Goal: Task Accomplishment & Management: Contribute content

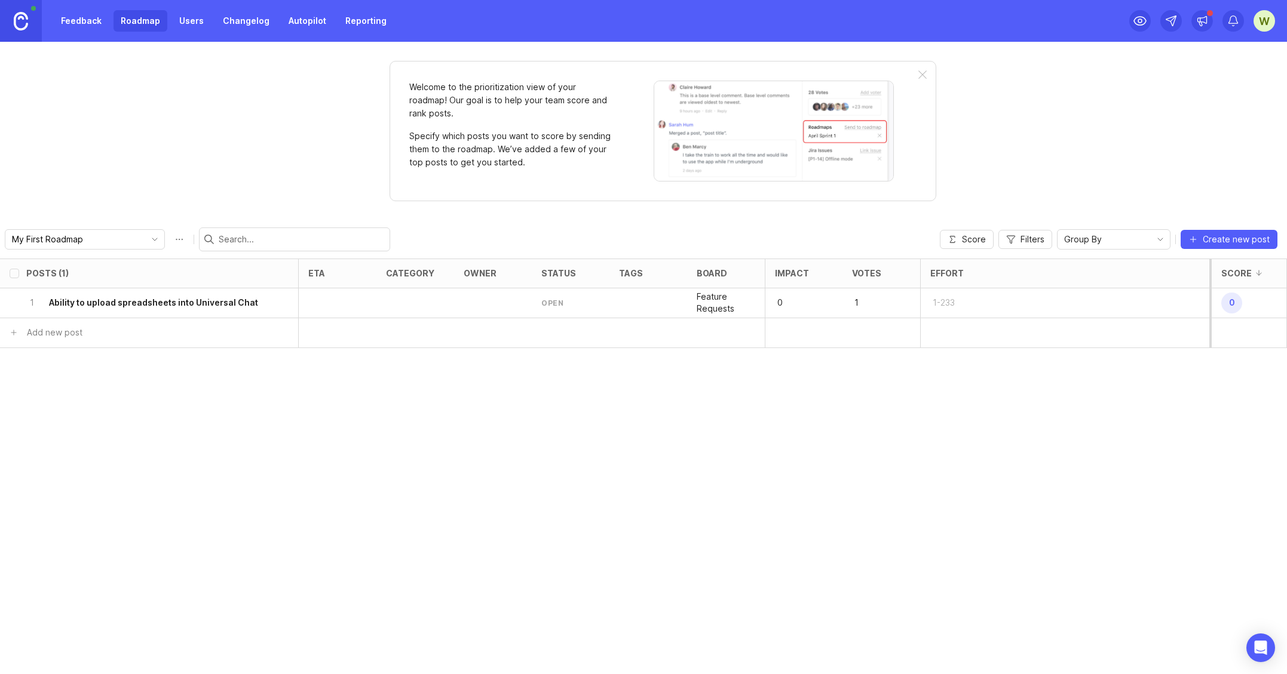
click at [177, 305] on h6 "Ability to upload spreadsheets into Universal Chat" at bounding box center [153, 303] width 209 height 12
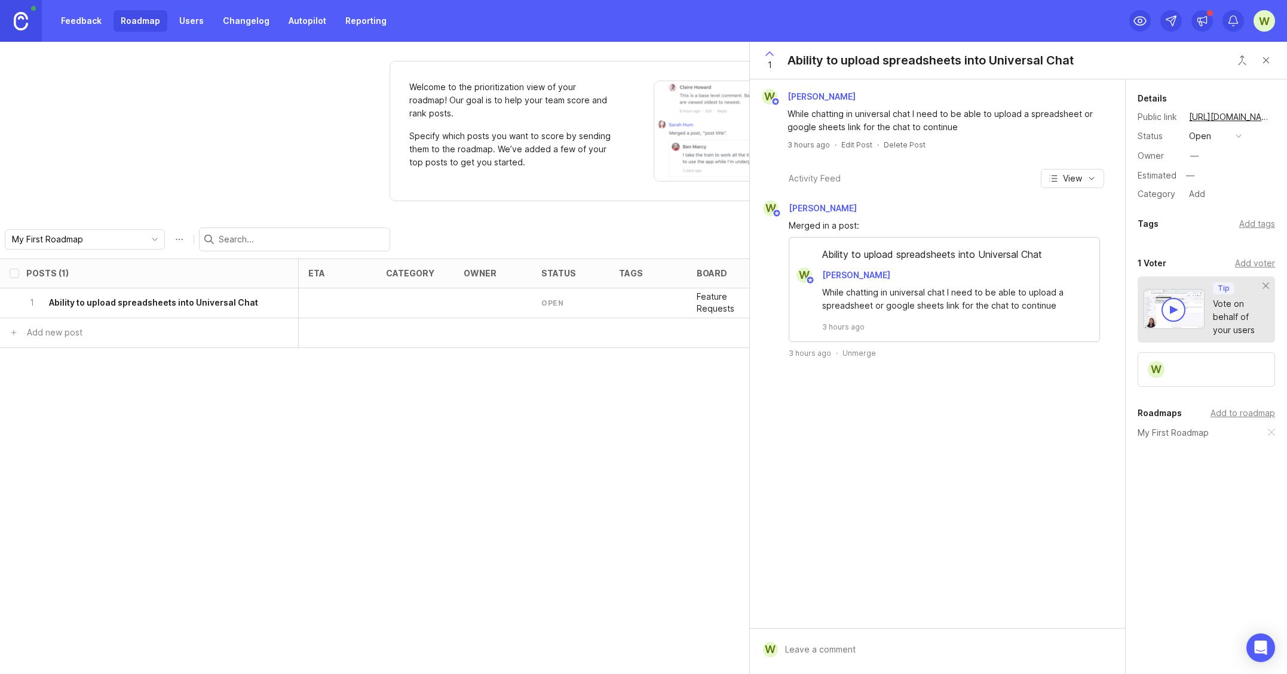
click at [466, 431] on div "Posts (1) eta category owner status tags board Impact Votes Effort Score 1 Abil…" at bounding box center [643, 467] width 1287 height 416
drag, startPoint x: 145, startPoint y: 18, endPoint x: 115, endPoint y: 22, distance: 29.5
click at [144, 19] on link "Roadmap" at bounding box center [140, 21] width 54 height 22
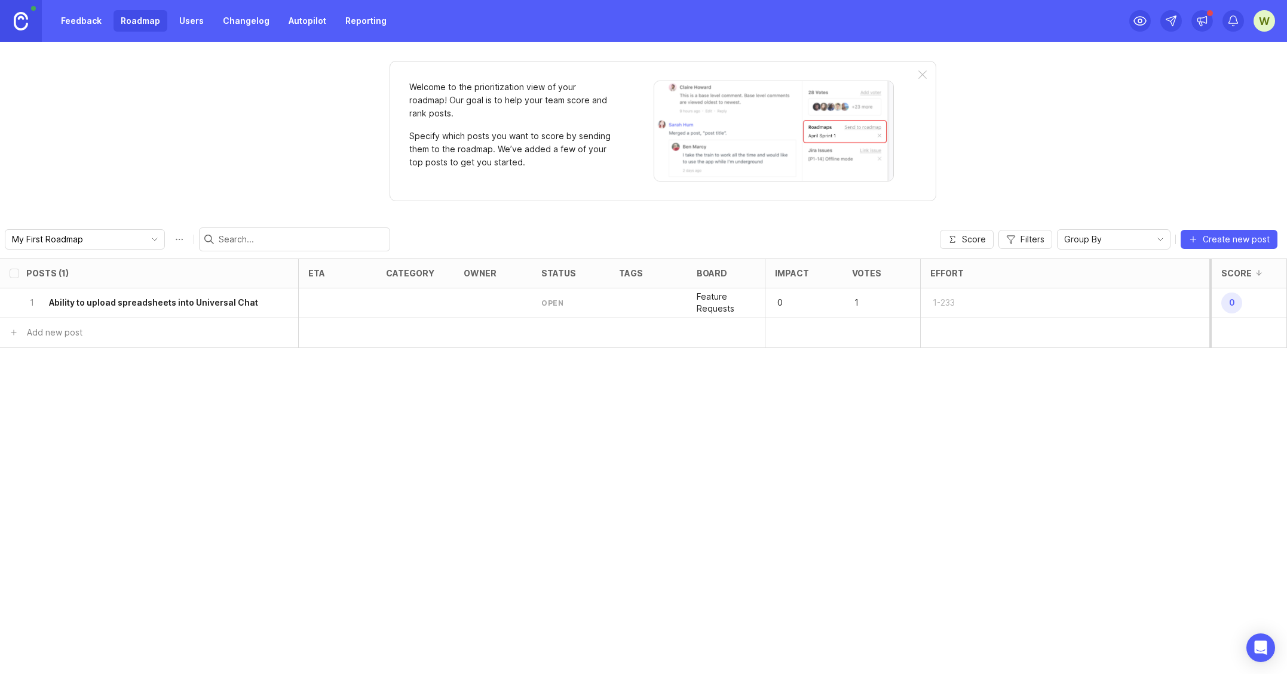
click at [90, 21] on link "Feedback" at bounding box center [81, 21] width 55 height 22
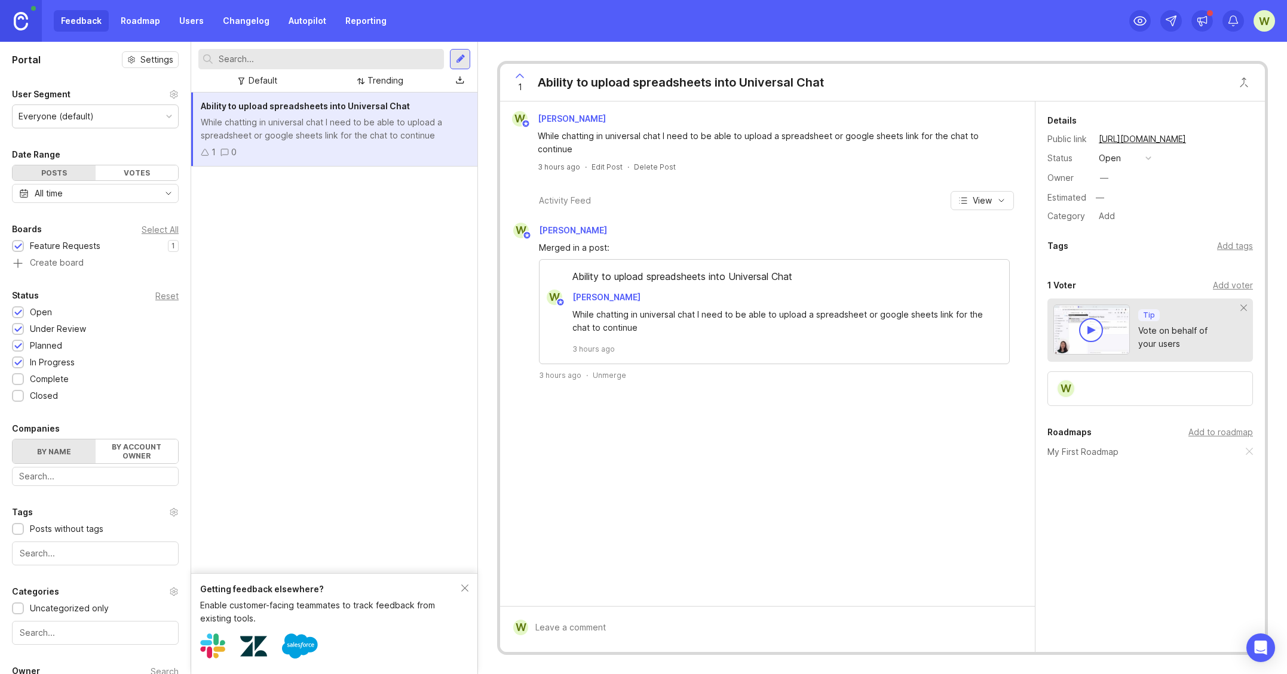
click at [140, 20] on link "Roadmap" at bounding box center [140, 21] width 54 height 22
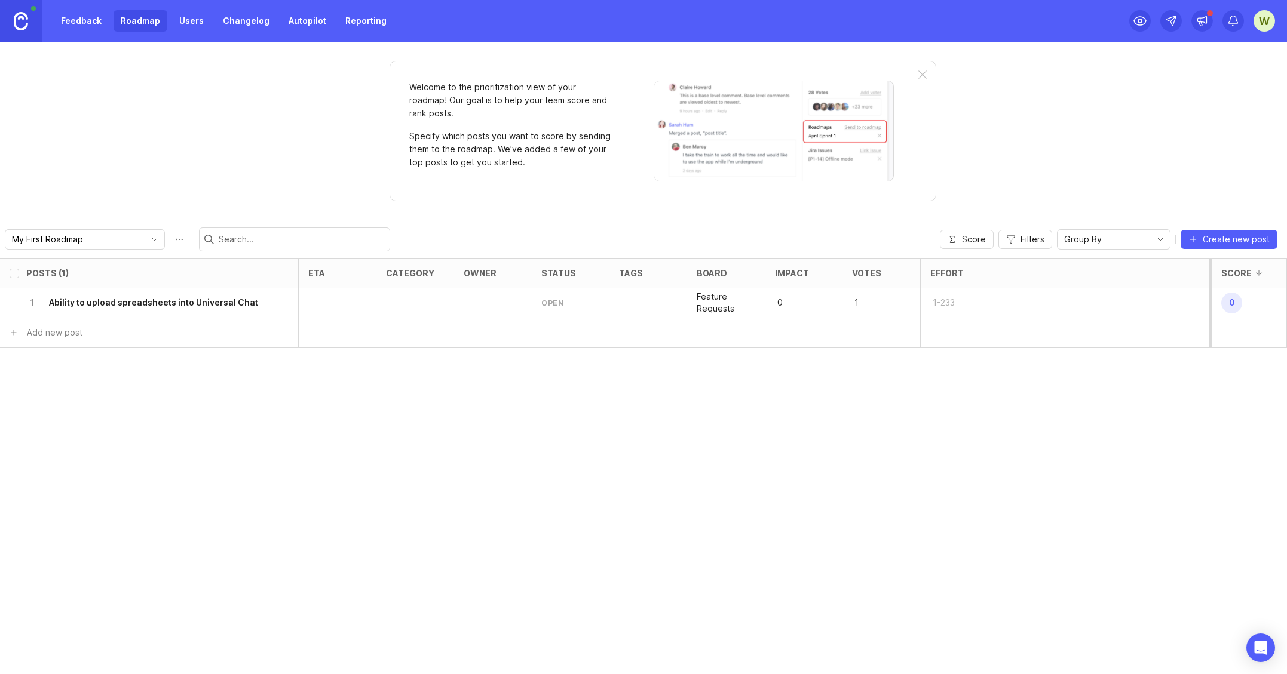
click at [229, 22] on link "Changelog" at bounding box center [246, 21] width 61 height 22
click at [246, 23] on link "Changelog" at bounding box center [246, 21] width 61 height 22
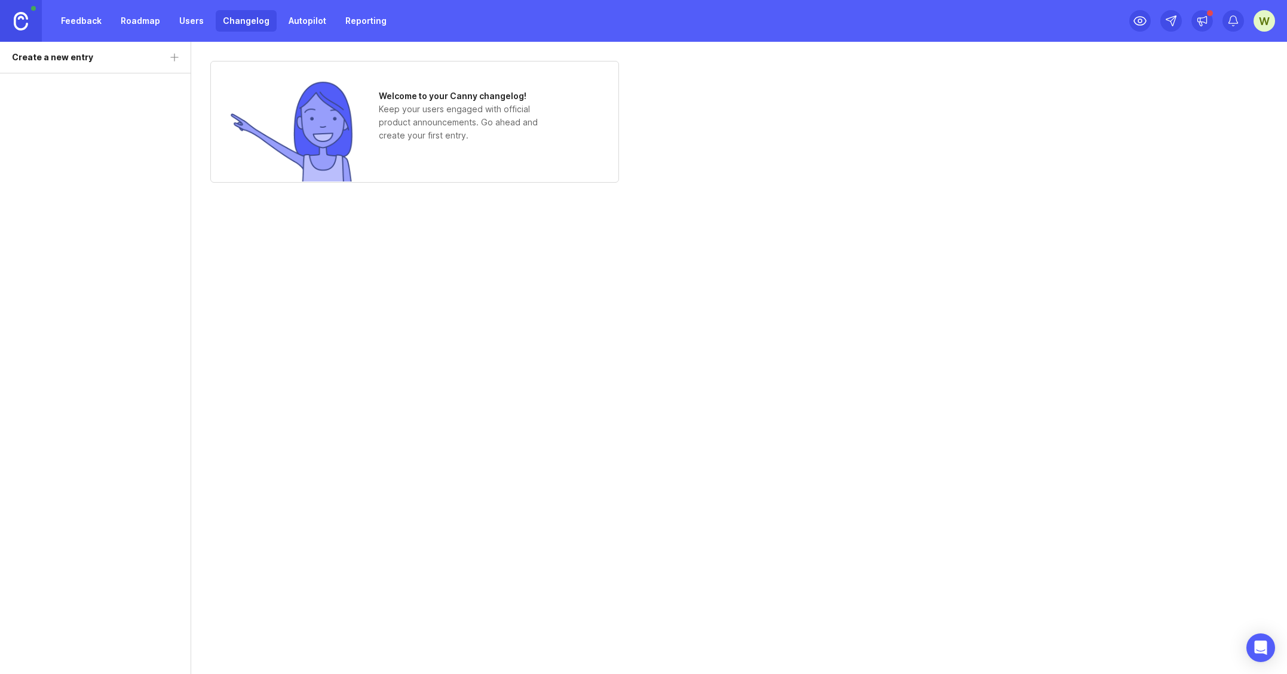
click at [185, 16] on link "Users" at bounding box center [191, 21] width 39 height 22
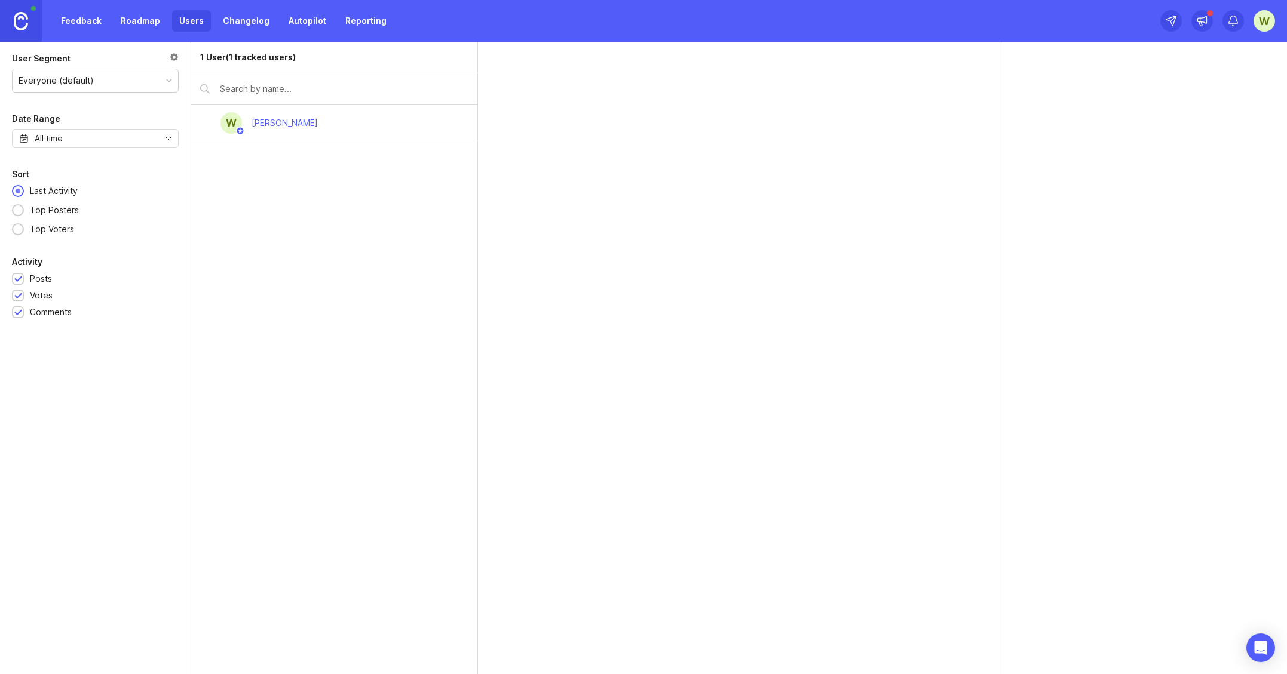
click at [133, 19] on link "Roadmap" at bounding box center [140, 21] width 54 height 22
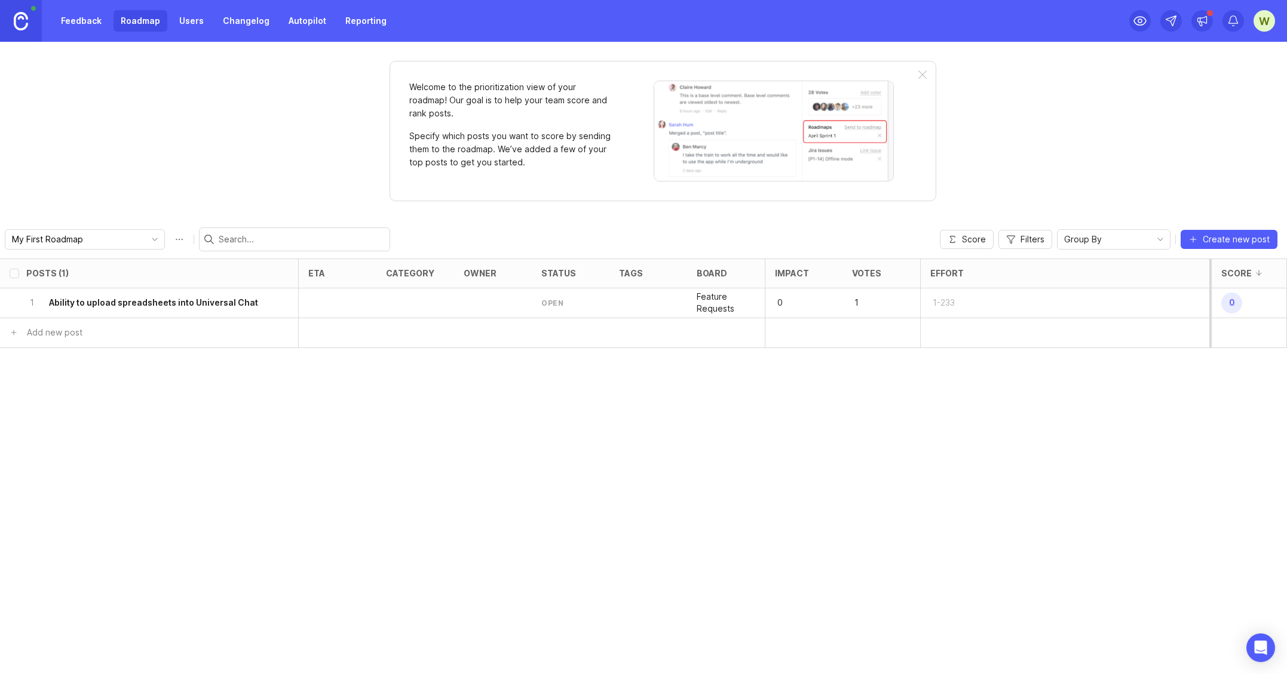
click at [213, 305] on h6 "Ability to upload spreadsheets into Universal Chat" at bounding box center [153, 303] width 209 height 12
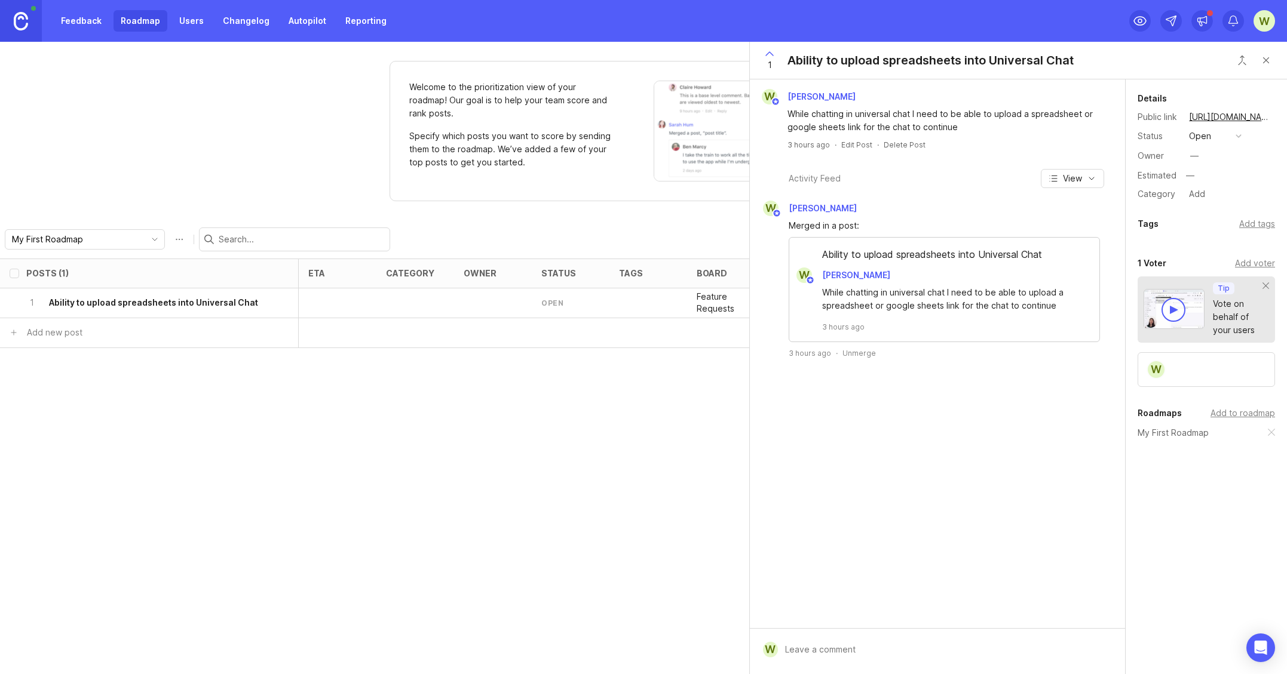
click at [1215, 122] on link "[URL][DOMAIN_NAME]" at bounding box center [1230, 117] width 90 height 16
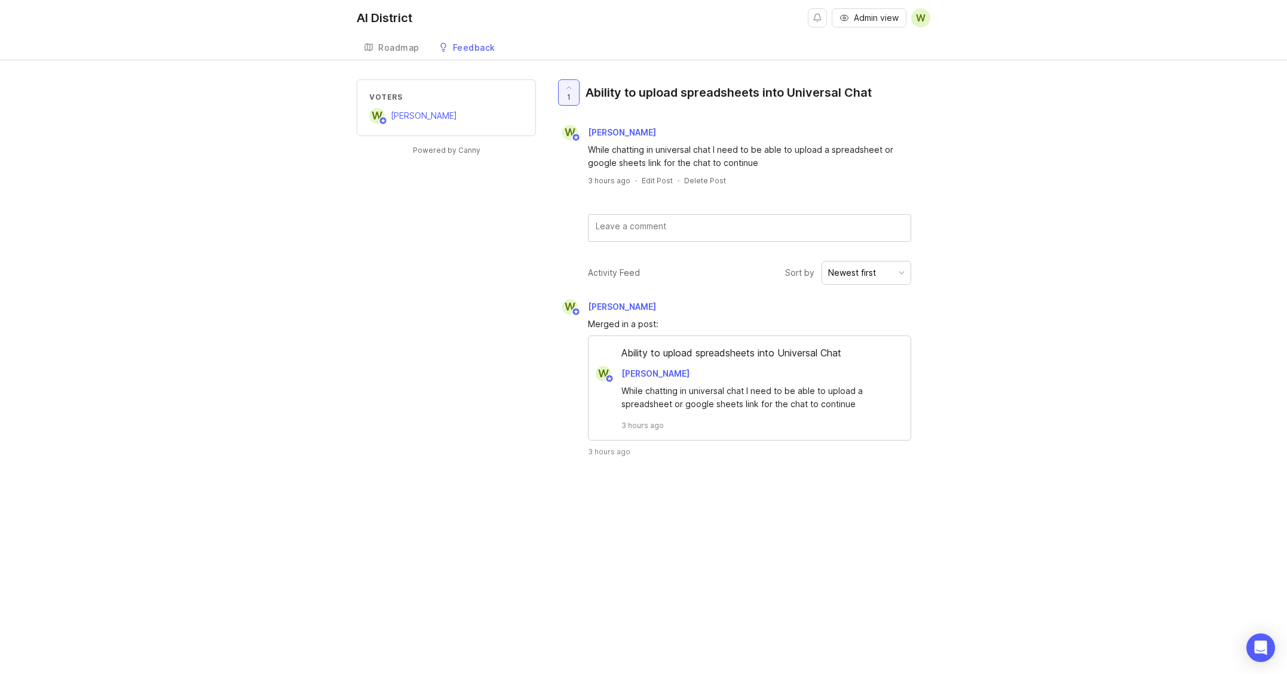
click at [398, 49] on div "Roadmap" at bounding box center [398, 48] width 41 height 8
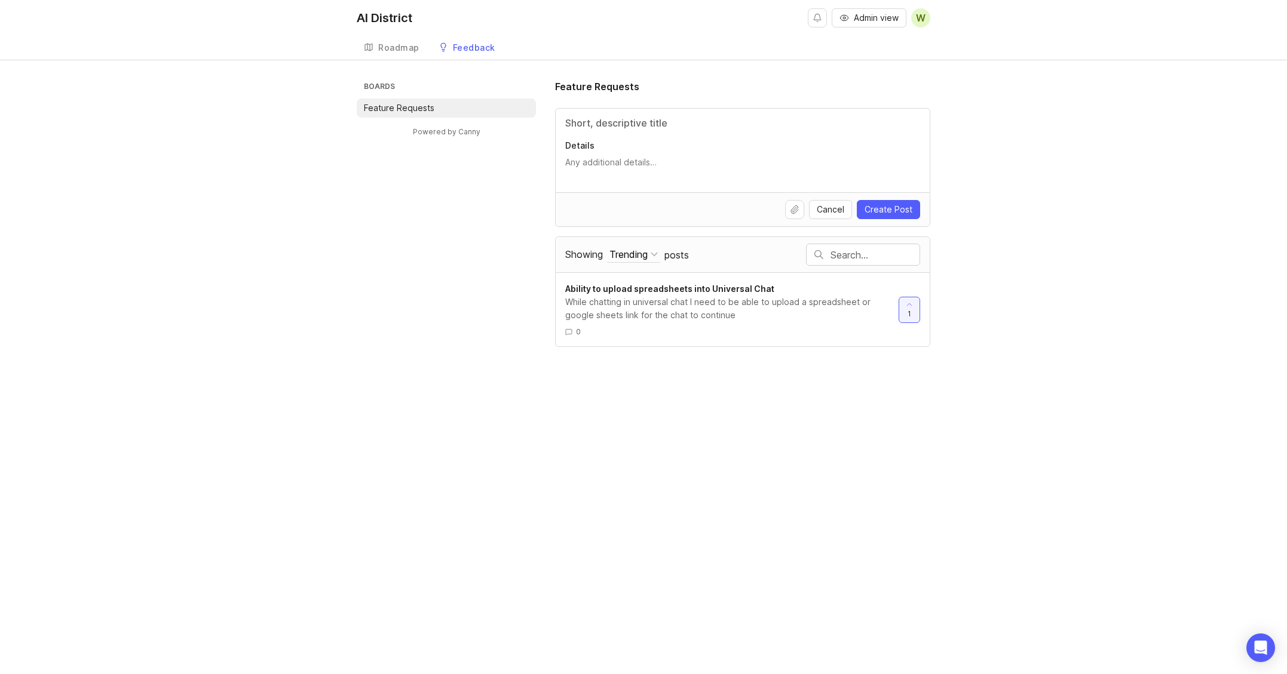
click at [468, 50] on div "Feedback" at bounding box center [474, 48] width 42 height 8
click at [397, 49] on div "Roadmap" at bounding box center [398, 48] width 41 height 8
click at [403, 49] on div "Roadmap" at bounding box center [398, 48] width 41 height 8
click at [474, 51] on div "Feedback" at bounding box center [474, 48] width 42 height 8
click at [407, 50] on div "Roadmap" at bounding box center [398, 48] width 41 height 8
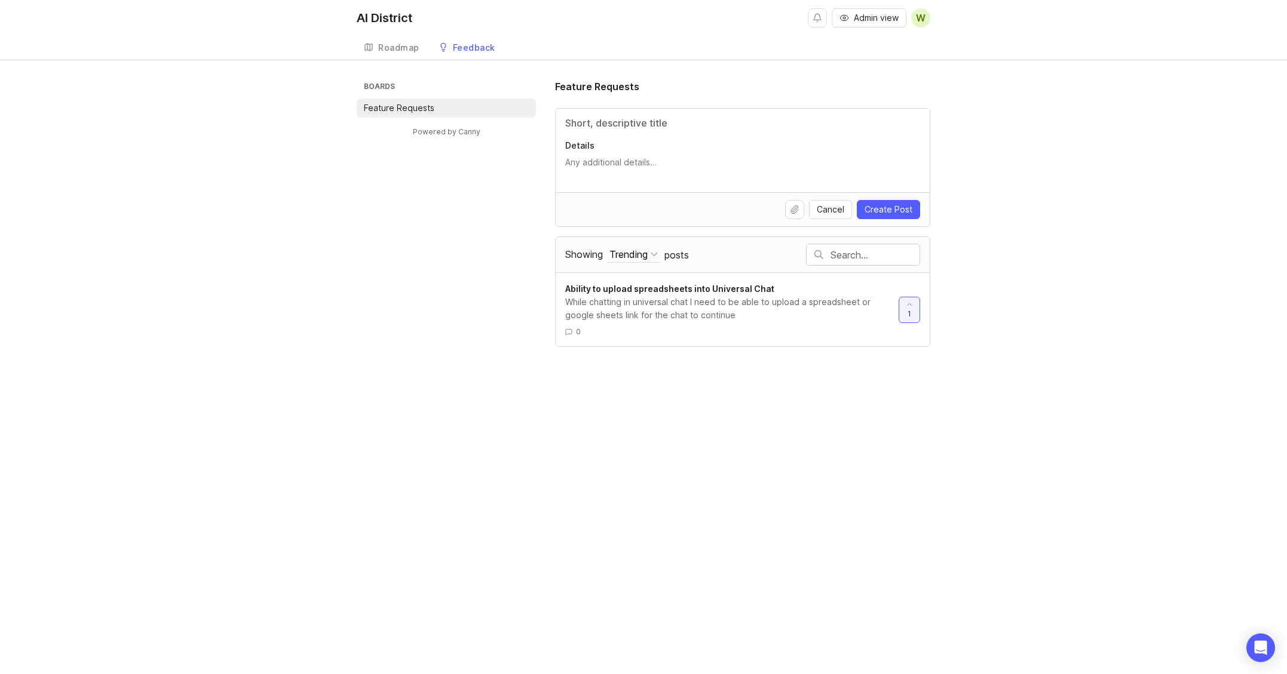
click at [389, 46] on div "Roadmap" at bounding box center [398, 48] width 41 height 8
click at [389, 50] on div "Roadmap" at bounding box center [398, 48] width 41 height 8
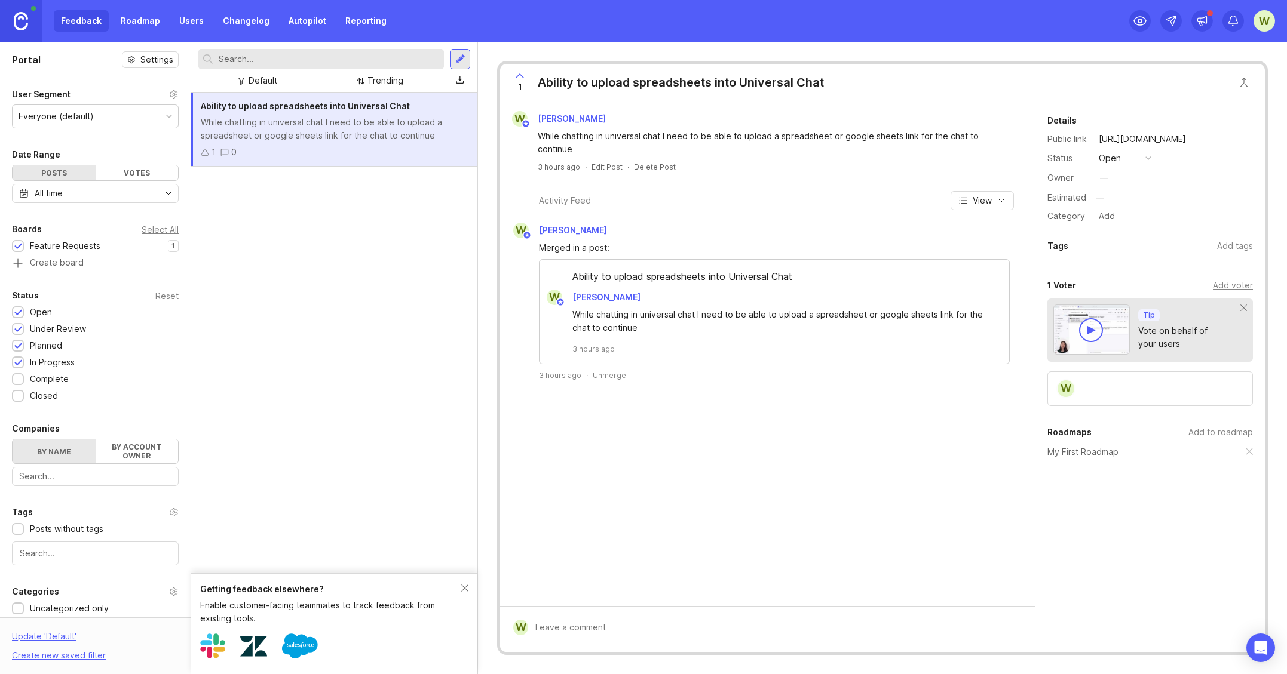
click at [135, 17] on link "Roadmap" at bounding box center [140, 21] width 54 height 22
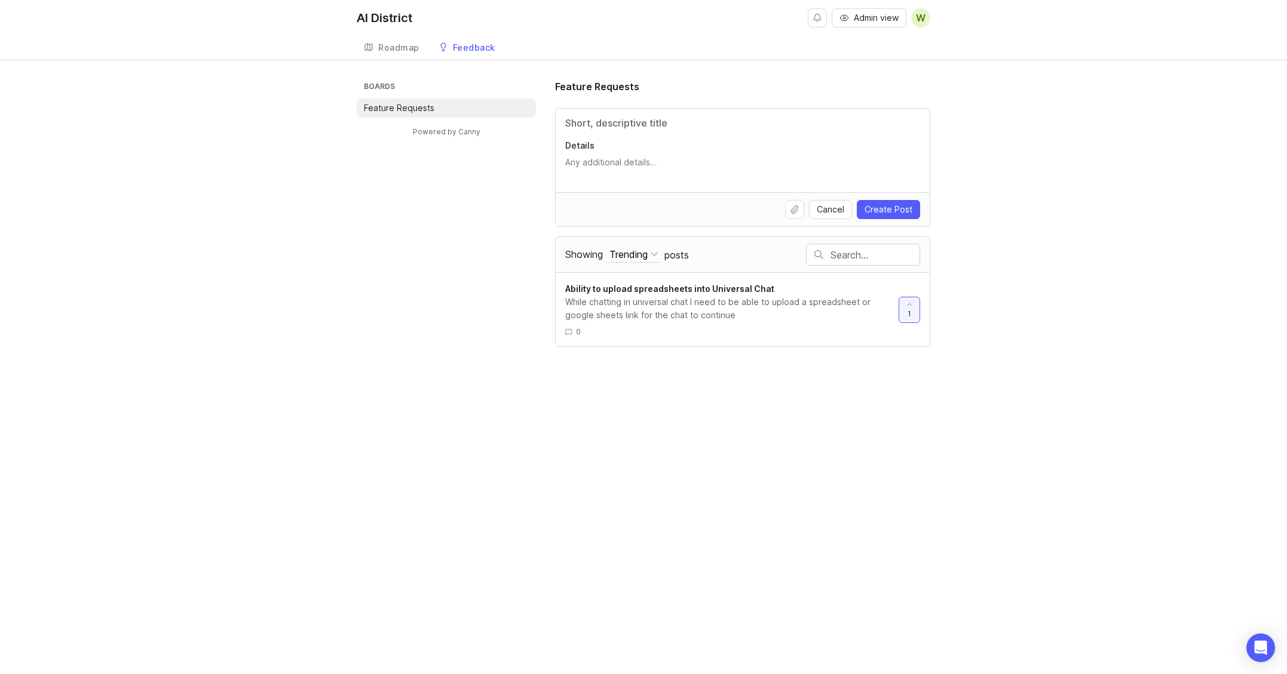
click at [397, 106] on p "Feature Requests" at bounding box center [399, 108] width 70 height 12
click at [472, 44] on div "Feedback" at bounding box center [474, 48] width 42 height 8
click at [469, 48] on div "Feedback" at bounding box center [474, 48] width 42 height 8
click at [373, 42] on icon at bounding box center [369, 47] width 10 height 10
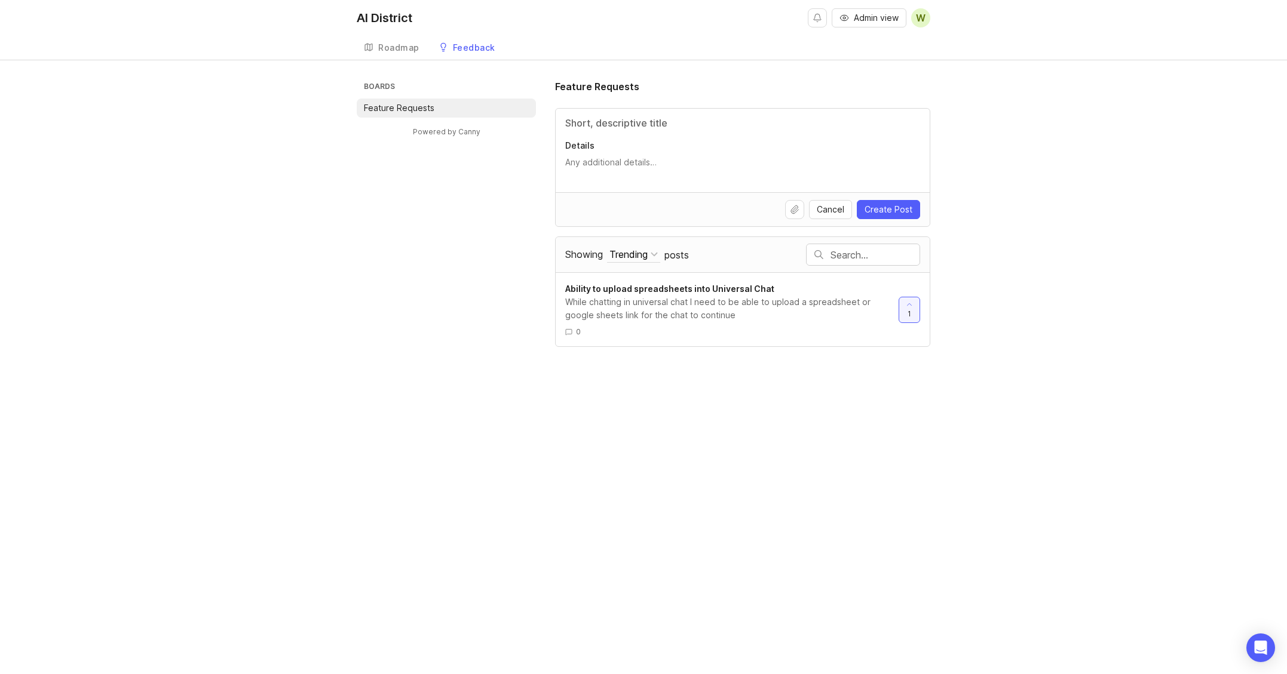
click at [398, 46] on div "Roadmap" at bounding box center [398, 48] width 41 height 8
click at [473, 46] on div "Feedback" at bounding box center [474, 48] width 42 height 8
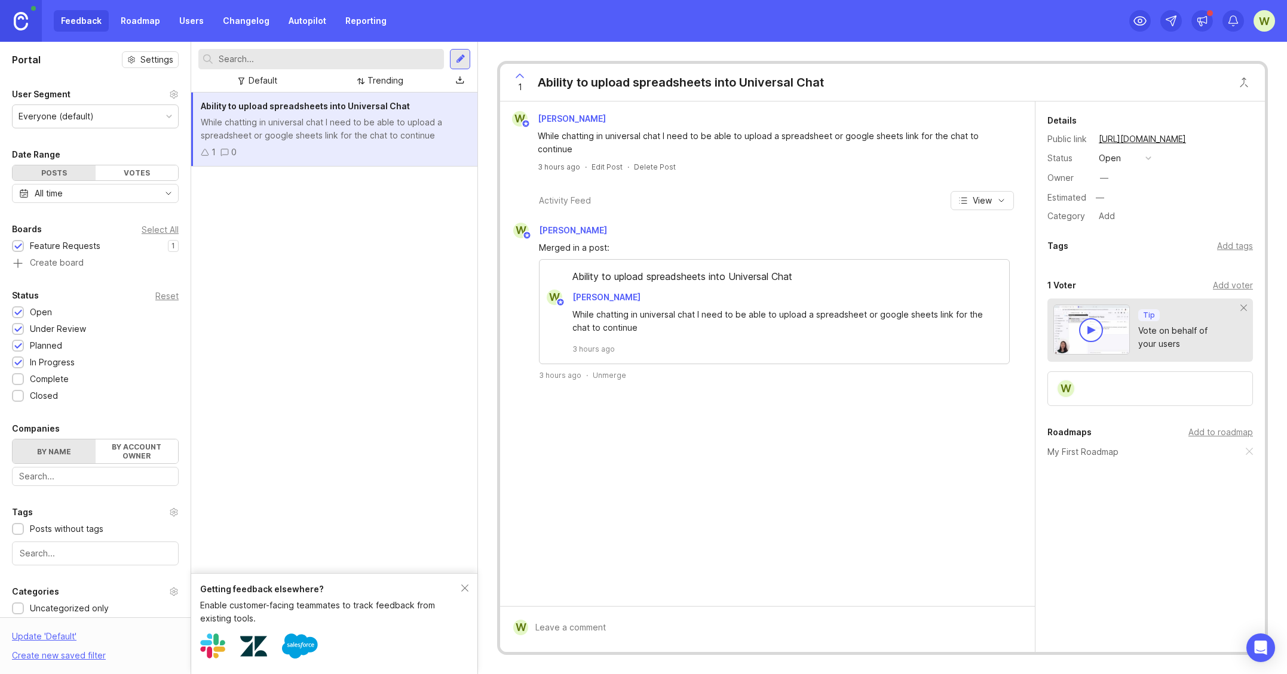
click at [136, 14] on link "Roadmap" at bounding box center [140, 21] width 54 height 22
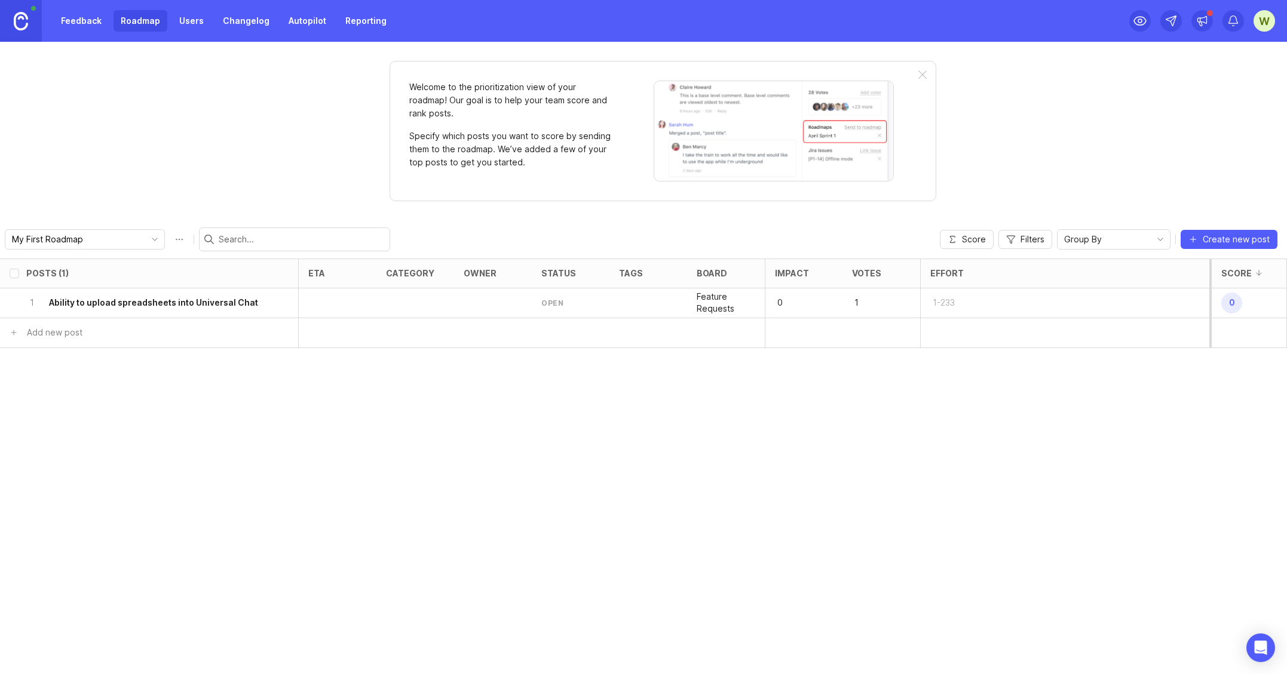
click at [233, 19] on link "Changelog" at bounding box center [246, 21] width 61 height 22
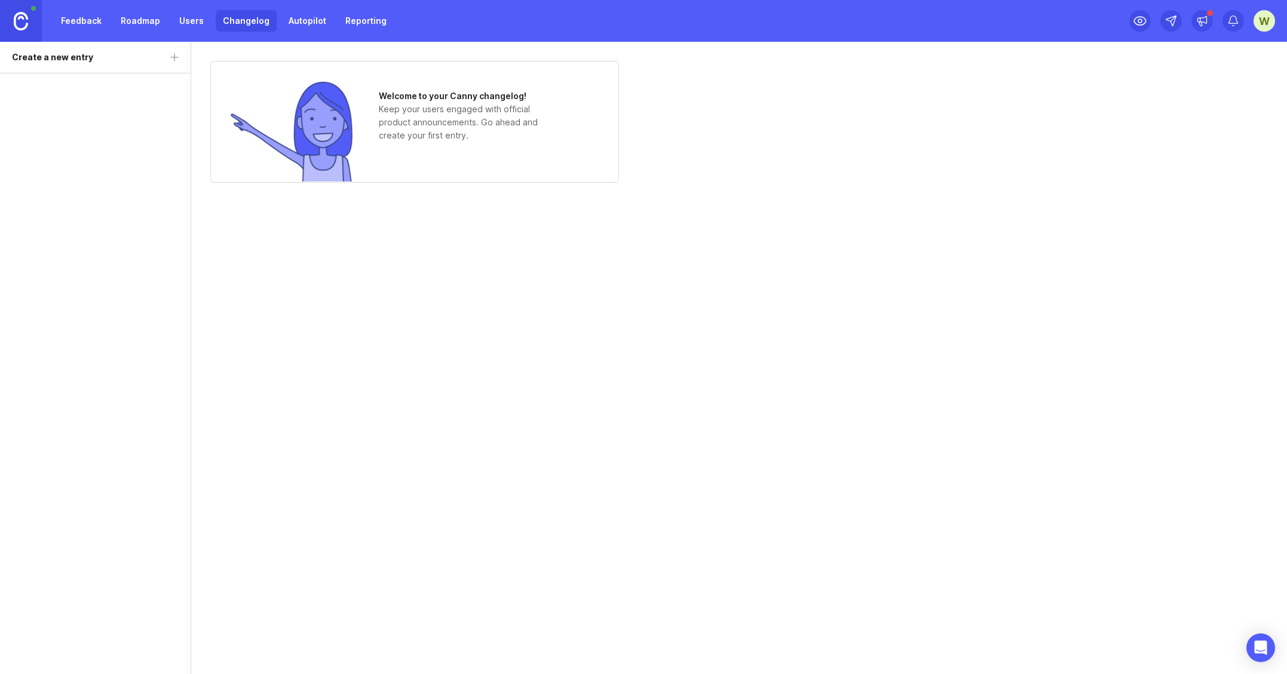
click at [298, 20] on link "Autopilot" at bounding box center [307, 21] width 52 height 22
click at [191, 17] on link "Users" at bounding box center [191, 21] width 39 height 22
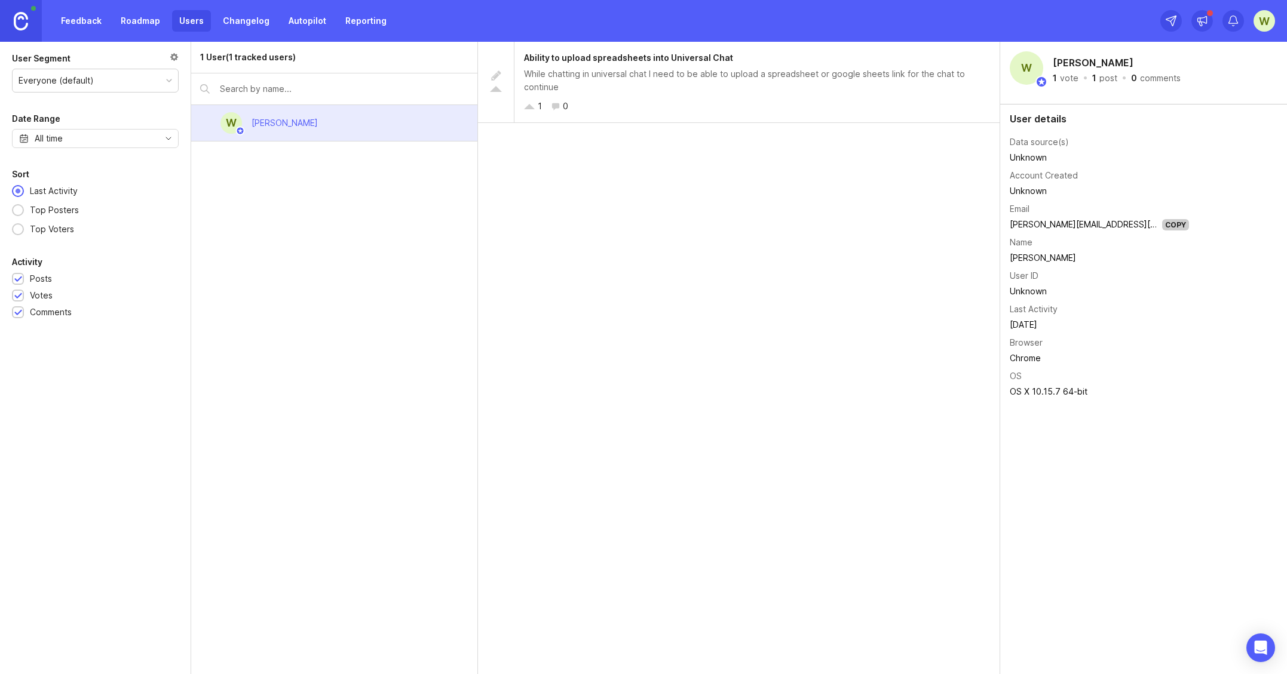
click at [76, 21] on link "Feedback" at bounding box center [81, 21] width 55 height 22
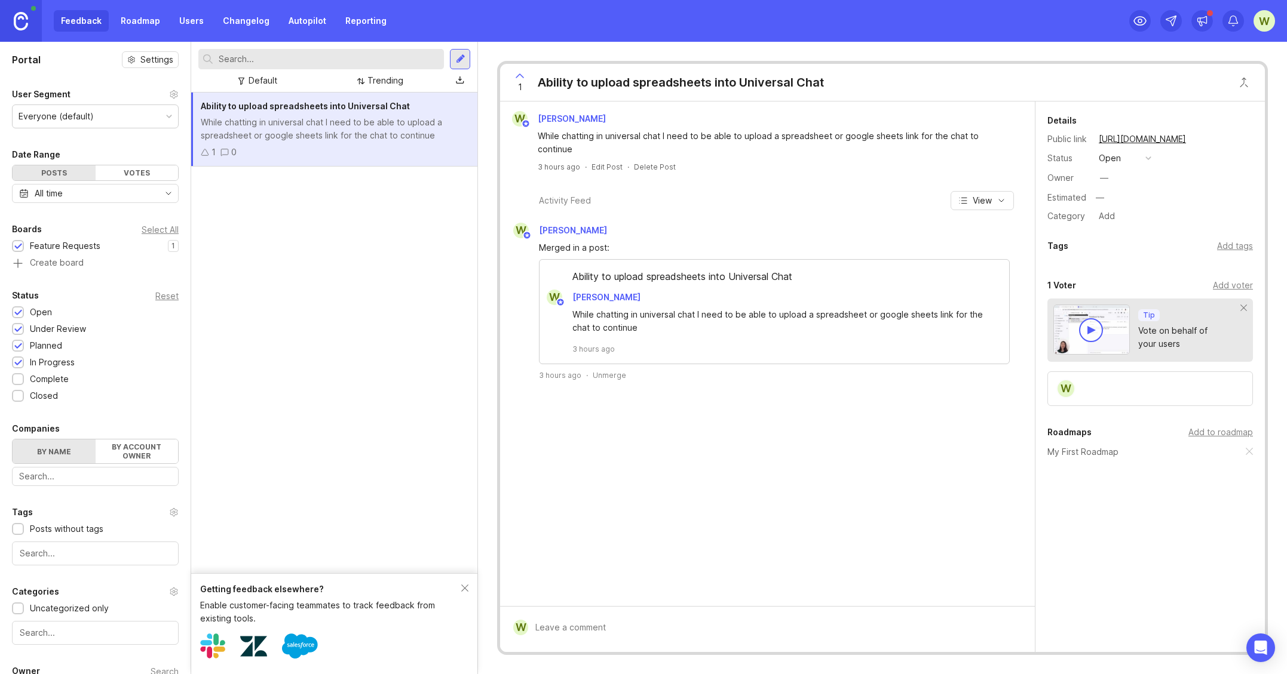
click at [17, 23] on img at bounding box center [21, 21] width 14 height 19
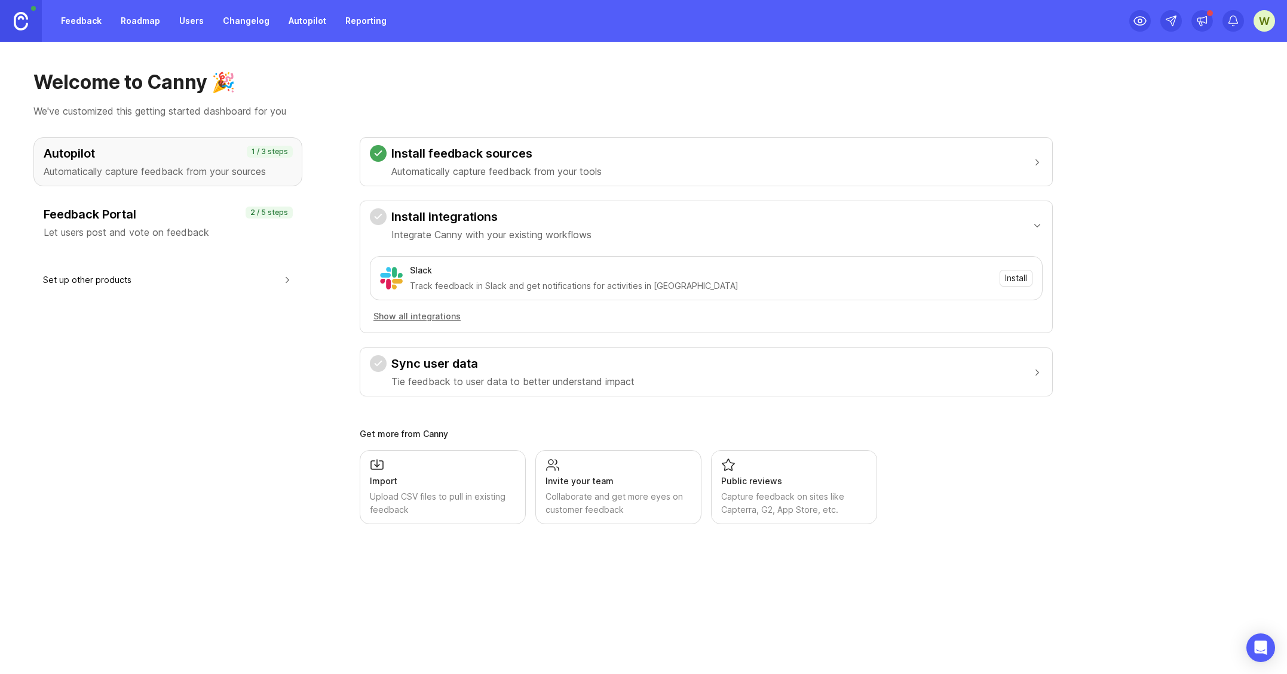
click at [151, 223] on h3 "Feedback Portal" at bounding box center [168, 214] width 248 height 17
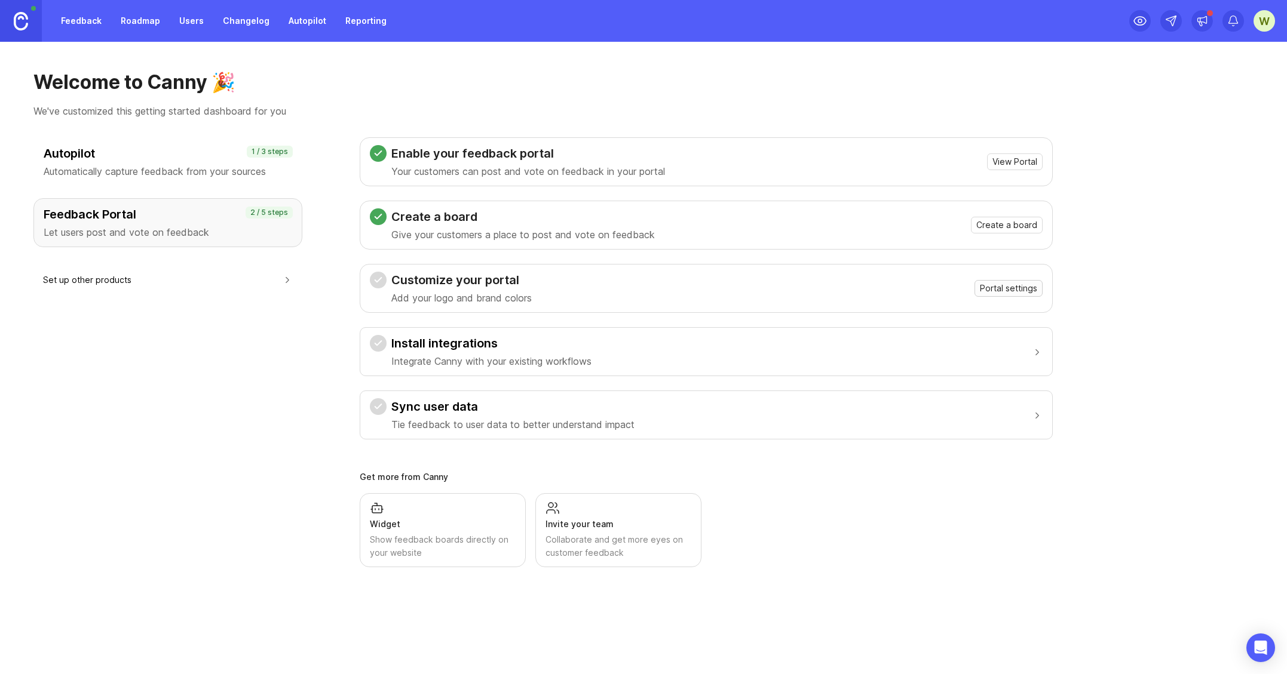
click at [1014, 294] on span "Portal settings" at bounding box center [1008, 289] width 57 height 12
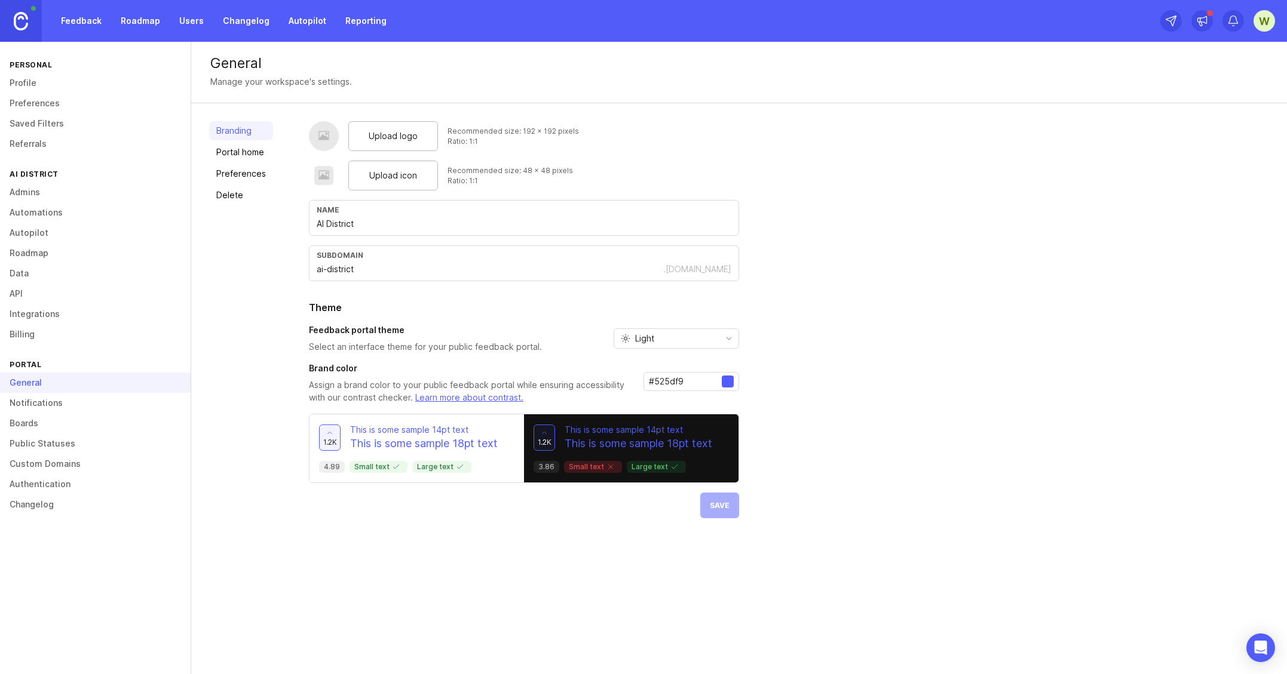
click at [400, 137] on span "Upload logo" at bounding box center [393, 136] width 49 height 13
click at [232, 153] on link "Portal home" at bounding box center [241, 152] width 64 height 19
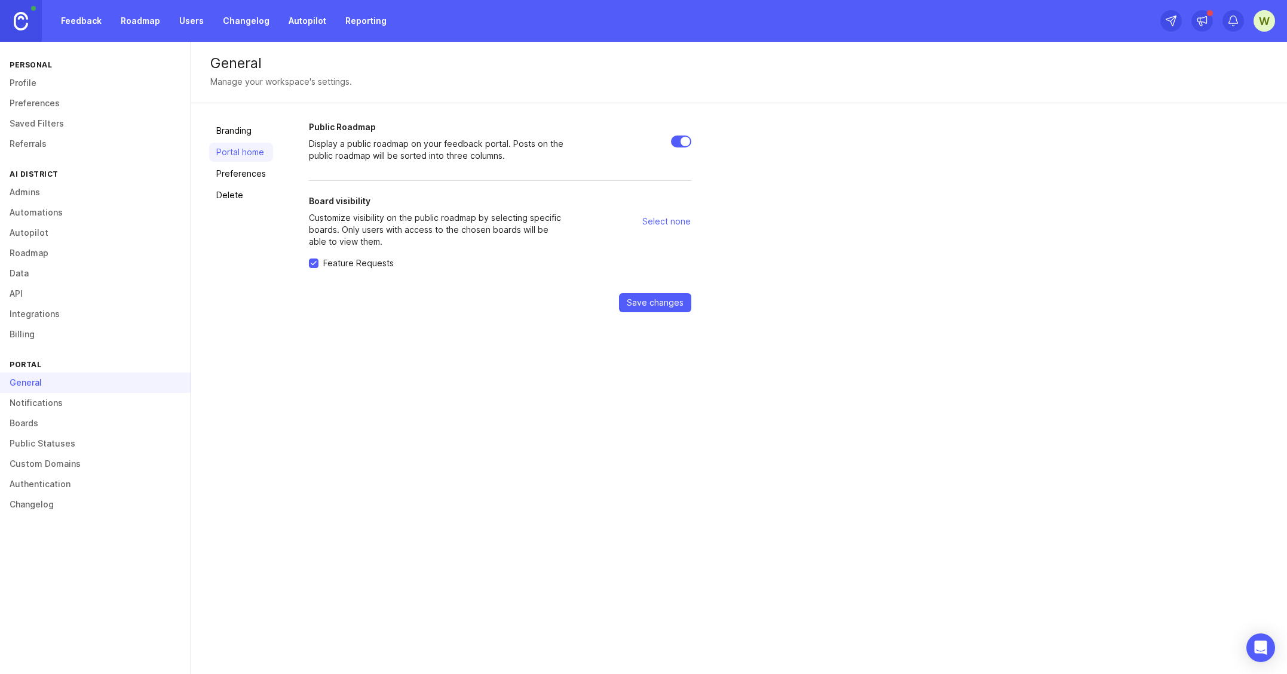
click at [245, 173] on link "Preferences" at bounding box center [241, 173] width 64 height 19
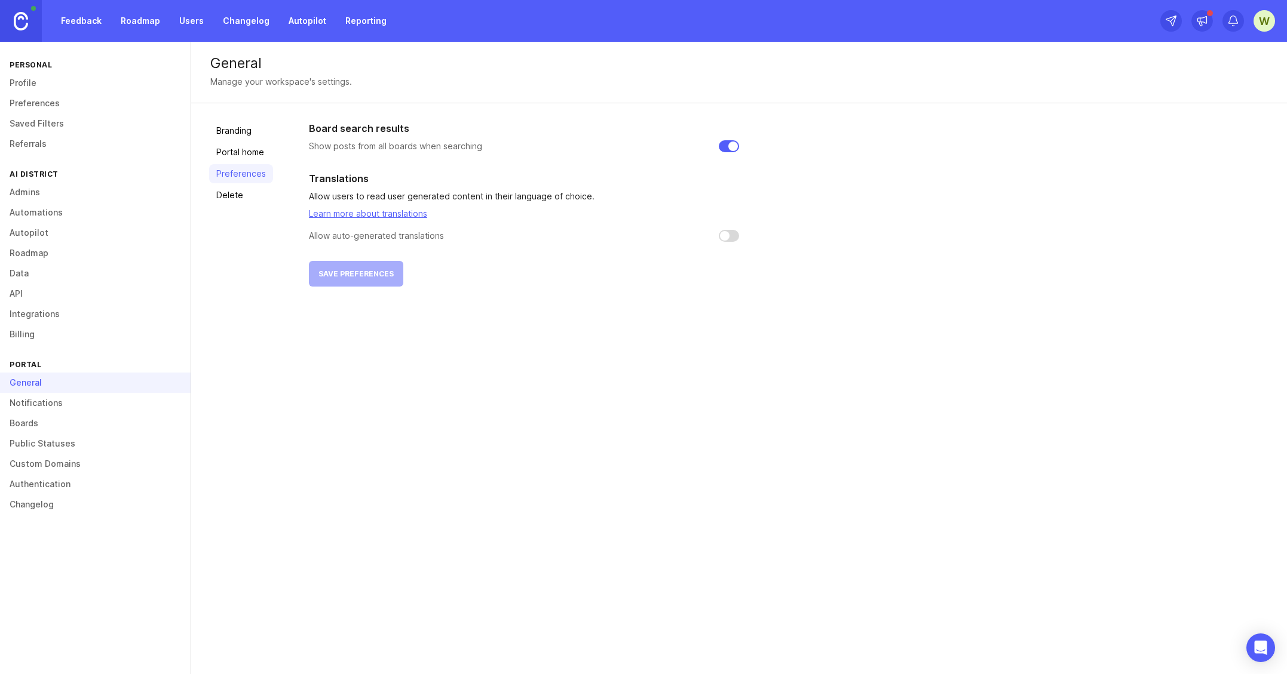
click at [244, 198] on link "Delete" at bounding box center [241, 195] width 64 height 19
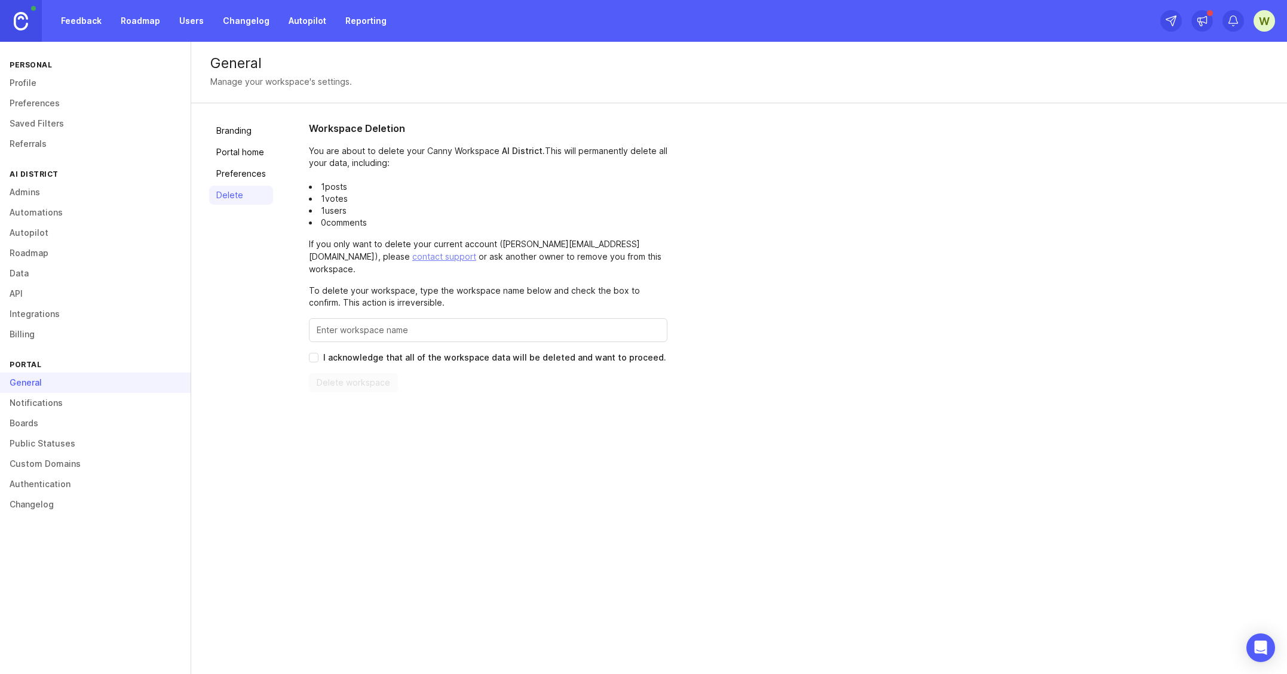
click at [35, 197] on link "Admins" at bounding box center [95, 192] width 191 height 20
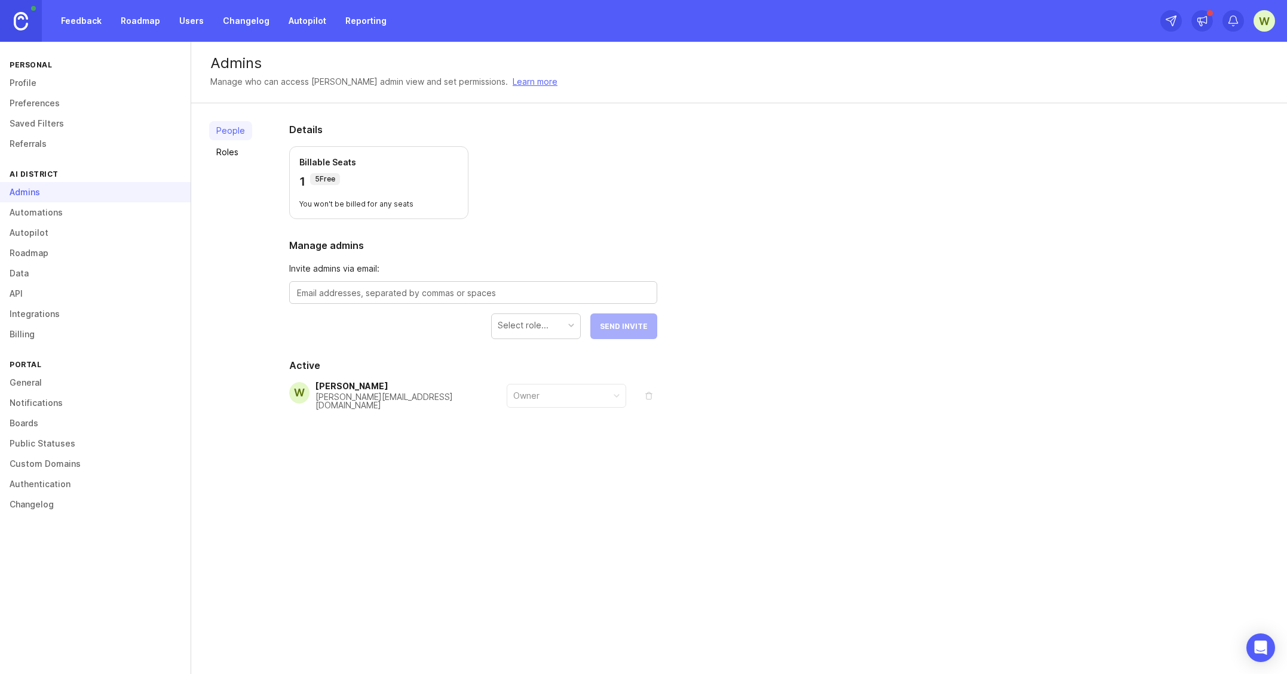
click at [338, 295] on textarea at bounding box center [473, 293] width 352 height 13
click at [313, 291] on textarea "aa" at bounding box center [473, 293] width 352 height 13
paste textarea "tu.horus@gmail.com"
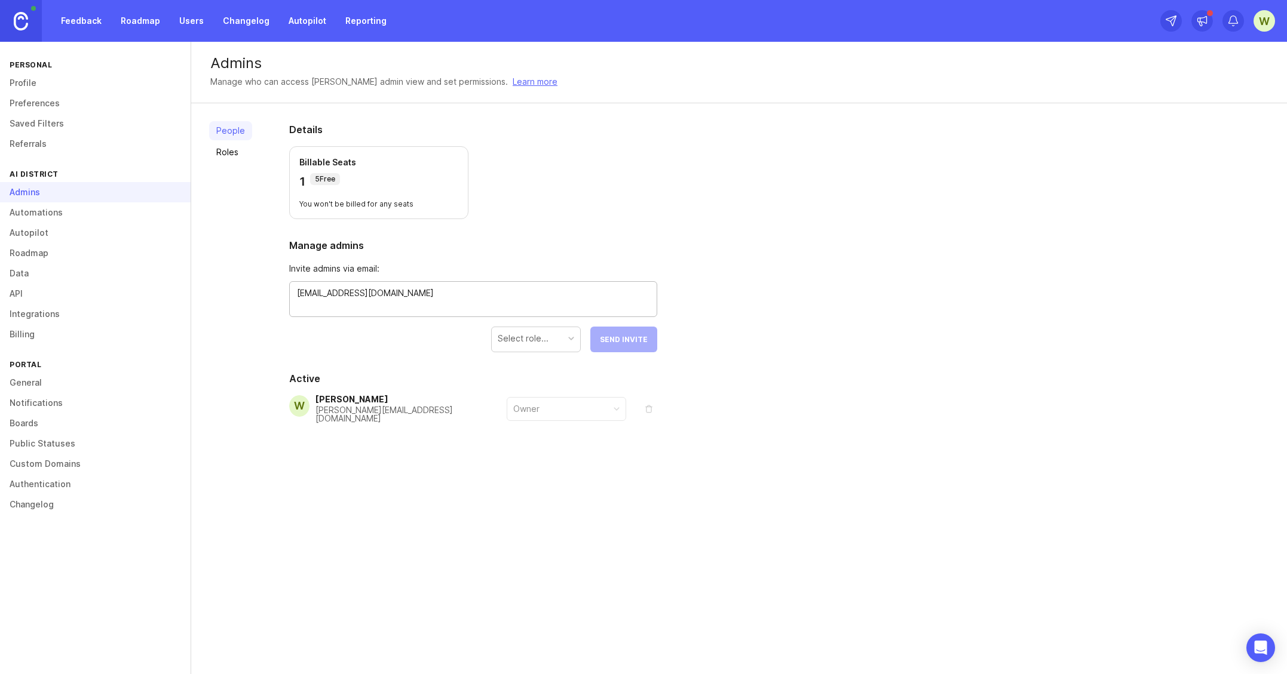
type textarea "aatu.horus@gmail.com"
click at [544, 343] on div "Select role..." at bounding box center [523, 338] width 51 height 13
click at [619, 341] on span "Send Invite" at bounding box center [624, 339] width 48 height 9
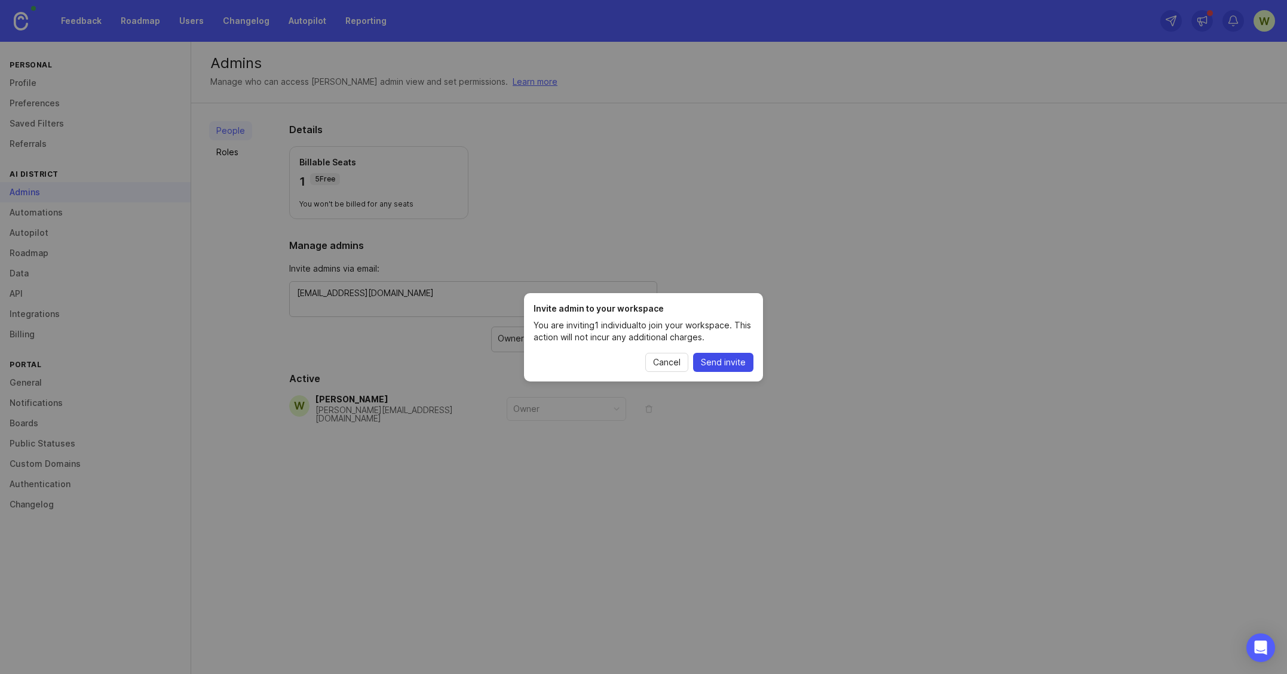
click at [738, 360] on span "Send invite" at bounding box center [723, 363] width 45 height 12
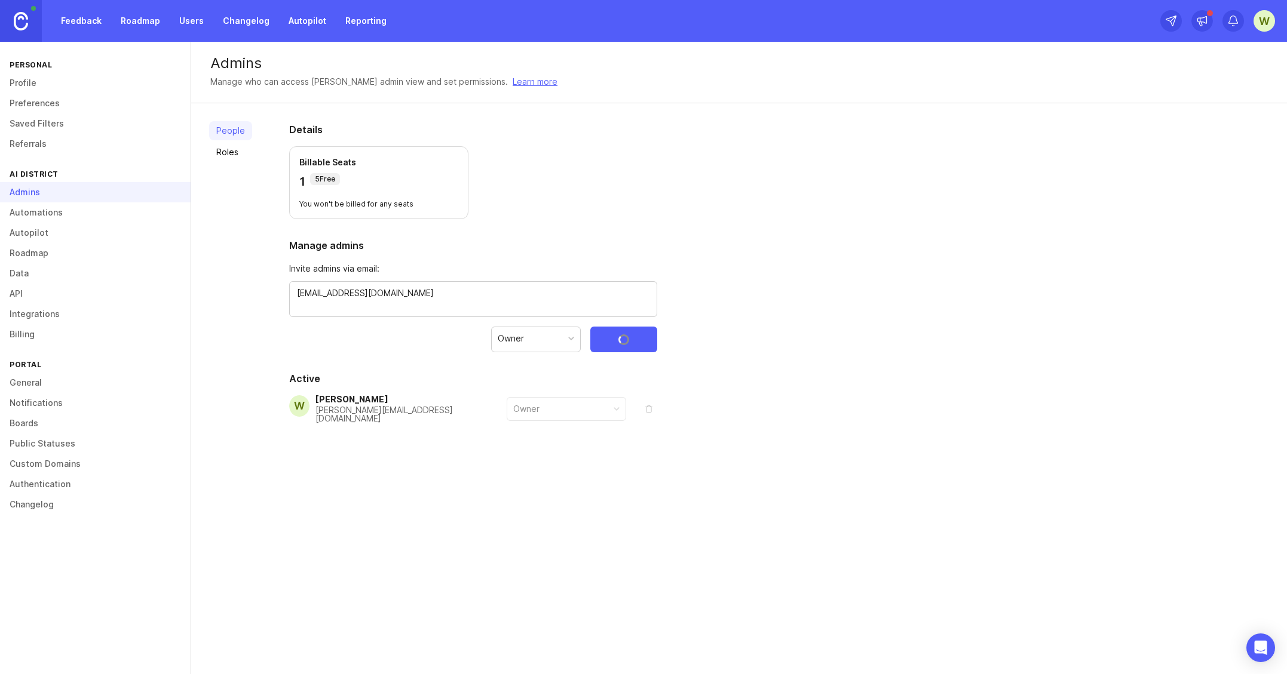
click at [43, 254] on link "Roadmap" at bounding box center [95, 253] width 191 height 20
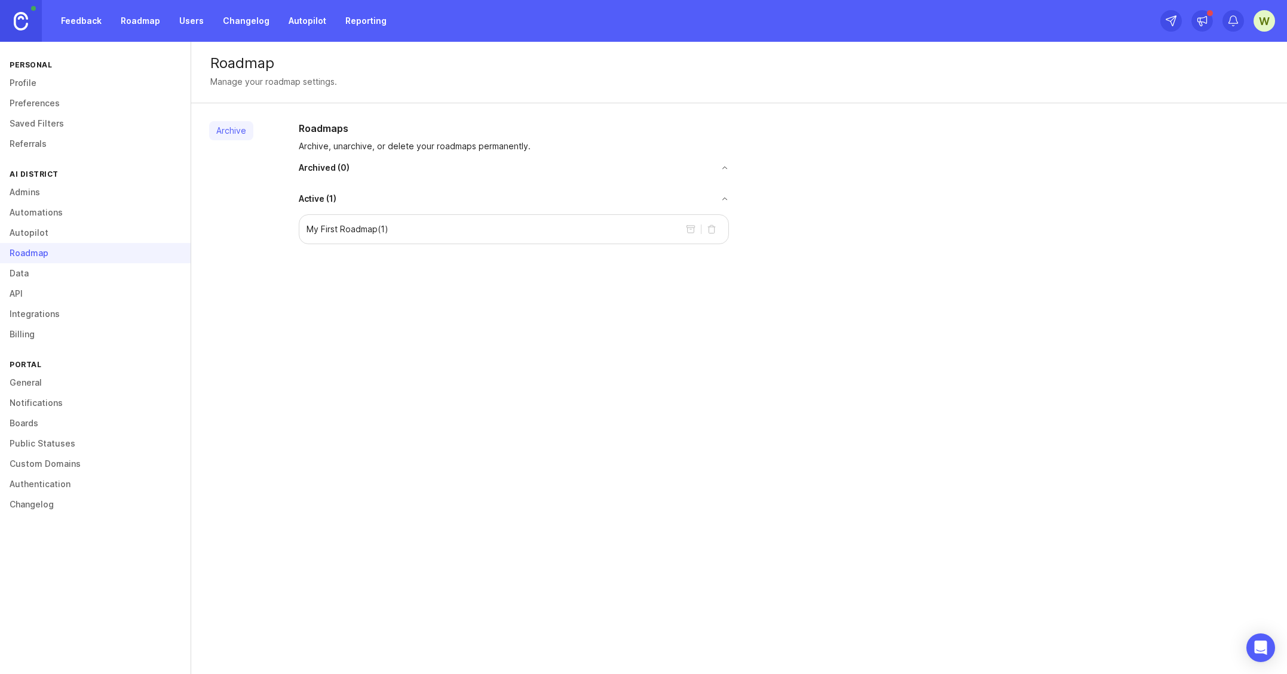
click at [432, 234] on div "My First Roadmap ( 1 )" at bounding box center [514, 229] width 430 height 30
drag, startPoint x: 336, startPoint y: 232, endPoint x: 639, endPoint y: 199, distance: 305.2
click at [340, 231] on p "My First Roadmap ( 1 )" at bounding box center [347, 229] width 82 height 12
click at [39, 103] on link "Preferences" at bounding box center [95, 103] width 191 height 20
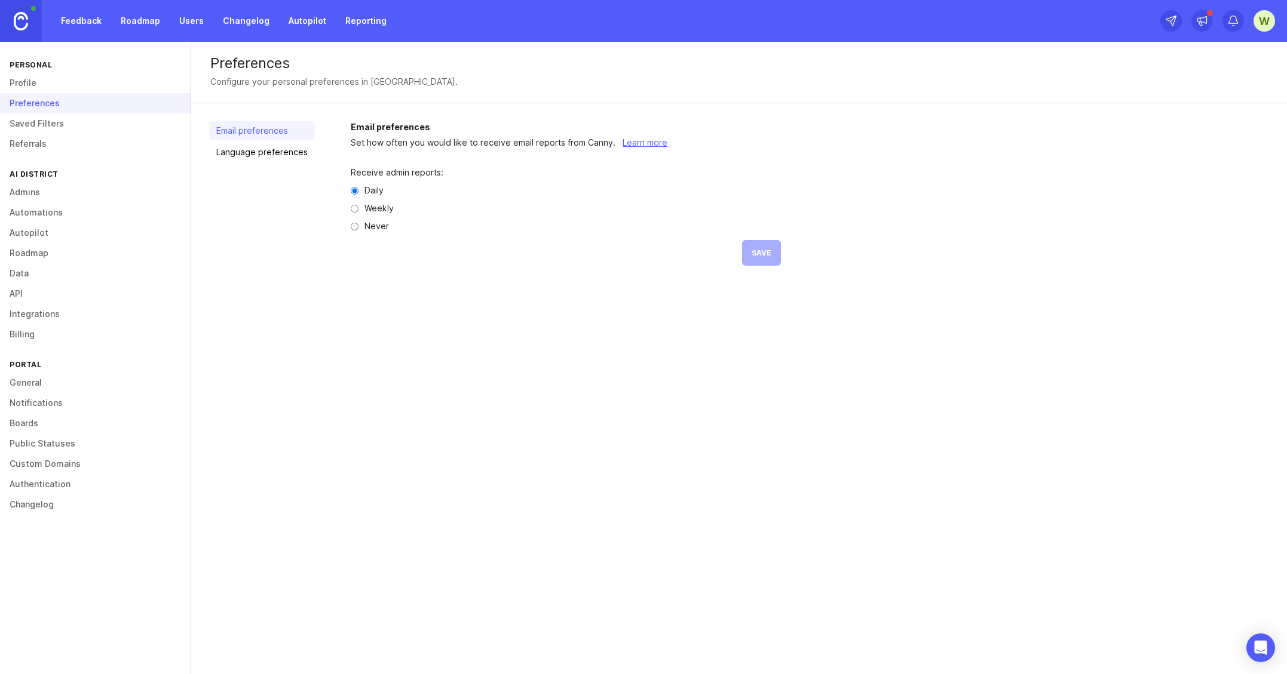
click at [130, 17] on link "Roadmap" at bounding box center [140, 21] width 54 height 22
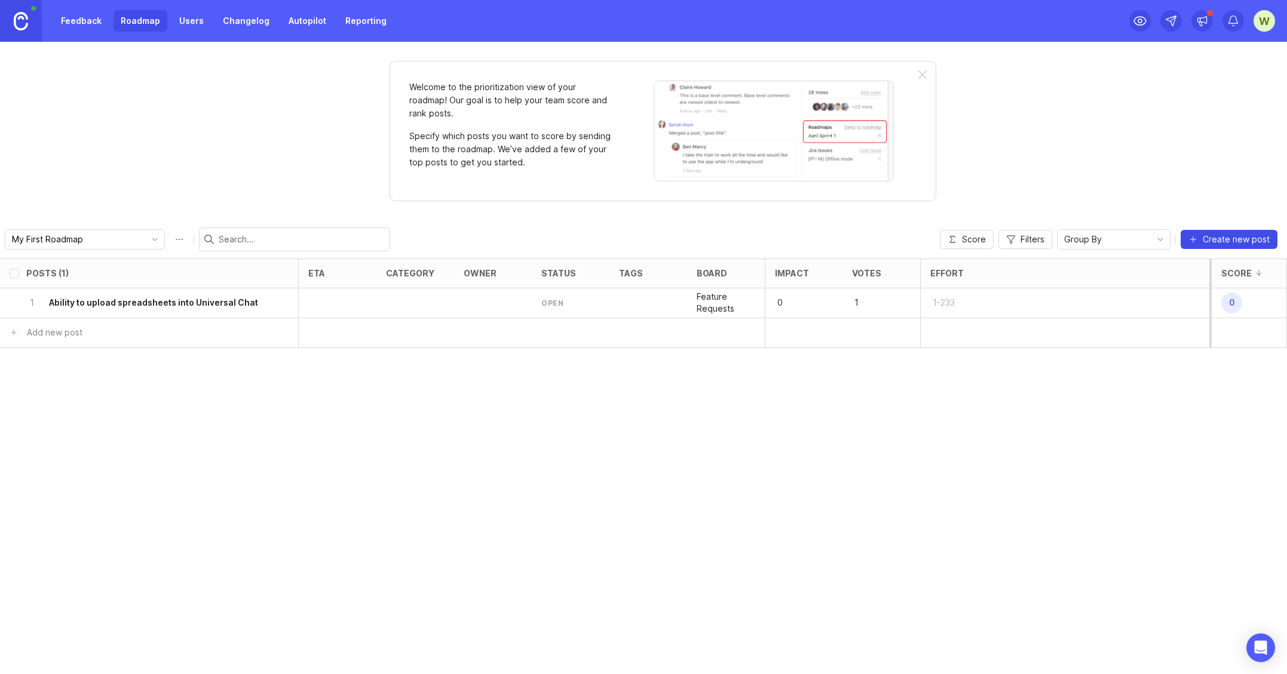
click at [1248, 239] on span "Create new post" at bounding box center [1235, 240] width 67 height 12
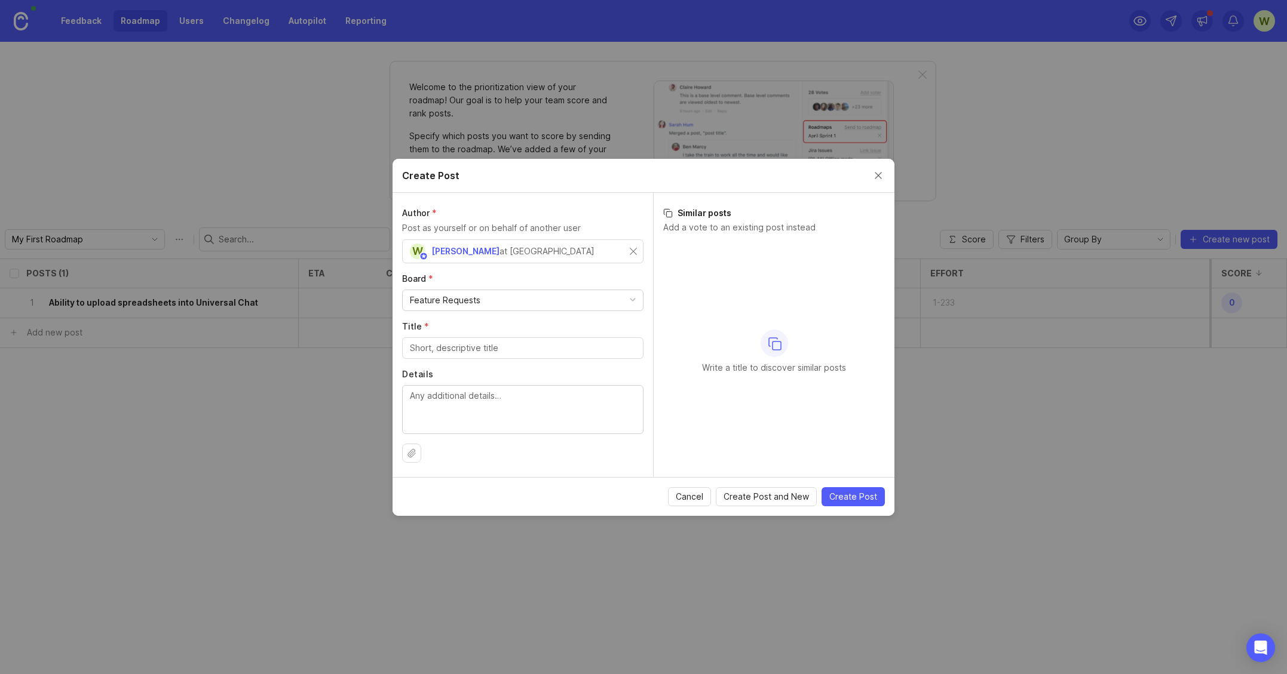
click at [518, 299] on div "Feature Requests" at bounding box center [523, 300] width 240 height 20
click at [518, 298] on div "Feature Requests" at bounding box center [523, 300] width 240 height 20
click at [441, 350] on input "Title *" at bounding box center [523, 348] width 226 height 13
click at [879, 173] on button "Close create post modal" at bounding box center [877, 175] width 13 height 13
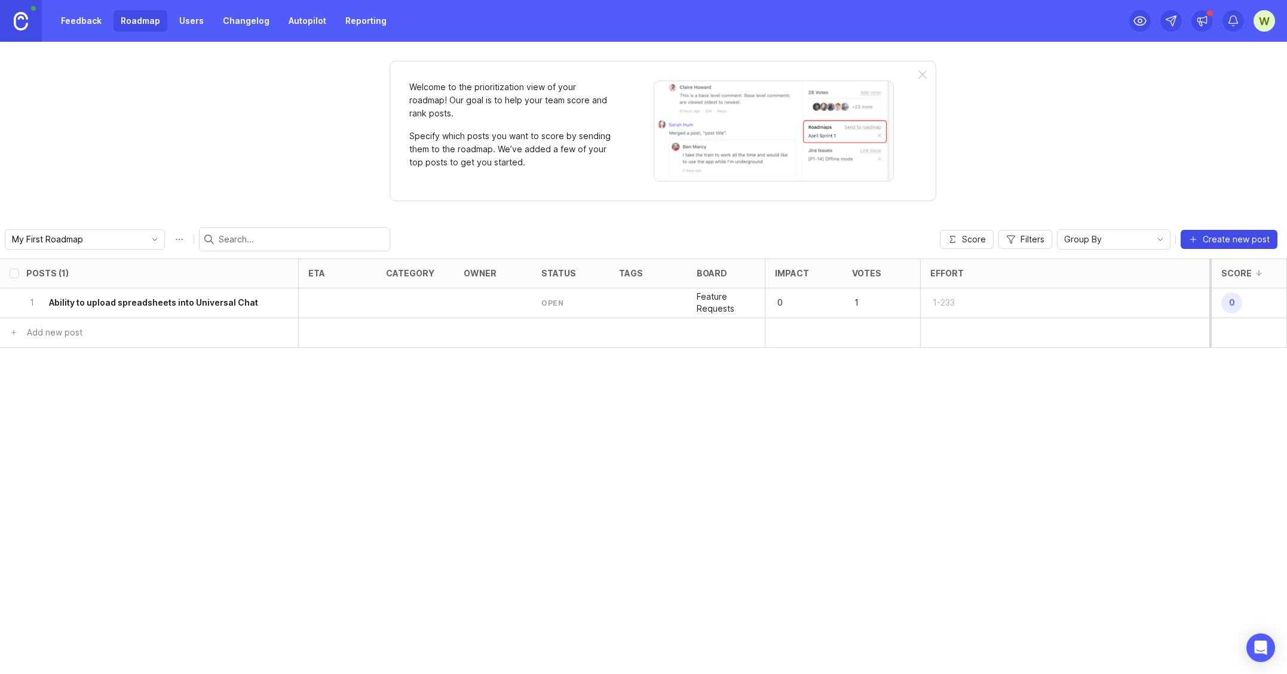
click at [1221, 236] on span "Create new post" at bounding box center [1235, 240] width 67 height 12
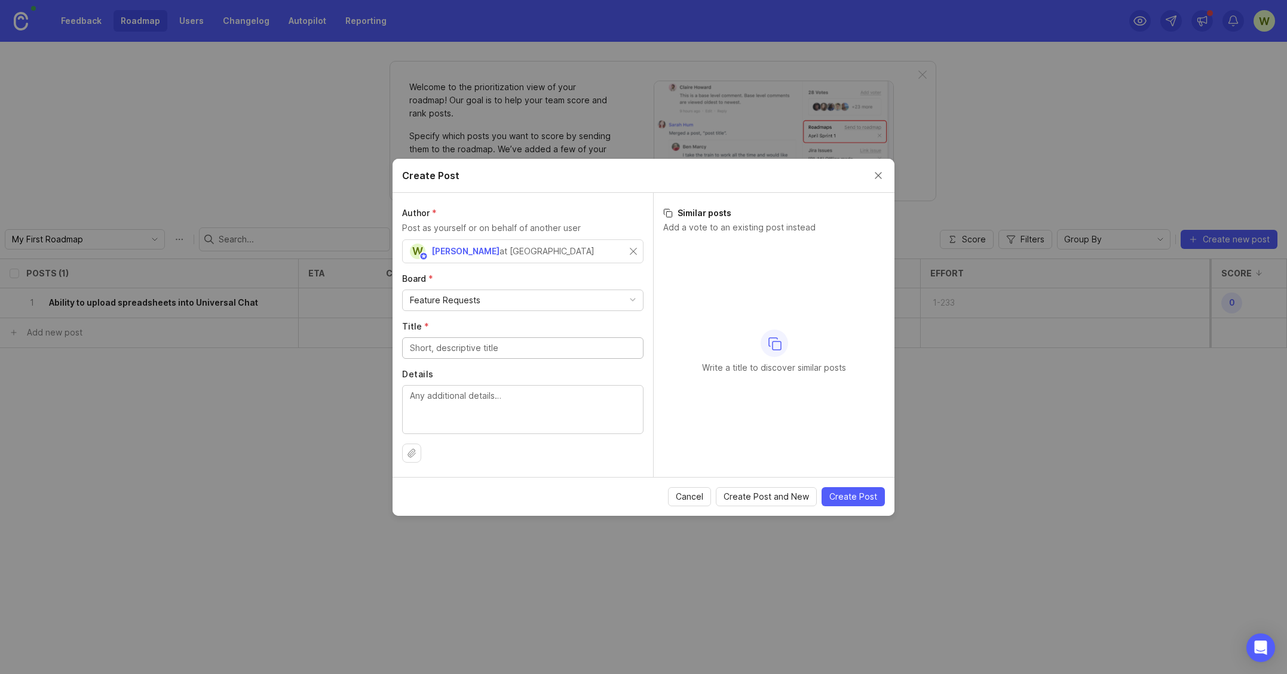
click at [427, 351] on input "Title *" at bounding box center [523, 348] width 226 height 13
type input "Marketing"
click at [689, 499] on span "Cancel" at bounding box center [689, 497] width 27 height 12
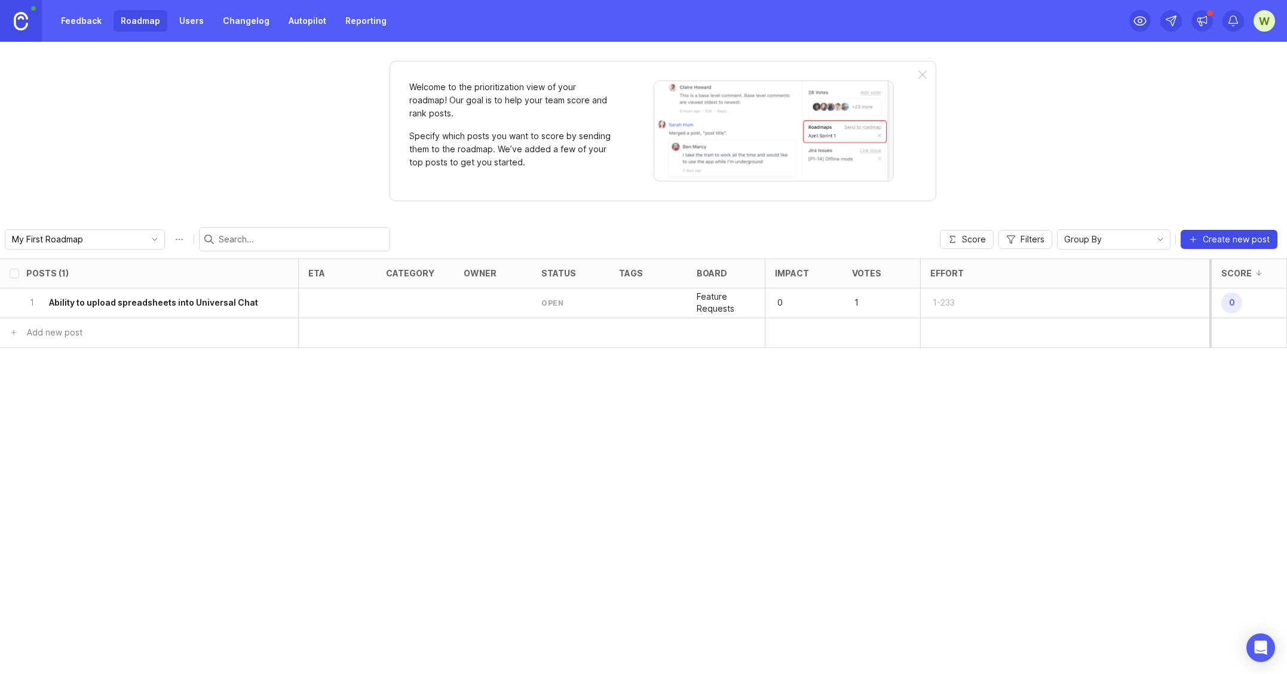
click at [1226, 240] on span "Create new post" at bounding box center [1235, 240] width 67 height 12
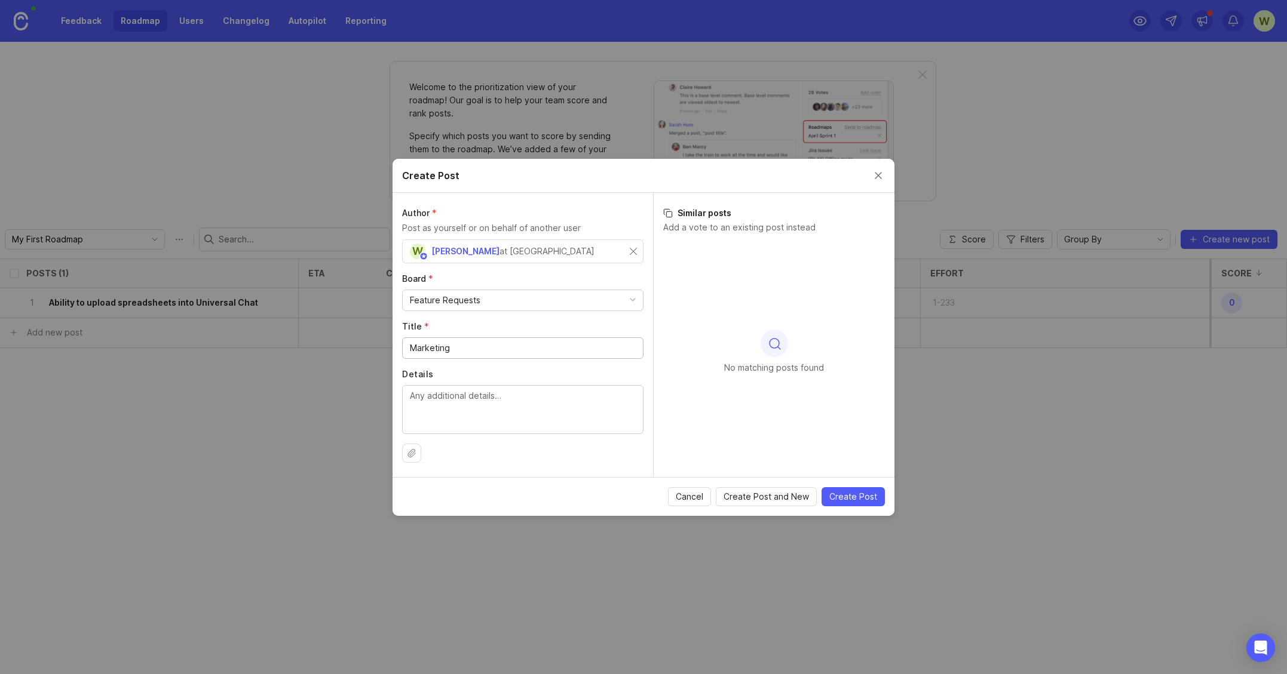
click at [431, 347] on input "Marketing" at bounding box center [523, 348] width 226 height 13
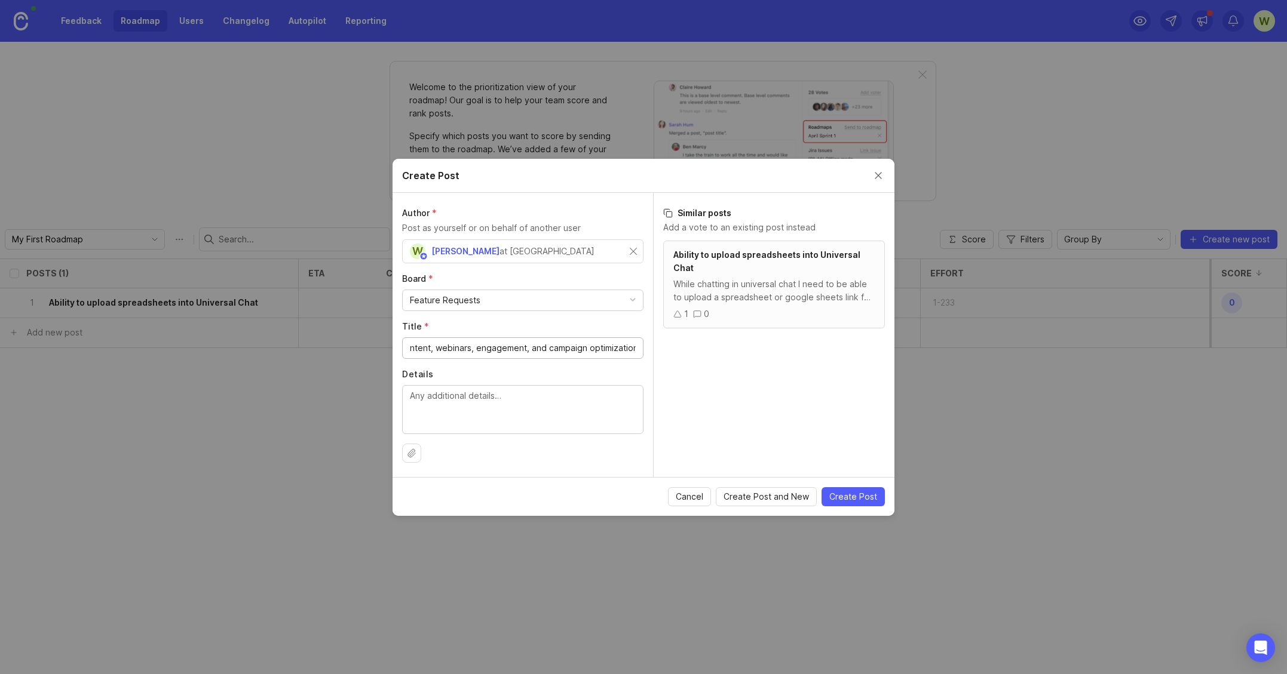
type input "Marketing Problem: Businesses struggle to consistently create, launch, and mana…"
click at [428, 405] on textarea "Details" at bounding box center [523, 408] width 226 height 39
click at [435, 401] on textarea "Details" at bounding box center [523, 408] width 226 height 39
paste textarea "Campaigner: Plans & launches campaigns everywhere, fast. SocialPro: Schedules/r…"
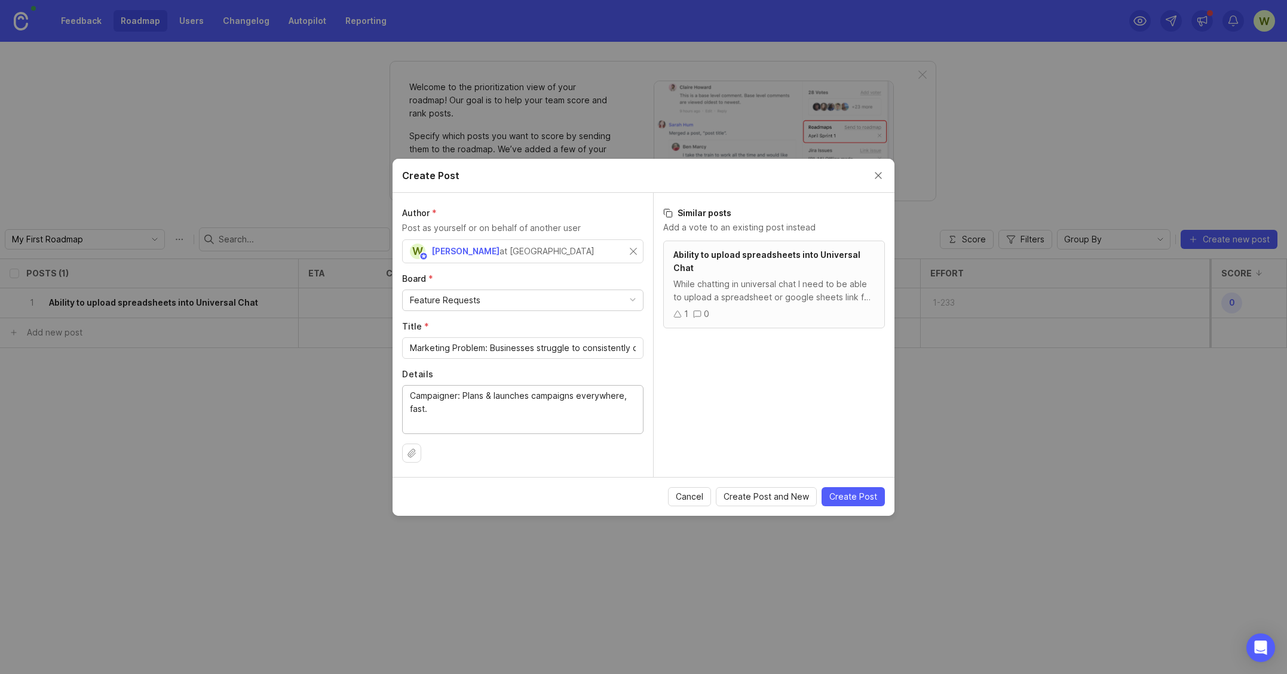
scroll to position [42, 0]
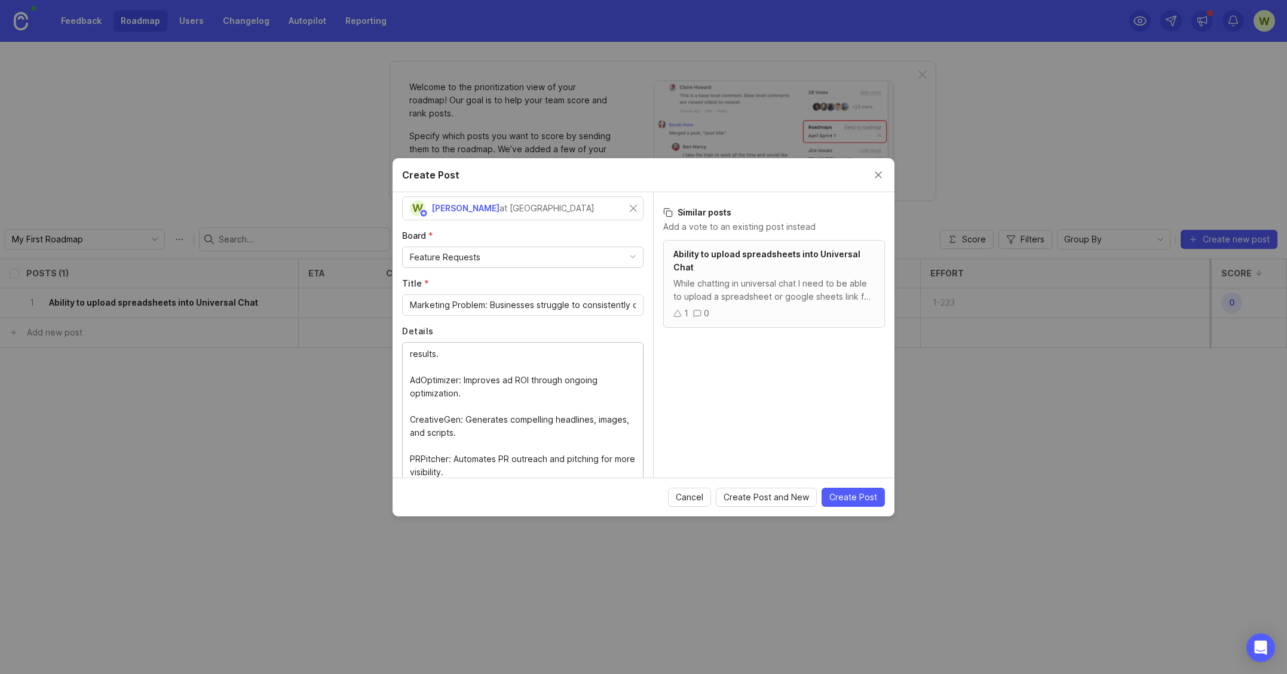
click at [483, 369] on textarea "Campaigner: Plans & launches campaigns everywhere, fast. SocialPro: Schedules/r…" at bounding box center [523, 411] width 226 height 131
type textarea "Campaigner: Plans & launches campaigns everywhere, fast. SocialPro: Schedules/r…"
click at [462, 308] on input "Marketing Problem: Businesses struggle to consistently create, launch, and mana…" at bounding box center [523, 305] width 226 height 13
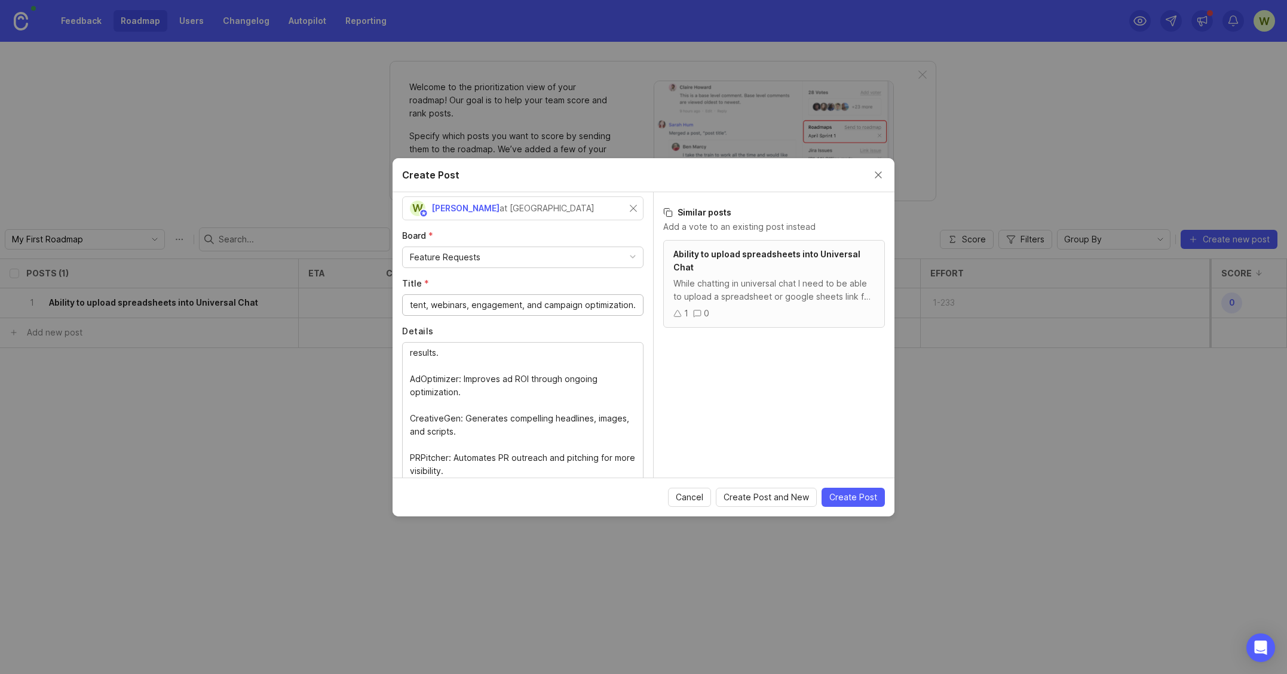
drag, startPoint x: 451, startPoint y: 307, endPoint x: 628, endPoint y: 314, distance: 176.9
click at [628, 314] on div "Marketing Problem: Businesses struggle to consistently create, launch, and mana…" at bounding box center [522, 305] width 241 height 22
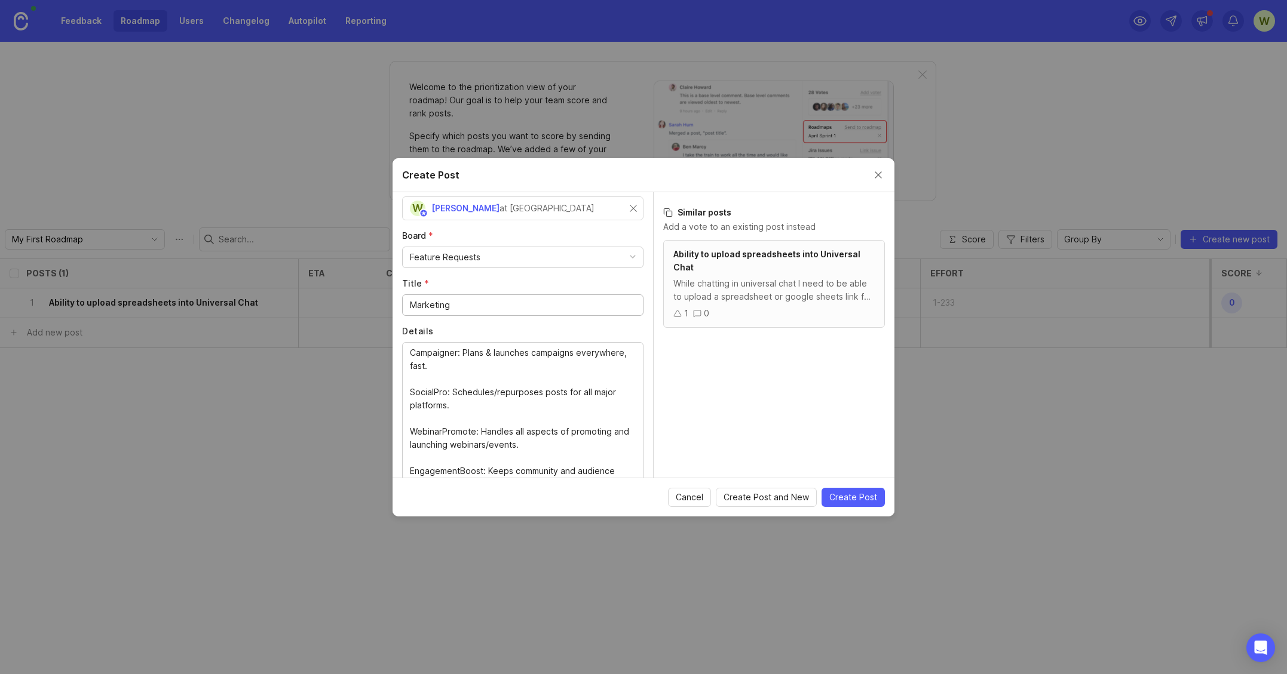
type input "Marketing"
paste textarea "Problem: Businesses struggle to consistently create, launch, and manage marketi…"
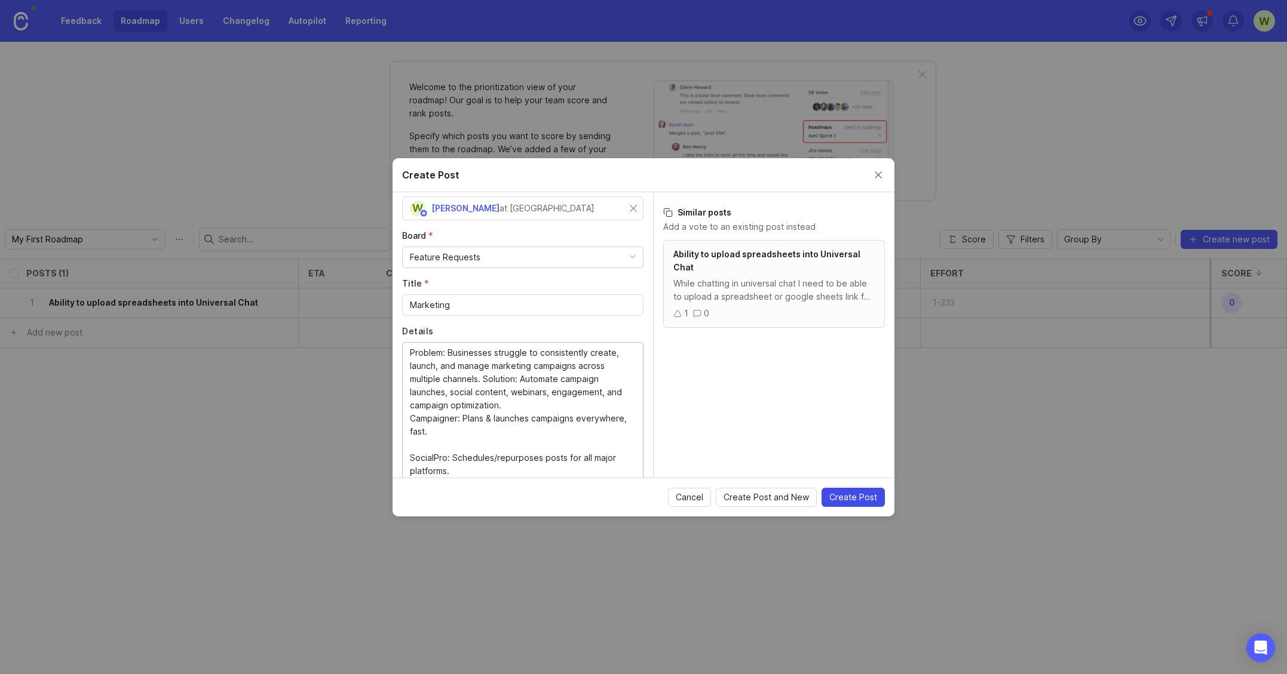
type textarea "Problem: Businesses struggle to consistently create, launch, and manage marketi…"
drag, startPoint x: 851, startPoint y: 496, endPoint x: 842, endPoint y: 491, distance: 9.9
click at [850, 496] on span "Create Post" at bounding box center [853, 498] width 48 height 12
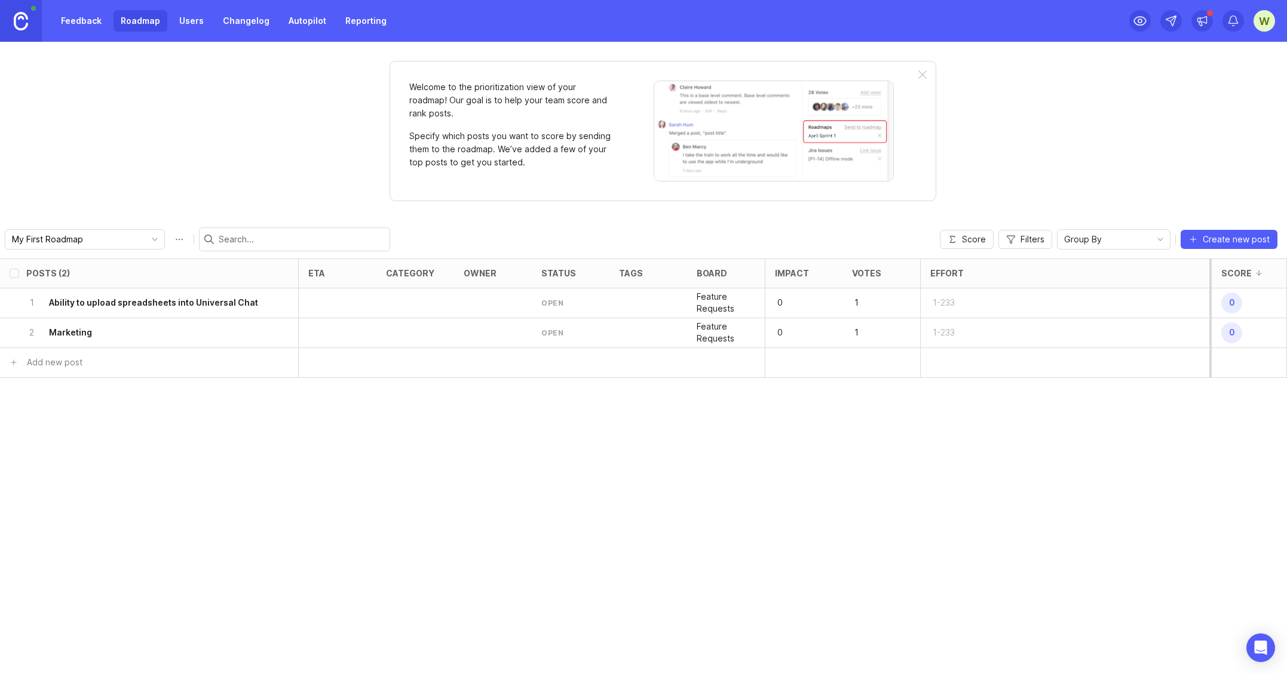
click at [70, 336] on h6 "Marketing" at bounding box center [70, 333] width 43 height 12
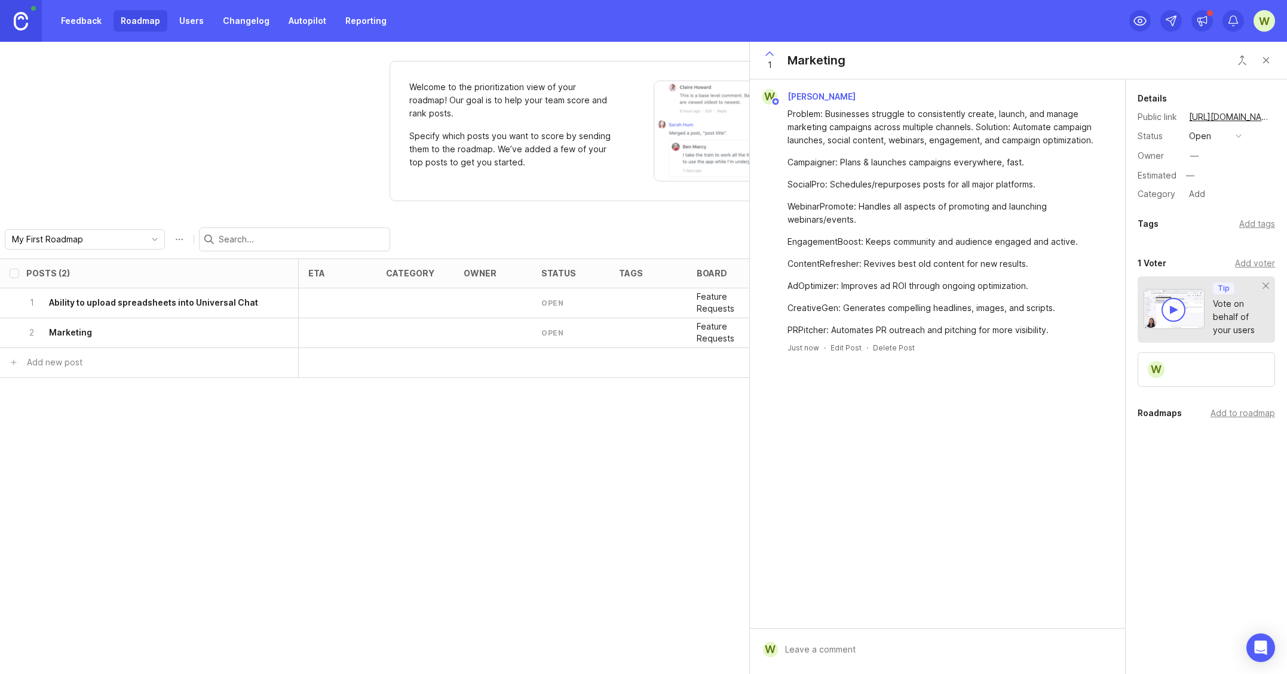
click at [103, 332] on div "2 Marketing" at bounding box center [145, 332] width 238 height 29
click at [63, 333] on h6 "Marketing" at bounding box center [70, 333] width 43 height 12
click at [813, 170] on div "Problem: Businesses struggle to consistently create, launch, and manage marketi…" at bounding box center [944, 222] width 314 height 229
click at [806, 122] on div "Problem: Businesses struggle to consistently create, launch, and manage marketi…" at bounding box center [944, 127] width 314 height 39
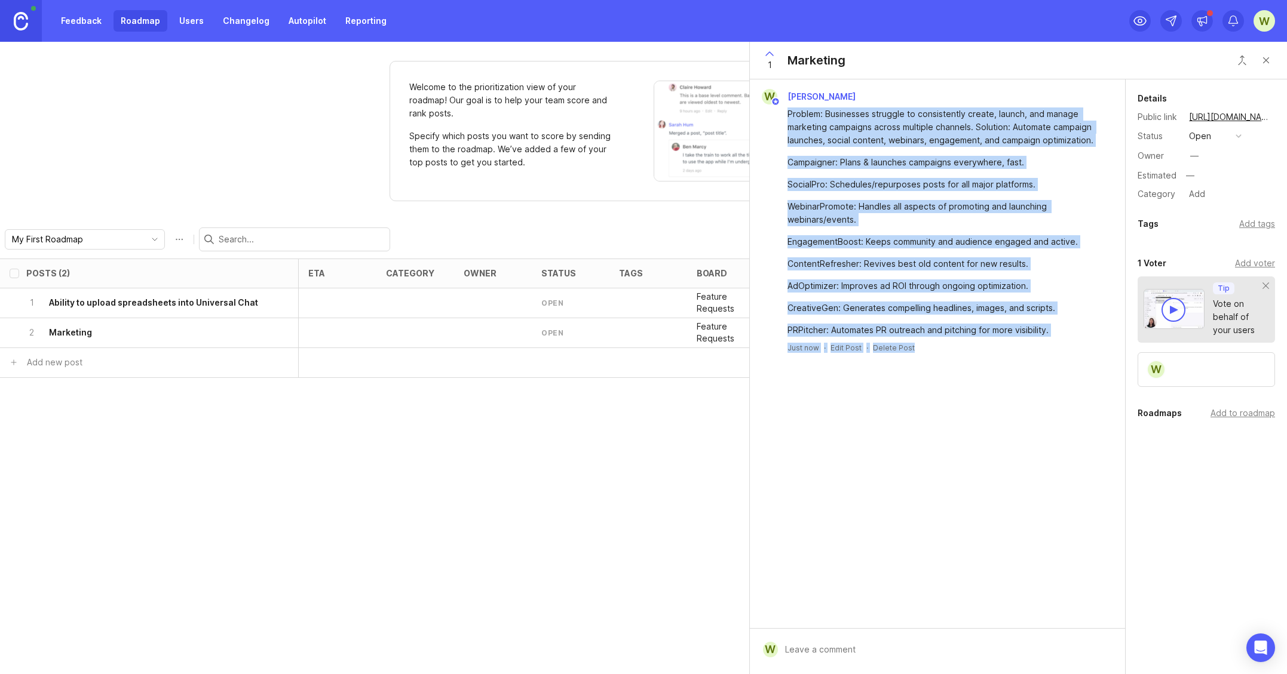
drag, startPoint x: 786, startPoint y: 114, endPoint x: 956, endPoint y: 355, distance: 294.5
click at [984, 364] on div "W Wesley Longueira Problem: Businesses struggle to consistently create, launch,…" at bounding box center [937, 353] width 375 height 549
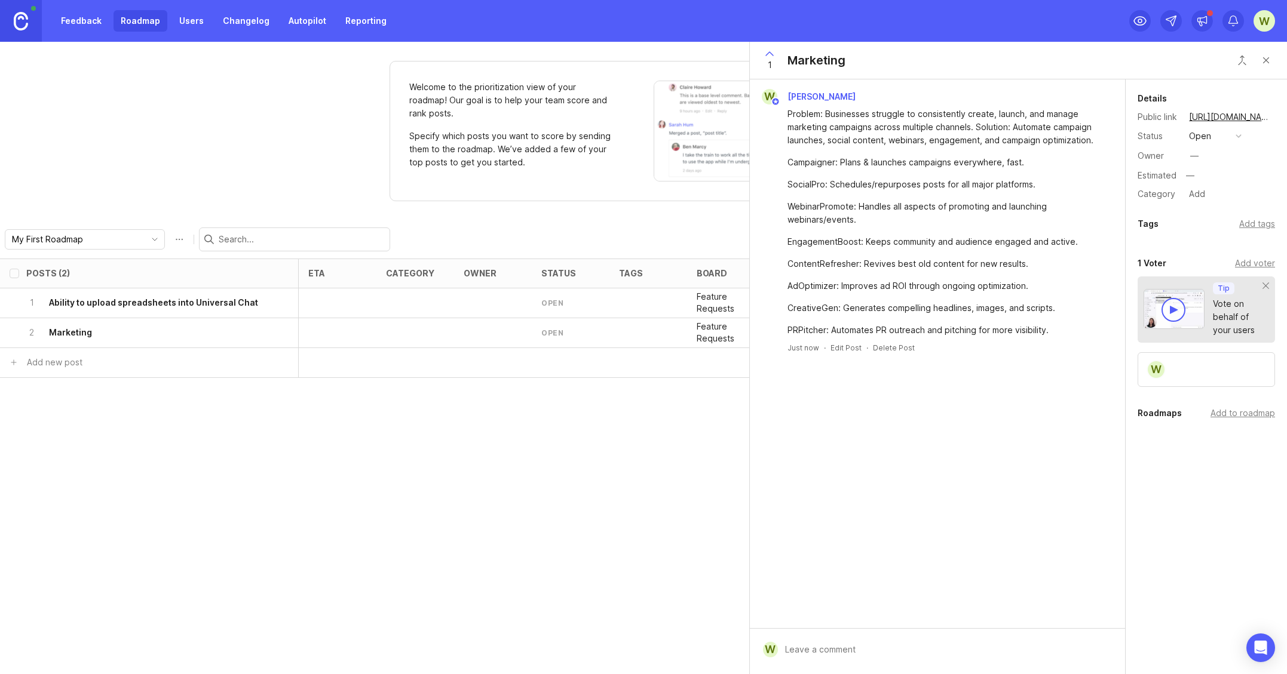
drag, startPoint x: 898, startPoint y: 382, endPoint x: 857, endPoint y: 371, distance: 42.7
click at [895, 381] on div "W Wesley Longueira Problem: Businesses struggle to consistently create, launch,…" at bounding box center [937, 353] width 375 height 549
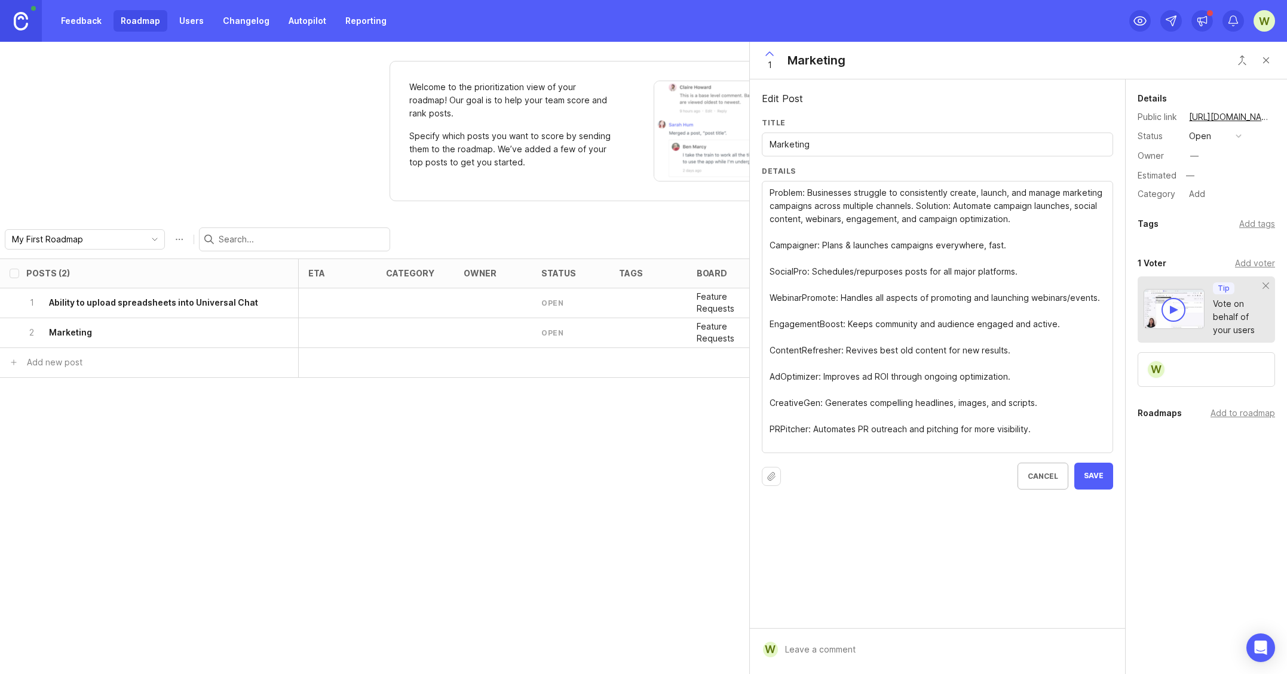
click at [832, 142] on input "Marketing" at bounding box center [937, 144] width 336 height 13
paste input "Run campaigns, grow your brand, and boost visibility with less effort"
type input "Marketing Run campaigns, grow your brand, and boost visibility with less effort"
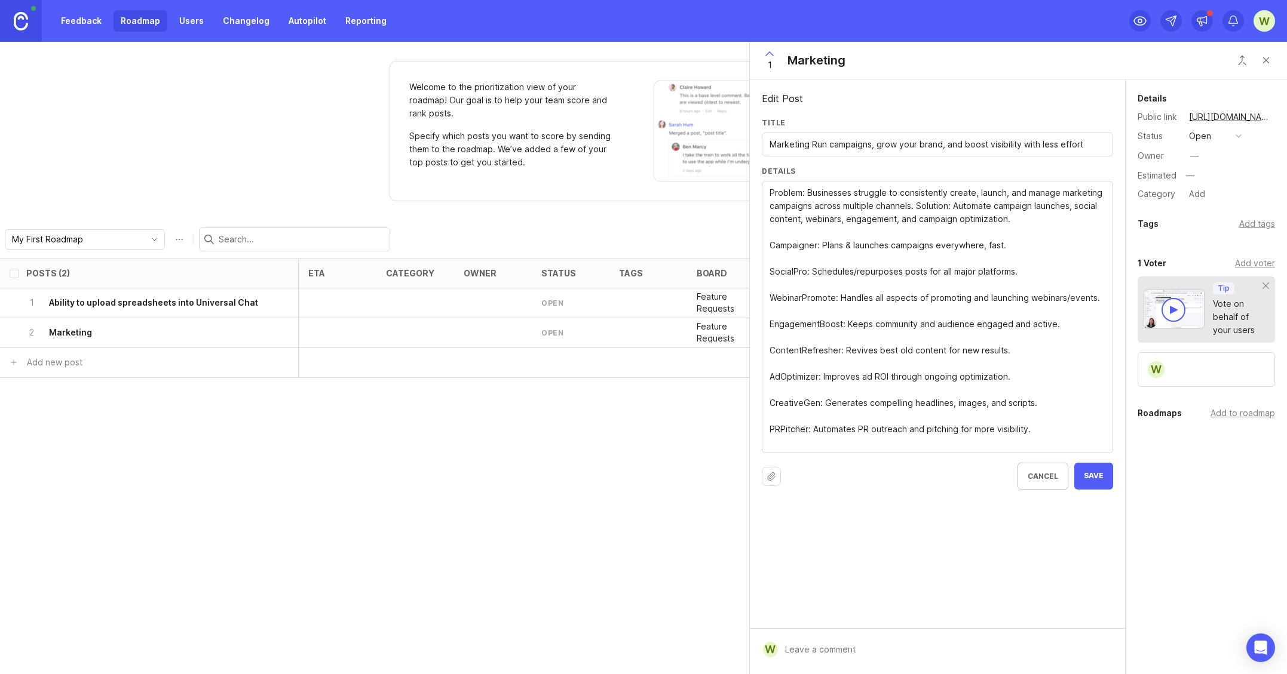
drag, startPoint x: 979, startPoint y: 418, endPoint x: 763, endPoint y: 189, distance: 314.3
click at [763, 189] on div "Problem: Businesses struggle to consistently create, launch, and manage marketi…" at bounding box center [937, 317] width 351 height 272
paste textarea "Agents: Campaign planners, social content schedulers, ad optimizers, webinar pr…"
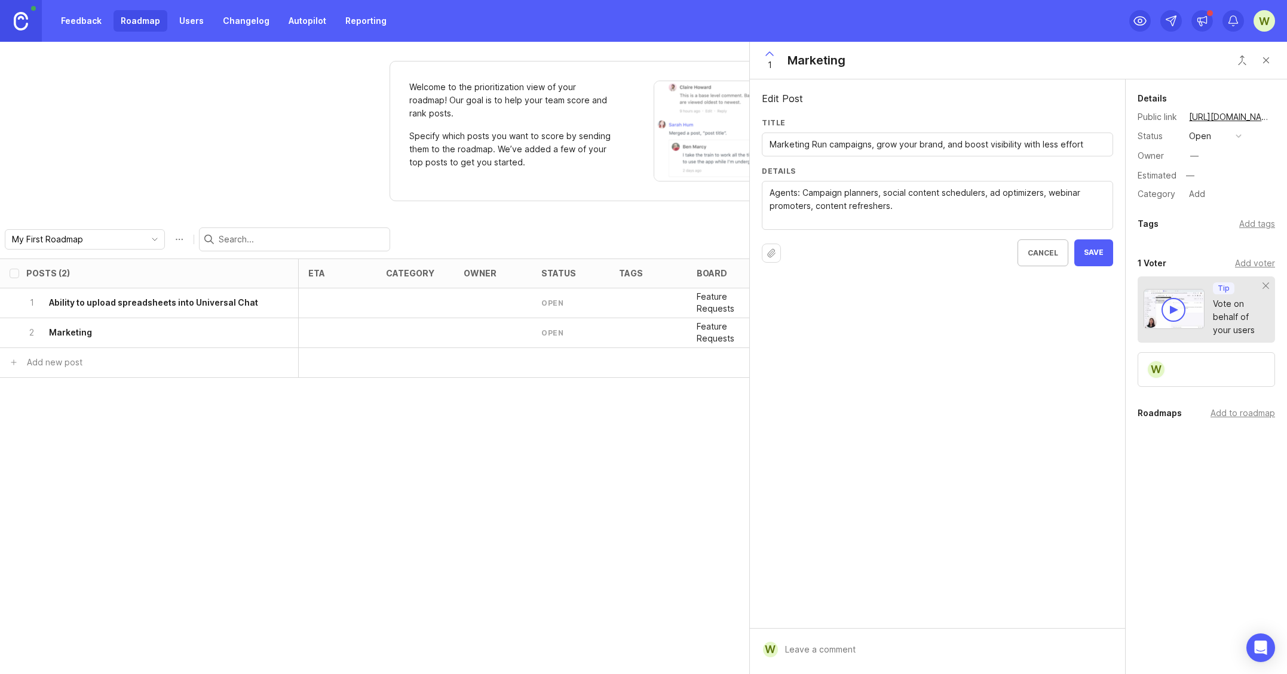
type textarea "Agents: Campaign planners, social content schedulers, ad optimizers, webinar pr…"
click at [1093, 254] on span "Save" at bounding box center [1094, 253] width 20 height 10
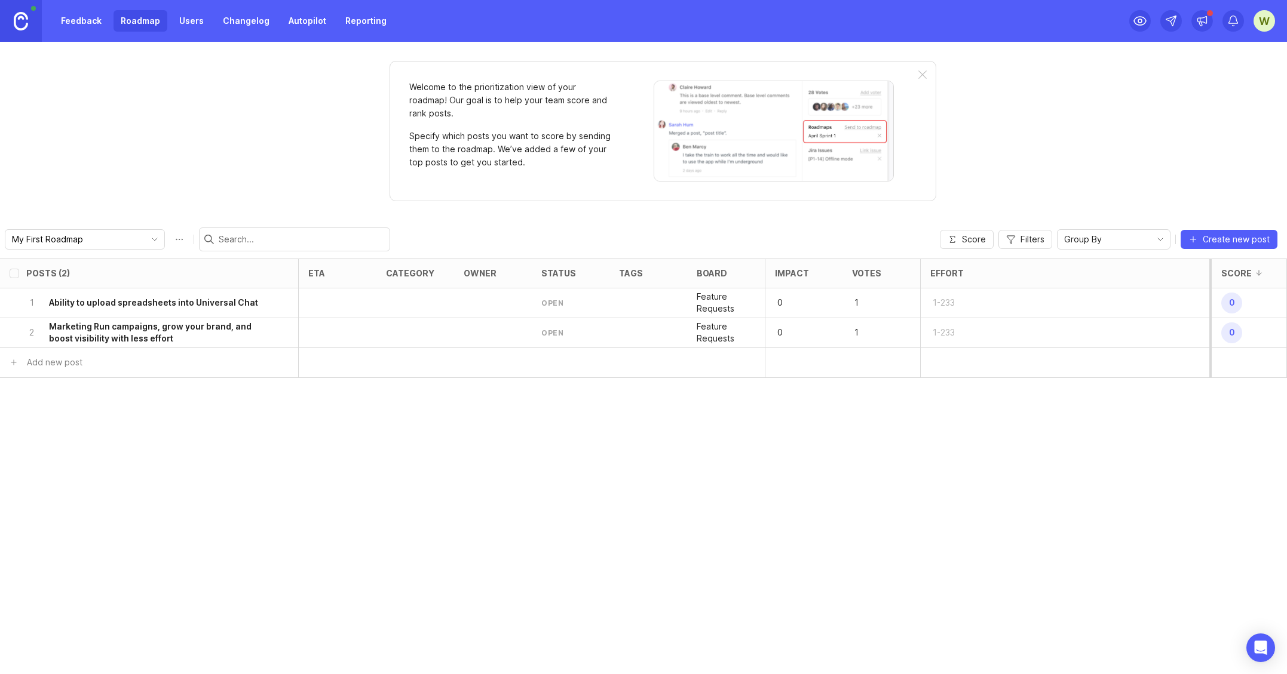
click at [141, 22] on link "Roadmap" at bounding box center [140, 21] width 54 height 22
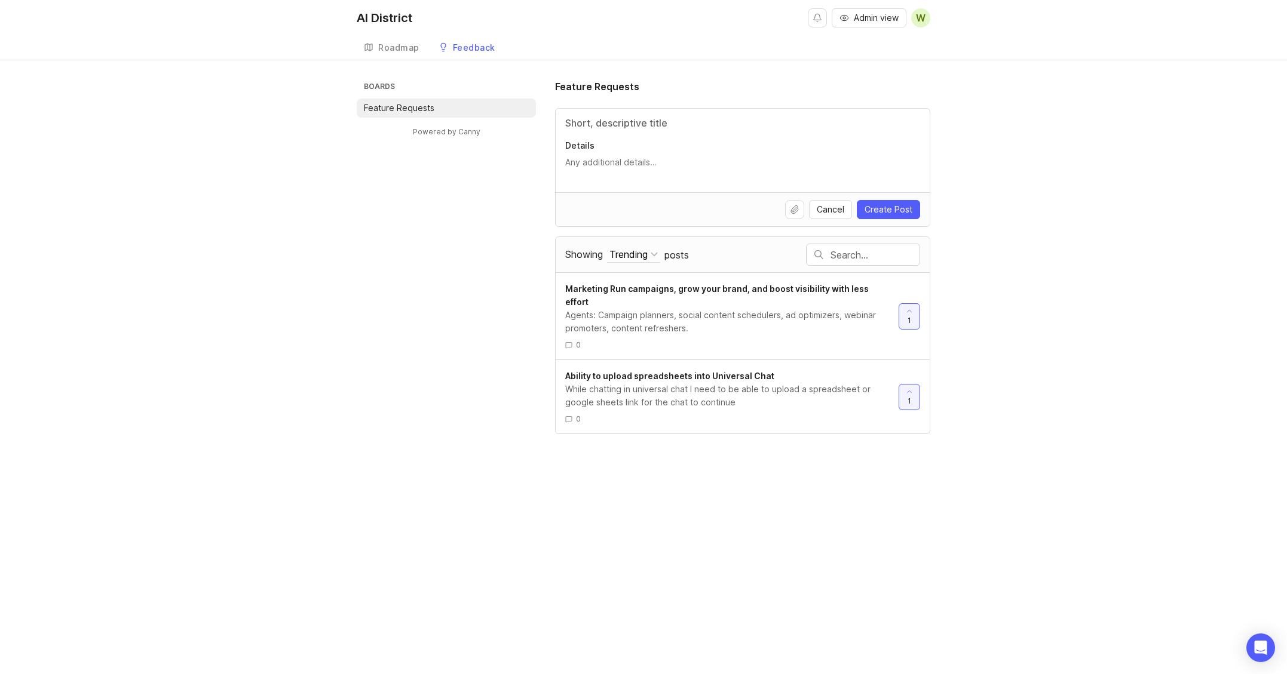
click at [400, 49] on div "Roadmap" at bounding box center [398, 48] width 41 height 8
click at [464, 45] on div "Feedback" at bounding box center [474, 48] width 42 height 8
click at [641, 257] on div "Trending" at bounding box center [628, 254] width 38 height 13
click at [471, 280] on div "Boards Feature Requests Powered by Canny Feature Requests Details Cancel Create…" at bounding box center [643, 256] width 573 height 355
click at [398, 47] on div "Roadmap" at bounding box center [398, 48] width 41 height 8
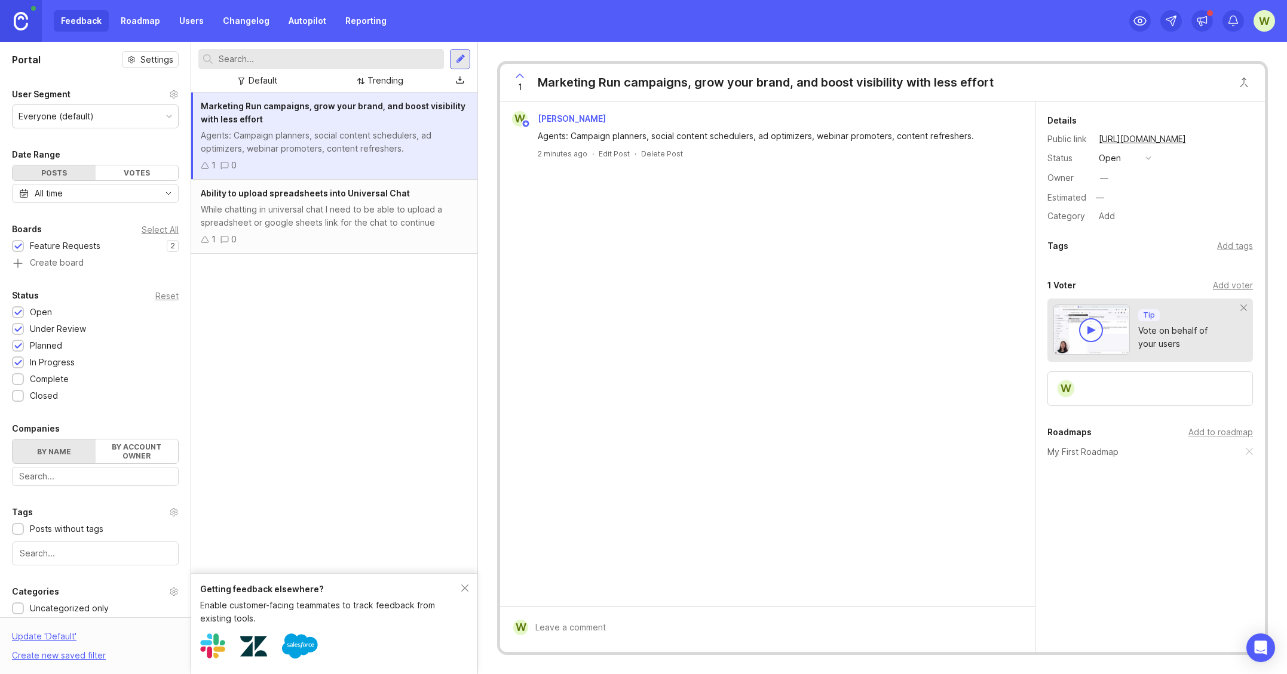
click at [126, 20] on link "Roadmap" at bounding box center [140, 21] width 54 height 22
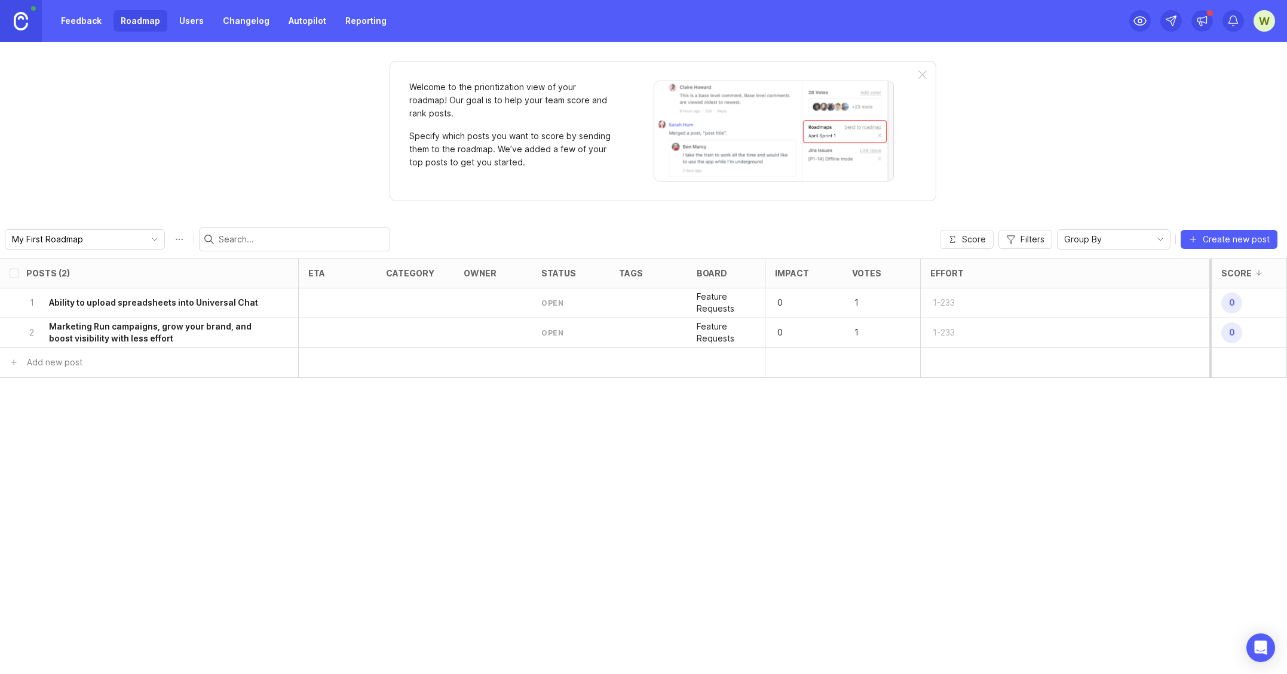
click at [127, 335] on h6 "Marketing Run campaigns, grow your brand, and boost visibility with less effort" at bounding box center [157, 333] width 216 height 24
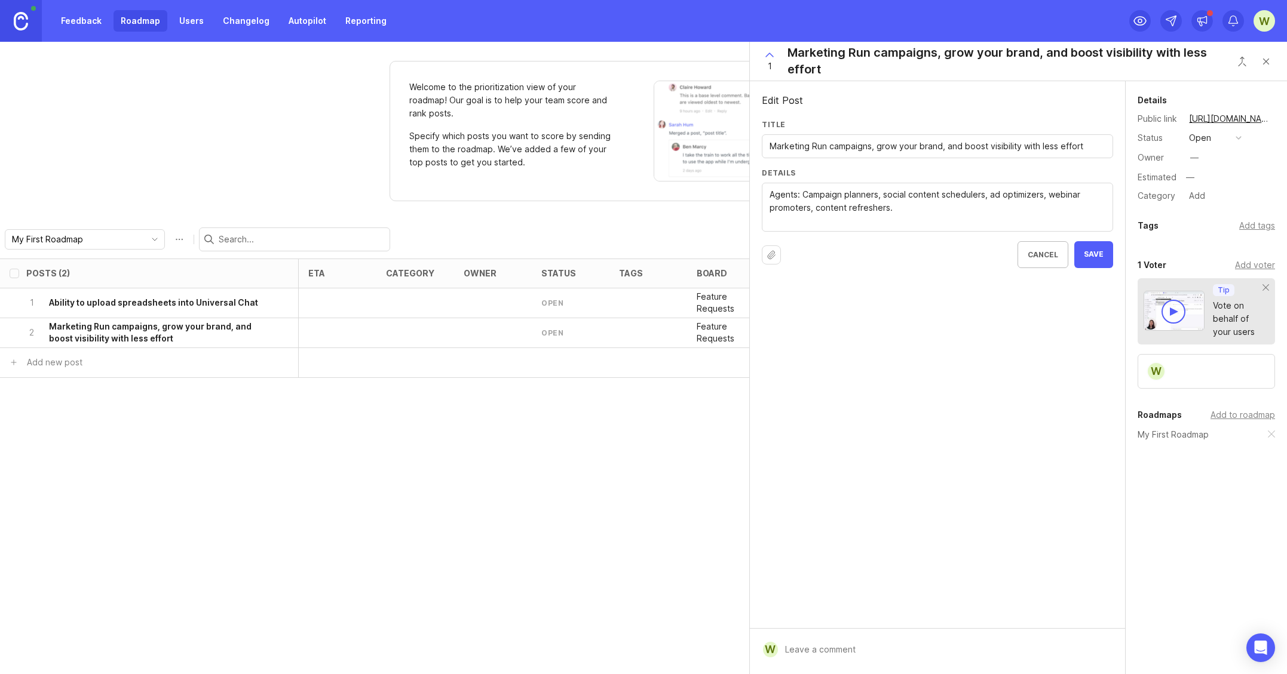
drag, startPoint x: 809, startPoint y: 145, endPoint x: 769, endPoint y: 146, distance: 40.6
click at [769, 146] on input "Marketing Run campaigns, grow your brand, and boost visibility with less effort" at bounding box center [937, 146] width 336 height 13
type input "MARKETING: Run campaigns, grow your brand, and boost visibility with less effort"
click at [1090, 252] on span "Save" at bounding box center [1094, 255] width 20 height 10
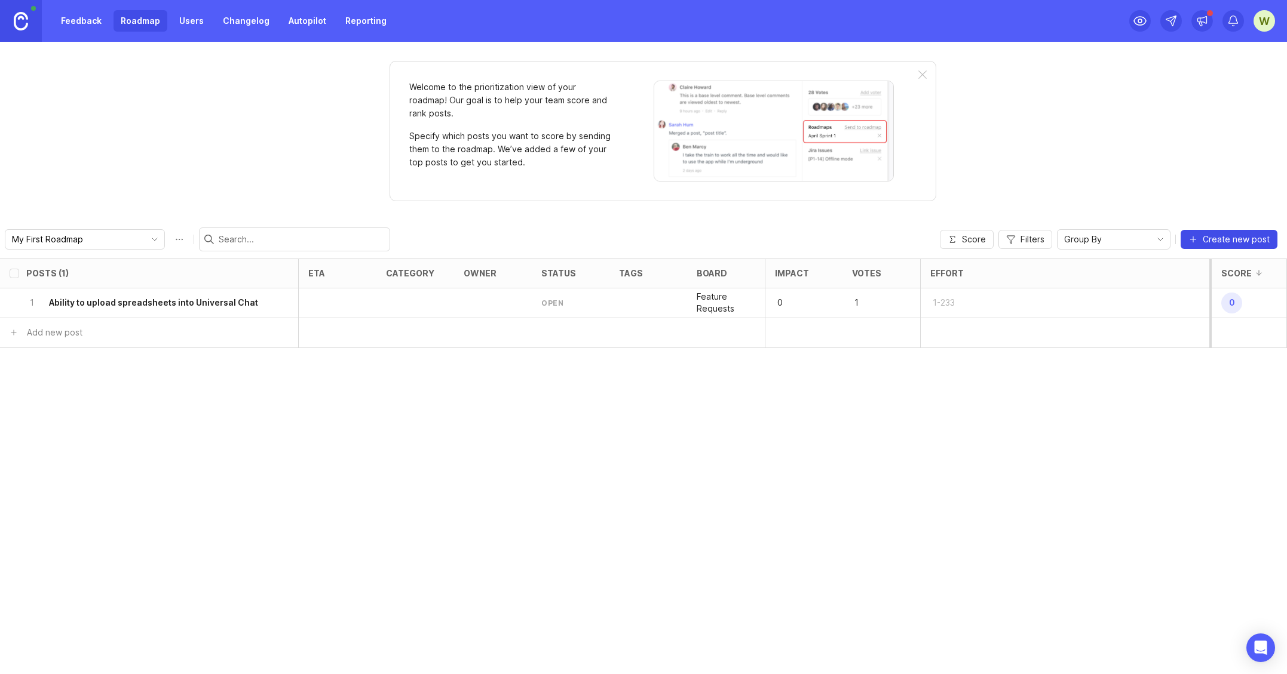
click at [1231, 234] on span "Create new post" at bounding box center [1235, 240] width 67 height 12
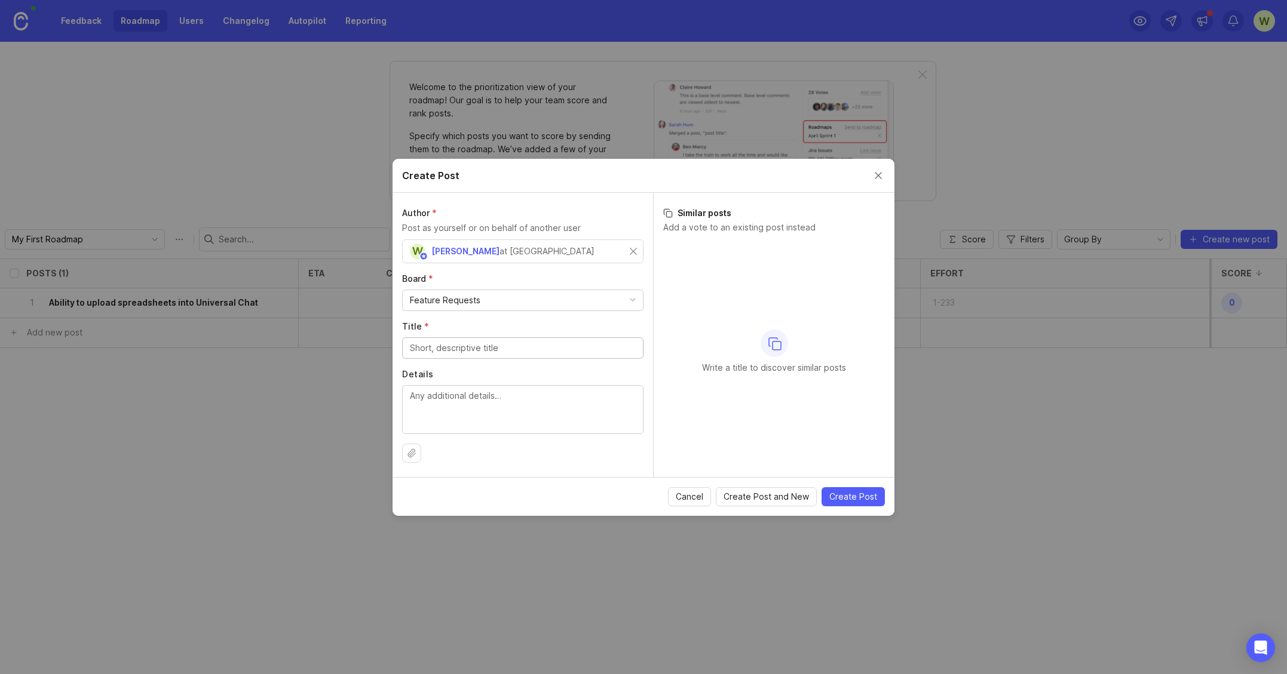
click at [431, 351] on input "Title *" at bounding box center [523, 348] width 226 height 13
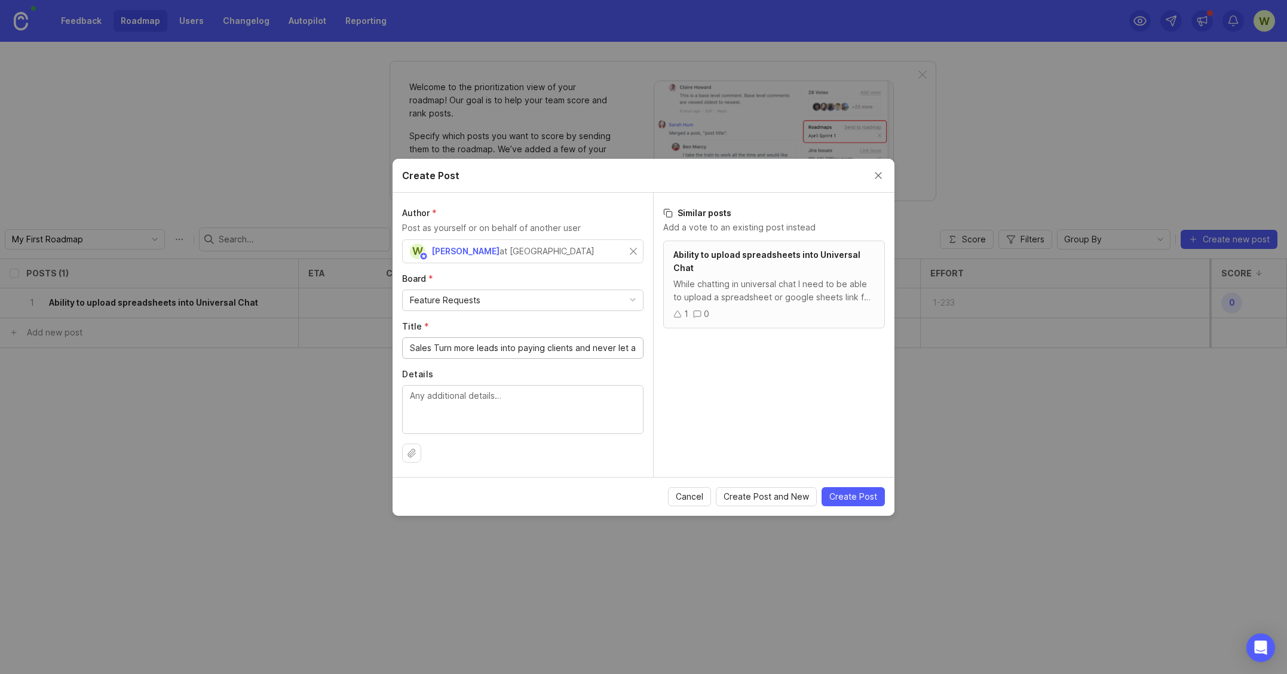
drag, startPoint x: 429, startPoint y: 351, endPoint x: 400, endPoint y: 351, distance: 29.9
click at [401, 351] on div "Author * Post as yourself or on behalf of another user W Wesley Longueira at AI…" at bounding box center [522, 335] width 260 height 284
drag, startPoint x: 567, startPoint y: 349, endPoint x: 658, endPoint y: 352, distance: 91.4
click at [658, 352] on div "Author * Post as yourself or on behalf of another user W Wesley Longueira at AI…" at bounding box center [643, 335] width 502 height 284
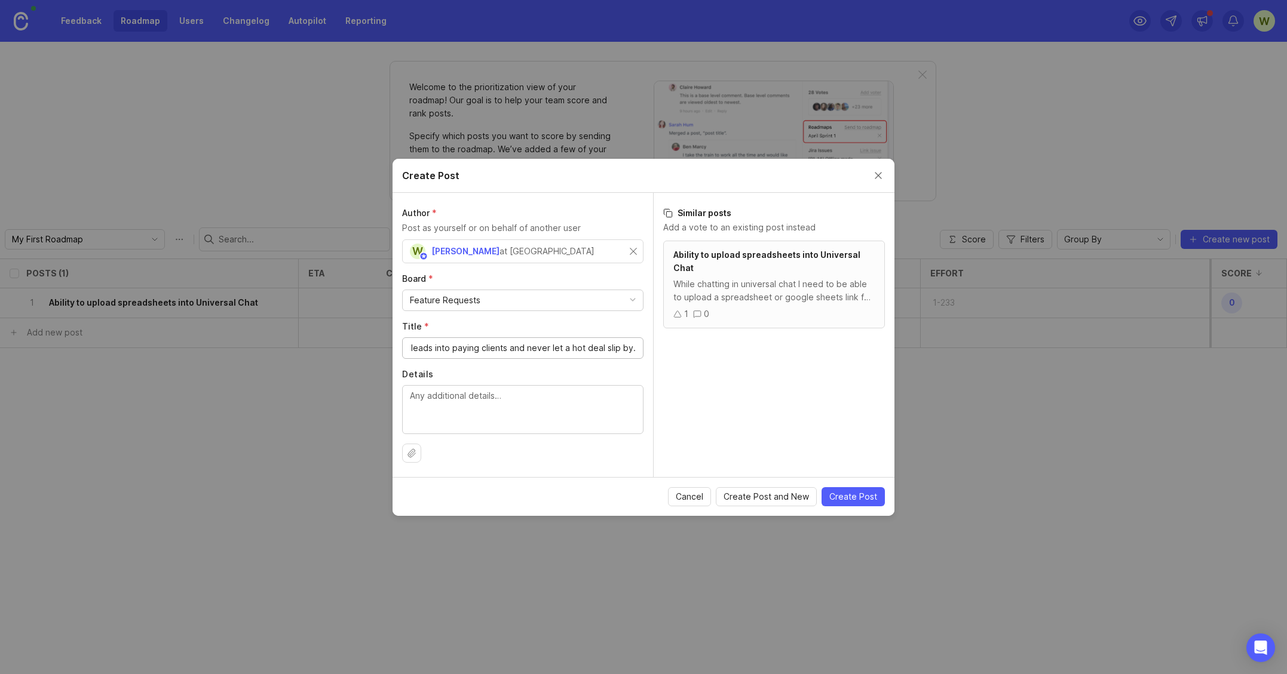
scroll to position [0, 67]
type input "SALES Turn more leads into paying clients and never let a hot deal slip by."
click at [449, 408] on textarea "Details" at bounding box center [523, 408] width 226 height 39
paste textarea "Agents: Lead qualifiers, follow-up bots, pipeline trackers, deal closers, propo…"
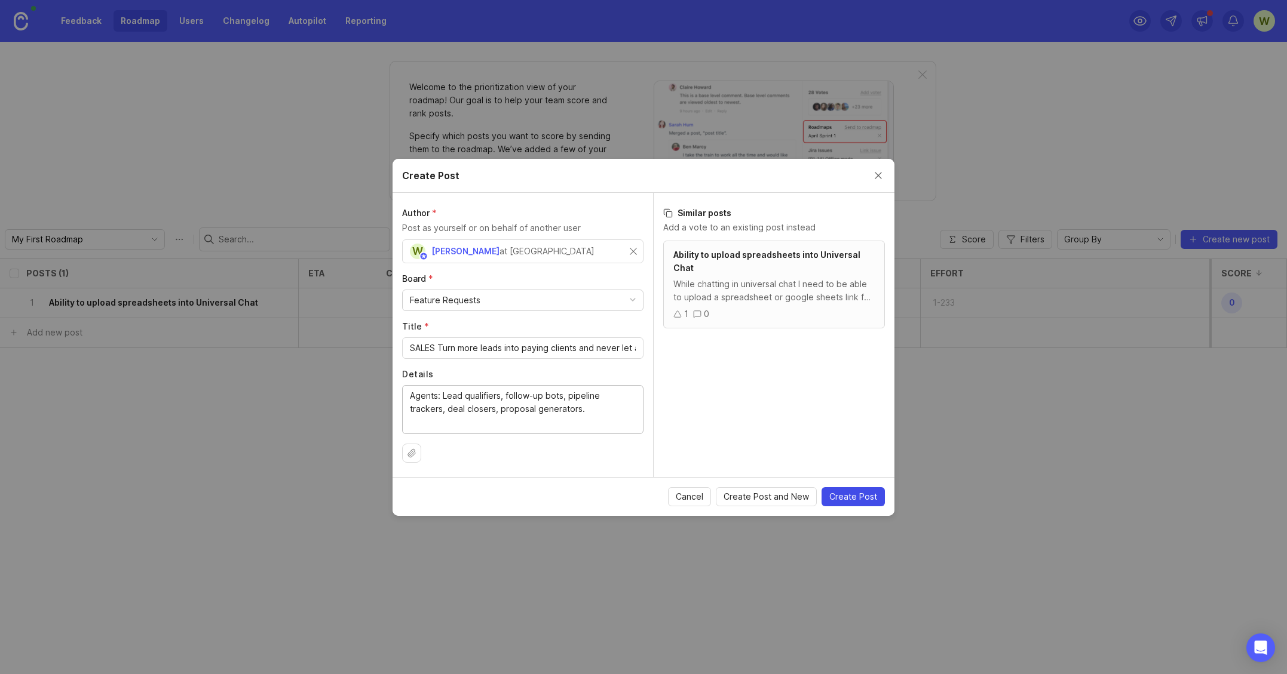
type textarea "Agents: Lead qualifiers, follow-up bots, pipeline trackers, deal closers, propo…"
click at [849, 498] on span "Create Post" at bounding box center [853, 497] width 48 height 12
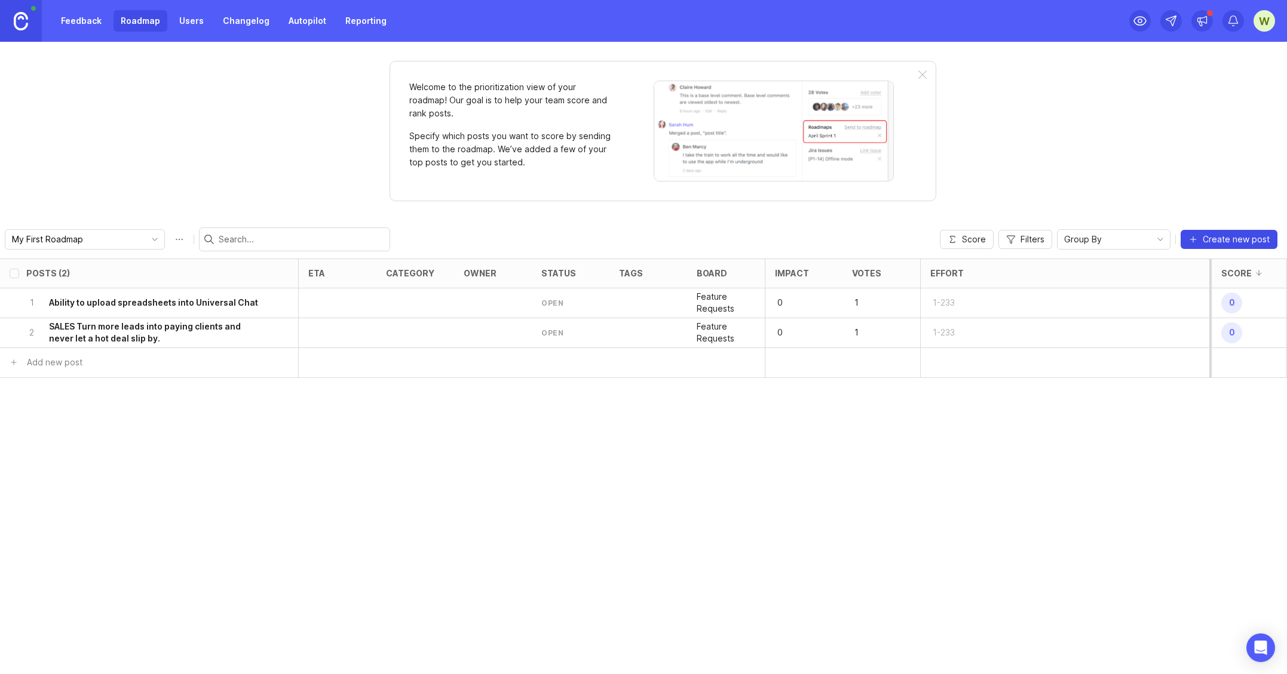
click at [1229, 239] on span "Create new post" at bounding box center [1235, 240] width 67 height 12
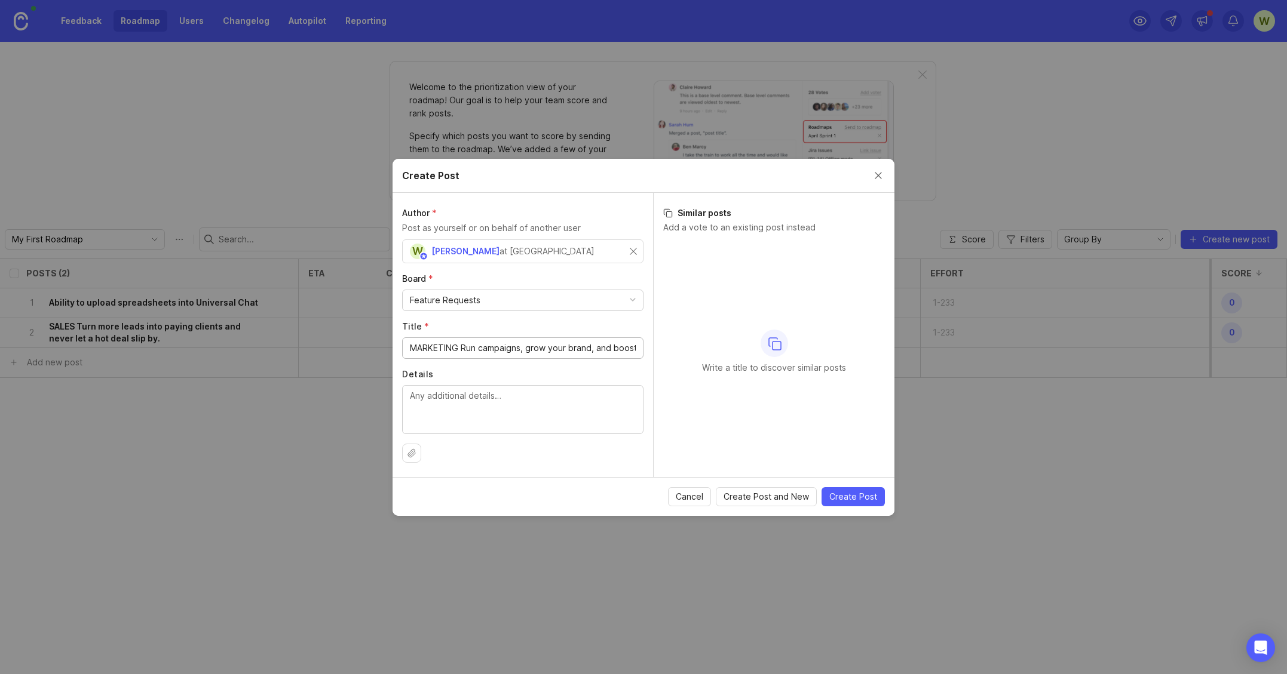
scroll to position [0, 98]
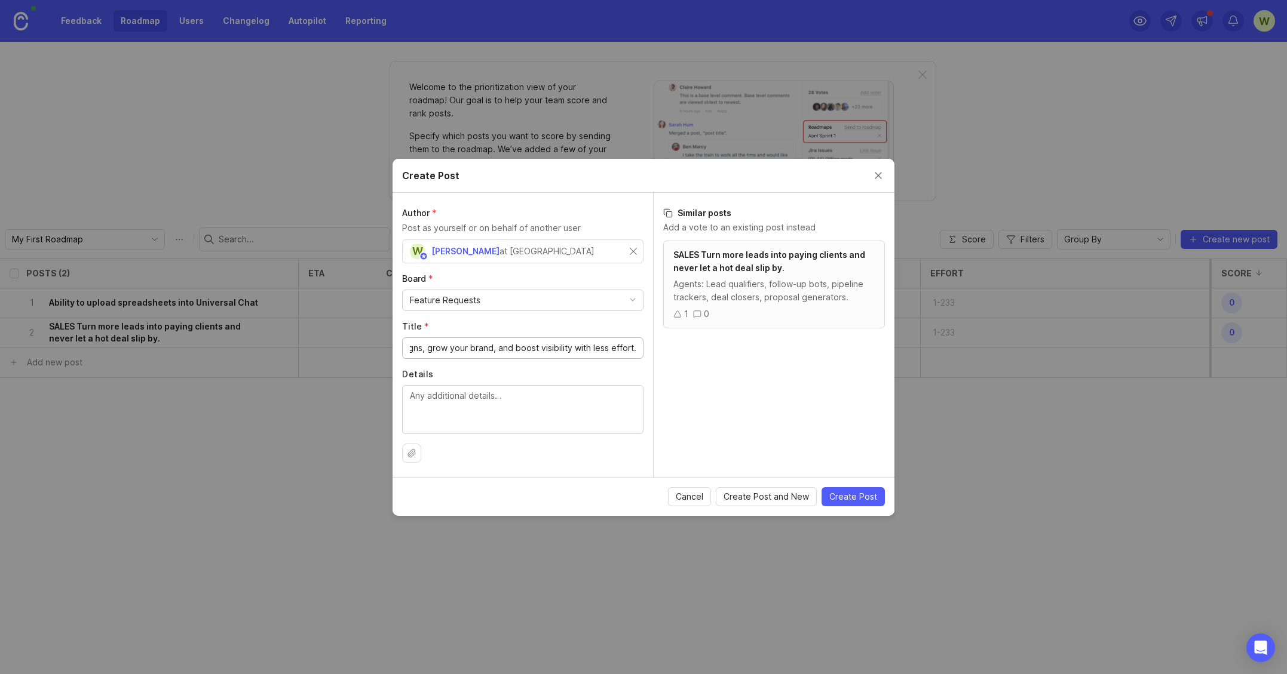
type input "MARKETING Run campaigns, grow your brand, and boost visibility with less effort."
paste textarea "Automate campaigns, post content everywhere, optimize your ads, or relaunch old…"
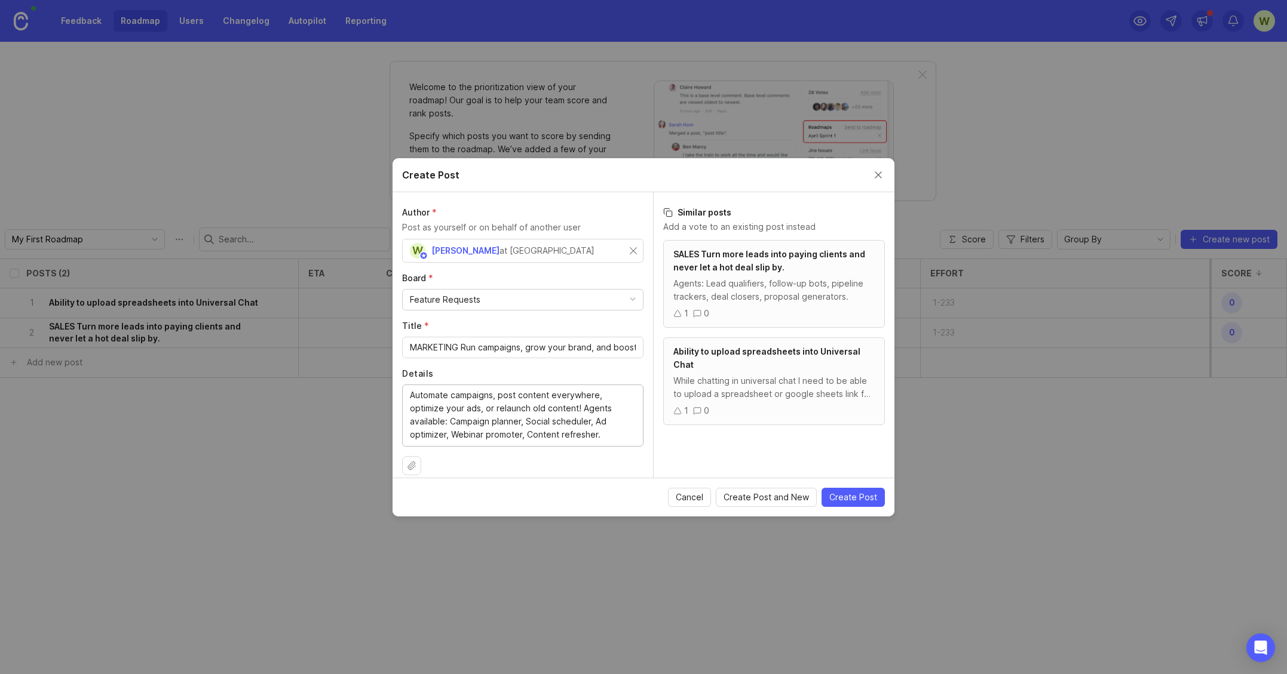
scroll to position [12, 0]
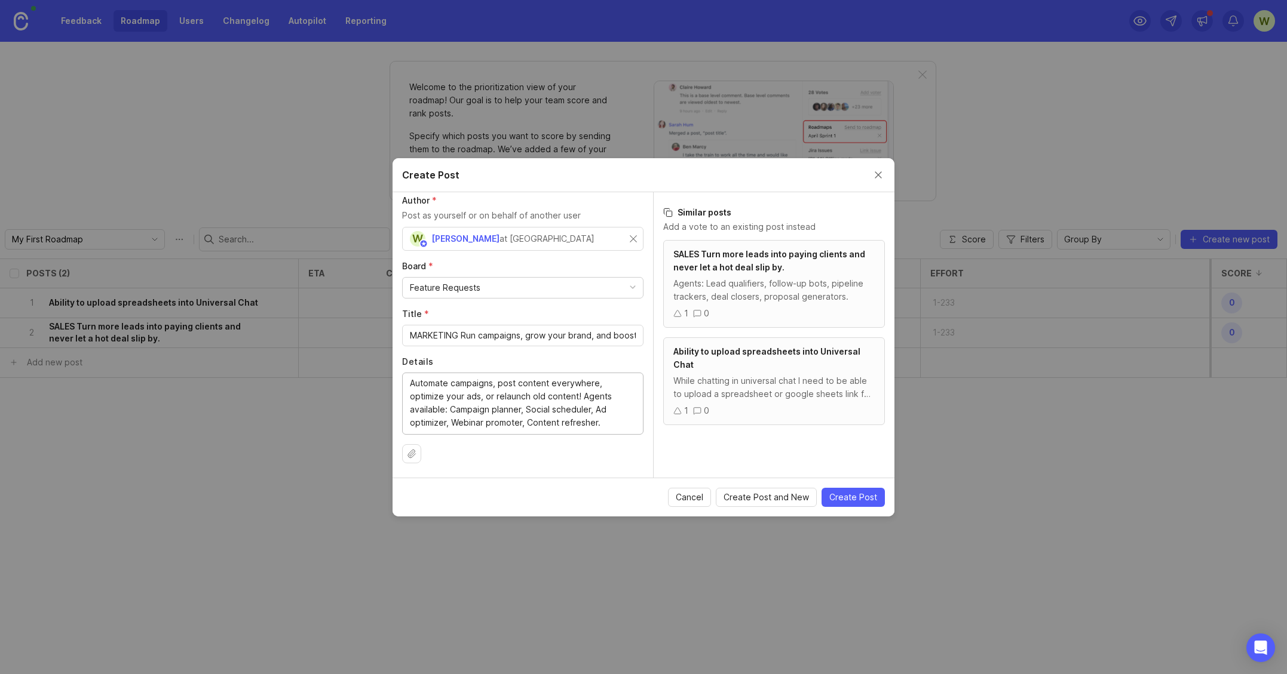
type textarea "Automate campaigns, post content everywhere, optimize your ads, or relaunch old…"
click at [854, 497] on span "Create Post" at bounding box center [853, 498] width 48 height 12
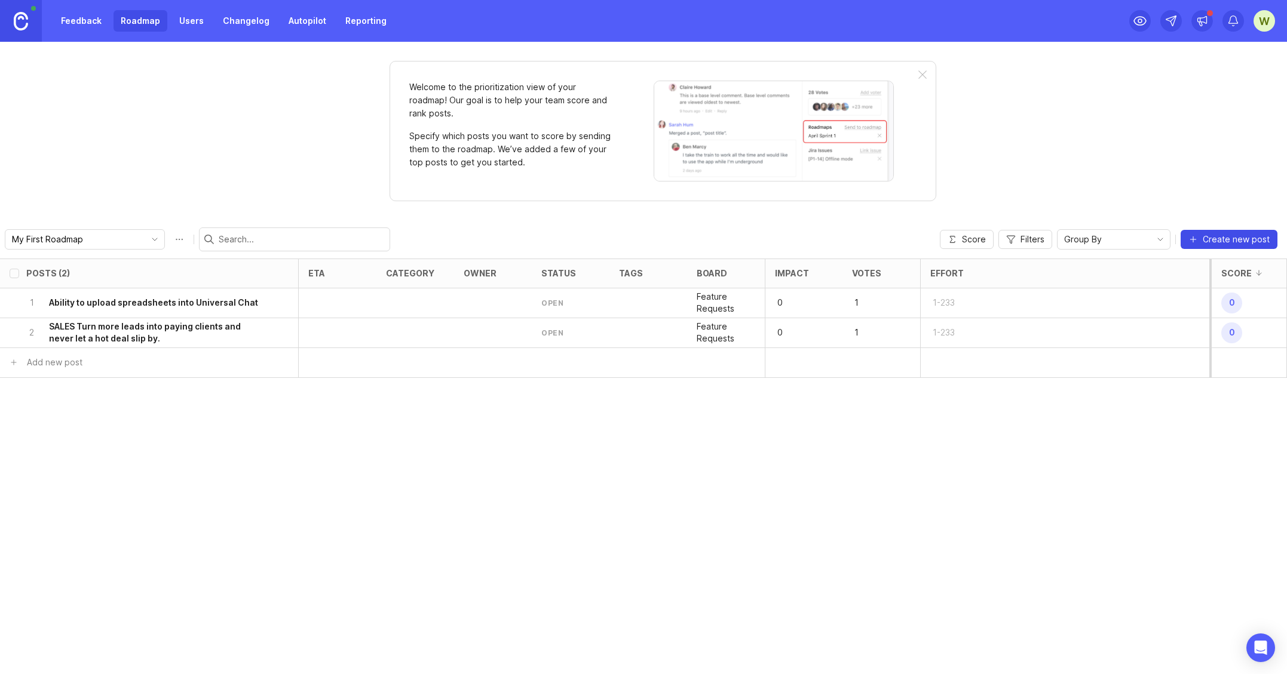
click at [1229, 239] on span "Create new post" at bounding box center [1235, 240] width 67 height 12
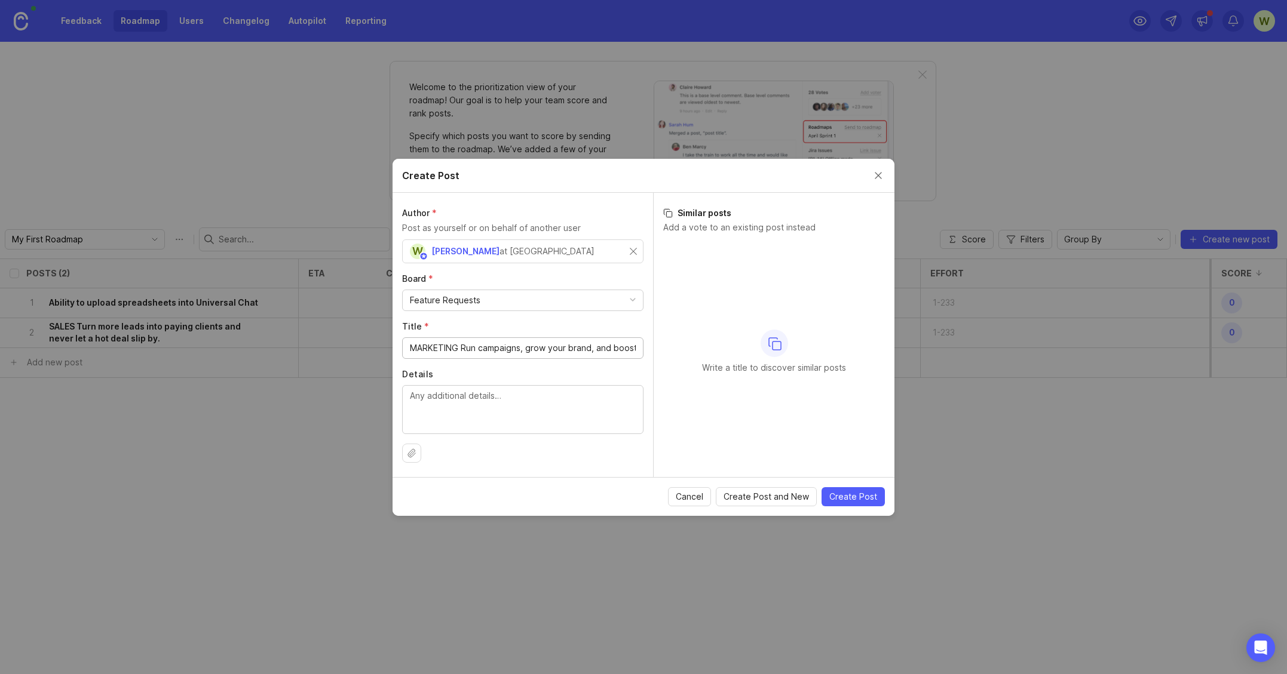
scroll to position [0, 98]
type input "MARKETING Run campaigns, grow your brand, and boost visibility with less effort."
paste textarea "Automate campaigns, post content everywhere, optimize your ads, or relaunch old…"
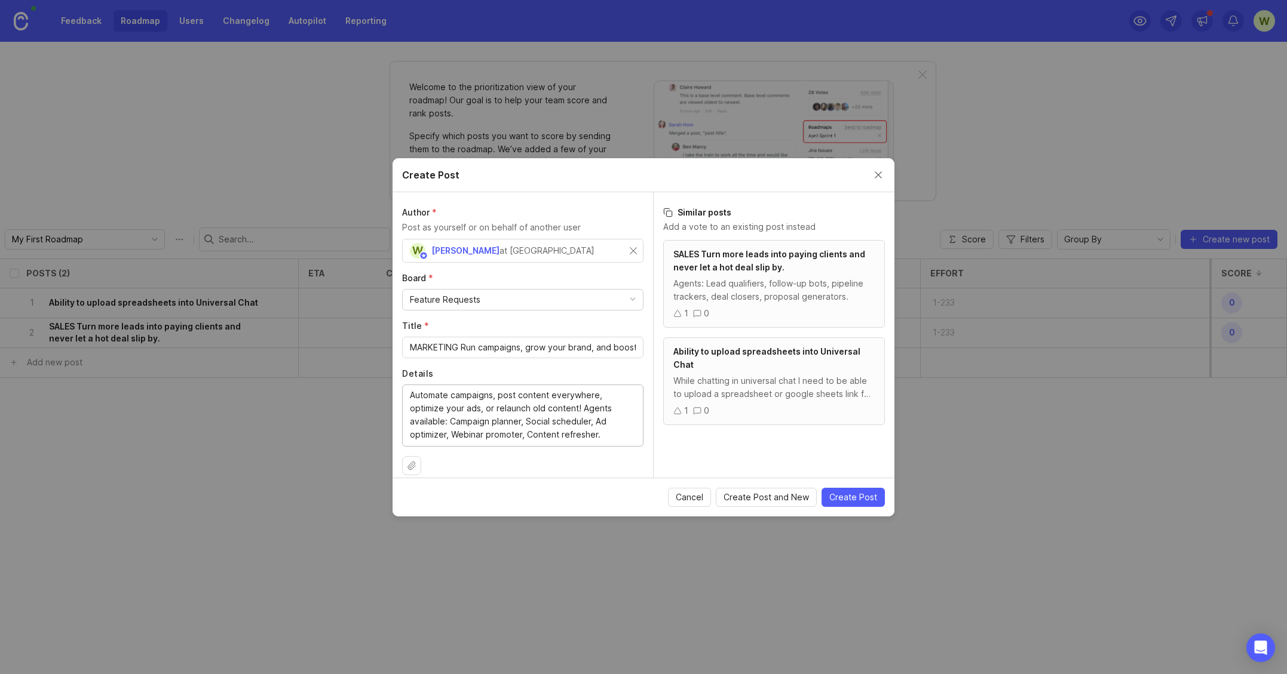
type textarea "Automate campaigns, post content everywhere, optimize your ads, or relaunch old…"
click at [854, 497] on span "Create Post" at bounding box center [853, 498] width 48 height 12
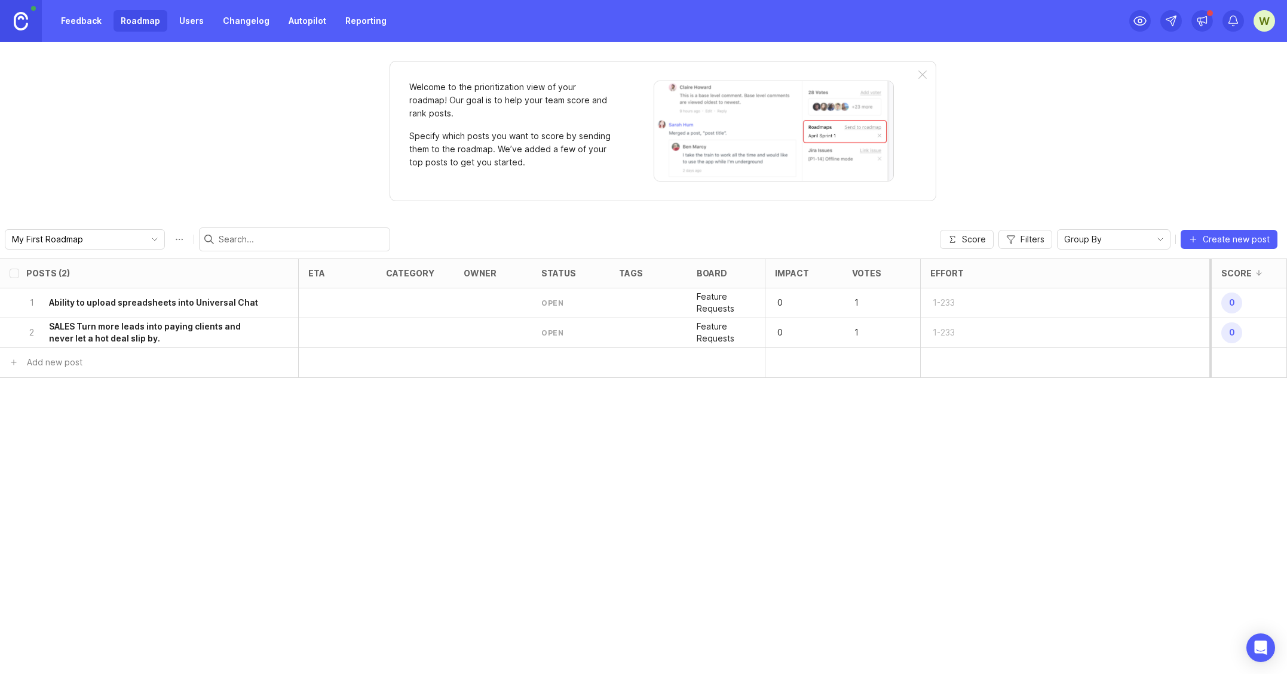
click at [80, 21] on link "Feedback" at bounding box center [81, 21] width 55 height 22
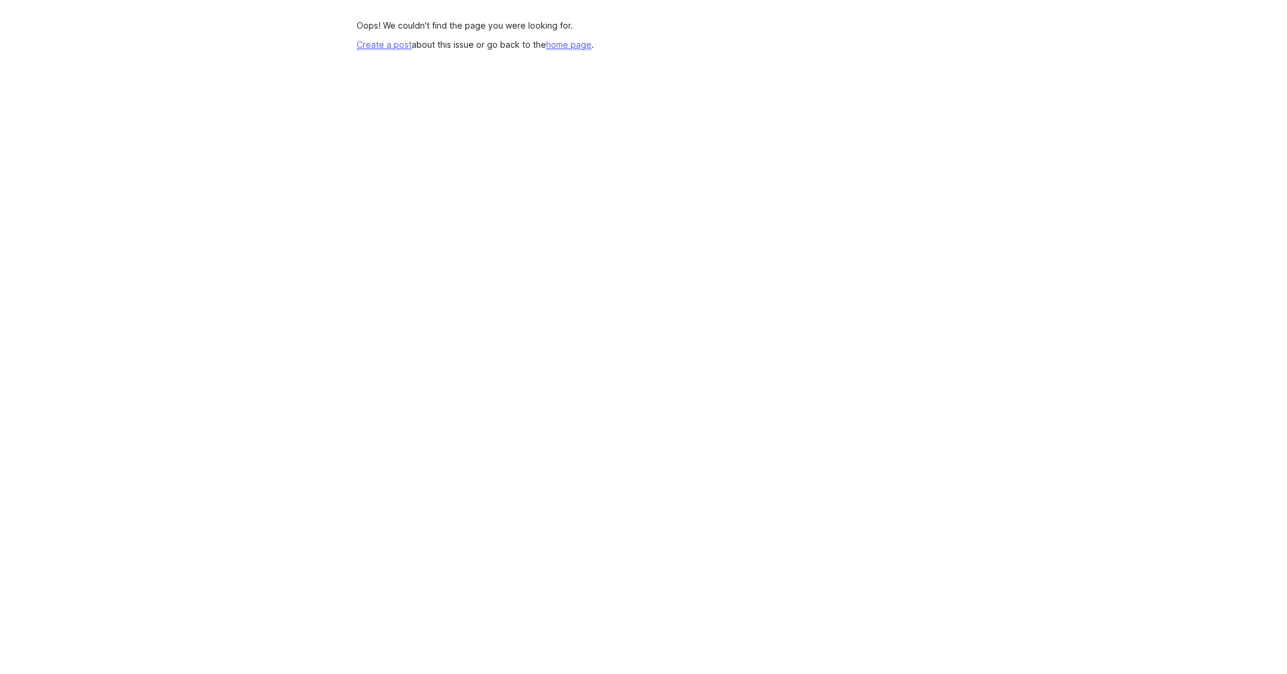
click at [569, 44] on link "home page" at bounding box center [568, 44] width 45 height 11
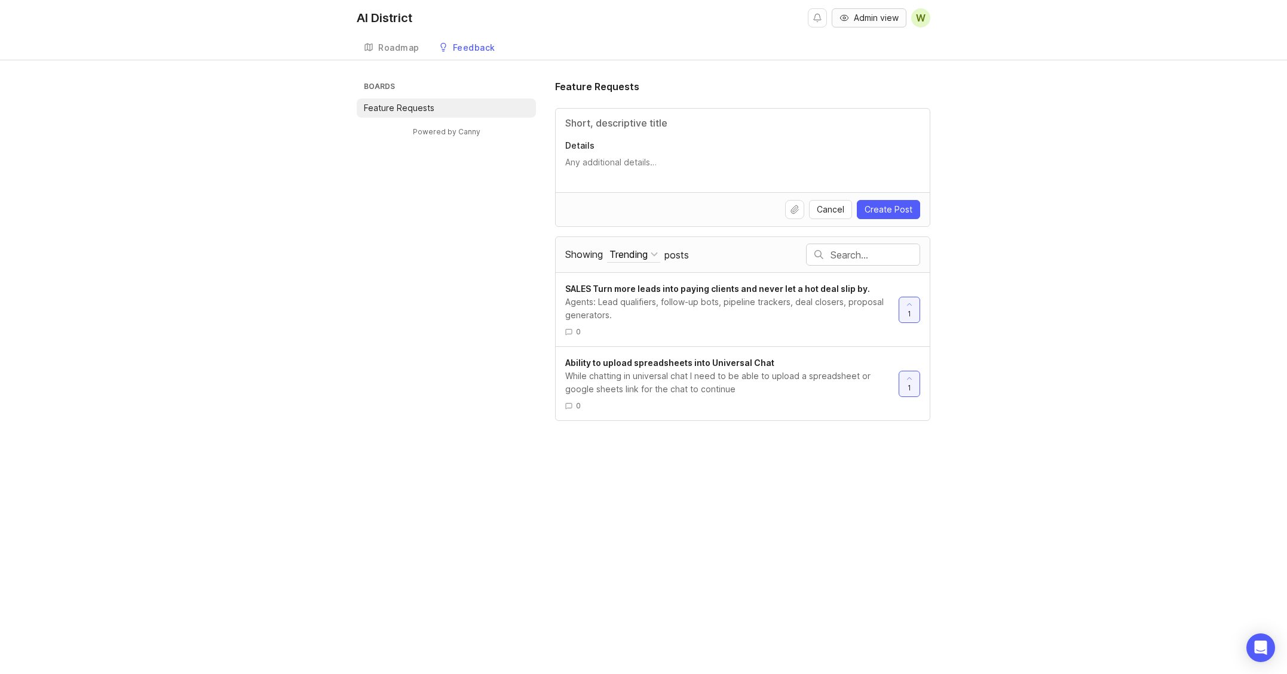
click at [868, 18] on span "Admin view" at bounding box center [876, 18] width 45 height 12
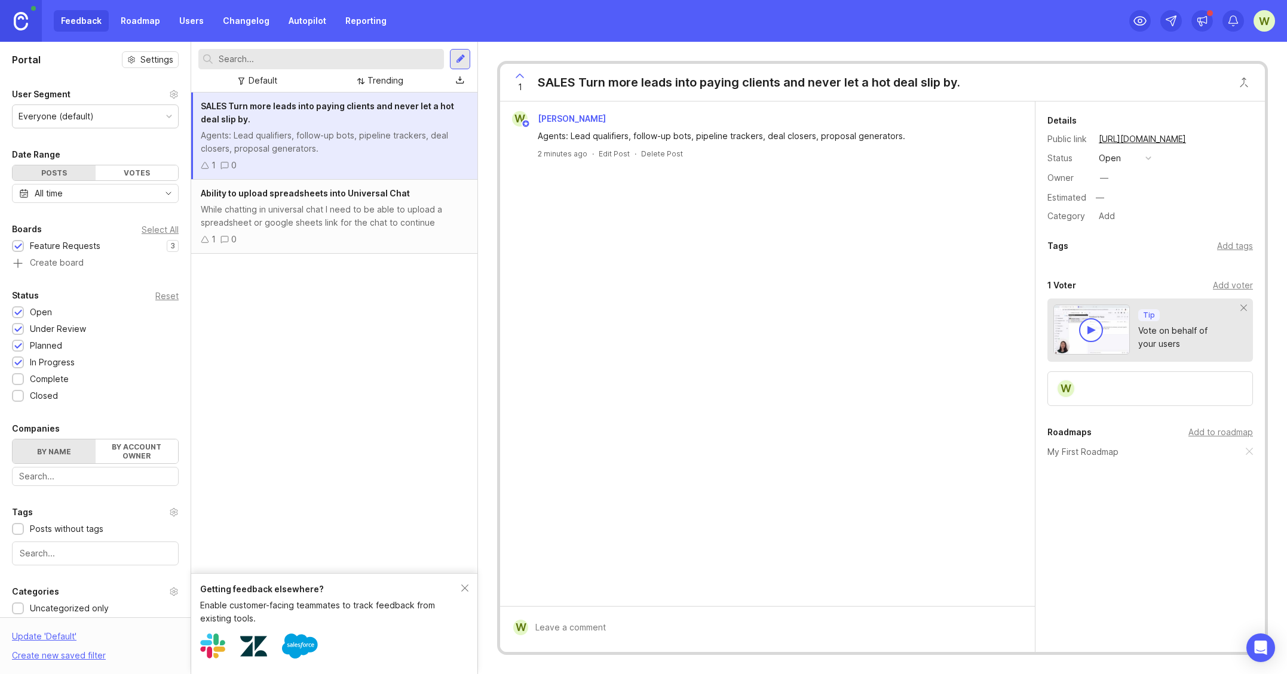
click at [1244, 82] on button "Close button" at bounding box center [1244, 82] width 24 height 24
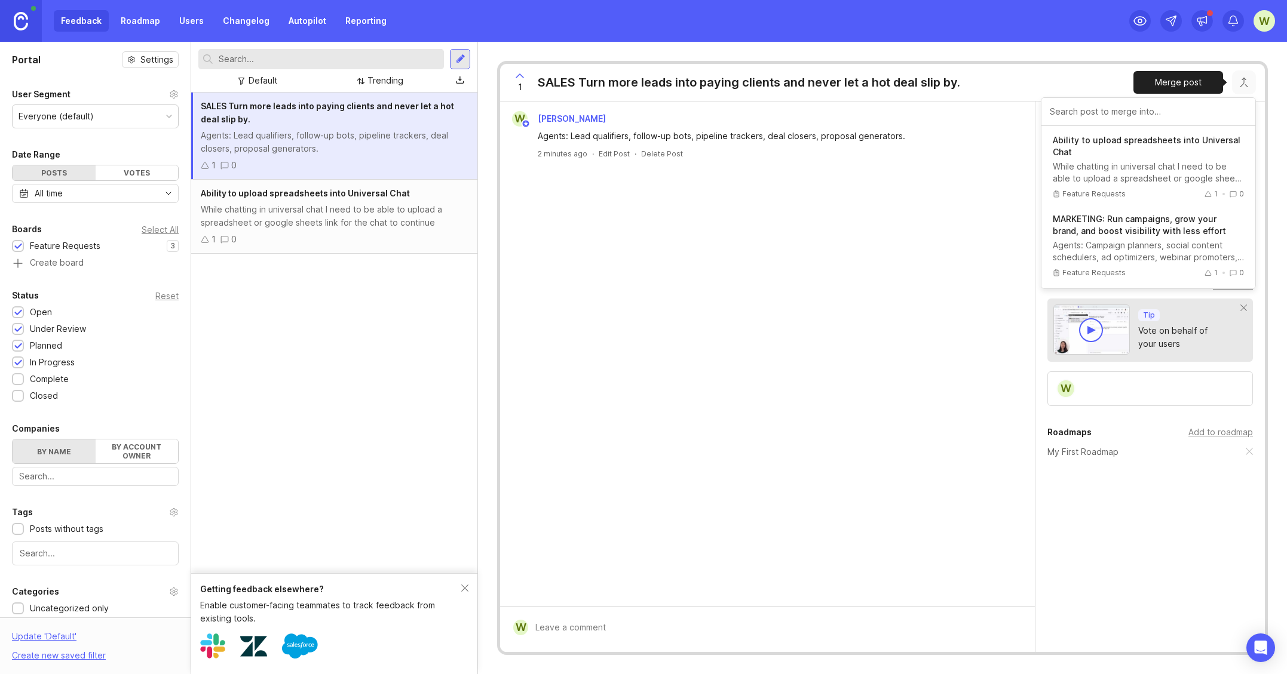
click at [1244, 82] on button "Close button" at bounding box center [1244, 82] width 24 height 24
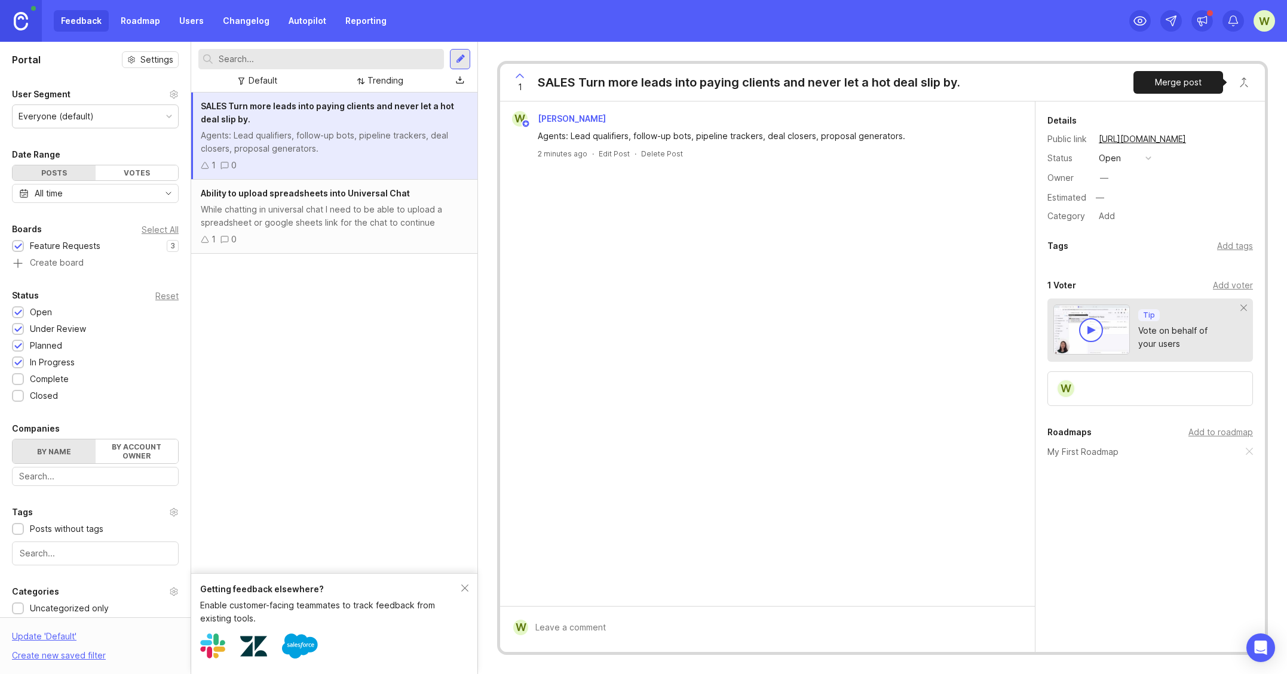
click at [1202, 21] on icon at bounding box center [1202, 21] width 12 height 12
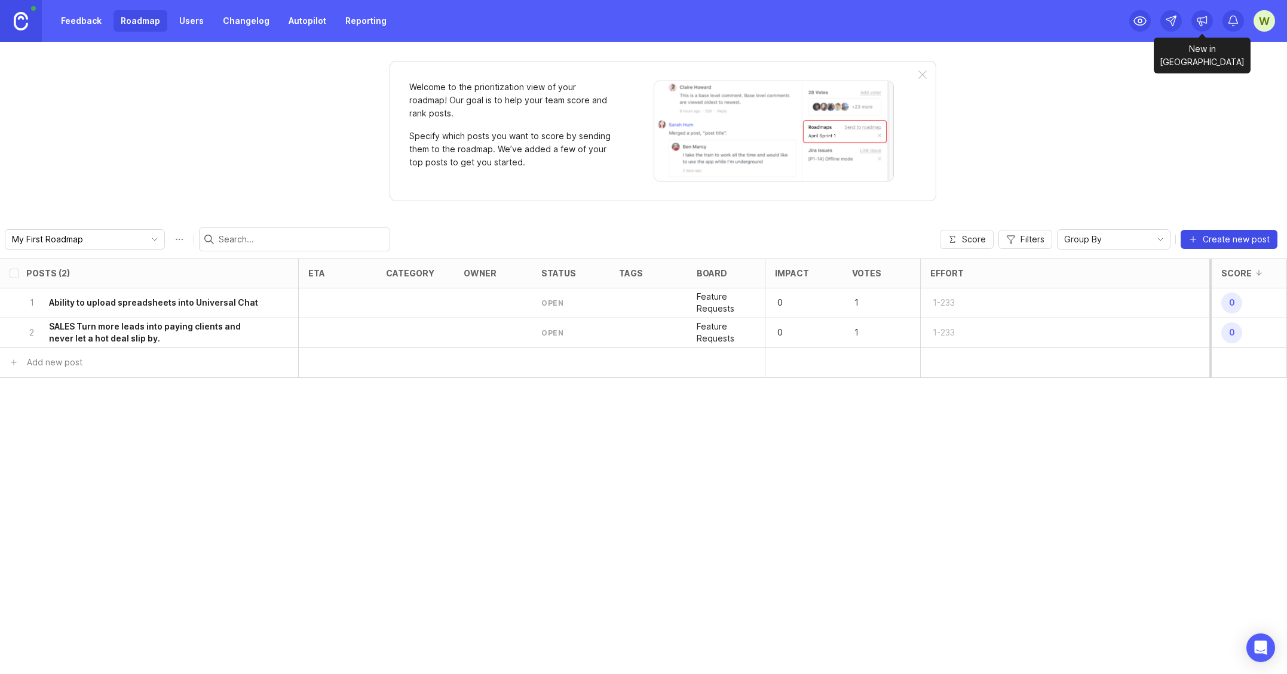
click at [1229, 239] on span "Create new post" at bounding box center [1235, 240] width 67 height 12
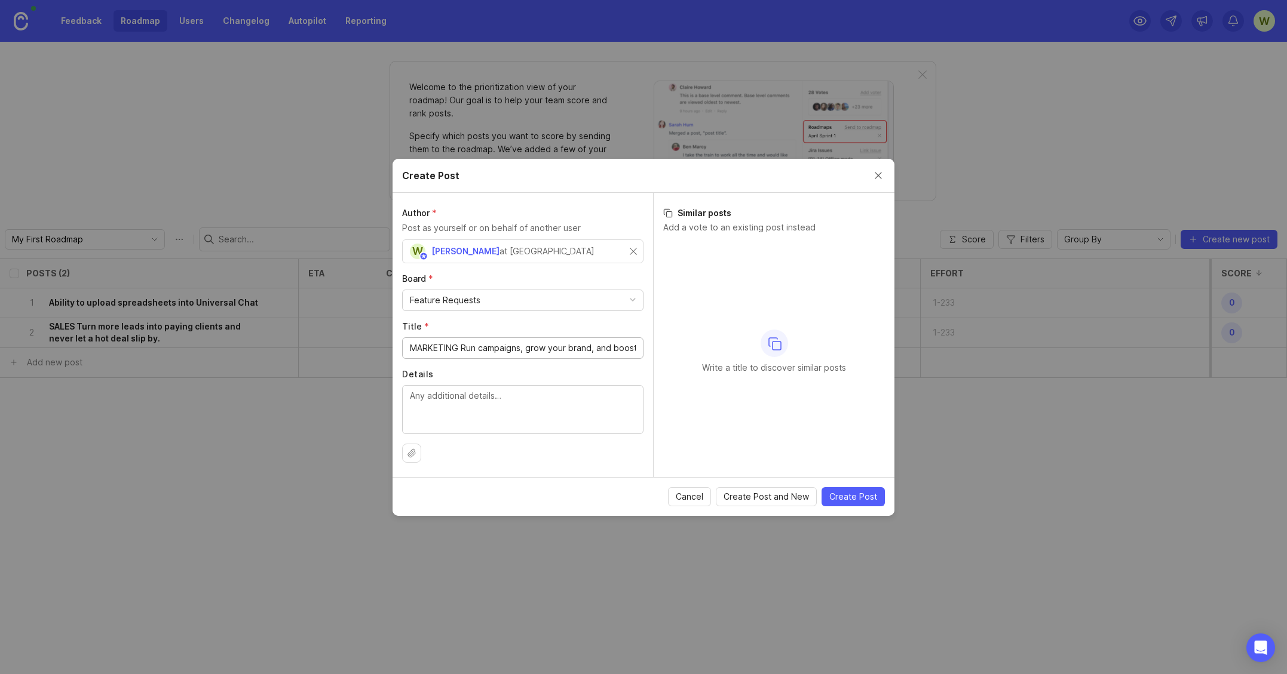
scroll to position [0, 98]
type input "MARKETING Run campaigns, grow your brand, and boost visibility with less effort."
paste textarea "Automate campaigns, post content everywhere, optimize your ads, or relaunch old…"
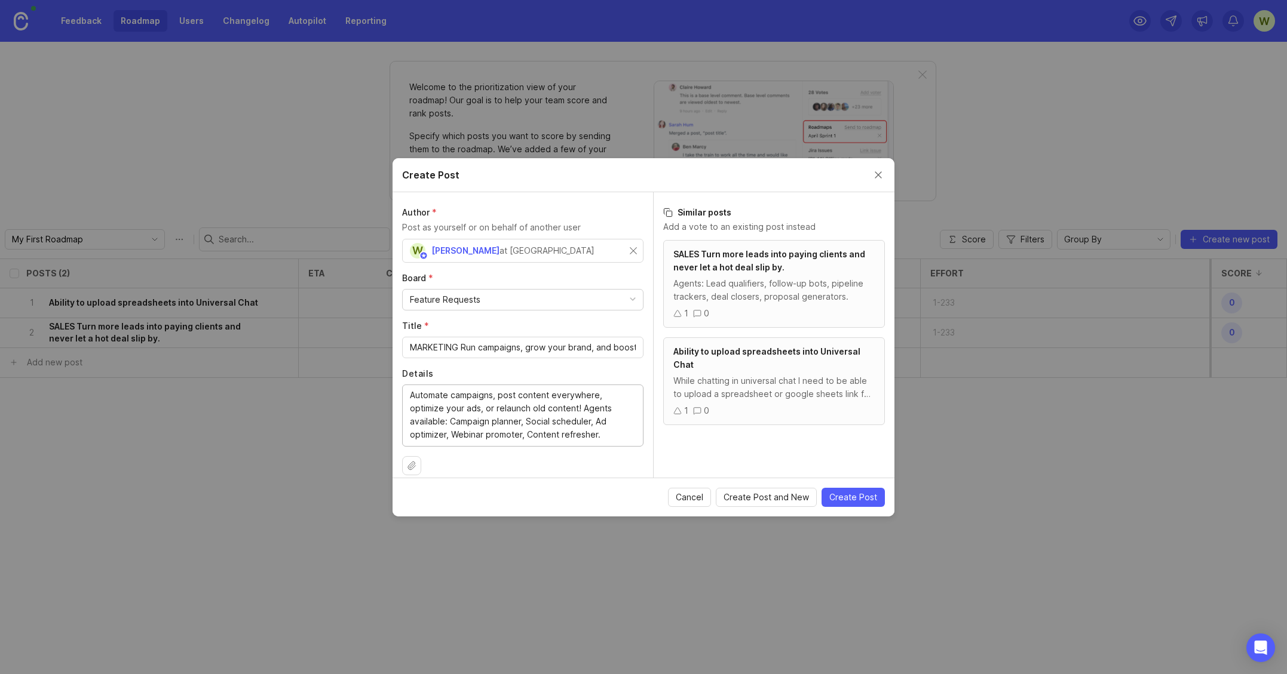
type textarea "Automate campaigns, post content everywhere, optimize your ads, or relaunch old…"
click at [854, 497] on span "Create Post" at bounding box center [853, 498] width 48 height 12
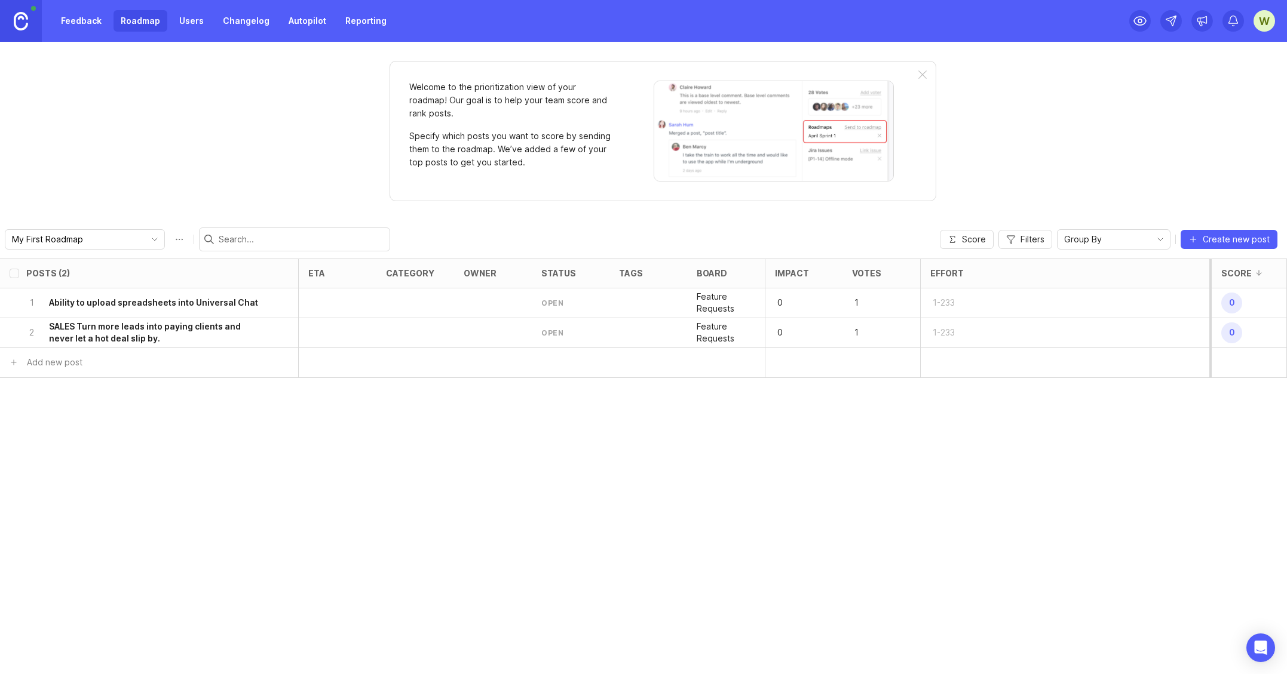
click at [80, 21] on link "Feedback" at bounding box center [81, 21] width 55 height 22
click at [1229, 239] on span "Create new post" at bounding box center [1235, 240] width 67 height 12
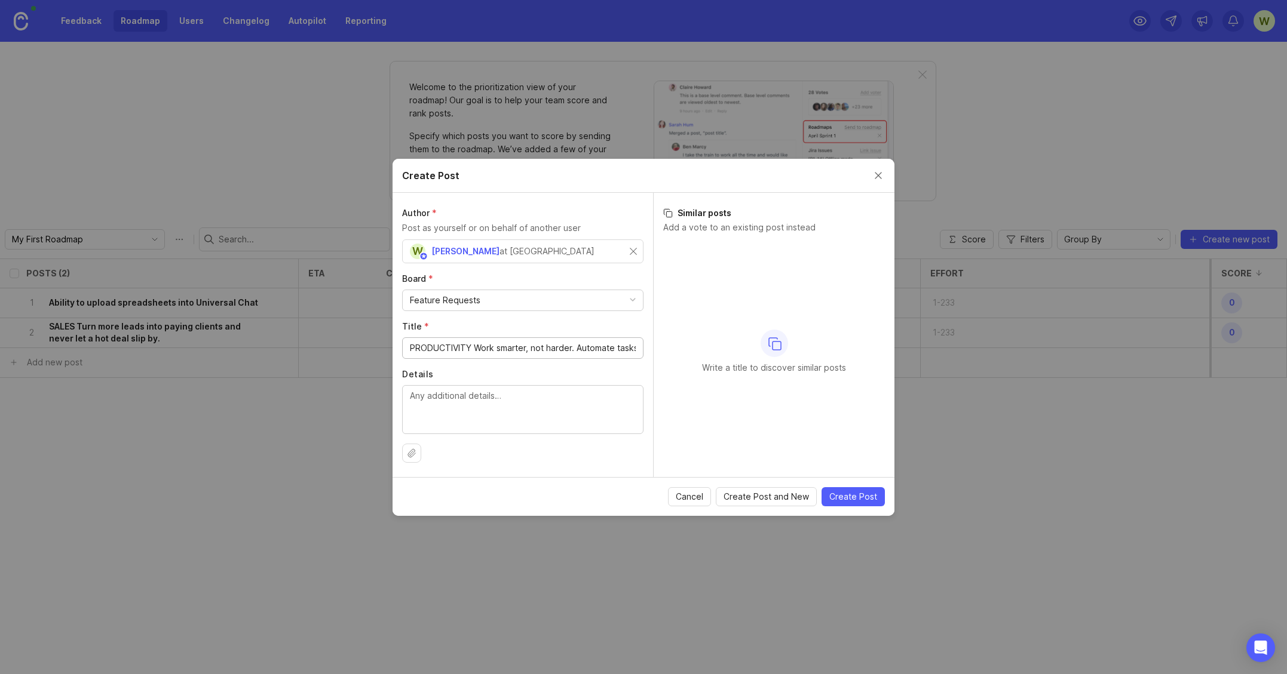
scroll to position [0, 141]
type input "PRODUCTIVITY Work smarter, not harder. Automate tasks, improve efficiency, and …"
paste textarea "Delegate repetitive tasks, streamline your workflow, set reminders, and priorit…"
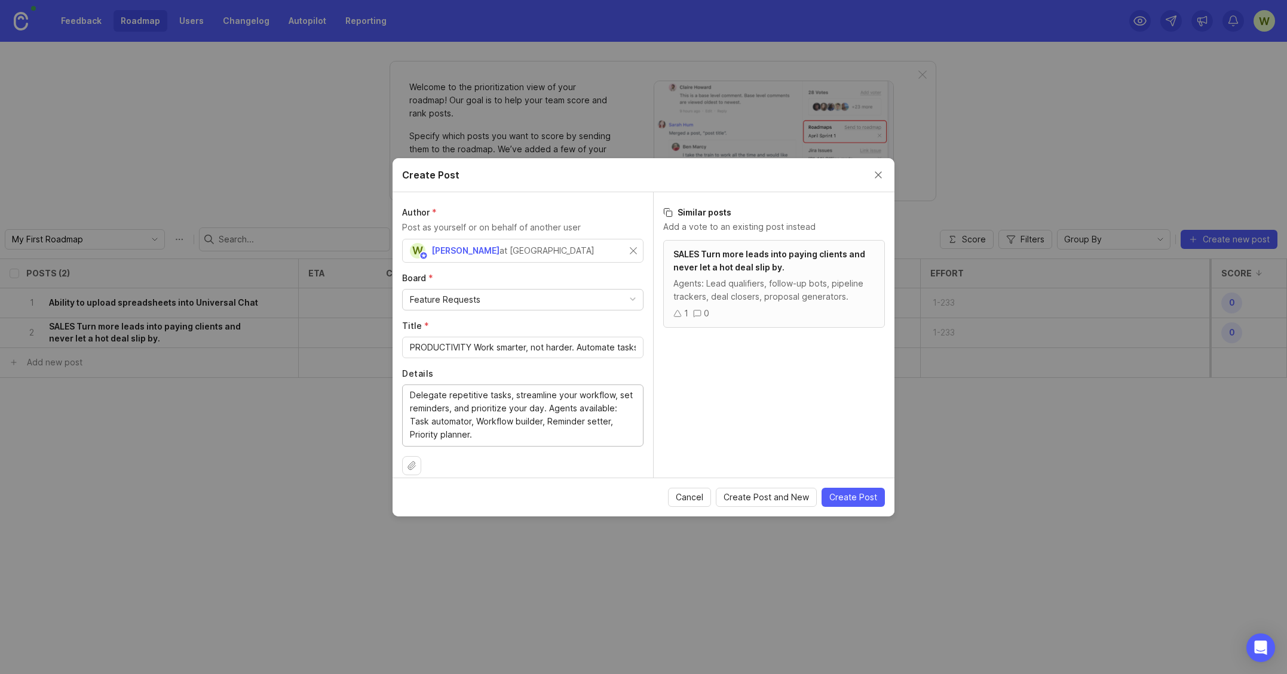
scroll to position [12, 0]
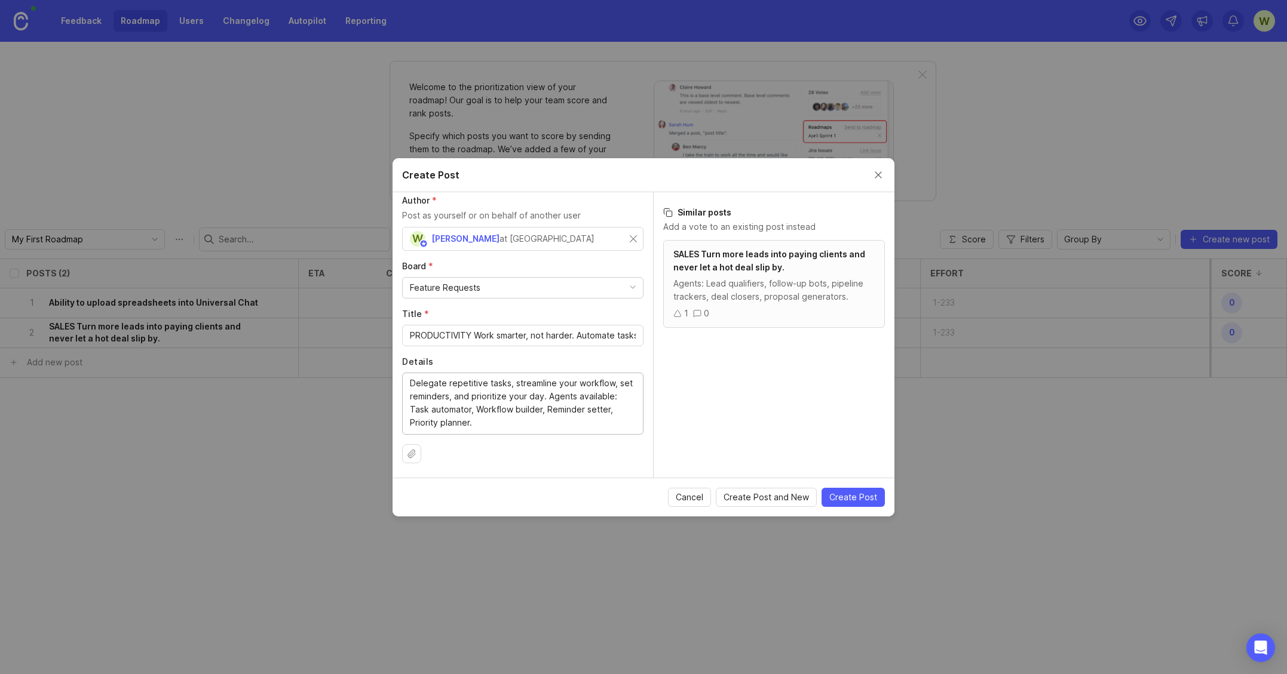
type textarea "Delegate repetitive tasks, streamline your workflow, set reminders, and priorit…"
click at [854, 497] on span "Create Post" at bounding box center [853, 498] width 48 height 12
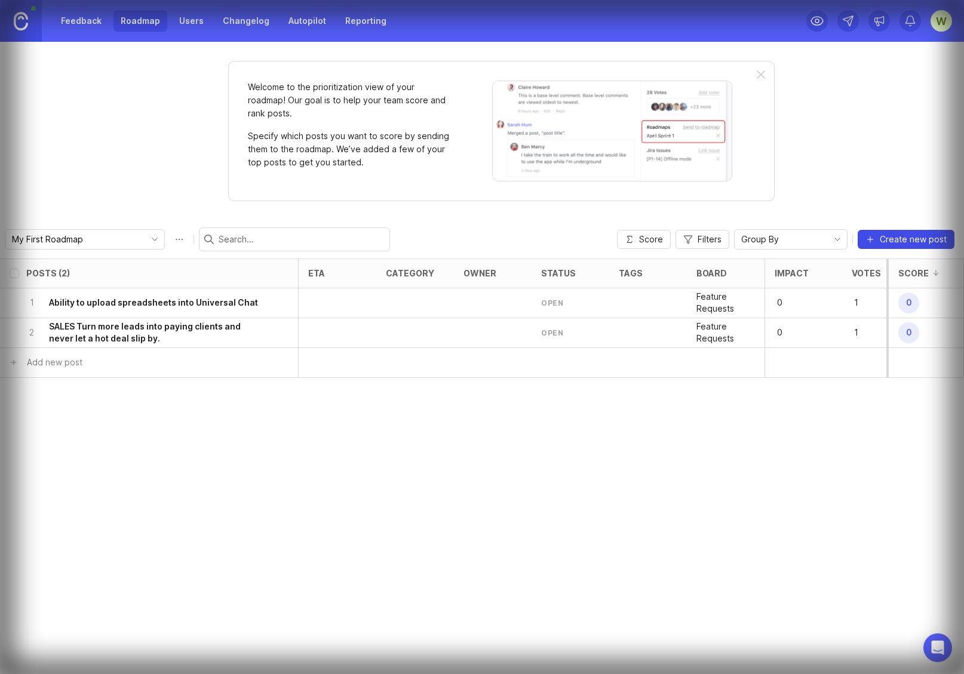
click at [907, 239] on span "Create new post" at bounding box center [913, 240] width 67 height 12
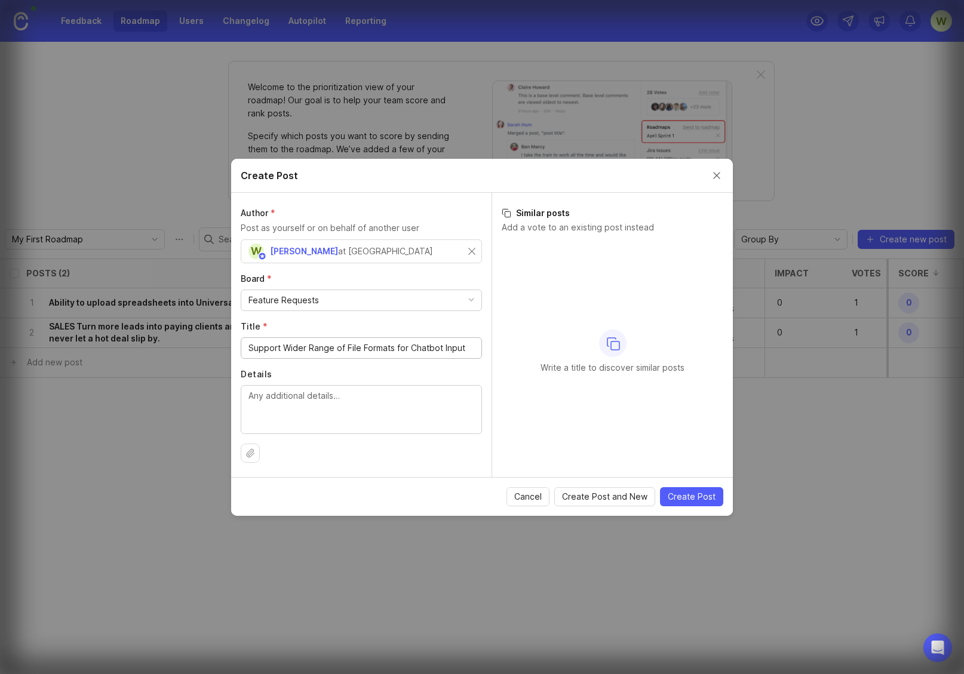
type input "Support Wider Range of File Formats for Chatbot Input"
paste textarea "Allow chatbots to accept a wider range of file formats (e.g., Excel spreadsheet…"
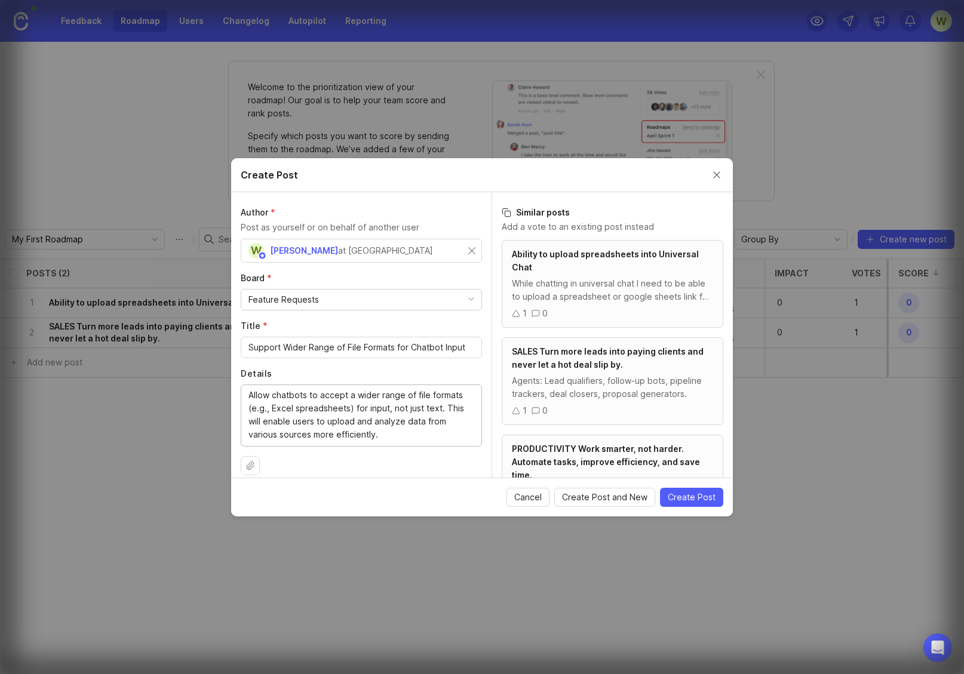
type textarea "Allow chatbots to accept a wider range of file formats (e.g., Excel spreadsheet…"
click at [606, 497] on span "Create Post and New" at bounding box center [604, 498] width 85 height 12
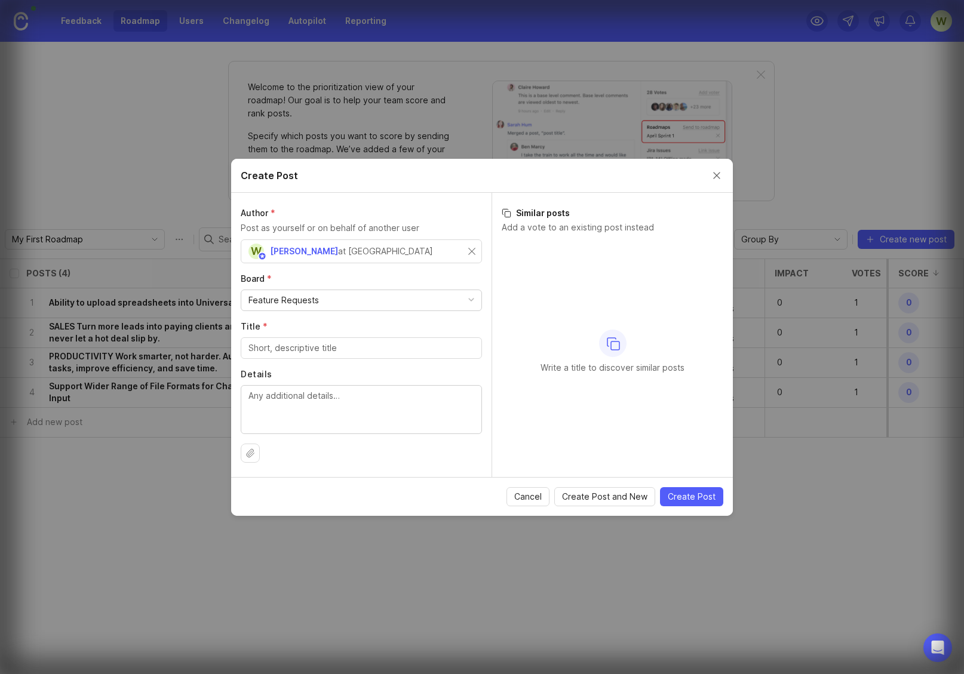
click at [717, 175] on button "Close create post modal" at bounding box center [716, 175] width 13 height 13
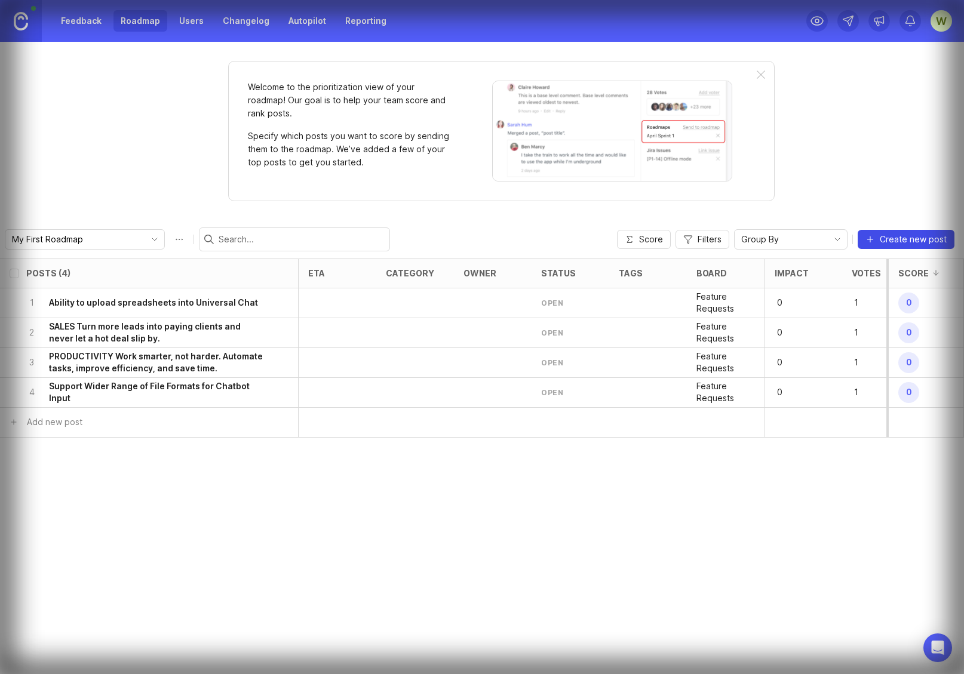
click at [907, 239] on span "Create new post" at bounding box center [913, 240] width 67 height 12
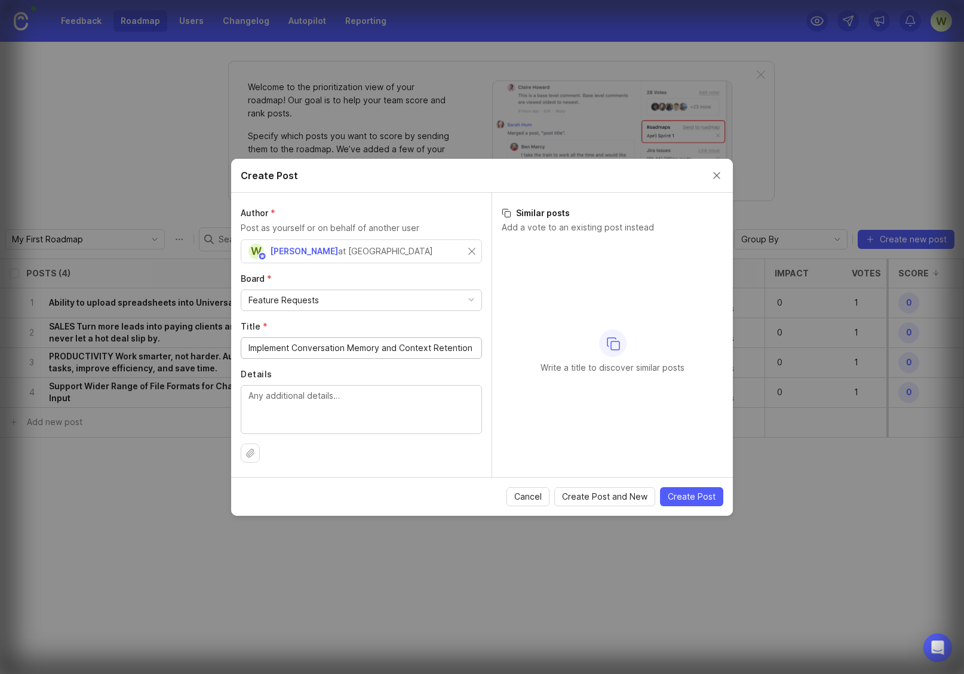
type input "Implement Conversation Memory and Context Retention"
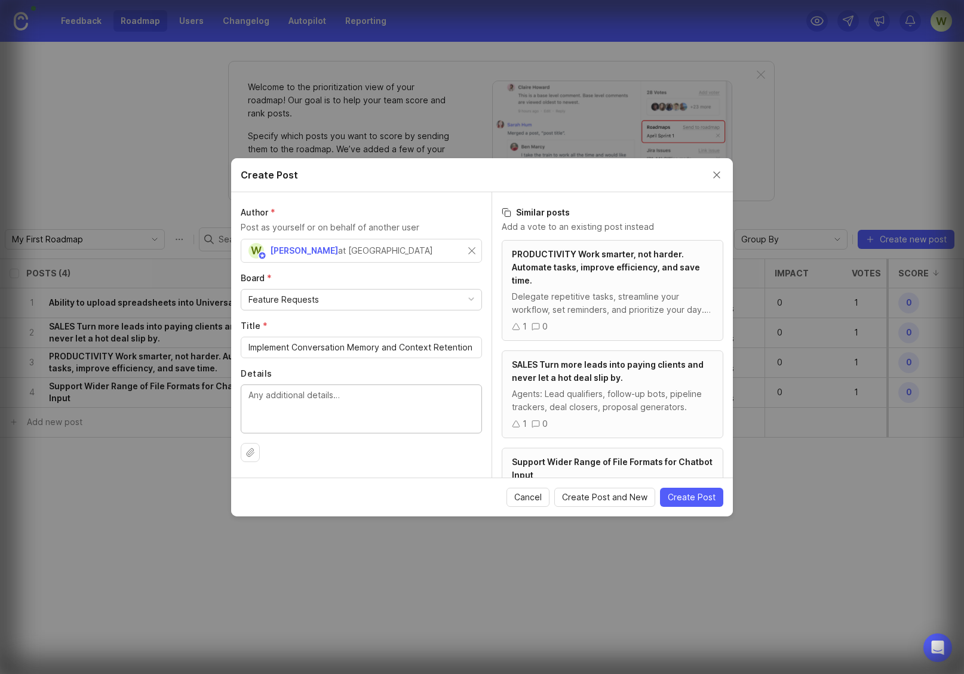
paste textarea "Implement a way for chatbots to remember and reference previous conversations/i…"
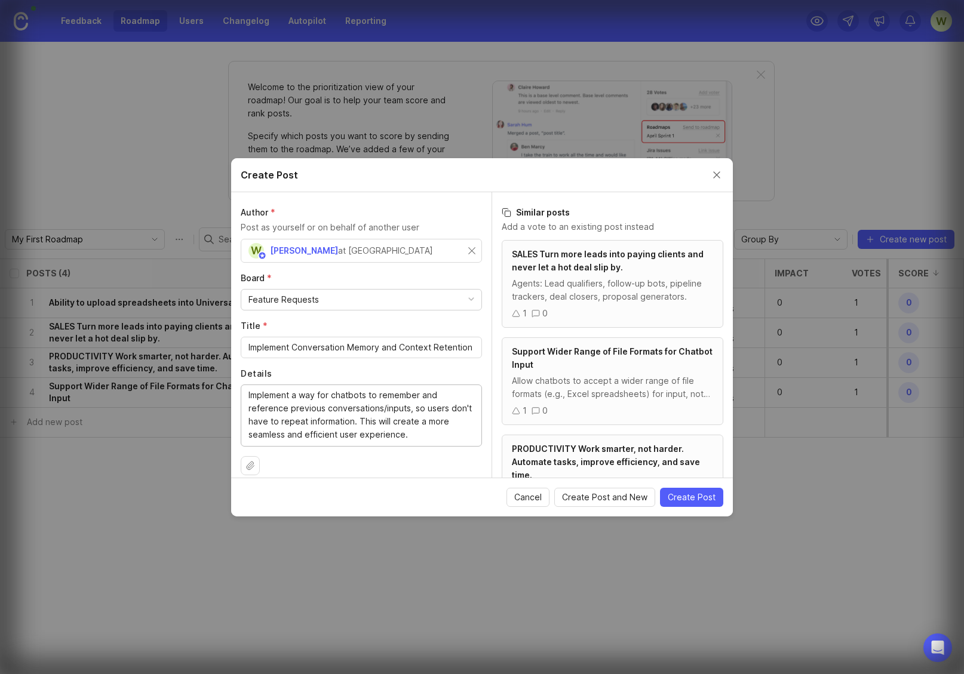
type textarea "Implement a way for chatbots to remember and reference previous conversations/i…"
click at [606, 497] on span "Create Post and New" at bounding box center [604, 498] width 85 height 12
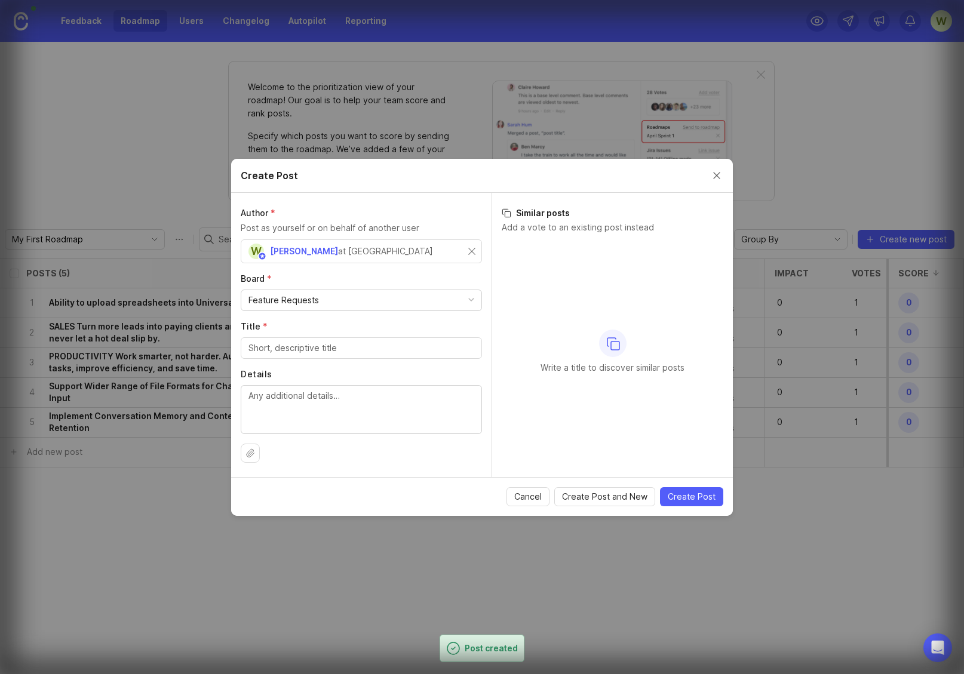
click at [717, 175] on button "Close create post modal" at bounding box center [716, 175] width 13 height 13
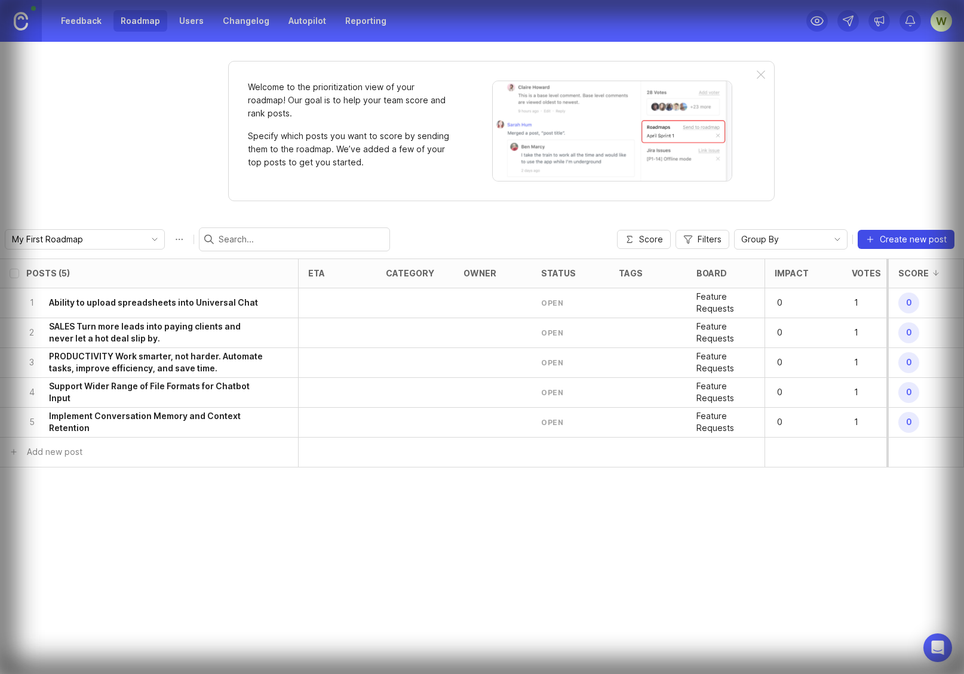
click at [907, 239] on span "Create new post" at bounding box center [913, 240] width 67 height 12
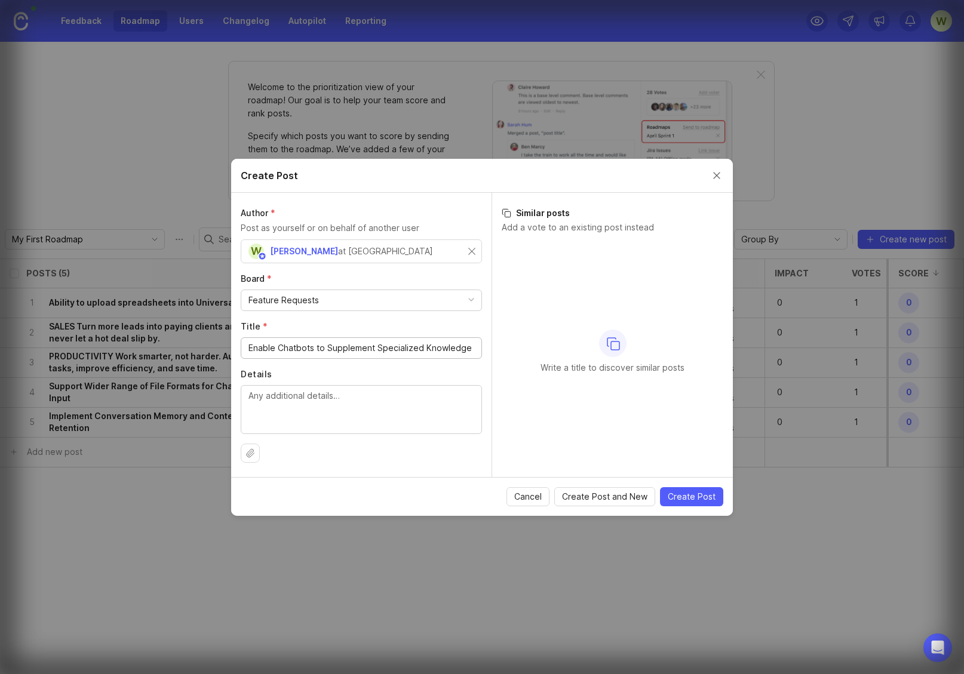
scroll to position [0, 56]
type input "Enable Chatbots to Supplement Specialized Knowledge with General AI"
paste textarea "Provide an option for chatbots to supplement their specialized knowledge with m…"
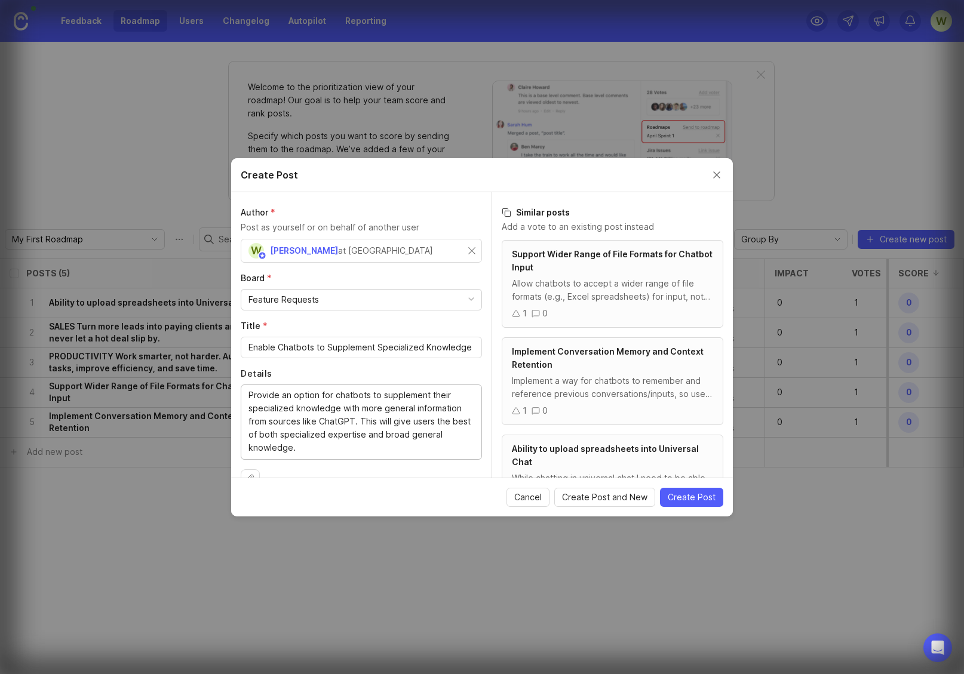
type textarea "Provide an option for chatbots to supplement their specialized knowledge with m…"
click at [606, 497] on span "Create Post and New" at bounding box center [604, 498] width 85 height 12
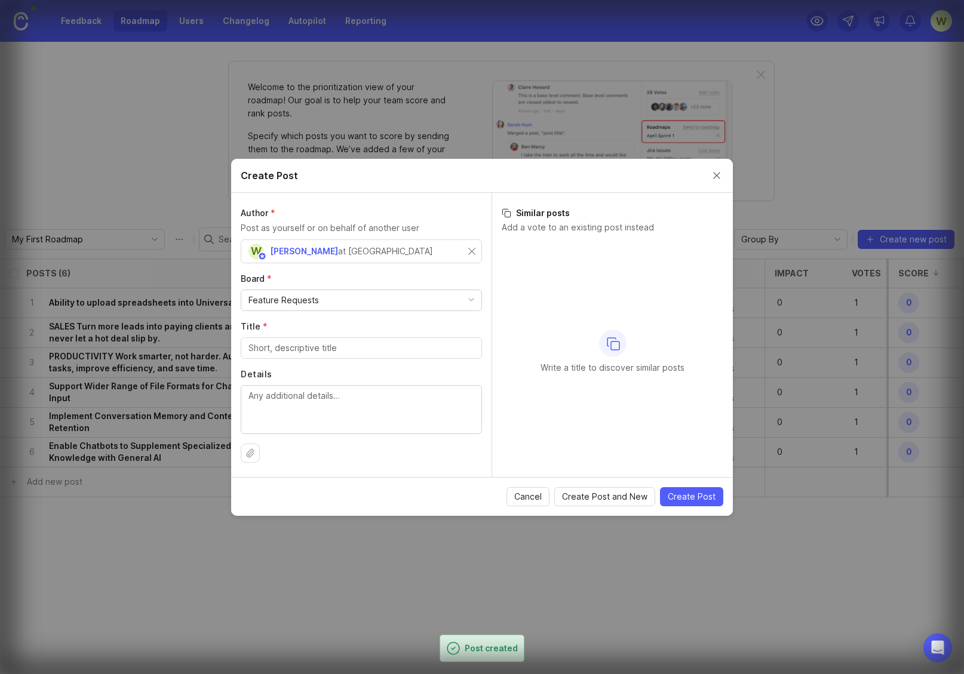
click at [717, 175] on button "Close create post modal" at bounding box center [716, 175] width 13 height 13
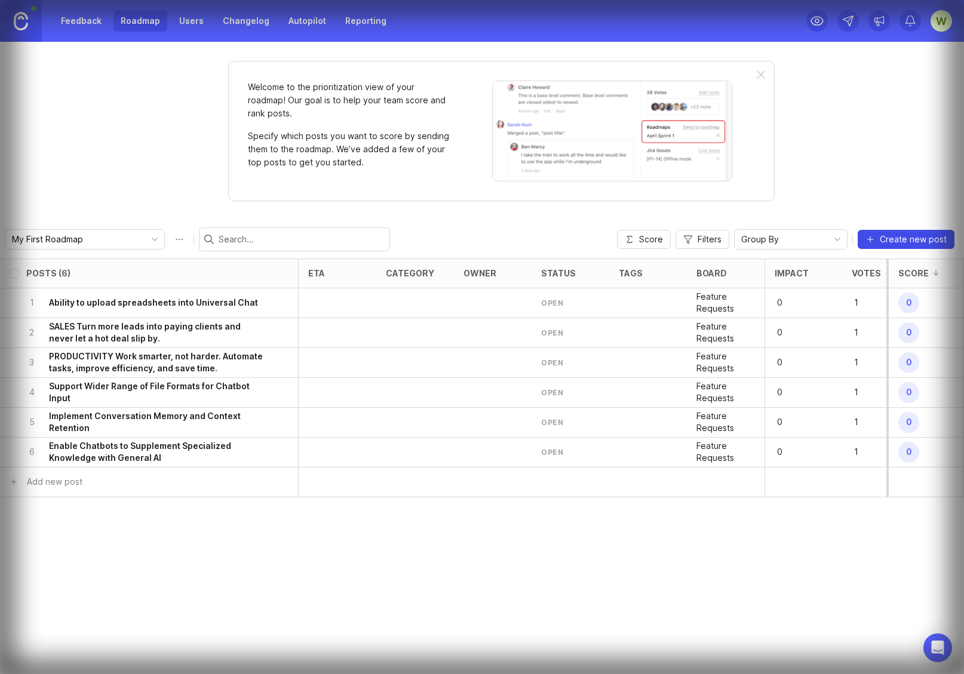
click at [907, 239] on span "Create new post" at bounding box center [913, 240] width 67 height 12
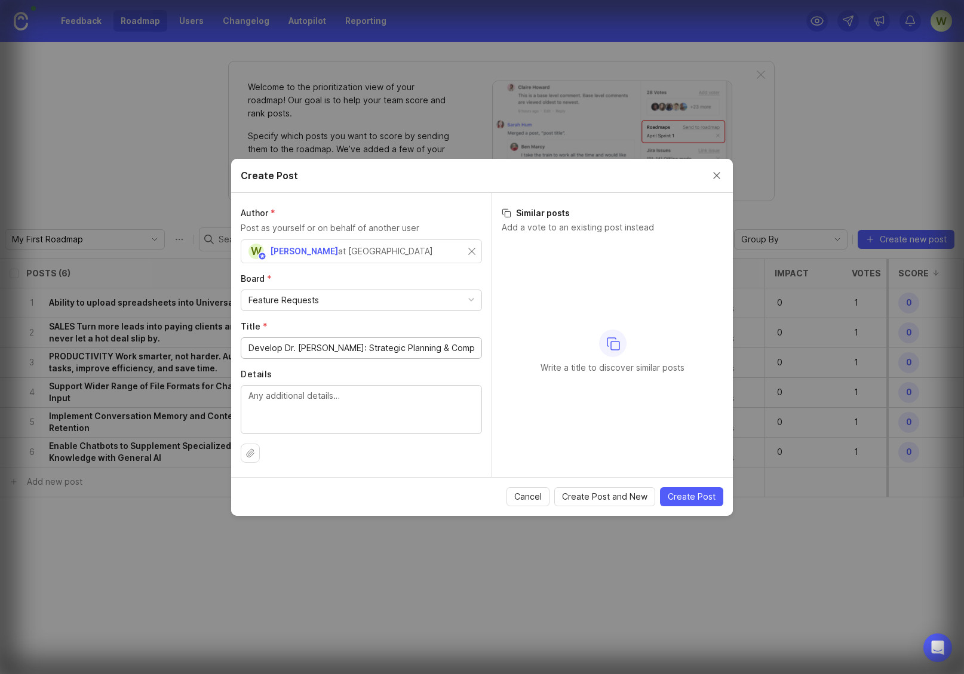
scroll to position [0, 8]
type input "Develop Dr. [PERSON_NAME]: Strategic Planning & Compliance Chatbot"
paste textarea "Develop a specialized chatbot focused on strategic planning and compliance for …"
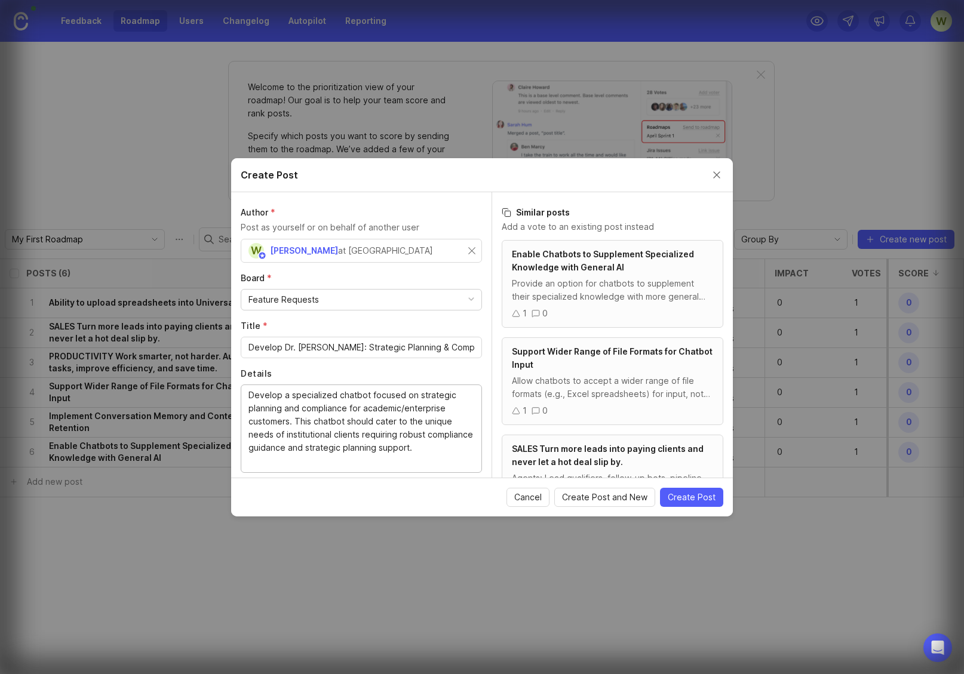
type textarea "Develop a specialized chatbot focused on strategic planning and compliance for …"
click at [606, 497] on span "Create Post and New" at bounding box center [604, 498] width 85 height 12
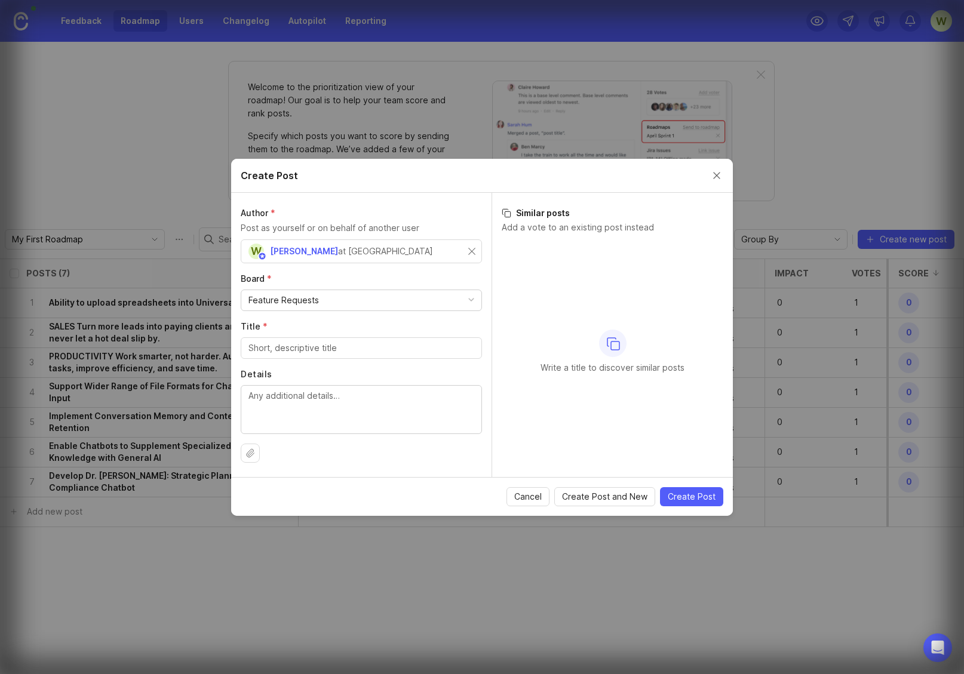
click at [717, 175] on button "Close create post modal" at bounding box center [716, 175] width 13 height 13
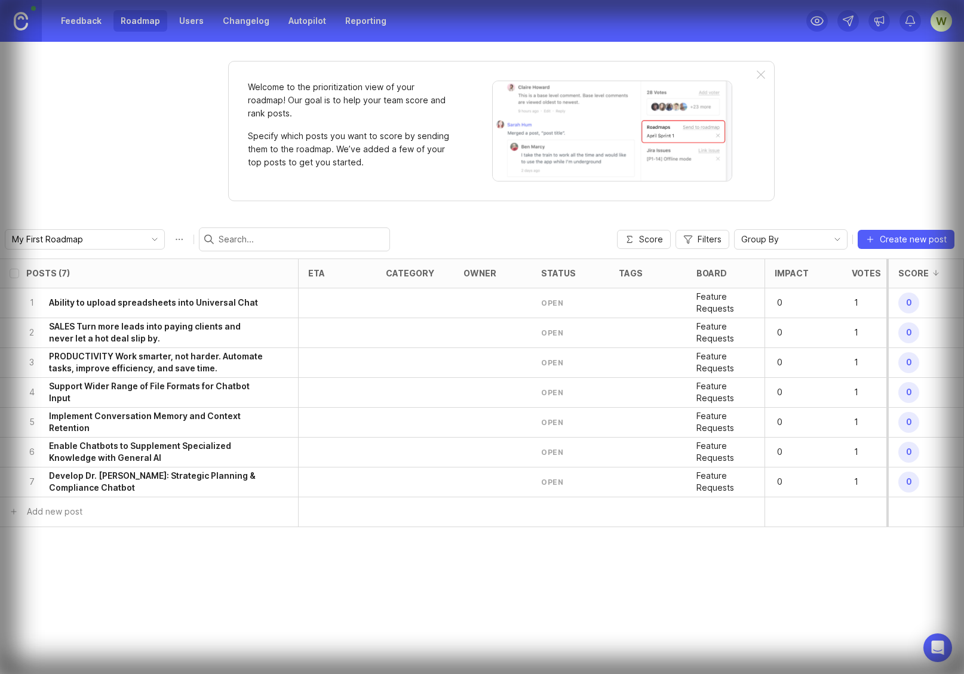
click at [879, 21] on icon at bounding box center [879, 21] width 12 height 12
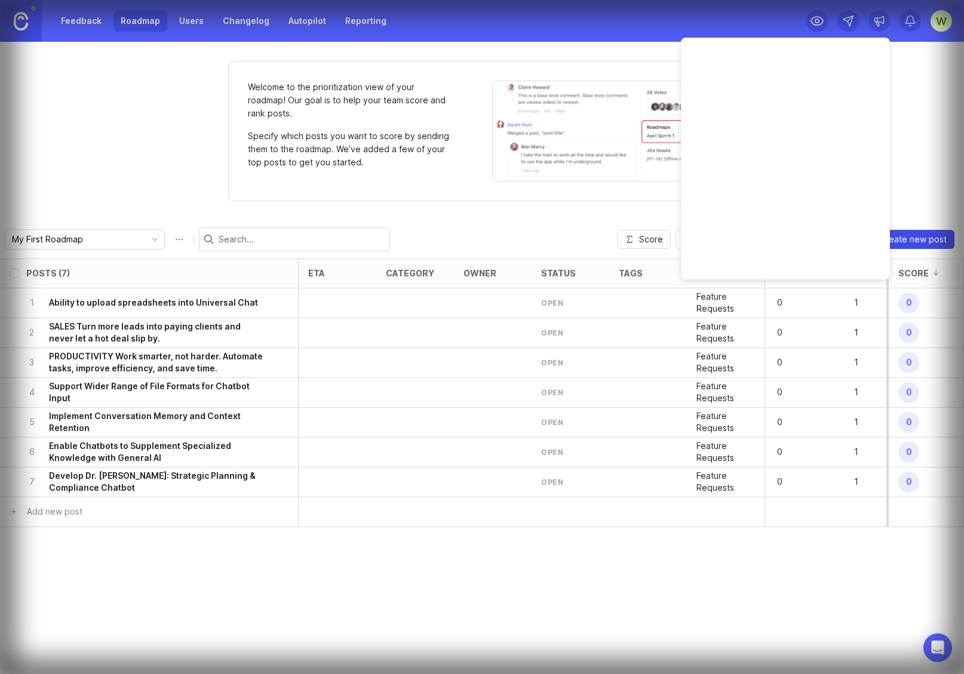
click at [907, 239] on span "Create new post" at bounding box center [913, 240] width 67 height 12
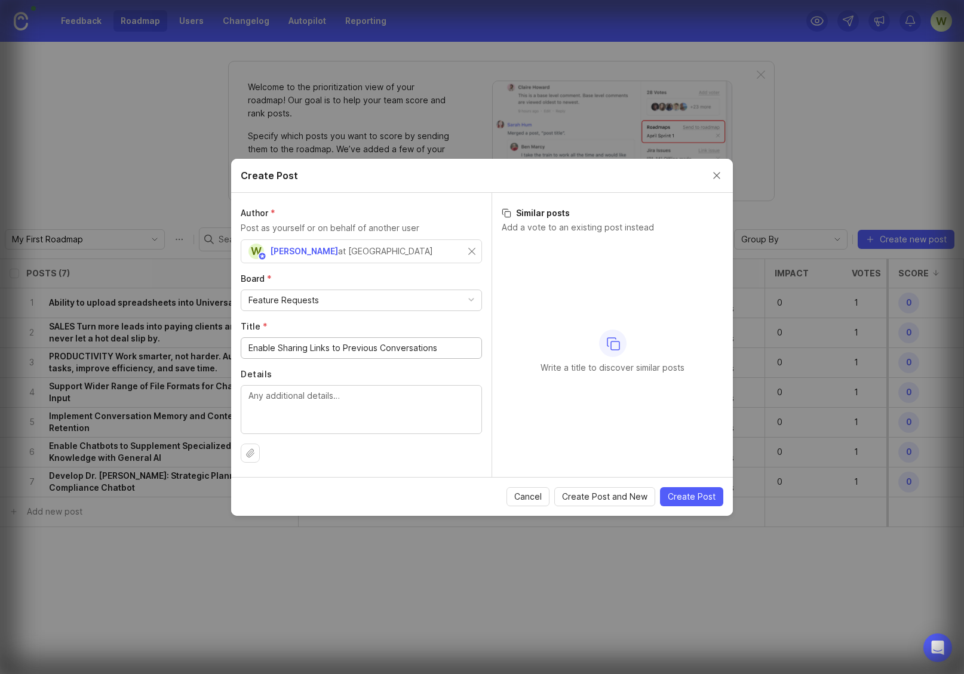
type input "Enable Sharing Links to Previous Conversations"
paste textarea "Integrate the ability to share links to previous conversations, so users don't …"
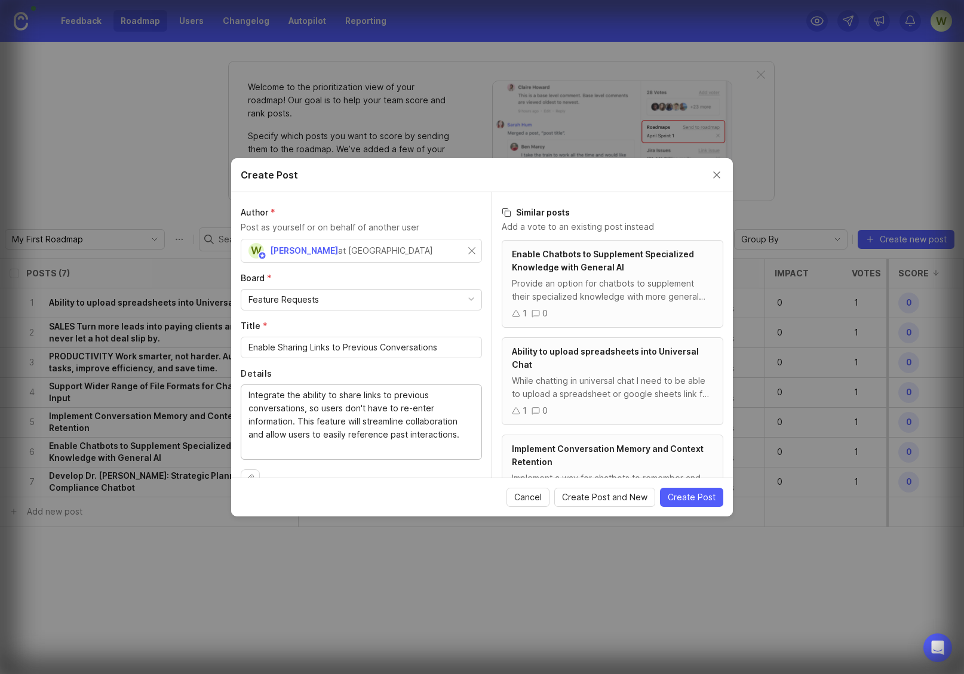
type textarea "Integrate the ability to share links to previous conversations, so users don't …"
click at [606, 497] on span "Create Post and New" at bounding box center [604, 498] width 85 height 12
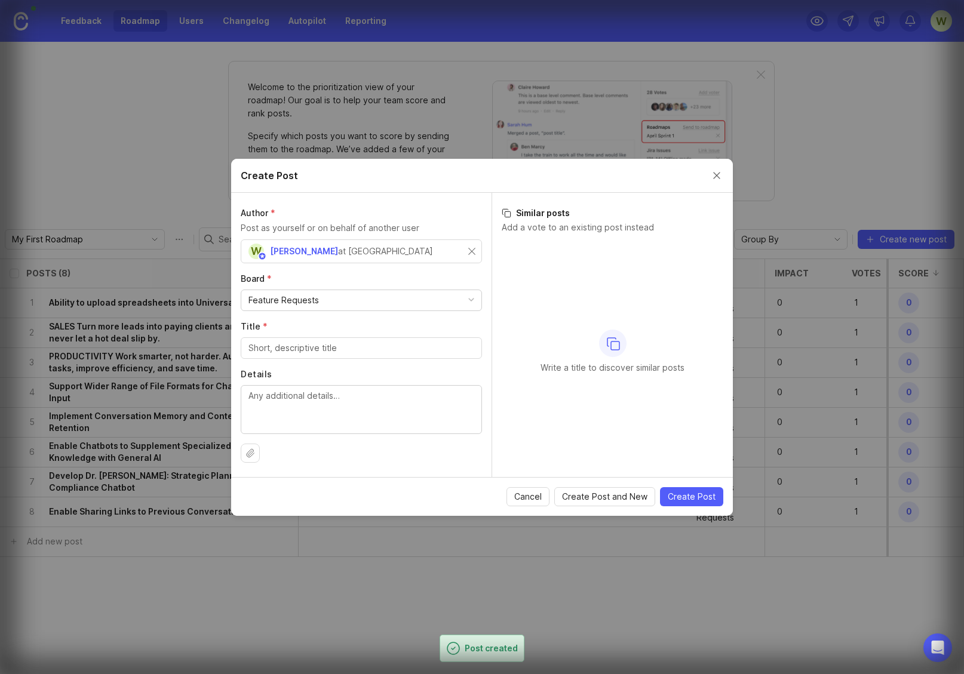
click at [717, 175] on button "Close create post modal" at bounding box center [716, 175] width 13 height 13
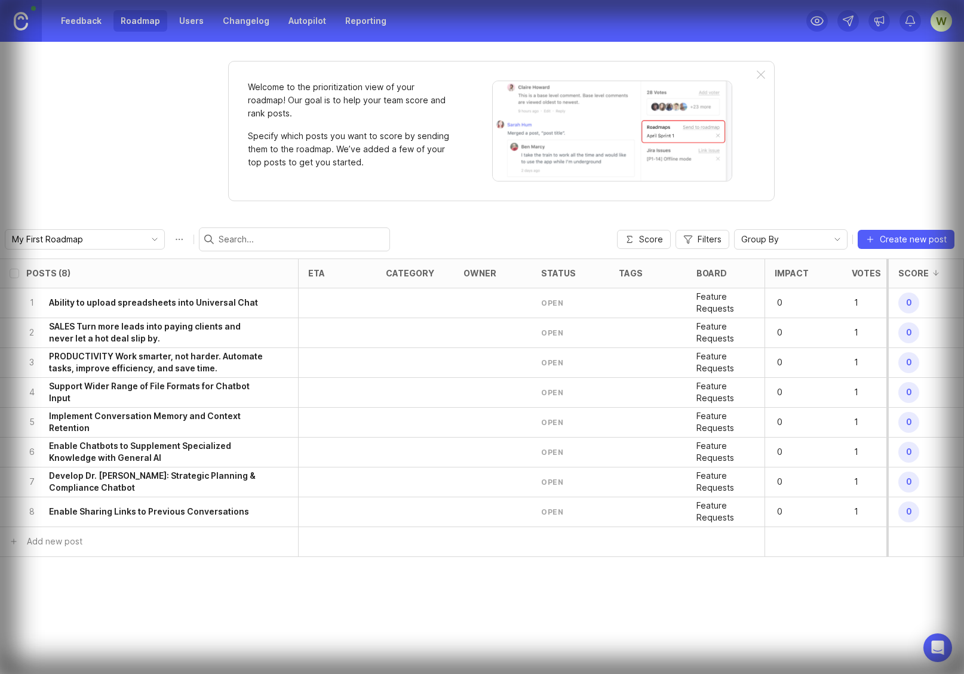
click at [879, 21] on icon at bounding box center [879, 21] width 12 height 12
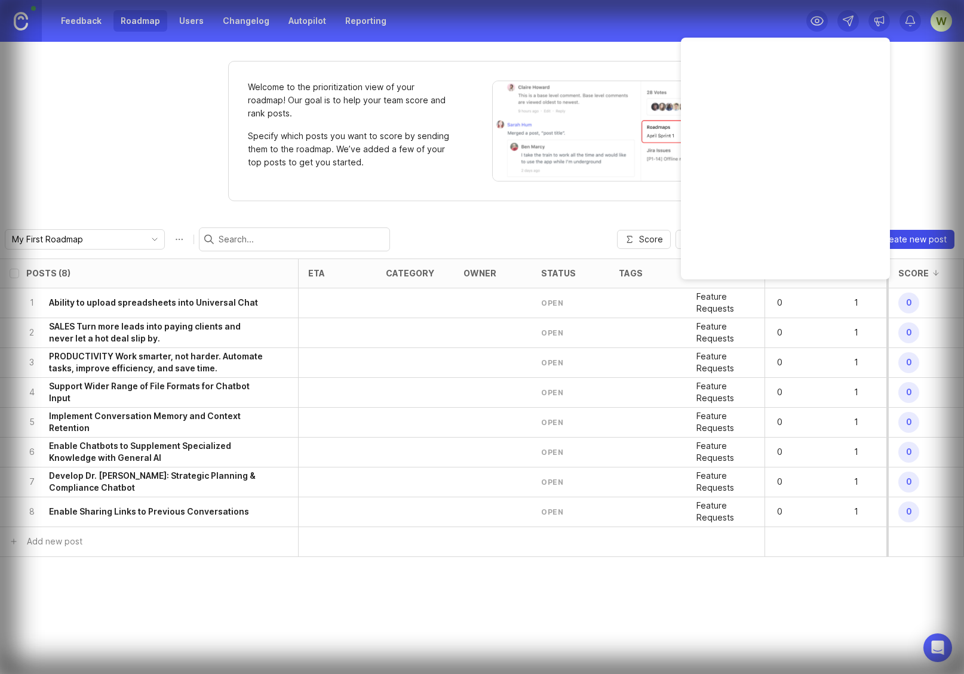
click at [907, 239] on span "Create new post" at bounding box center [913, 240] width 67 height 12
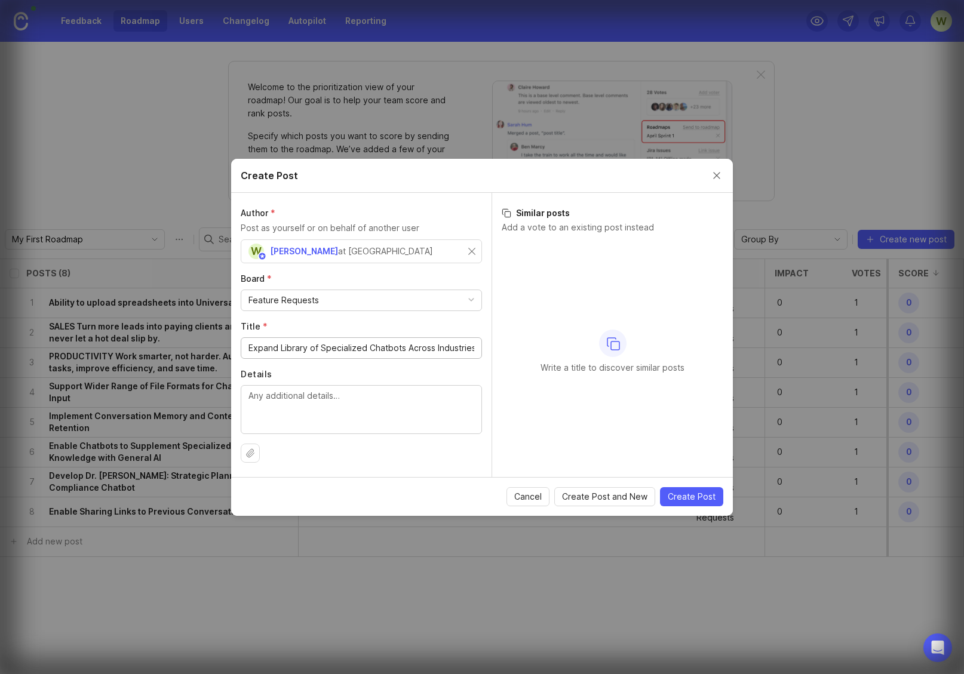
scroll to position [0, 1]
type input "Expand Library of Specialized Chatbots Across Industries"
paste textarea "Continue expanding the library of specialized chatbots covering different indus…"
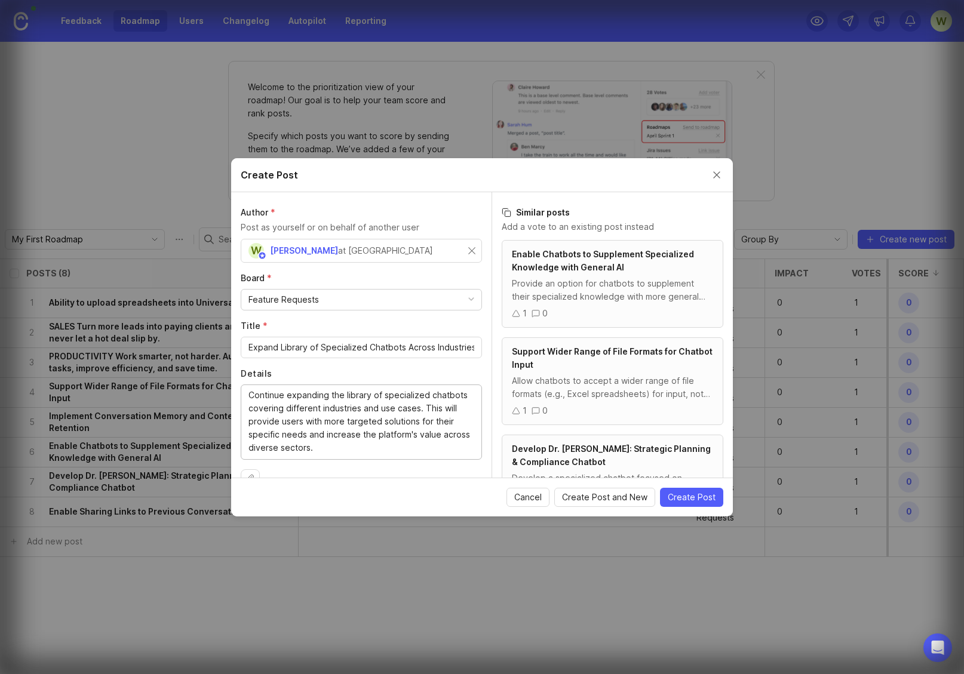
type textarea "Continue expanding the library of specialized chatbots covering different indus…"
click at [606, 497] on span "Create Post and New" at bounding box center [604, 498] width 85 height 12
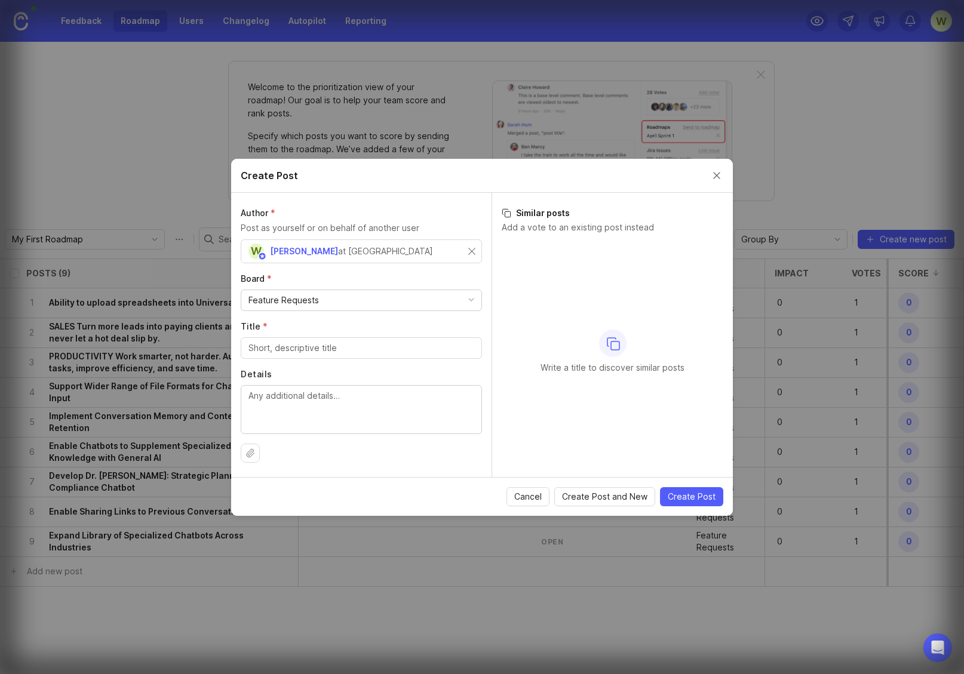
click at [717, 175] on button "Close create post modal" at bounding box center [716, 175] width 13 height 13
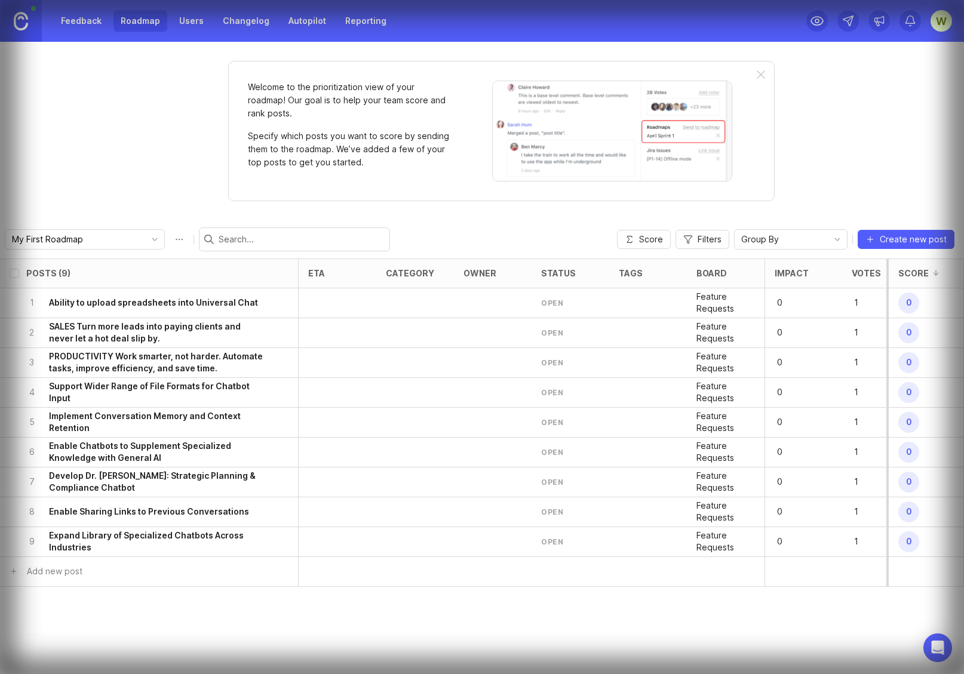
click at [879, 21] on icon at bounding box center [879, 21] width 12 height 12
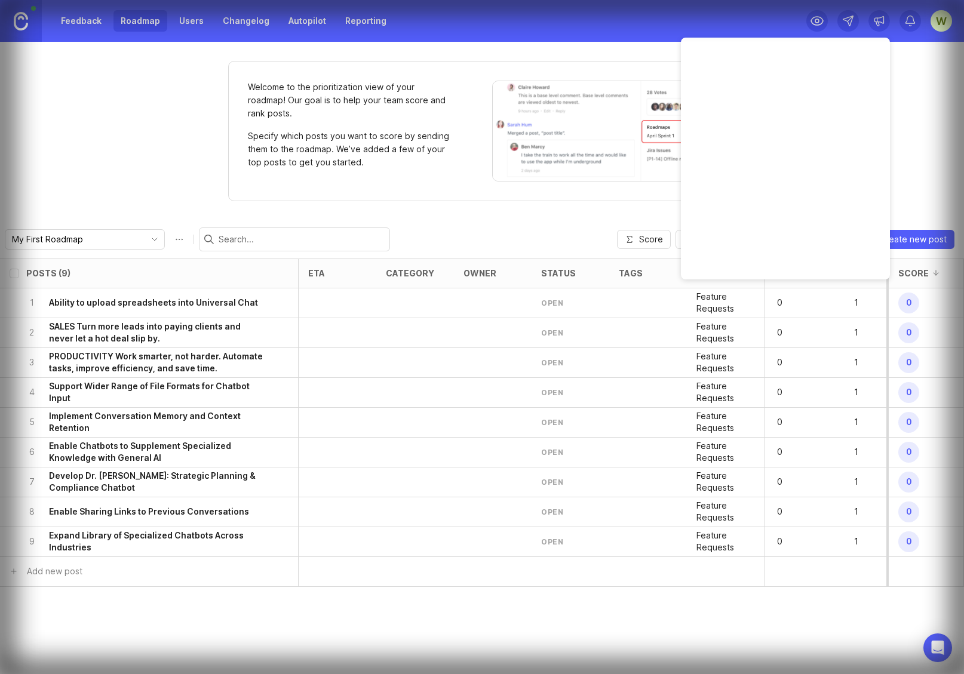
click at [879, 21] on icon at bounding box center [879, 21] width 12 height 12
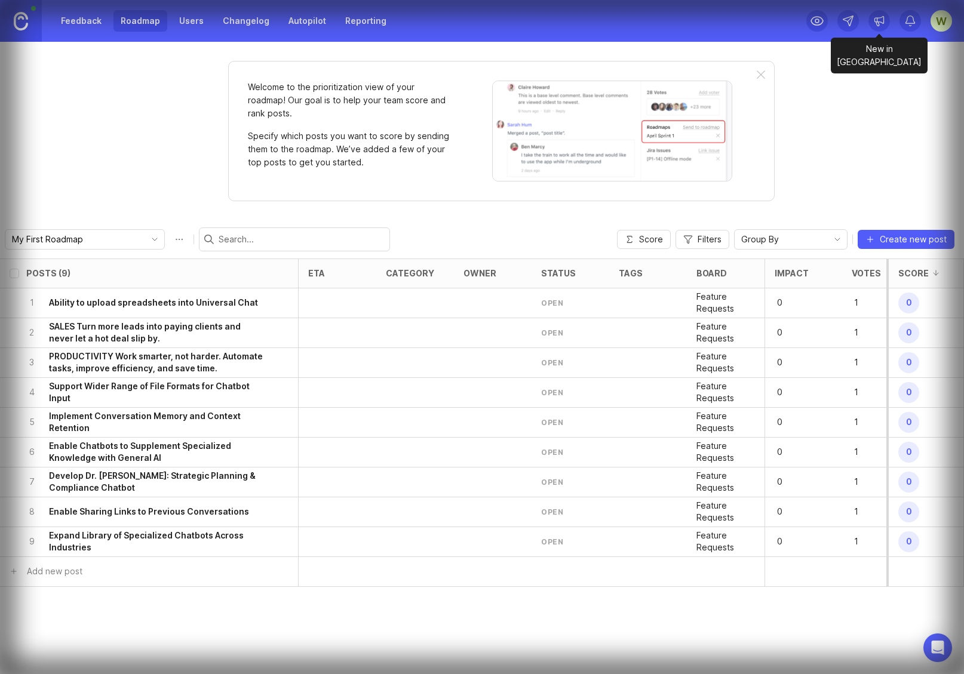
click at [879, 21] on icon at bounding box center [879, 21] width 12 height 12
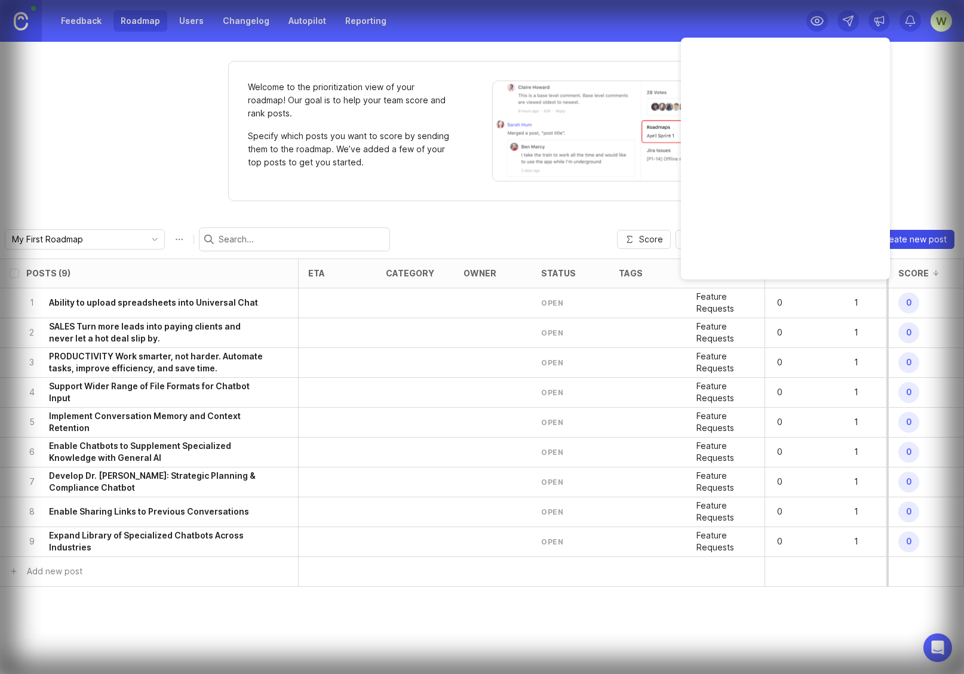
click at [907, 239] on span "Create new post" at bounding box center [913, 240] width 67 height 12
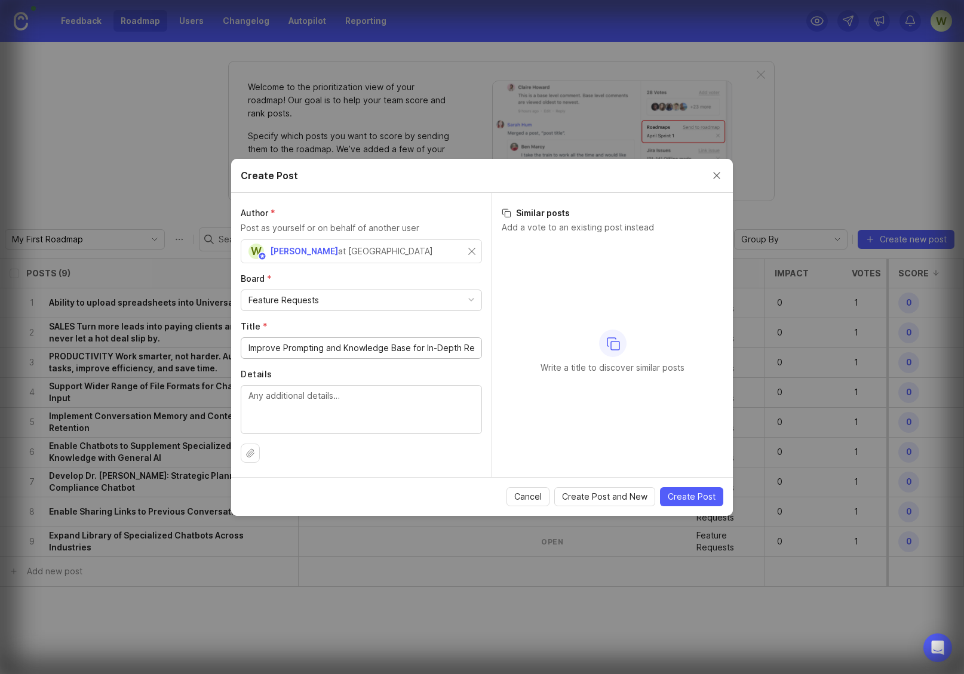
scroll to position [0, 30]
type input "Improve Prompting and Knowledge Base for In-Depth Responses"
paste textarea "Improve the prompting and knowledge base to provide more in-depth, tailored res…"
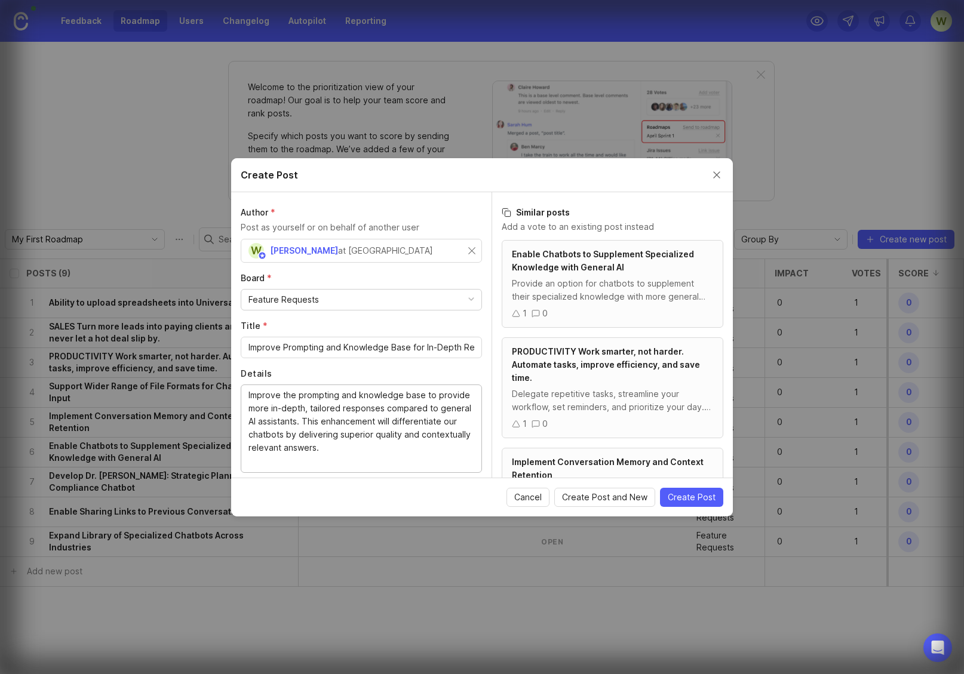
type textarea "Improve the prompting and knowledge base to provide more in-depth, tailored res…"
click at [606, 497] on span "Create Post and New" at bounding box center [604, 498] width 85 height 12
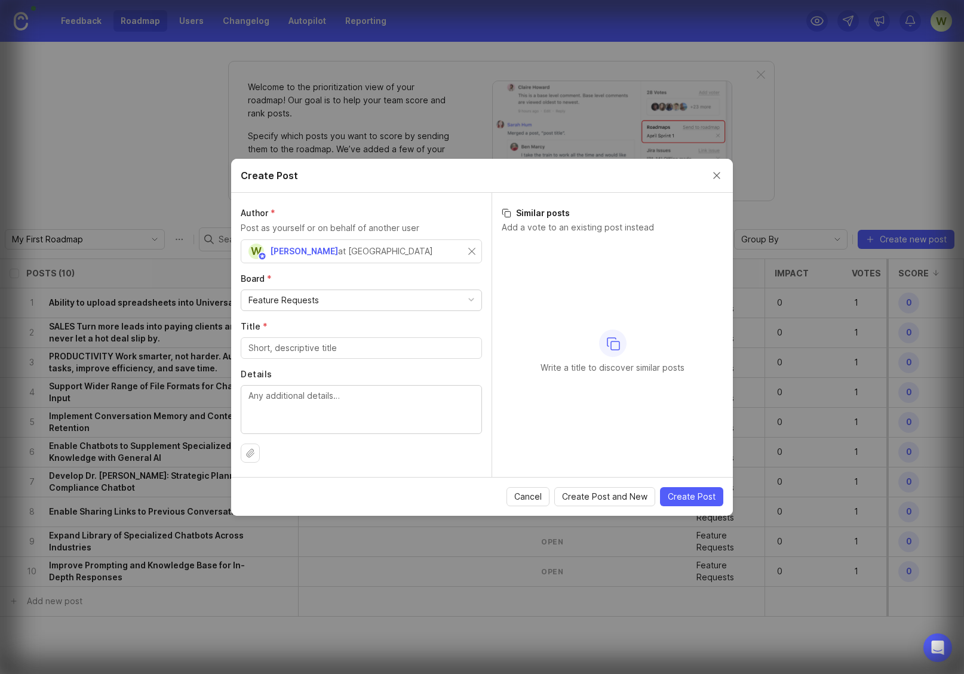
click at [717, 175] on button "Close create post modal" at bounding box center [716, 175] width 13 height 13
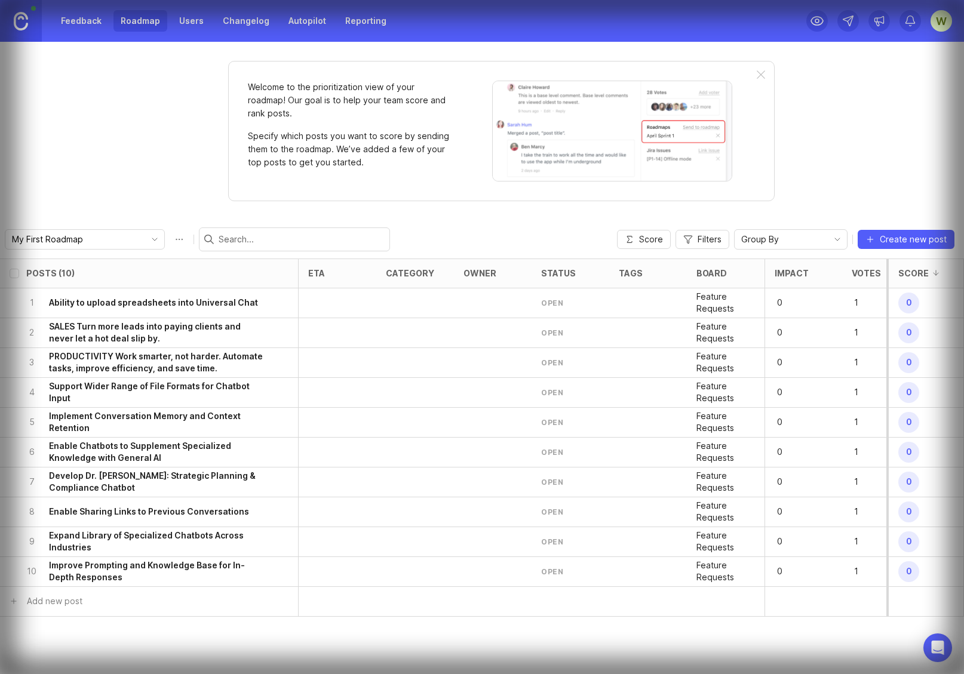
click at [879, 21] on icon at bounding box center [879, 21] width 12 height 12
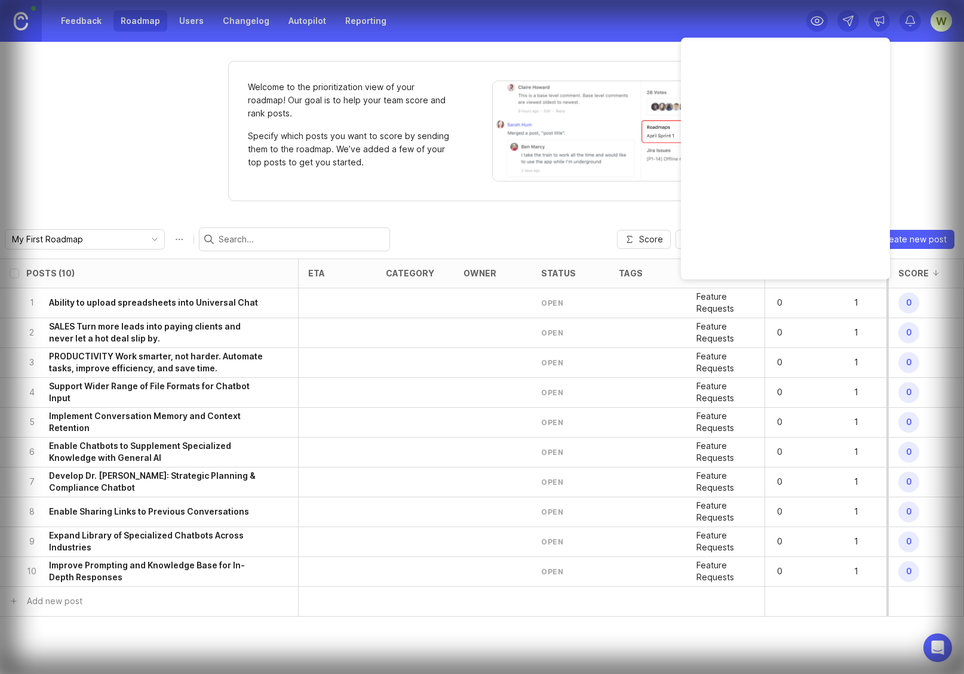
click at [879, 21] on icon at bounding box center [879, 21] width 12 height 12
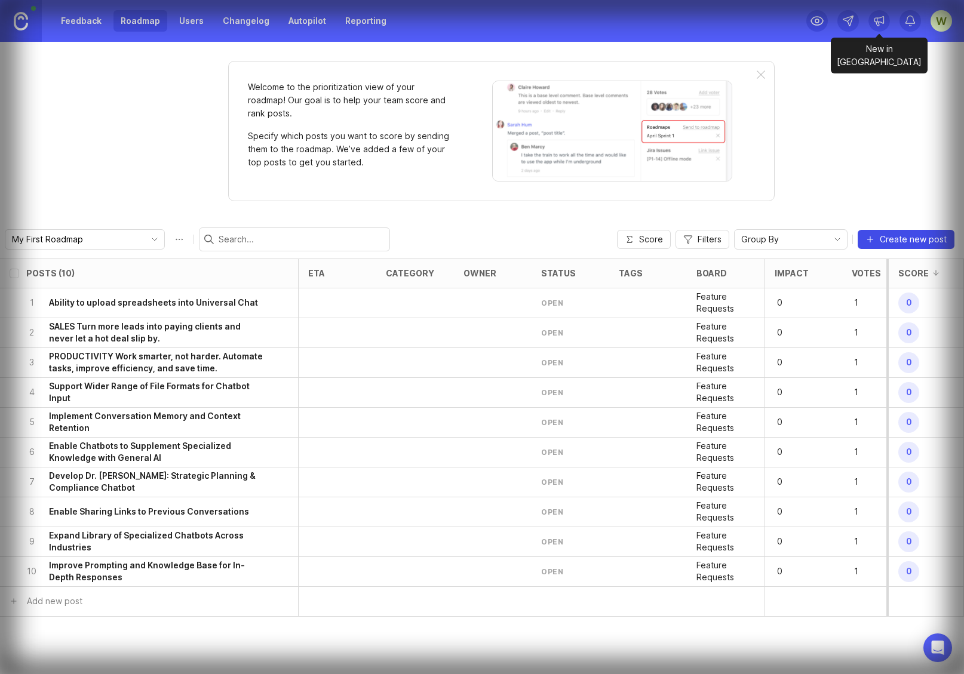
click at [907, 239] on span "Create new post" at bounding box center [913, 240] width 67 height 12
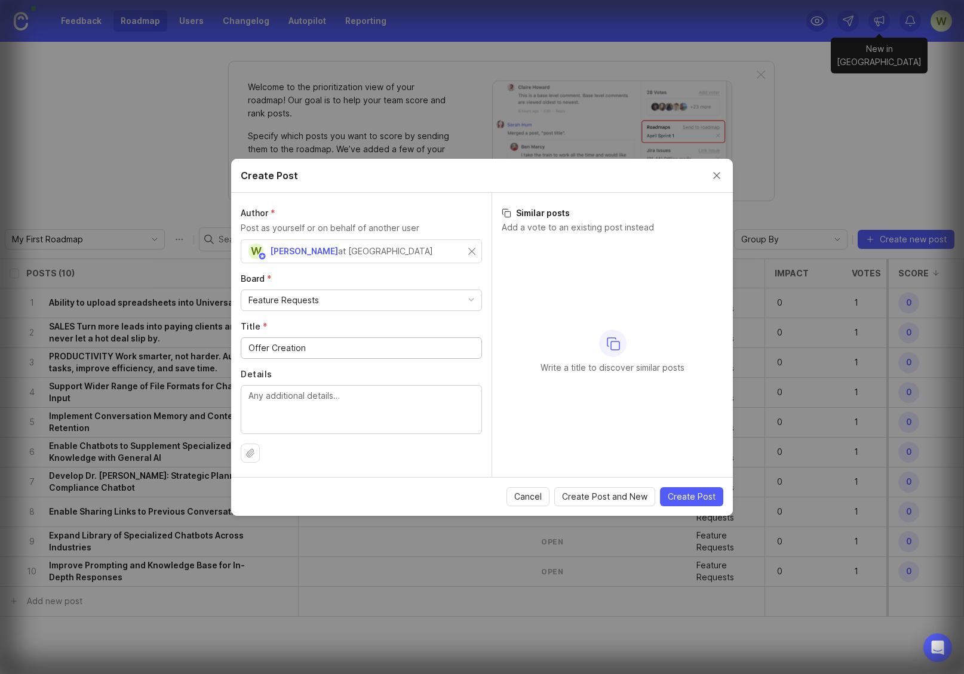
type input "Offer Creation"
paste textarea "Create irresistible offers, bonuses, and proof that make people say "yes." Agen…"
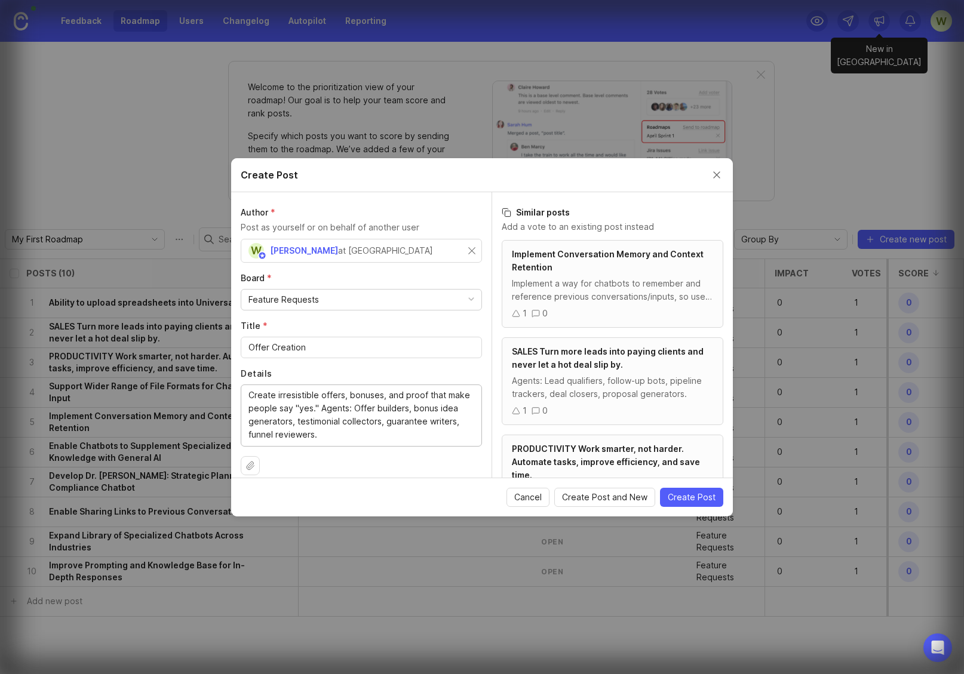
type textarea "Create irresistible offers, bonuses, and proof that make people say "yes." Agen…"
click at [606, 497] on span "Create Post and New" at bounding box center [604, 498] width 85 height 12
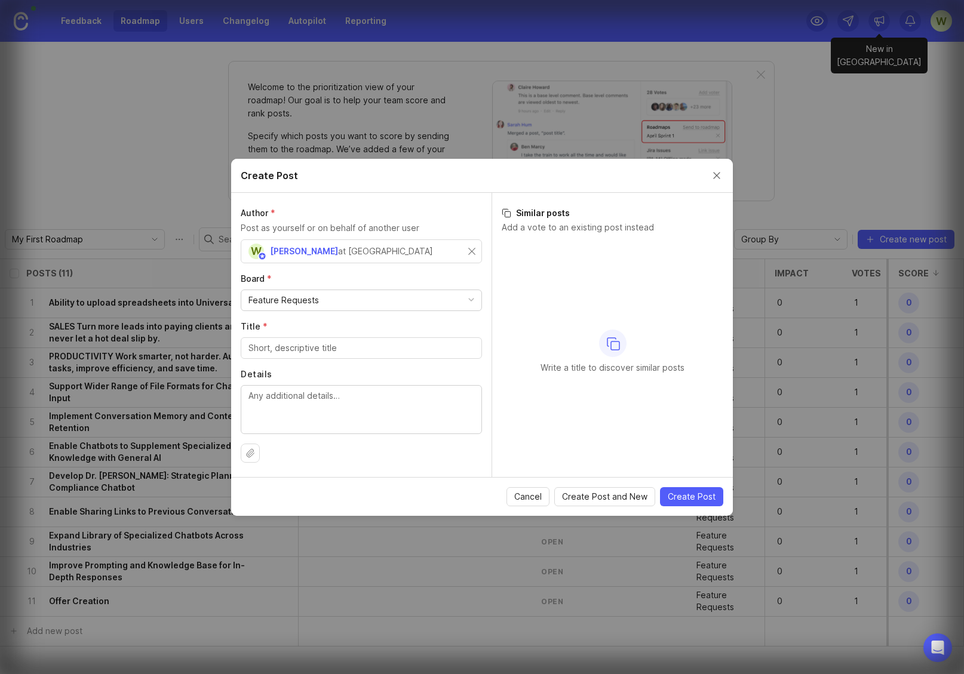
click at [717, 175] on button "Close create post modal" at bounding box center [716, 175] width 13 height 13
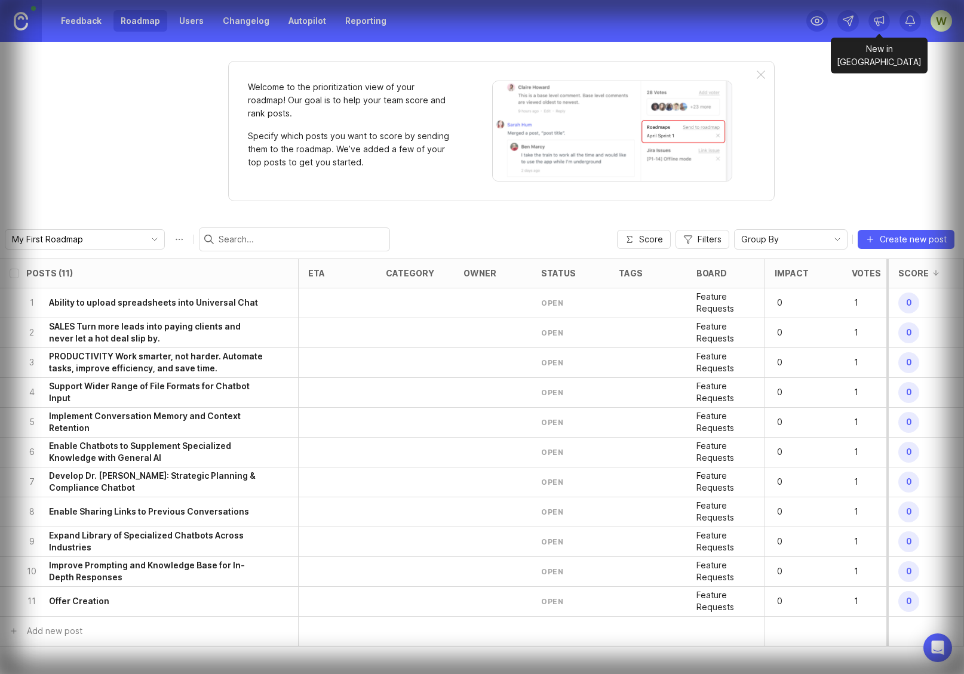
click at [879, 21] on icon at bounding box center [879, 21] width 12 height 12
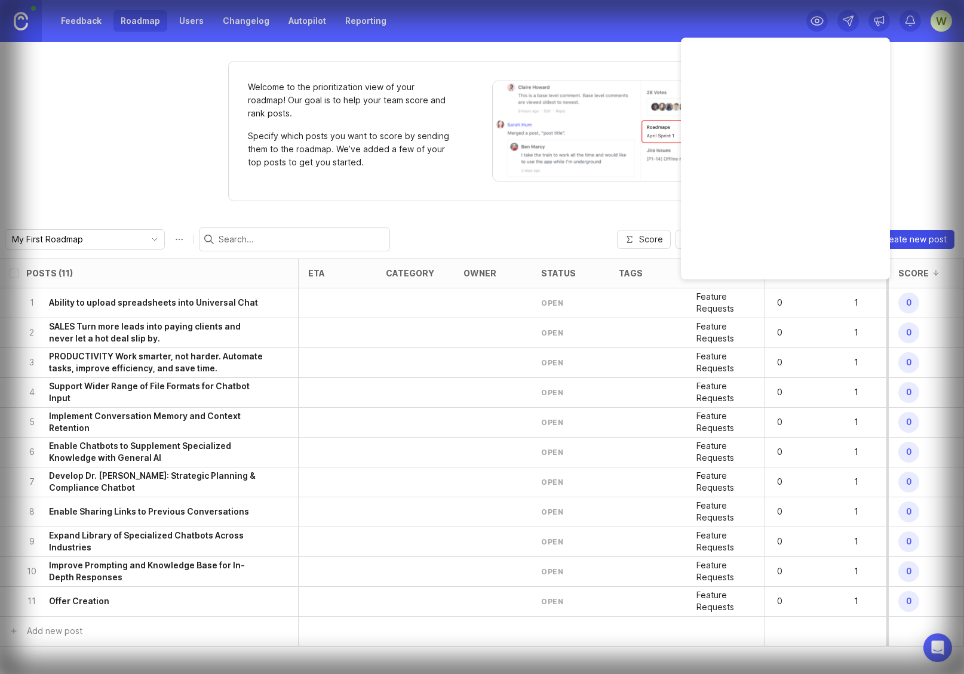
click at [907, 239] on span "Create new post" at bounding box center [913, 240] width 67 height 12
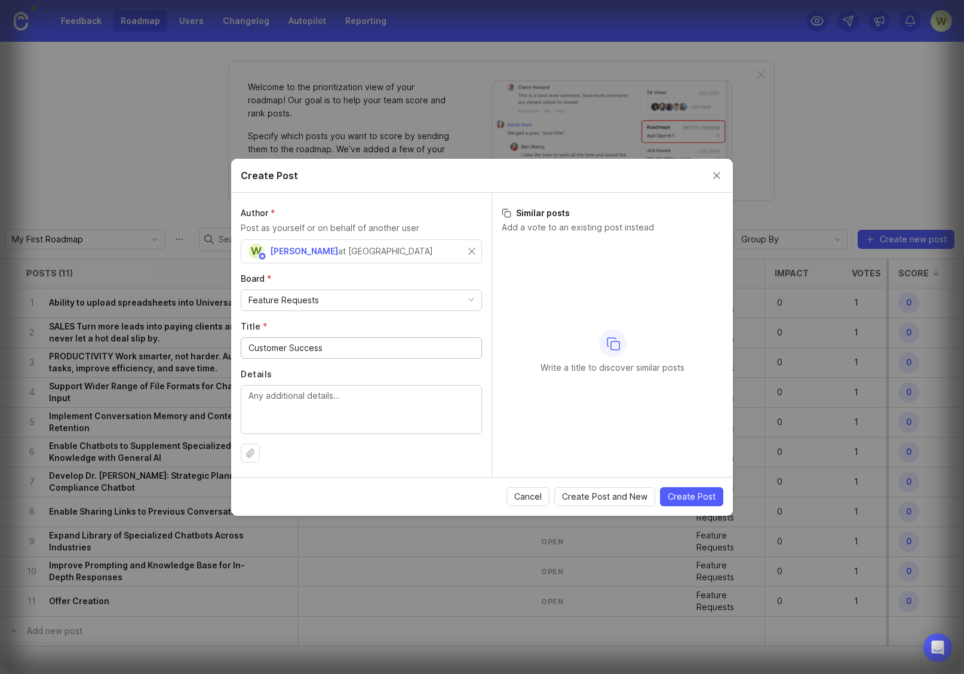
type input "Customer Success"
paste textarea "Keep customers happy, engaged, and coming back for more. Agents: Onboarding bot…"
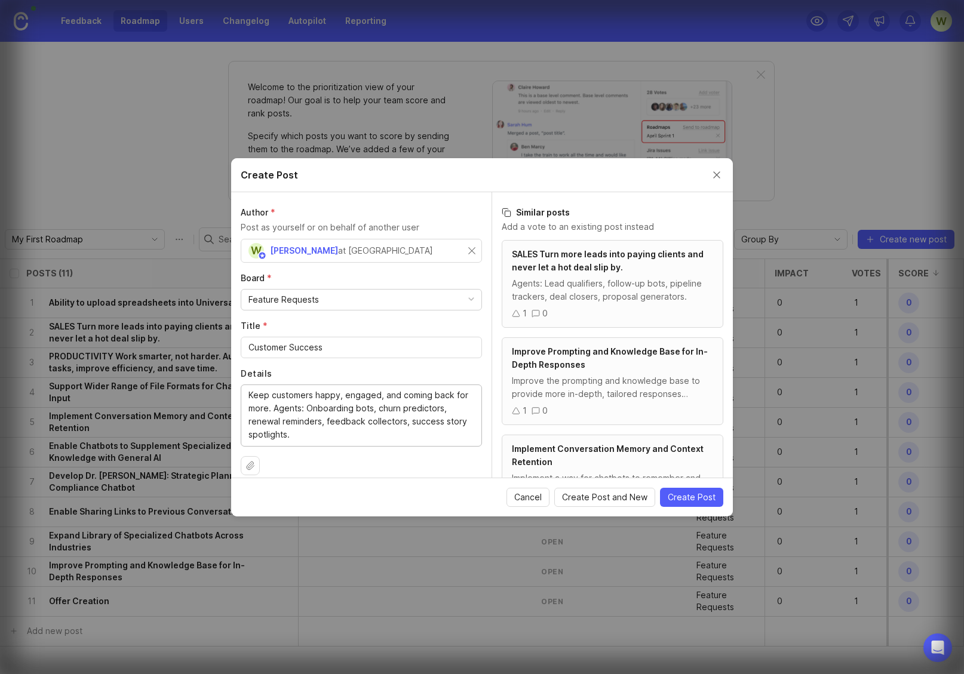
type textarea "Keep customers happy, engaged, and coming back for more. Agents: Onboarding bot…"
click at [606, 497] on span "Create Post and New" at bounding box center [604, 498] width 85 height 12
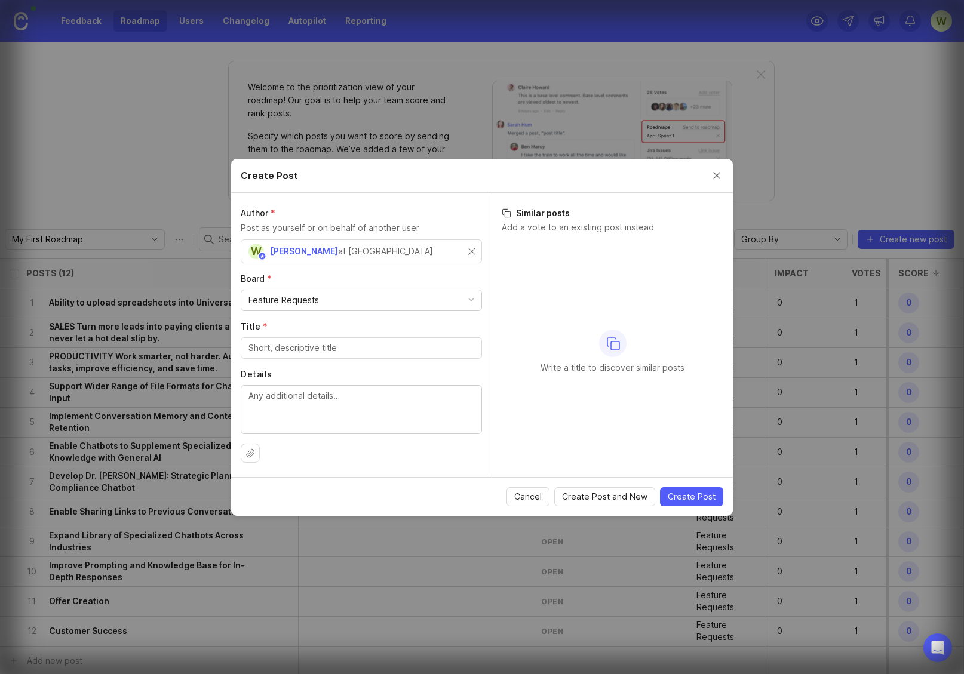
click at [717, 175] on button "Close create post modal" at bounding box center [716, 175] width 13 height 13
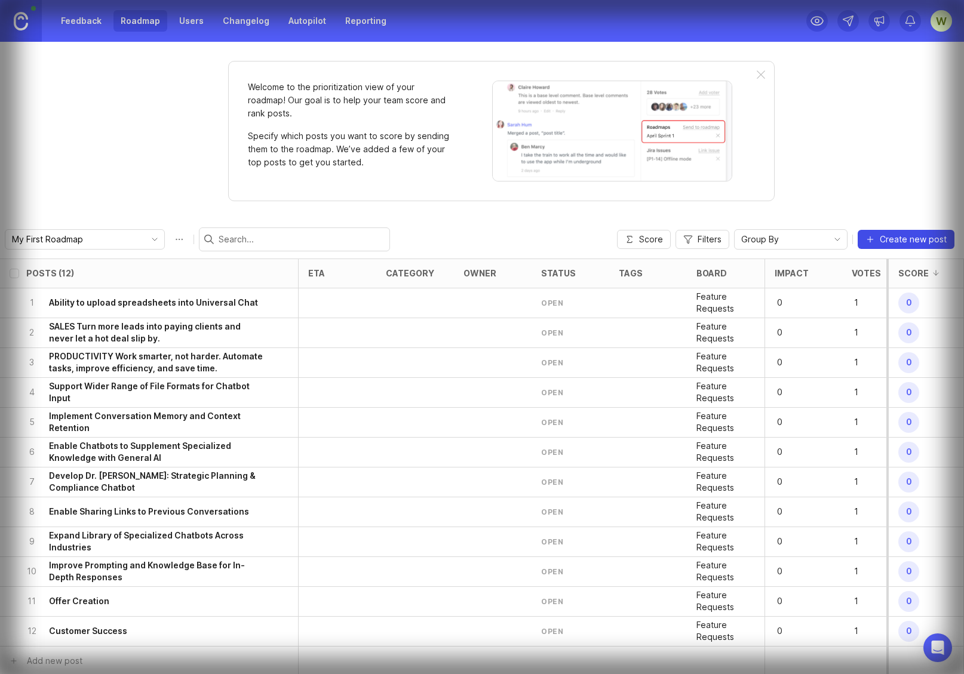
click at [907, 239] on span "Create new post" at bounding box center [913, 240] width 67 height 12
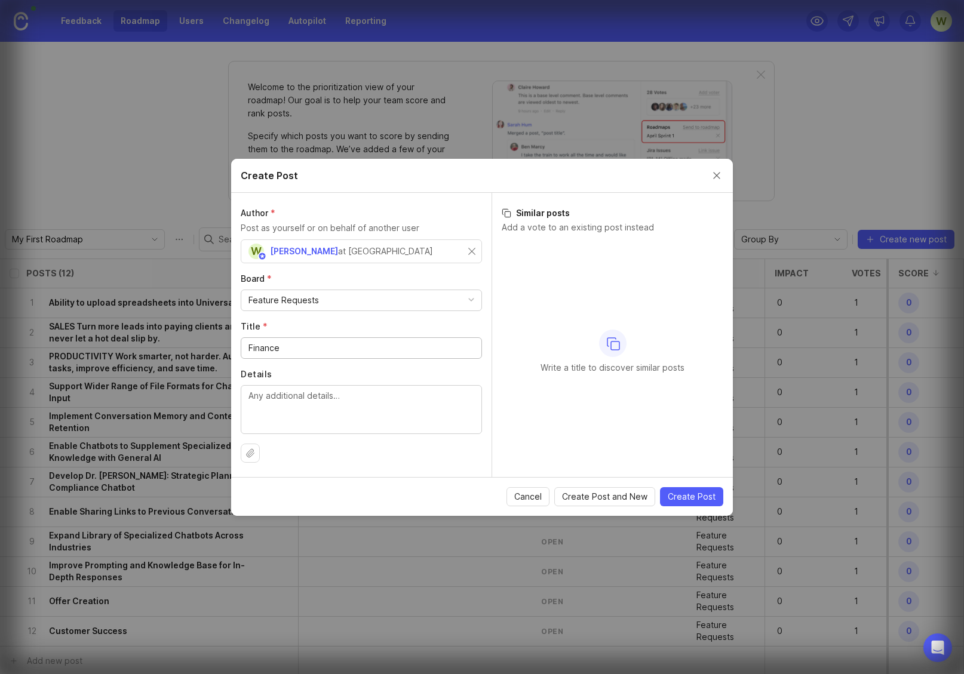
type input "Finance"
paste textarea "Stay on top of money coming in and out, with no manual tracking. Agents: Invoic…"
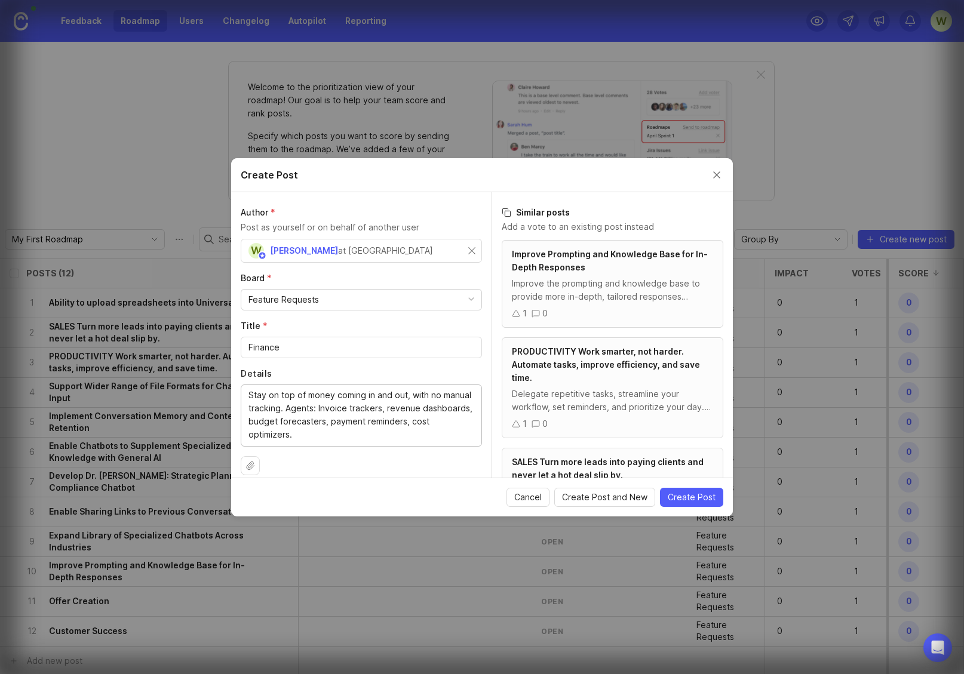
type textarea "Stay on top of money coming in and out, with no manual tracking. Agents: Invoic…"
click at [606, 497] on span "Create Post and New" at bounding box center [604, 498] width 85 height 12
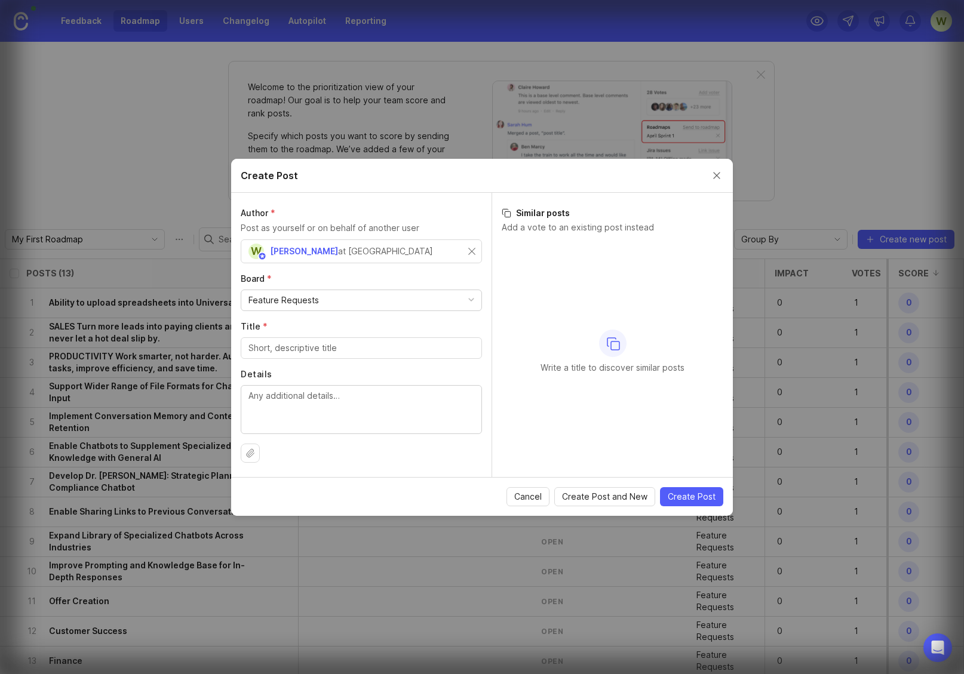
click at [717, 175] on button "Close create post modal" at bounding box center [716, 175] width 13 height 13
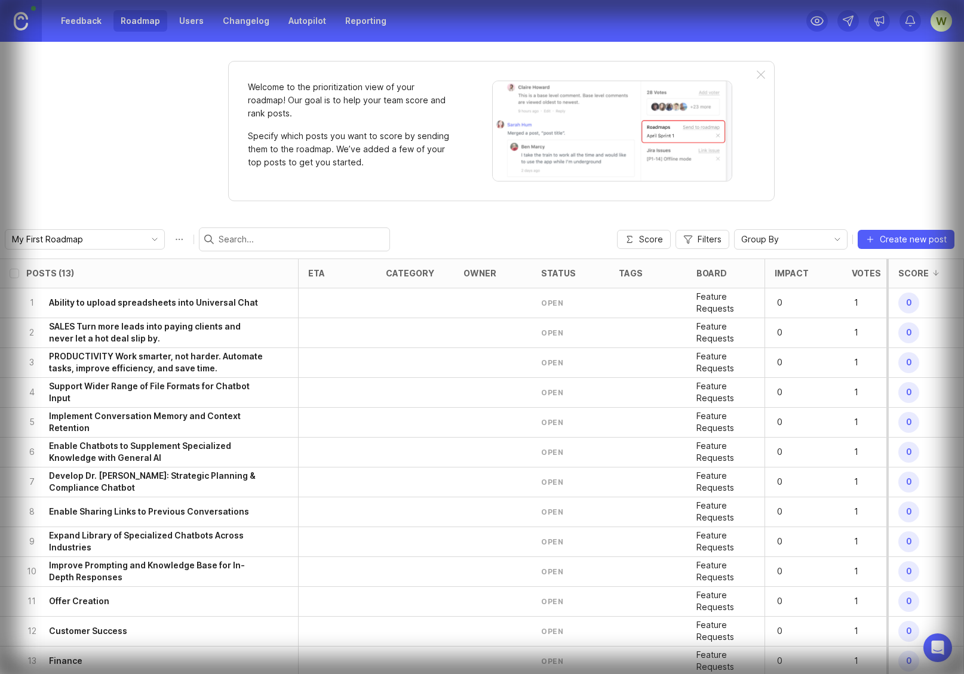
click at [879, 21] on icon at bounding box center [879, 21] width 12 height 12
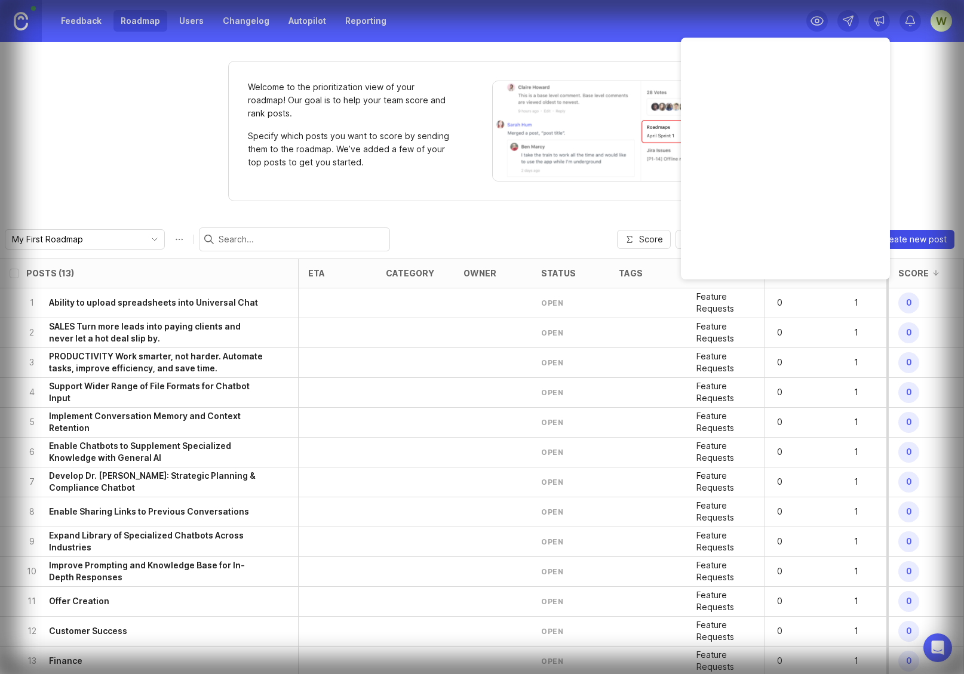
click at [907, 239] on span "Create new post" at bounding box center [913, 240] width 67 height 12
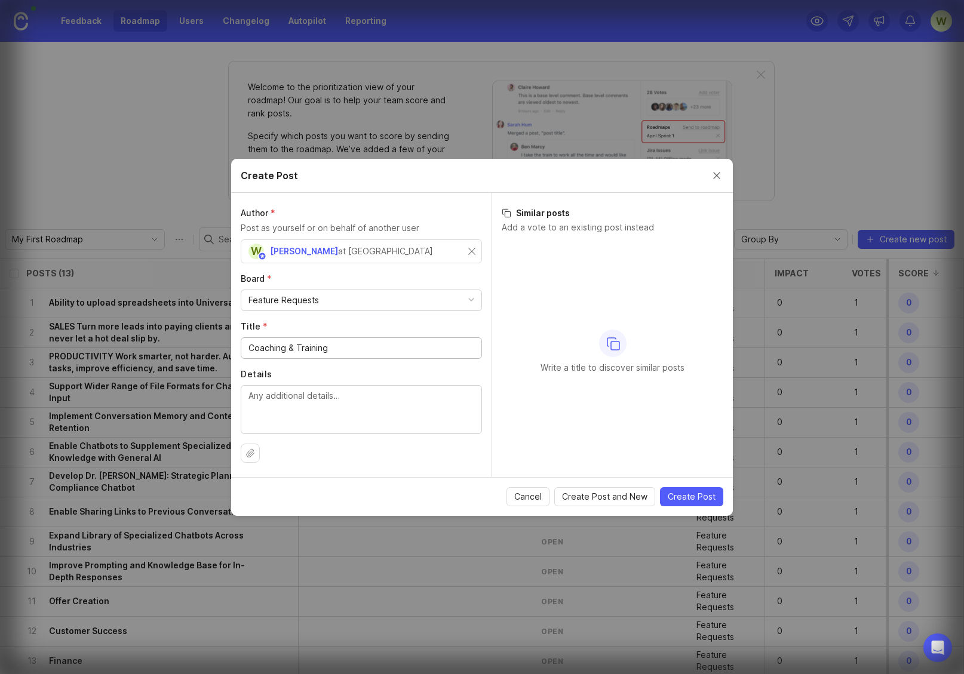
type input "Coaching & Training"
paste textarea "Turn your knowledge and content into action and results for your clients. Agent…"
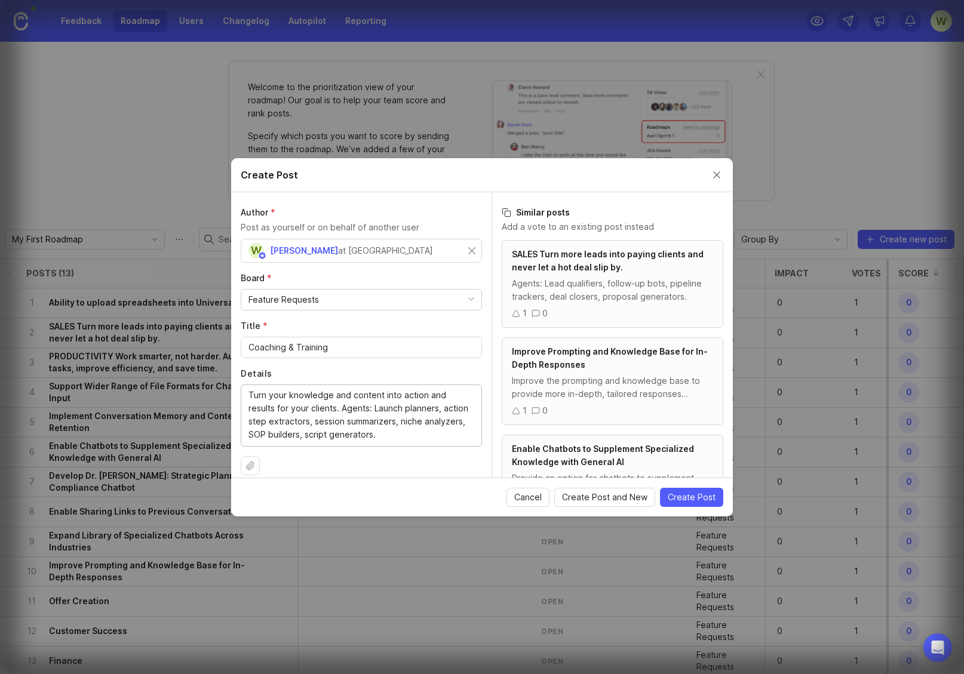
type textarea "Turn your knowledge and content into action and results for your clients. Agent…"
click at [606, 497] on span "Create Post and New" at bounding box center [604, 498] width 85 height 12
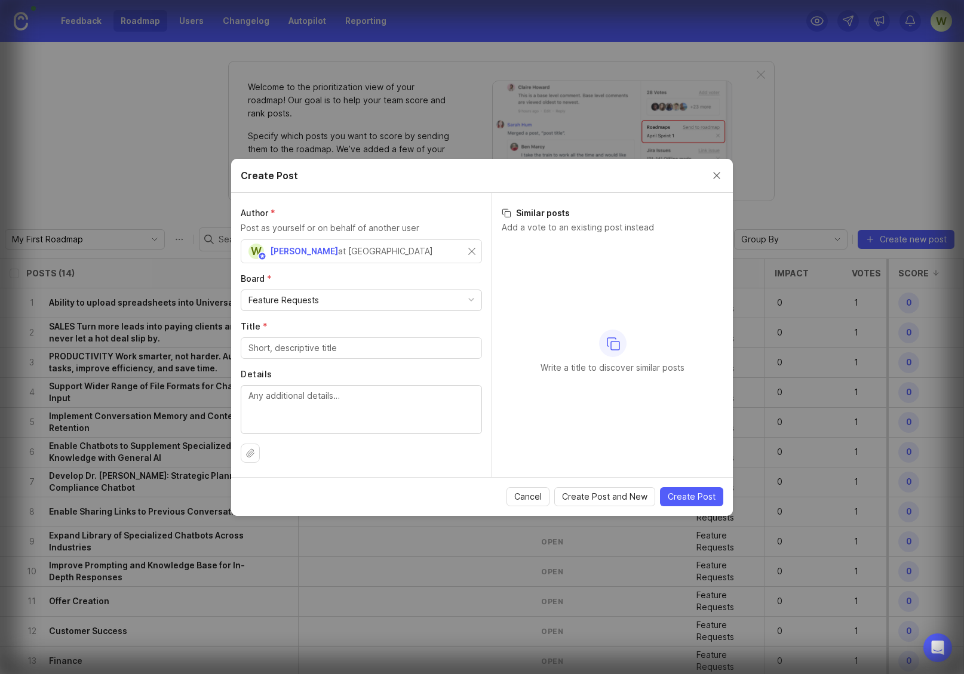
click at [717, 175] on button "Close create post modal" at bounding box center [716, 175] width 13 height 13
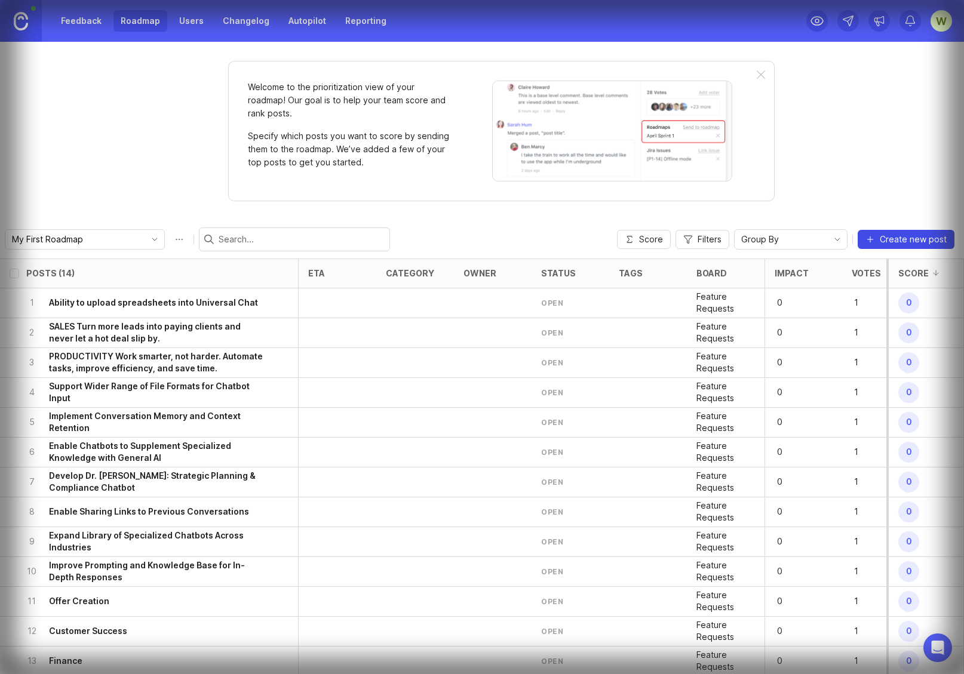
click at [907, 239] on span "Create new post" at bounding box center [913, 240] width 67 height 12
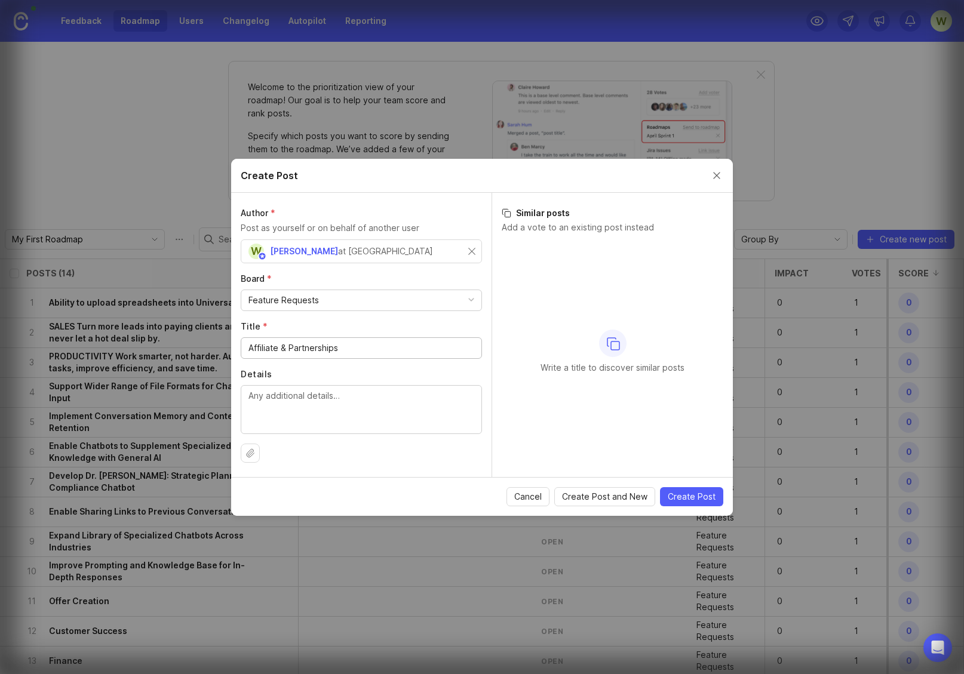
type input "Affiliate & Partnerships"
paste textarea "Grow faster with partners and affiliates—without endless outreach. Agents: Part…"
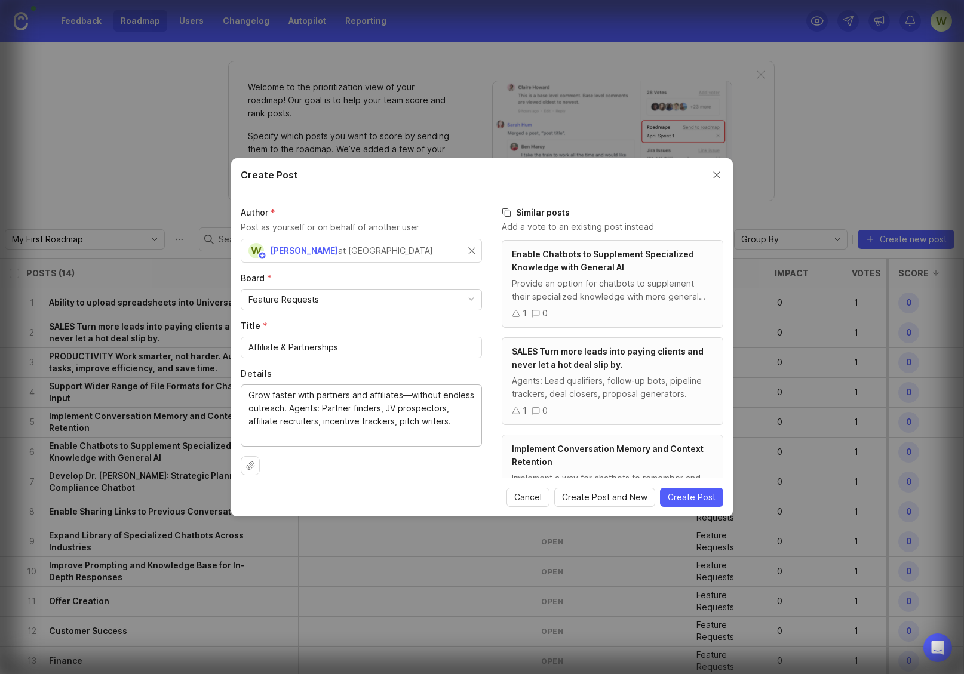
type textarea "Grow faster with partners and affiliates—without endless outreach. Agents: Part…"
click at [606, 497] on span "Create Post and New" at bounding box center [604, 498] width 85 height 12
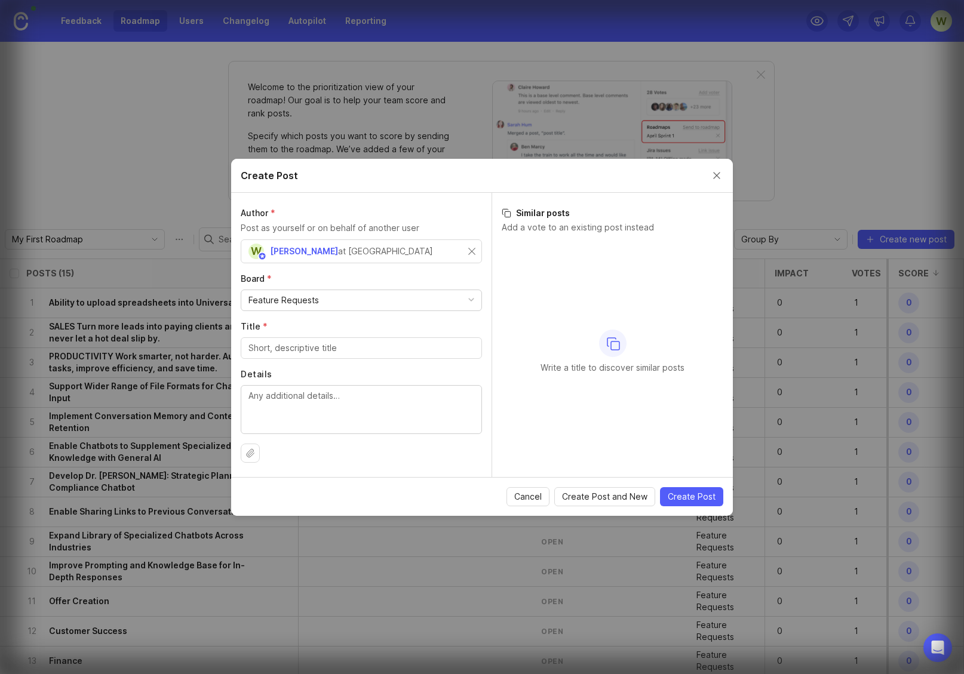
click at [717, 175] on button "Close create post modal" at bounding box center [716, 175] width 13 height 13
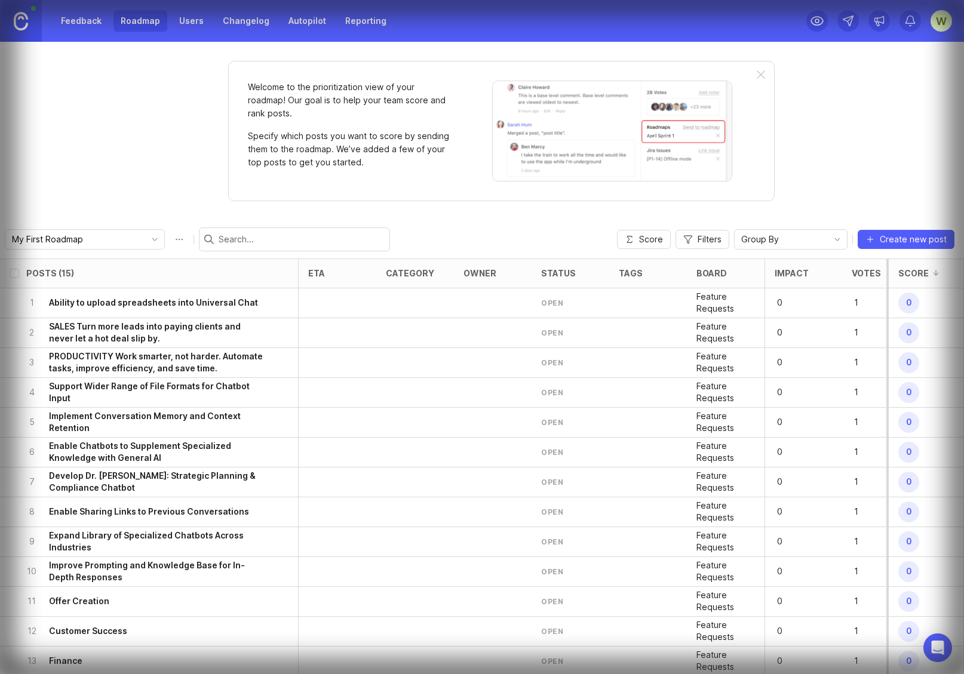
click at [907, 239] on span "Create new post" at bounding box center [913, 240] width 67 height 12
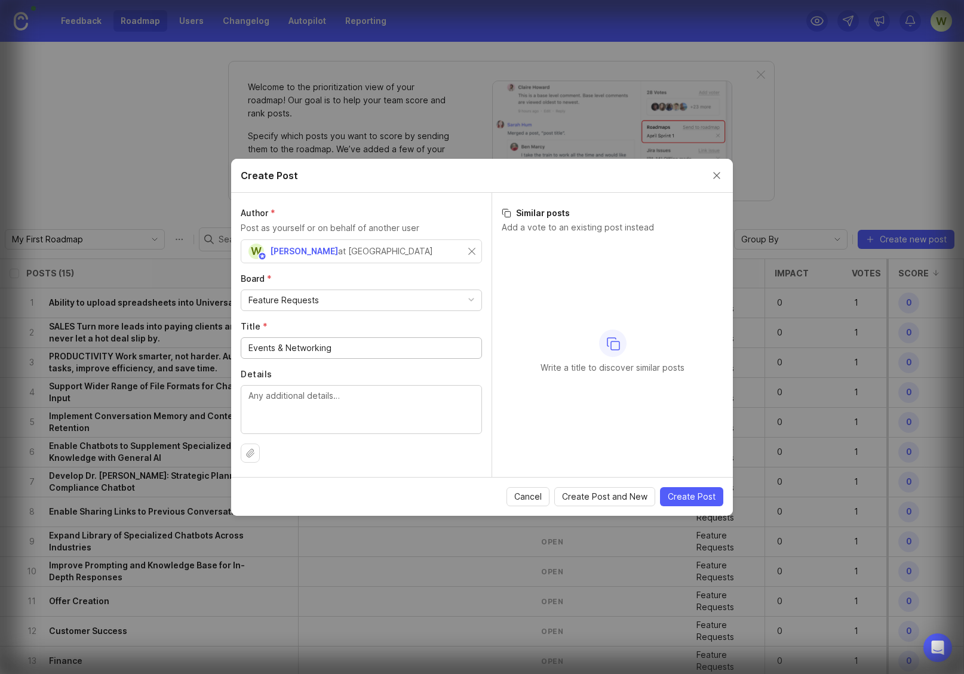
type input "Events & Networking"
paste textarea "Land new opportunities, speaking gigs, and local connections easily. Agents: Ev…"
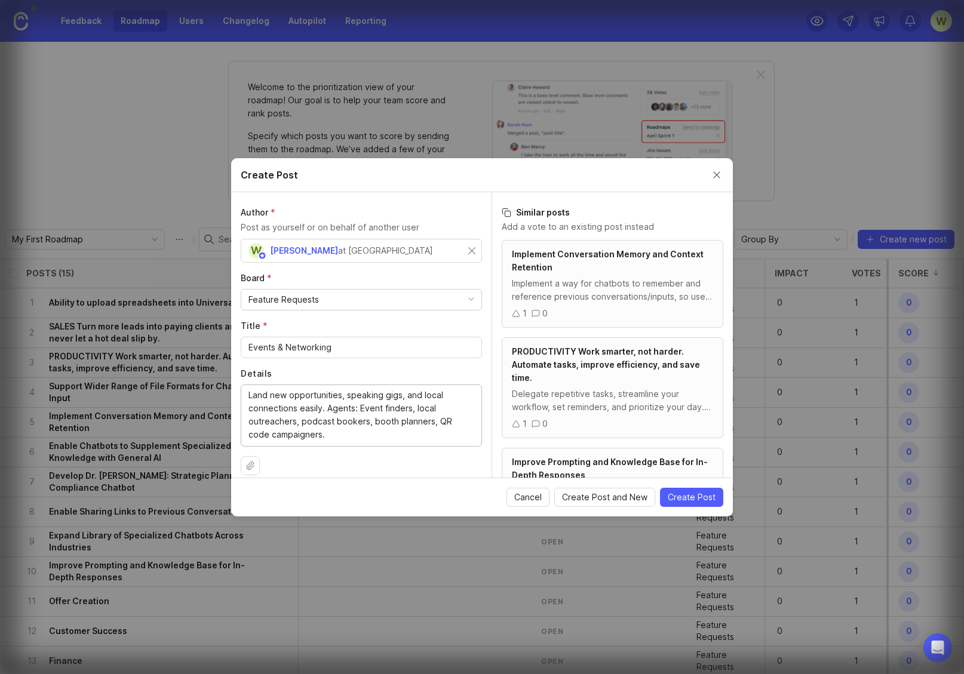
type textarea "Land new opportunities, speaking gigs, and local connections easily. Agents: Ev…"
click at [606, 497] on span "Create Post and New" at bounding box center [604, 498] width 85 height 12
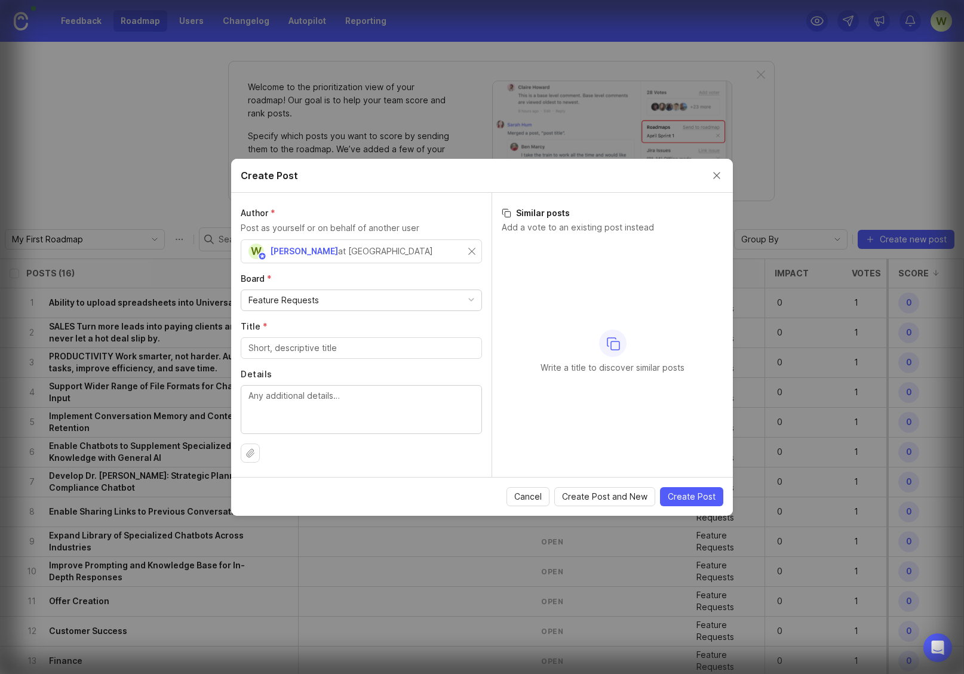
click at [717, 175] on button "Close create post modal" at bounding box center [716, 175] width 13 height 13
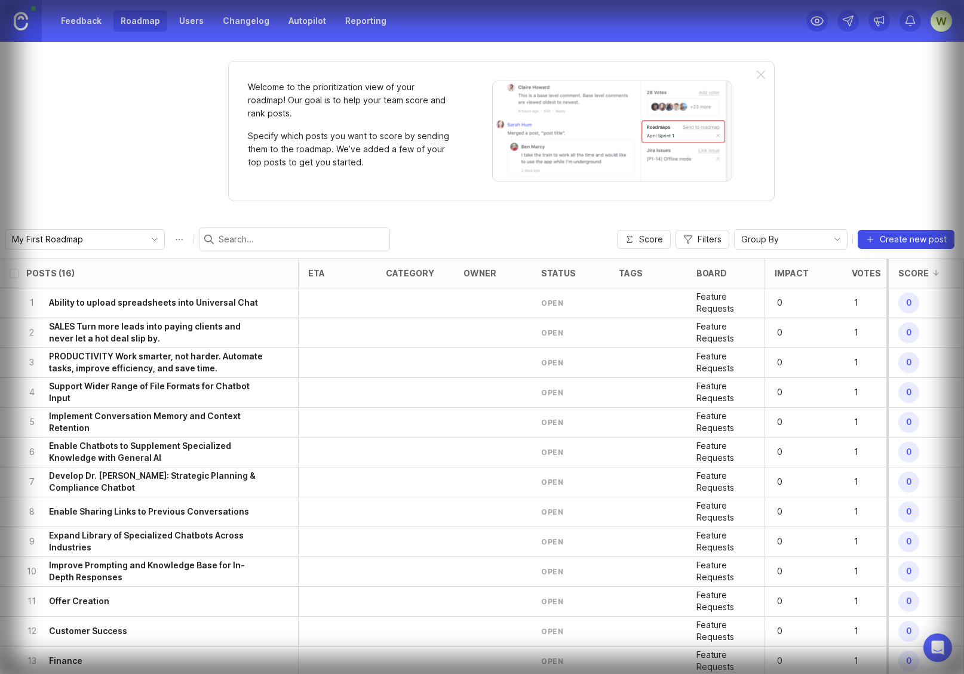
click at [907, 239] on span "Create new post" at bounding box center [913, 240] width 67 height 12
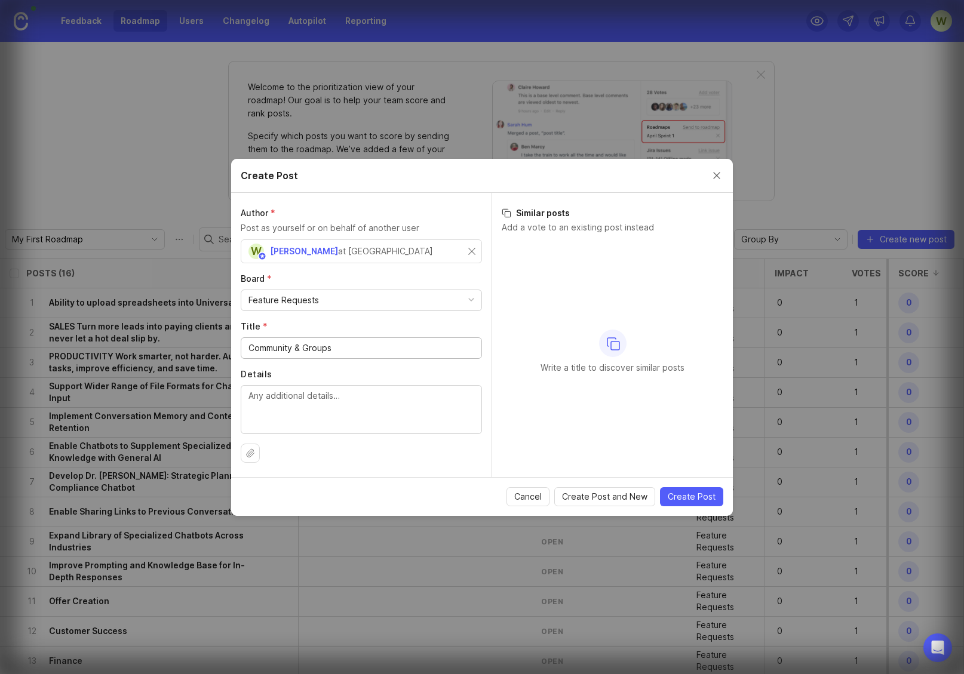
type input "Community & Groups"
paste textarea "Build a loyal, thriving community that keeps engaging and growing. Agents: Nurt…"
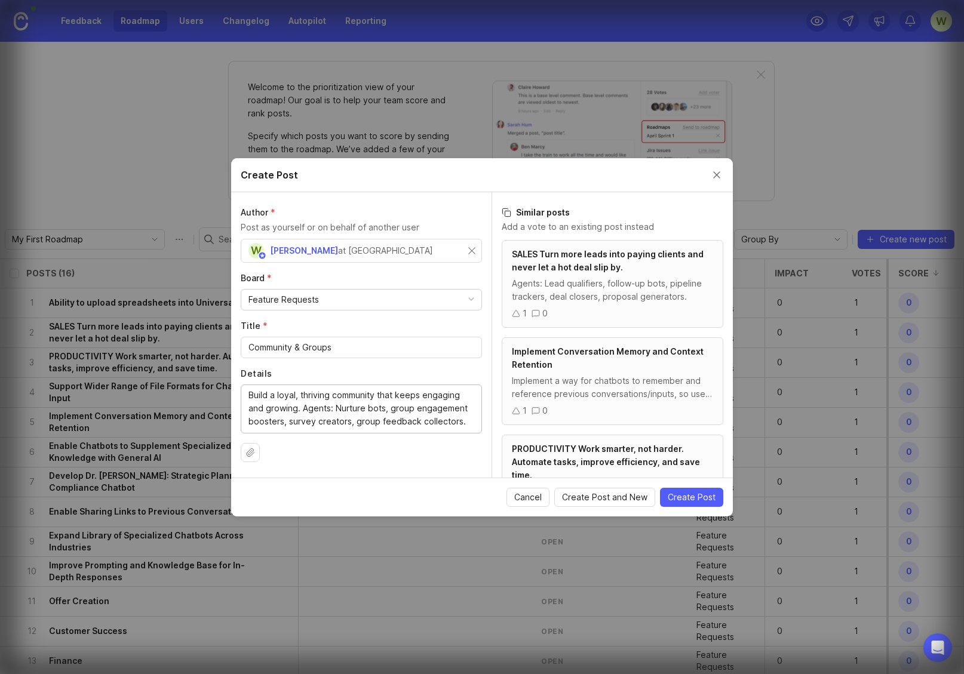
type textarea "Build a loyal, thriving community that keeps engaging and growing. Agents: Nurt…"
click at [606, 497] on span "Create Post and New" at bounding box center [604, 498] width 85 height 12
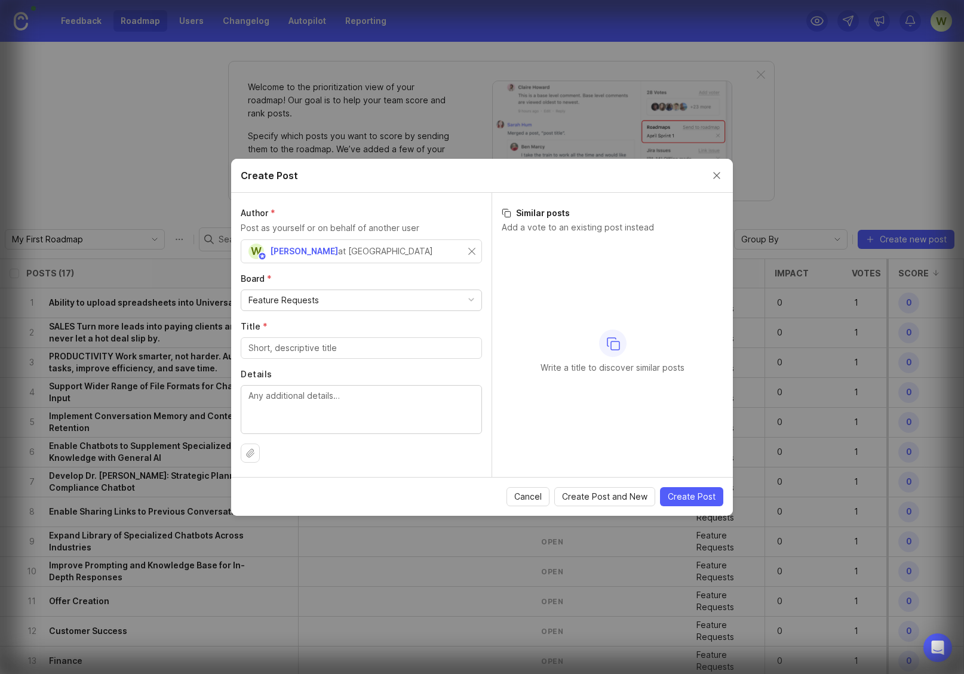
click at [717, 175] on button "Close create post modal" at bounding box center [716, 175] width 13 height 13
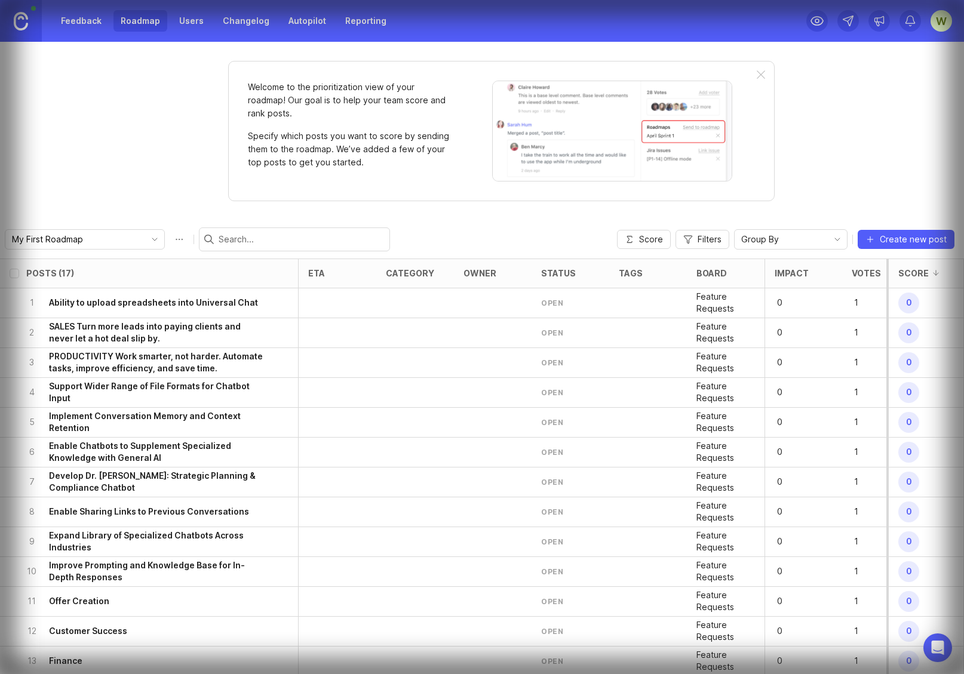
click at [879, 21] on icon at bounding box center [879, 21] width 12 height 12
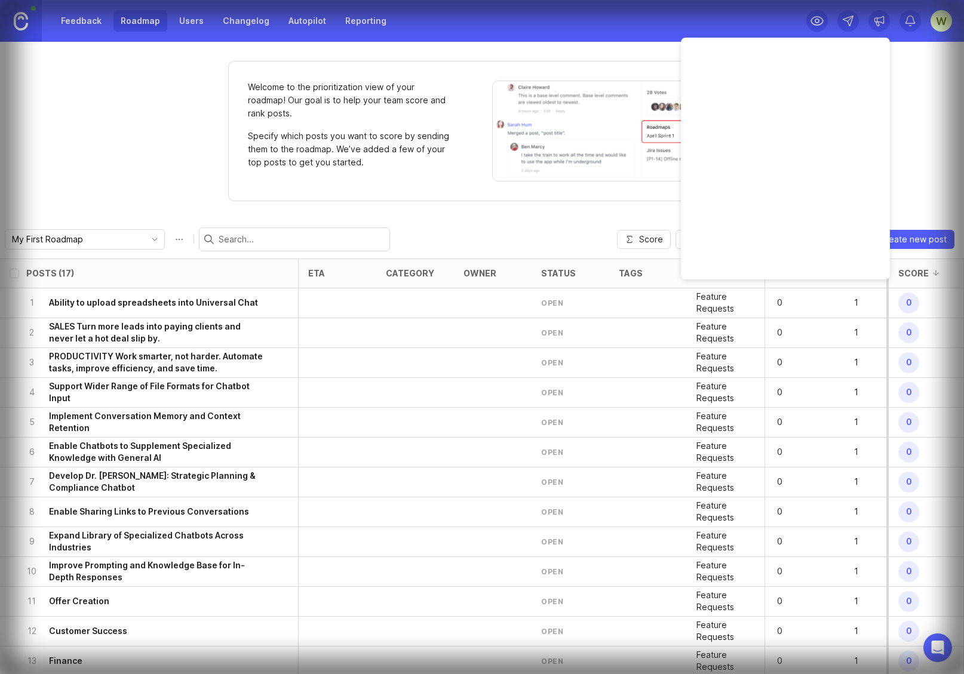
click at [879, 21] on icon at bounding box center [879, 21] width 12 height 12
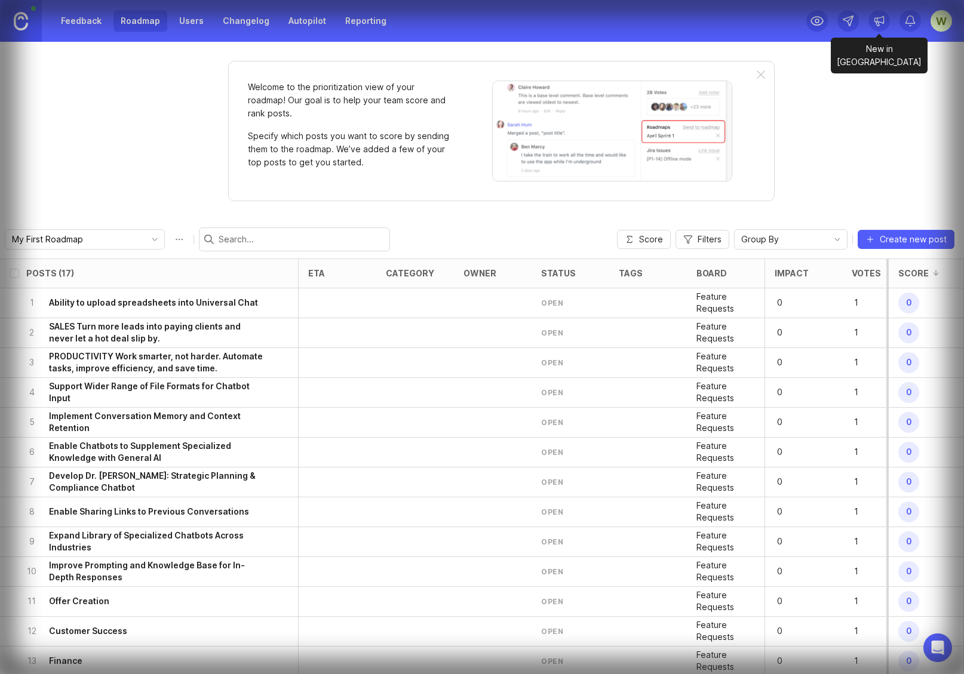
click at [941, 21] on div "W" at bounding box center [942, 21] width 22 height 22
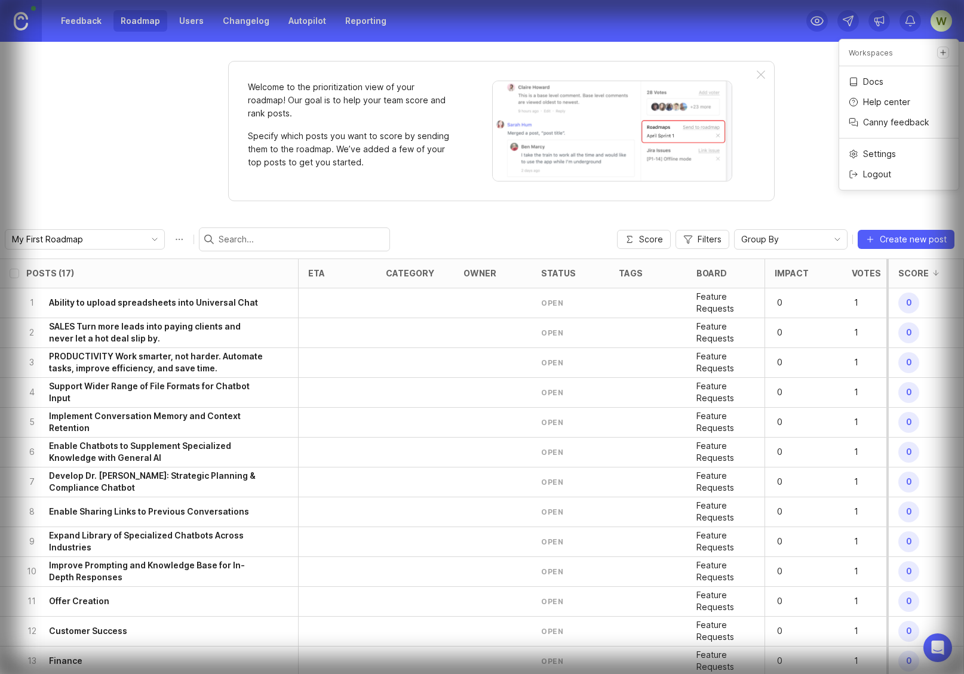
click at [879, 21] on icon at bounding box center [879, 21] width 12 height 12
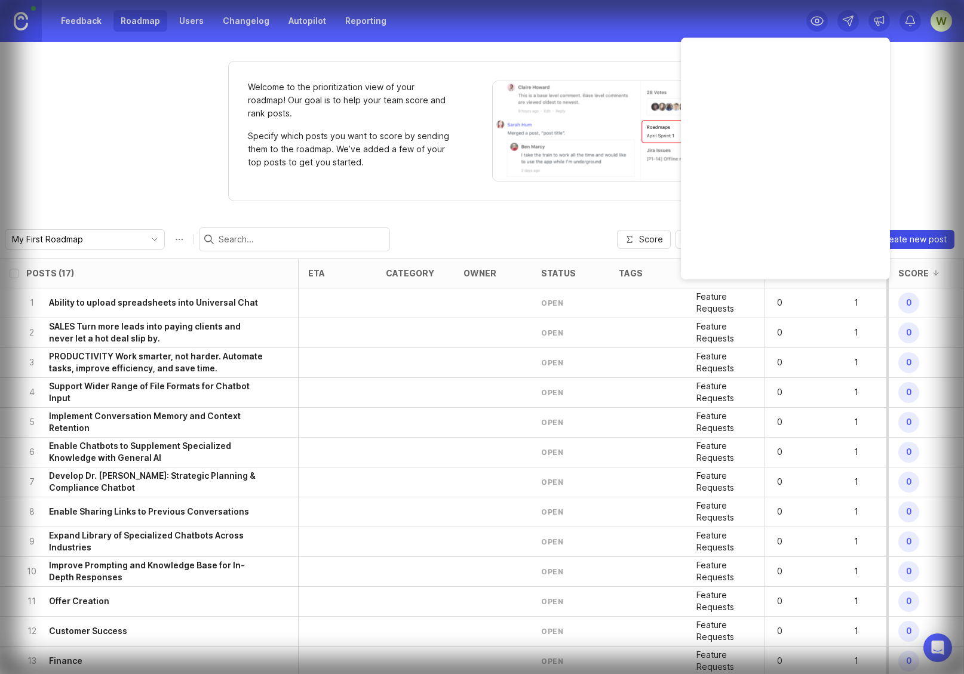
click at [907, 239] on span "Create new post" at bounding box center [913, 240] width 67 height 12
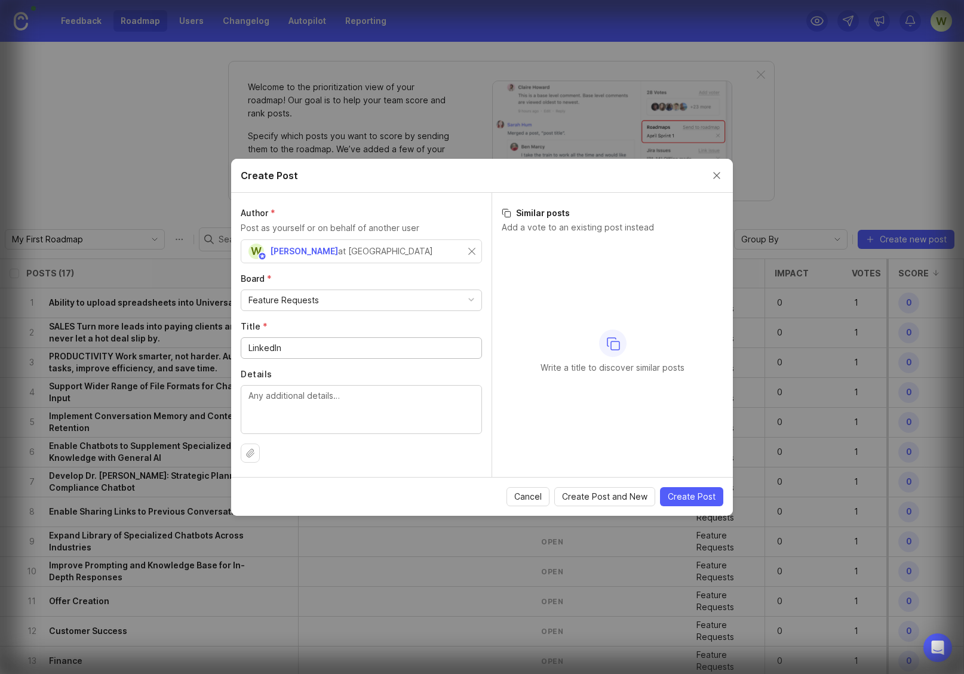
type input "LinkedIn"
paste textarea "Stand out, connect, and attract prospects faster on LinkedIn. Agents: Message s…"
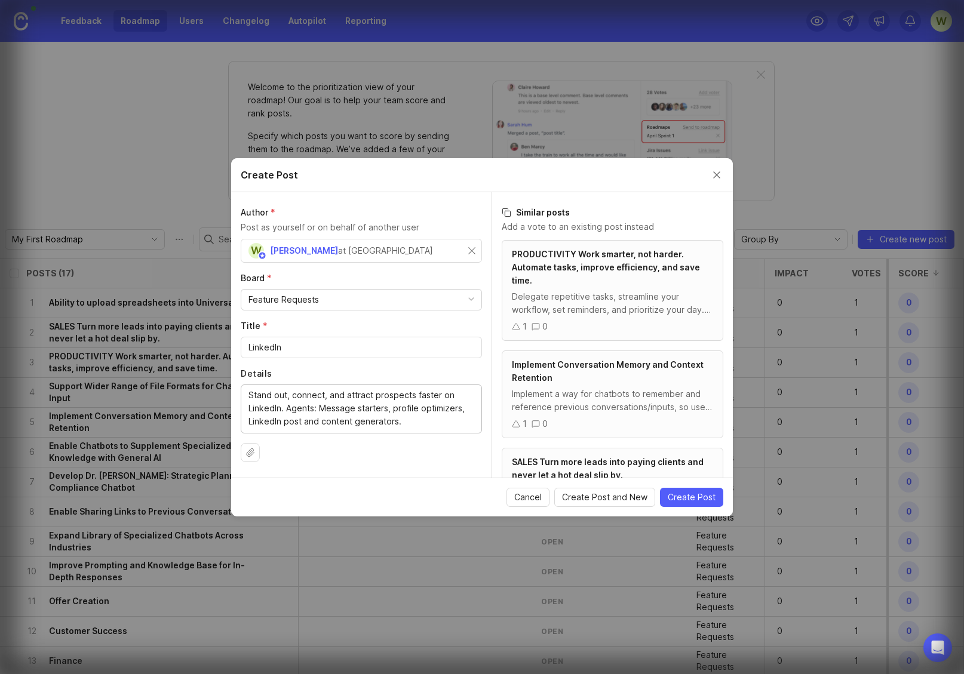
type textarea "Stand out, connect, and attract prospects faster on LinkedIn. Agents: Message s…"
click at [606, 497] on span "Create Post and New" at bounding box center [604, 498] width 85 height 12
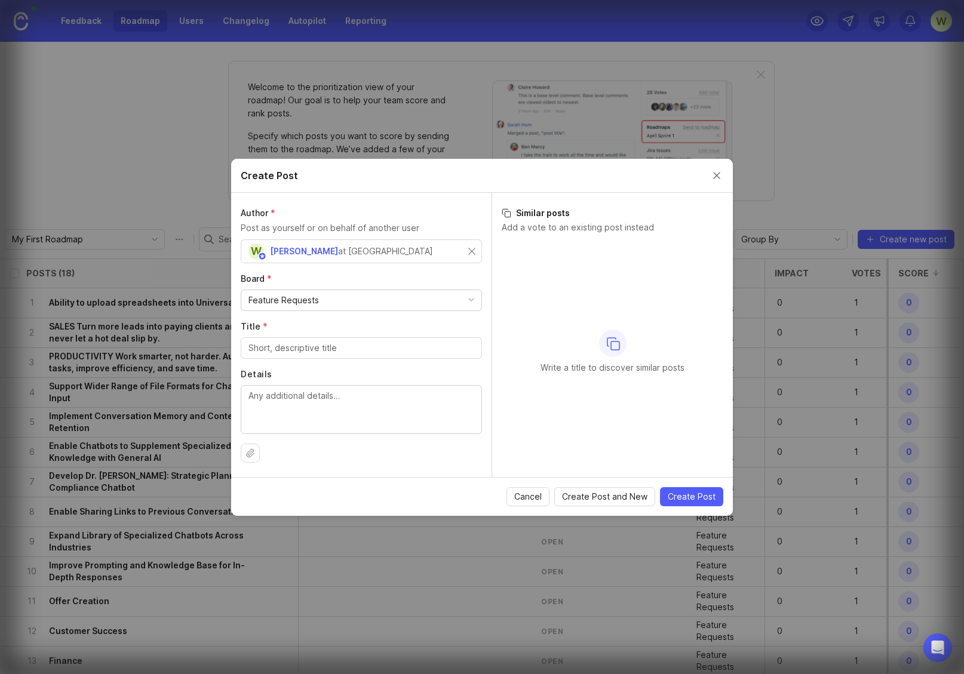
click at [717, 175] on button "Close create post modal" at bounding box center [716, 175] width 13 height 13
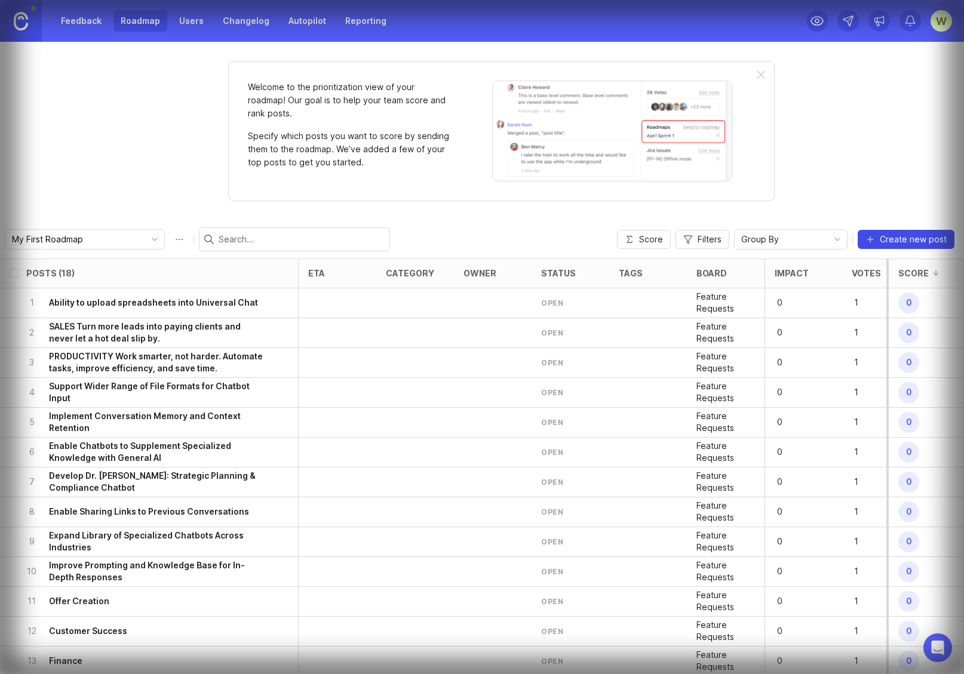
click at [907, 239] on span "Create new post" at bounding box center [913, 240] width 67 height 12
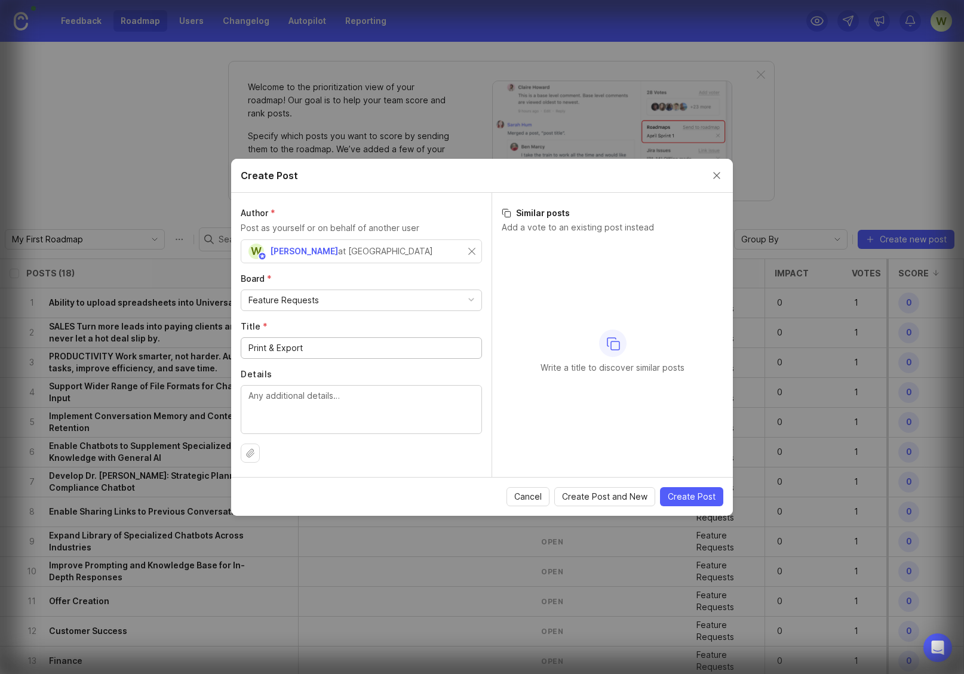
type input "Print & Export"
paste textarea "Ability to print or export chat conversations directly, streamlining documentat…"
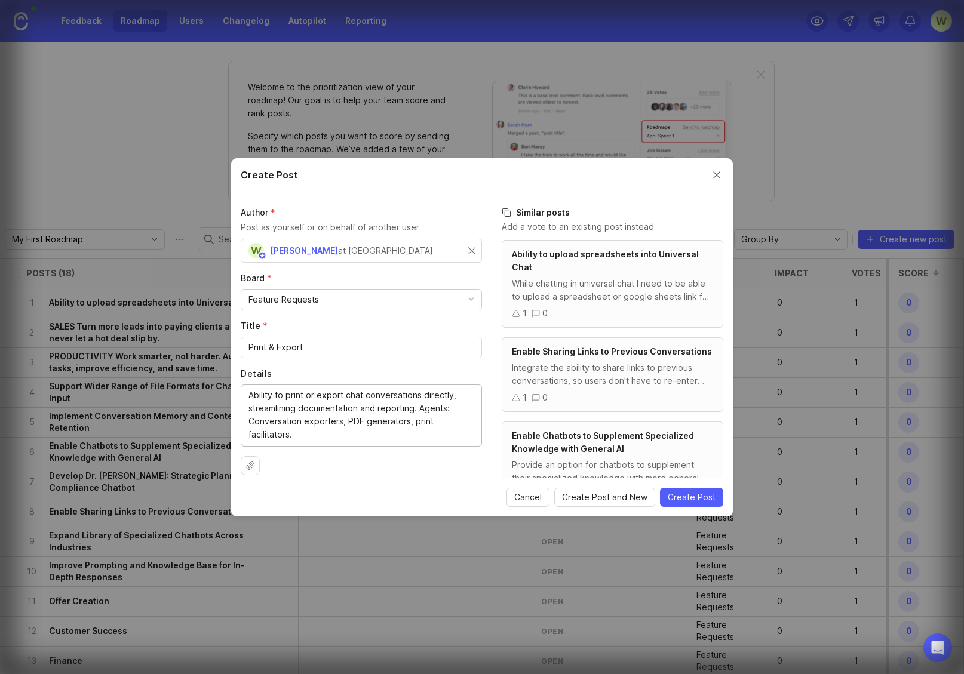
type textarea "Ability to print or export chat conversations directly, streamlining documentat…"
click at [606, 497] on span "Create Post and New" at bounding box center [604, 498] width 85 height 12
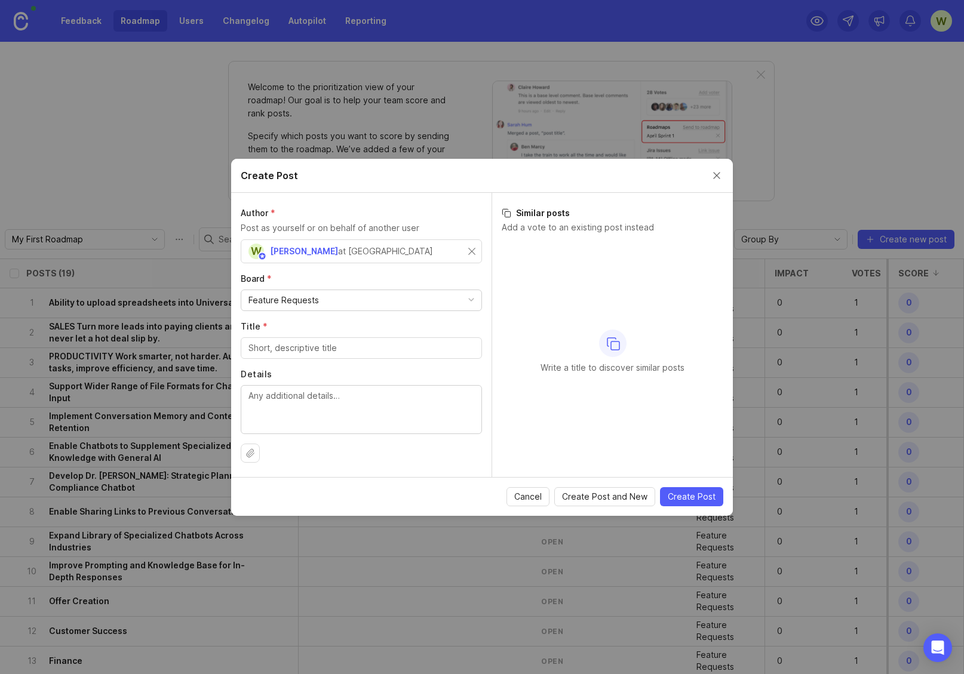
drag, startPoint x: 717, startPoint y: 170, endPoint x: 713, endPoint y: 174, distance: 6.3
click at [717, 170] on button "Close create post modal" at bounding box center [716, 175] width 13 height 13
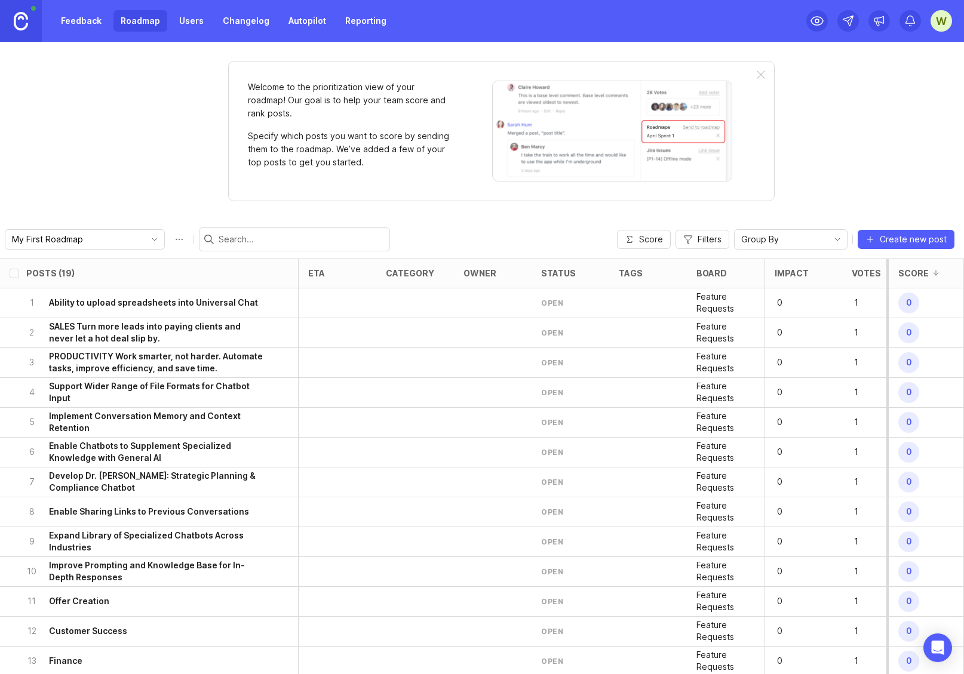
scroll to position [316, 0]
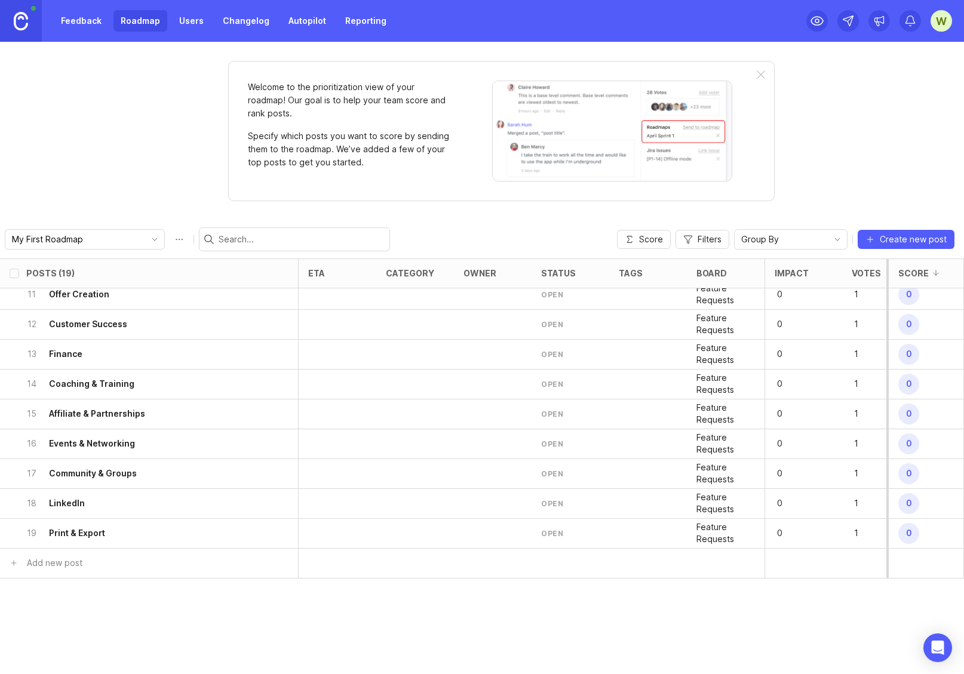
click at [169, 523] on div "19 Print & Export" at bounding box center [145, 533] width 238 height 29
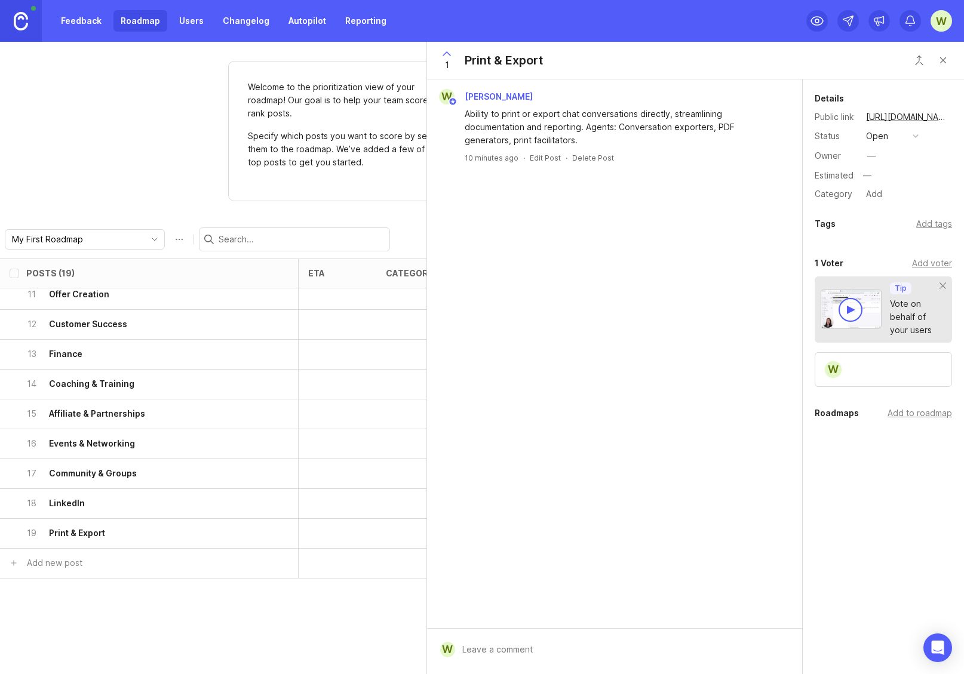
click at [108, 161] on div "Welcome to the prioritization view of your roadmap! Our goal is to help your te…" at bounding box center [482, 358] width 964 height 633
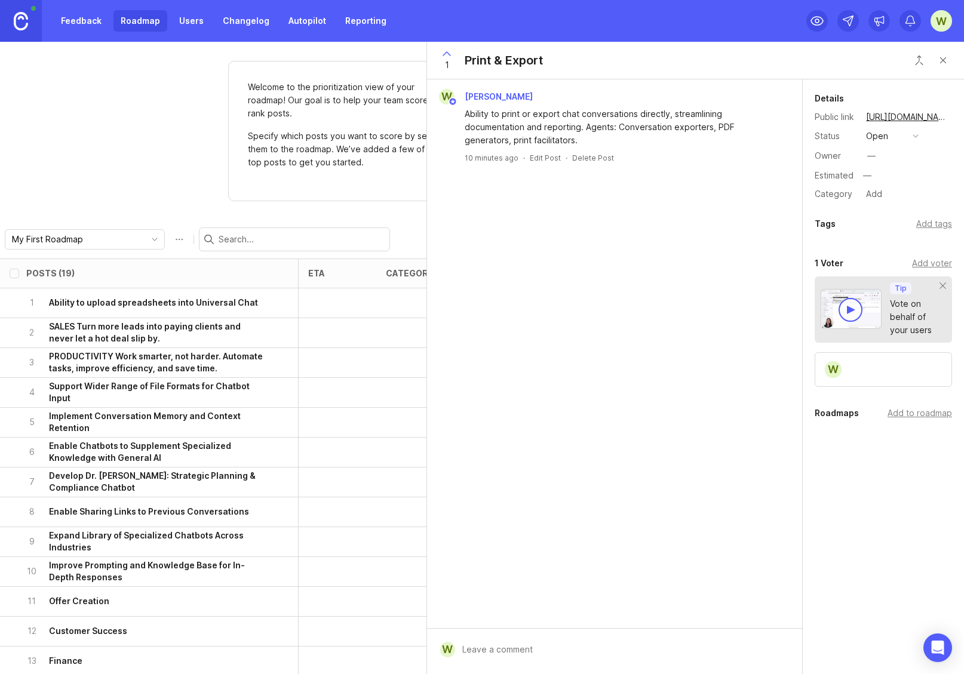
drag, startPoint x: 140, startPoint y: 151, endPoint x: 179, endPoint y: 76, distance: 84.4
click at [142, 149] on div "Welcome to the prioritization view of your roadmap! Our goal is to help your te…" at bounding box center [482, 358] width 964 height 633
click at [815, 23] on icon at bounding box center [817, 21] width 14 height 14
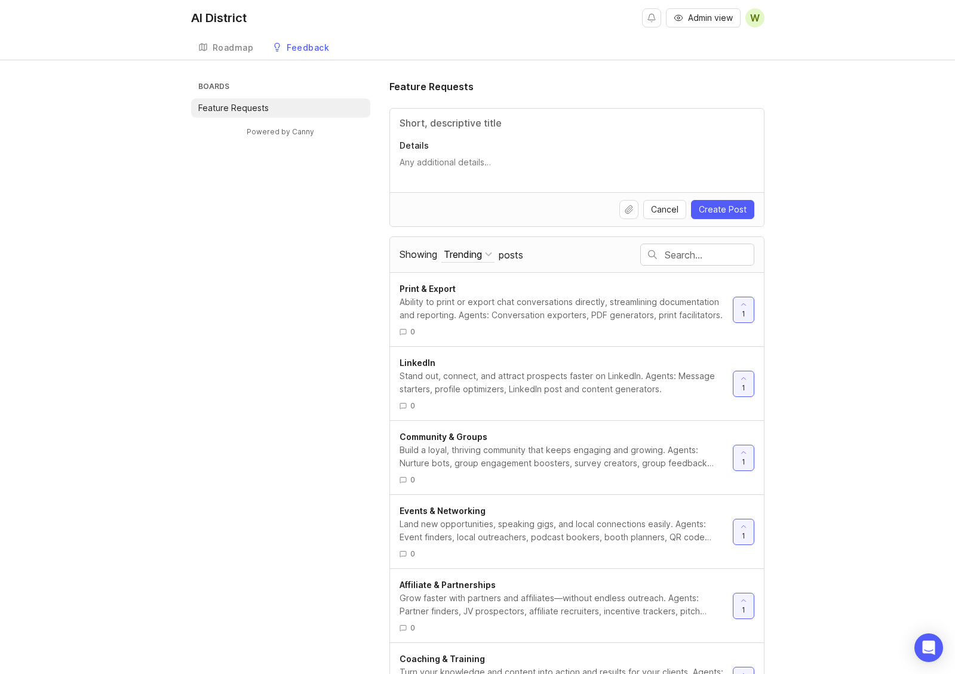
click at [228, 47] on div "Roadmap" at bounding box center [233, 48] width 41 height 8
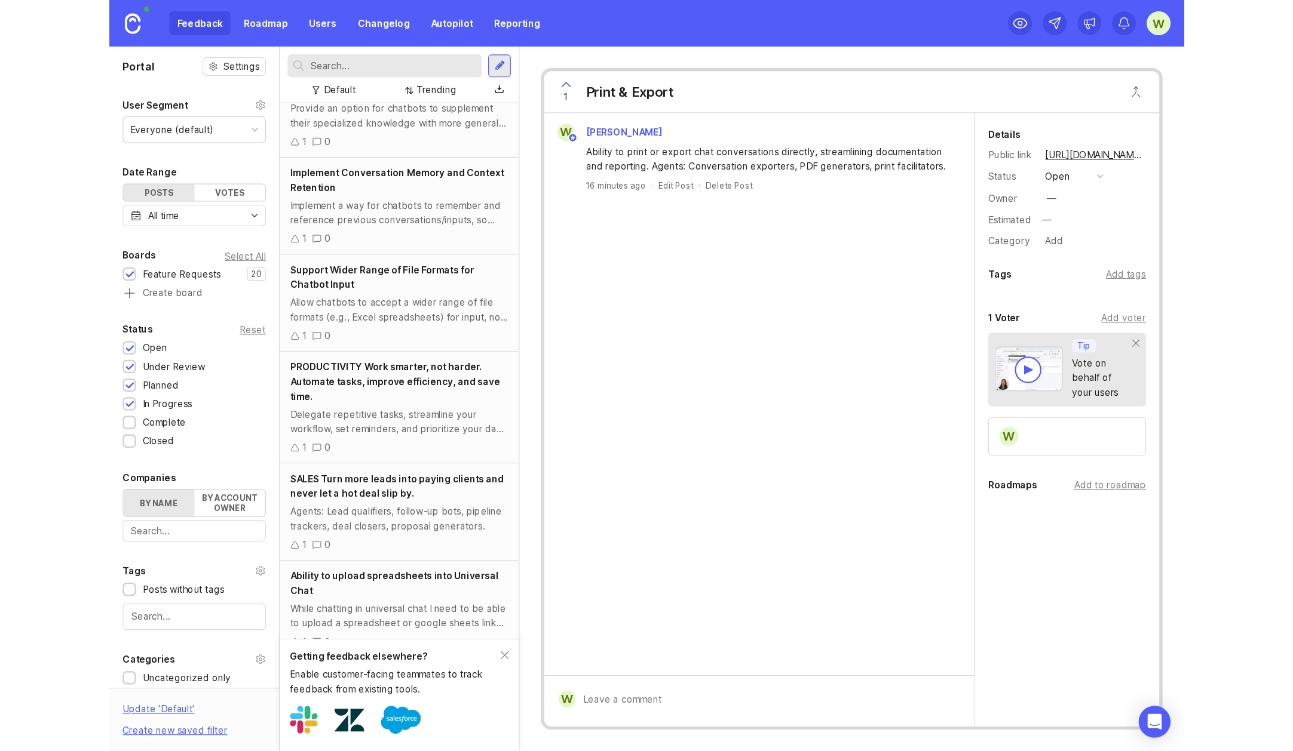
scroll to position [1071, 0]
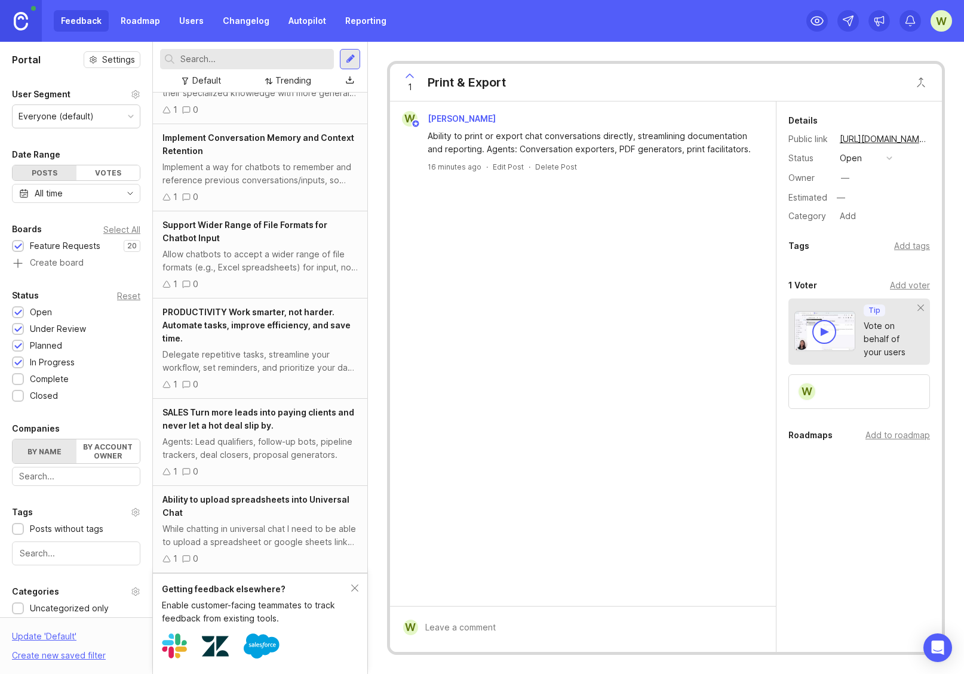
click at [254, 452] on div "Agents: Lead qualifiers, follow-up bots, pipeline trackers, deal closers, propo…" at bounding box center [259, 448] width 195 height 26
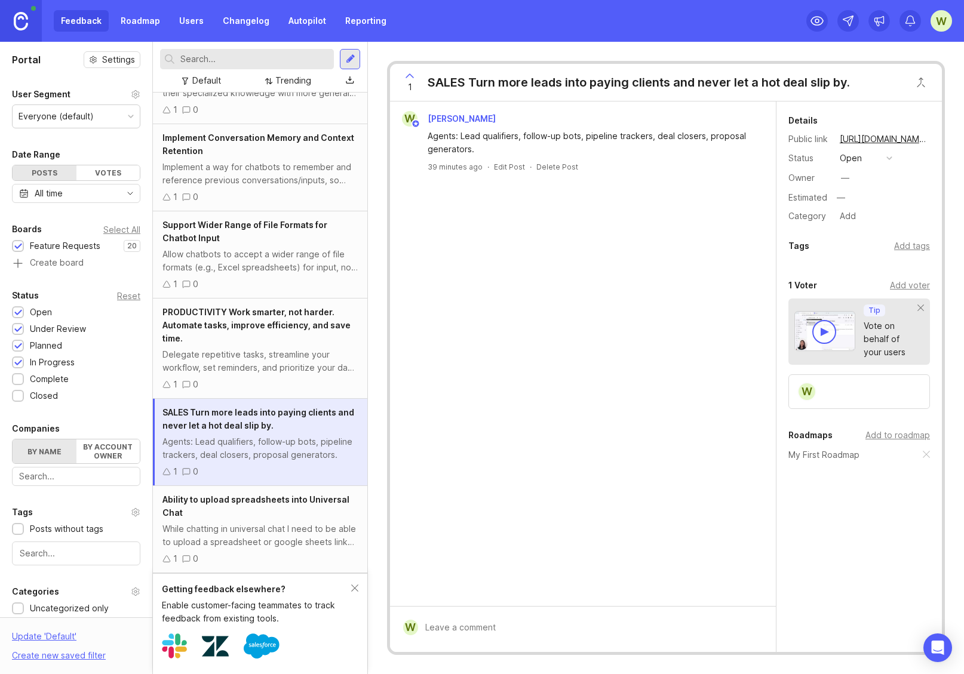
click at [825, 330] on div at bounding box center [825, 332] width 8 height 8
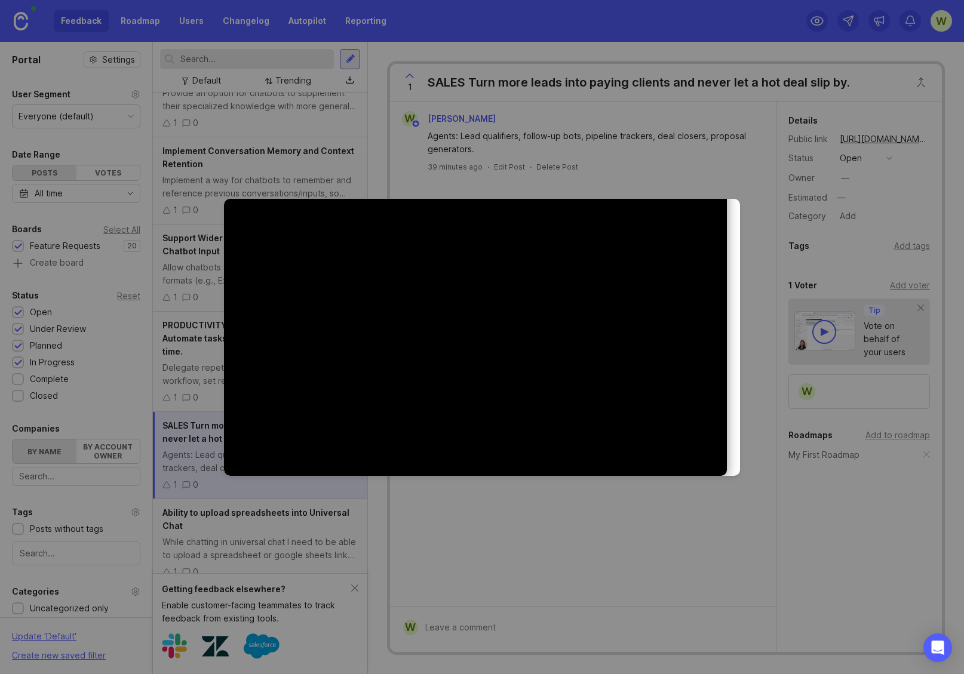
scroll to position [1071, 0]
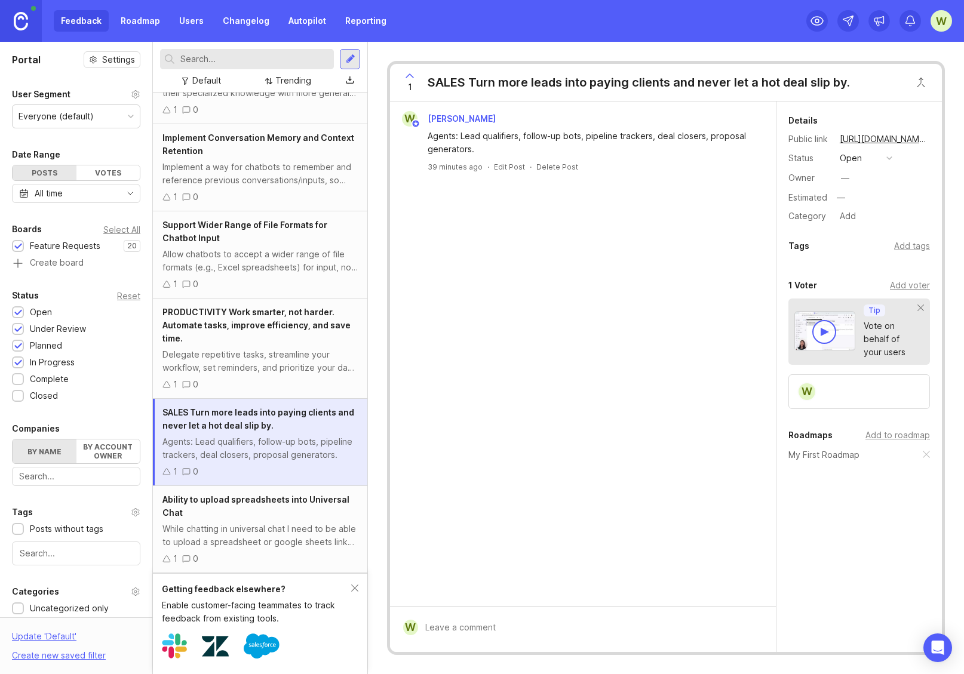
click at [132, 22] on link "Roadmap" at bounding box center [140, 21] width 54 height 22
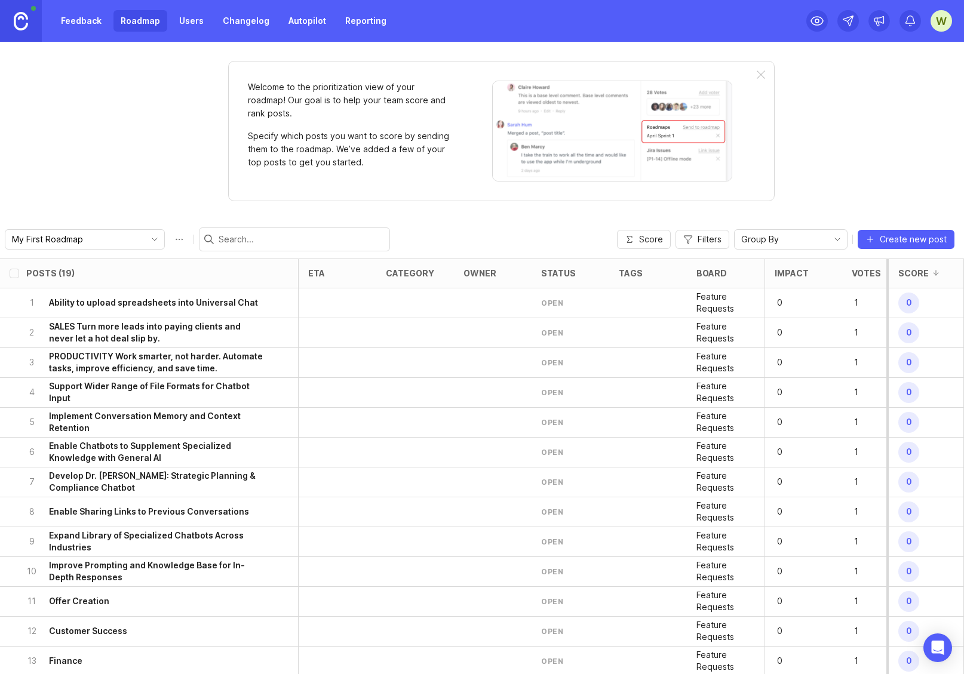
click at [196, 306] on h6 "Ability to upload spreadsheets into Universal Chat" at bounding box center [153, 303] width 209 height 12
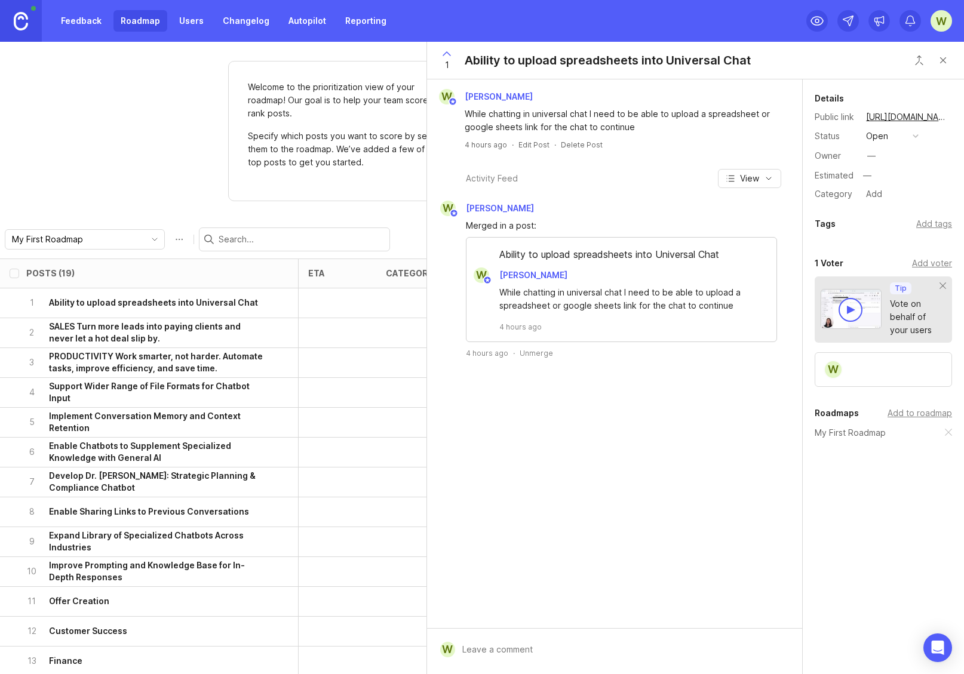
click at [935, 225] on div "Add tags" at bounding box center [934, 223] width 36 height 13
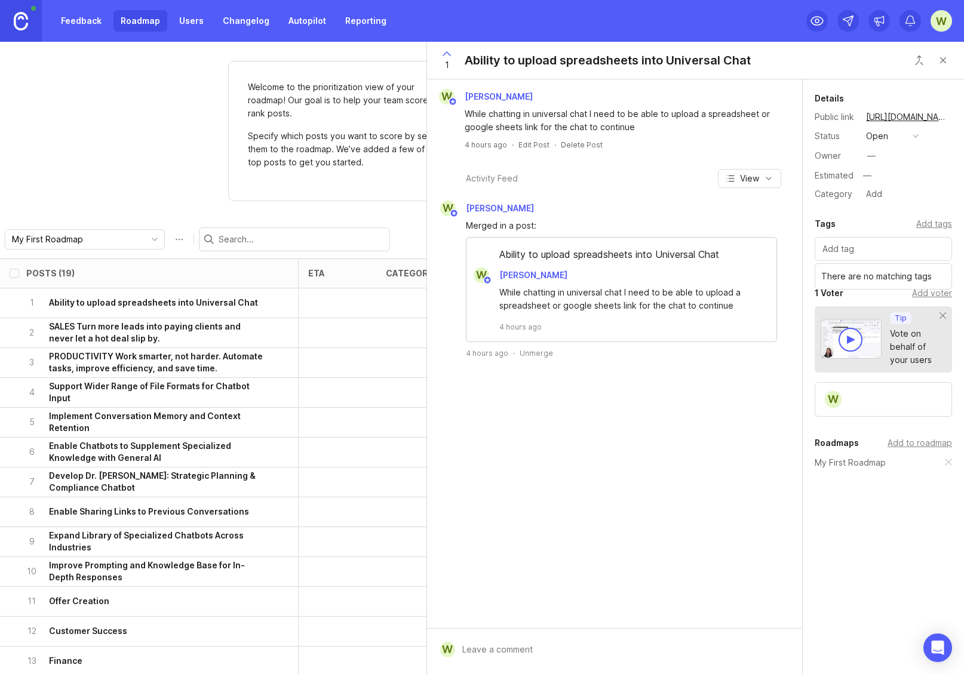
drag, startPoint x: 882, startPoint y: 554, endPoint x: 897, endPoint y: 533, distance: 25.3
click at [883, 554] on div "Details Public link [URL][DOMAIN_NAME] Status open Owner — Estimated — Category…" at bounding box center [883, 331] width 161 height 504
click at [909, 444] on div "Add to roadmap" at bounding box center [920, 443] width 65 height 13
click at [104, 168] on div "Welcome to the prioritization view of your roadmap! Our goal is to help your te…" at bounding box center [482, 358] width 964 height 633
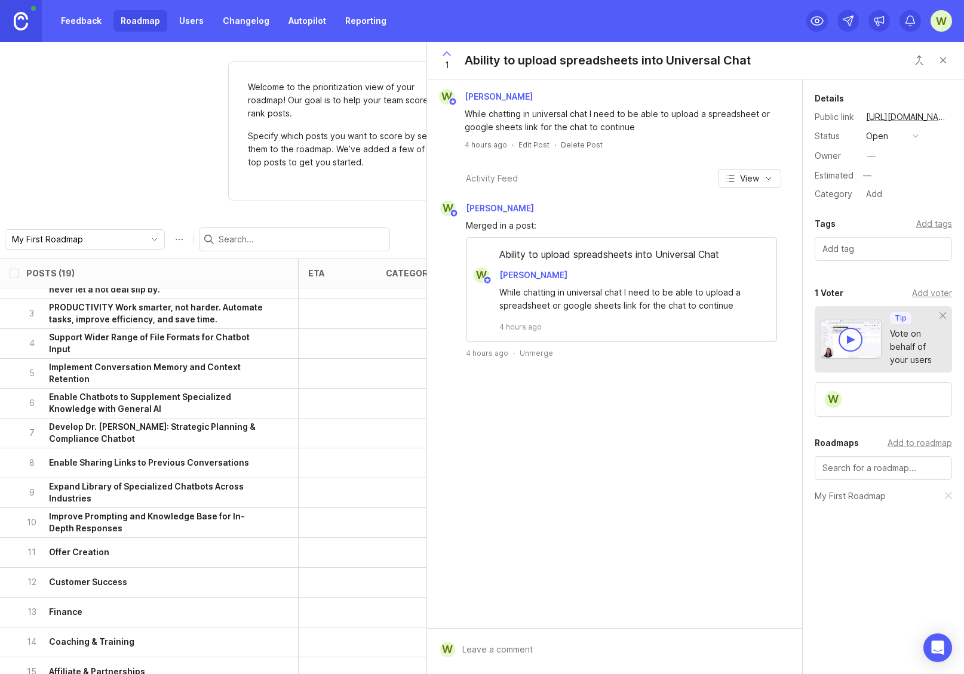
scroll to position [72, 0]
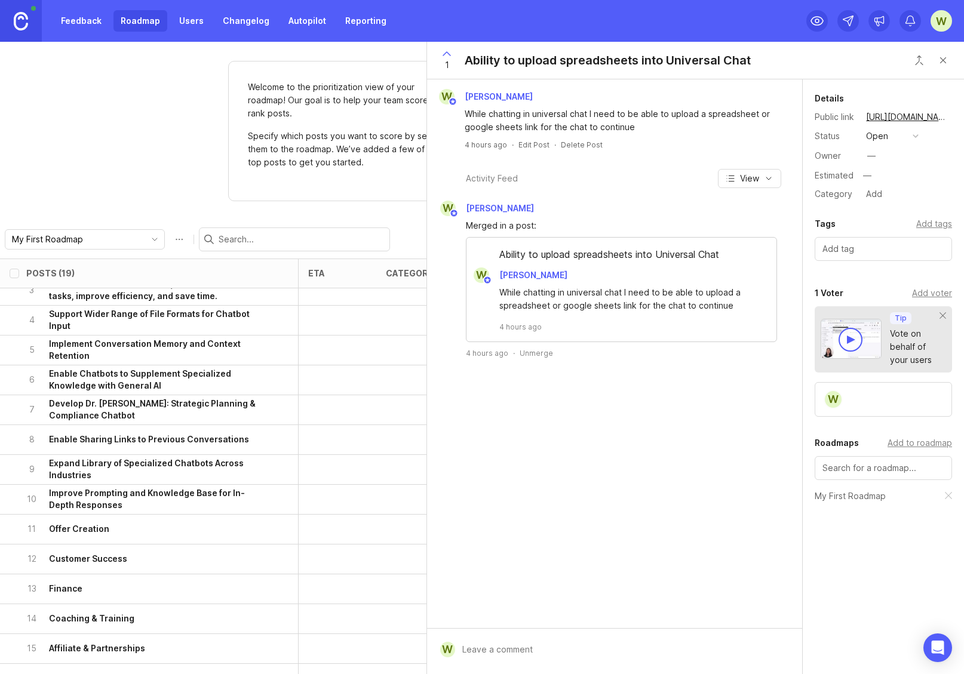
click at [131, 354] on h6 "Implement Conversation Memory and Context Retention" at bounding box center [157, 350] width 216 height 24
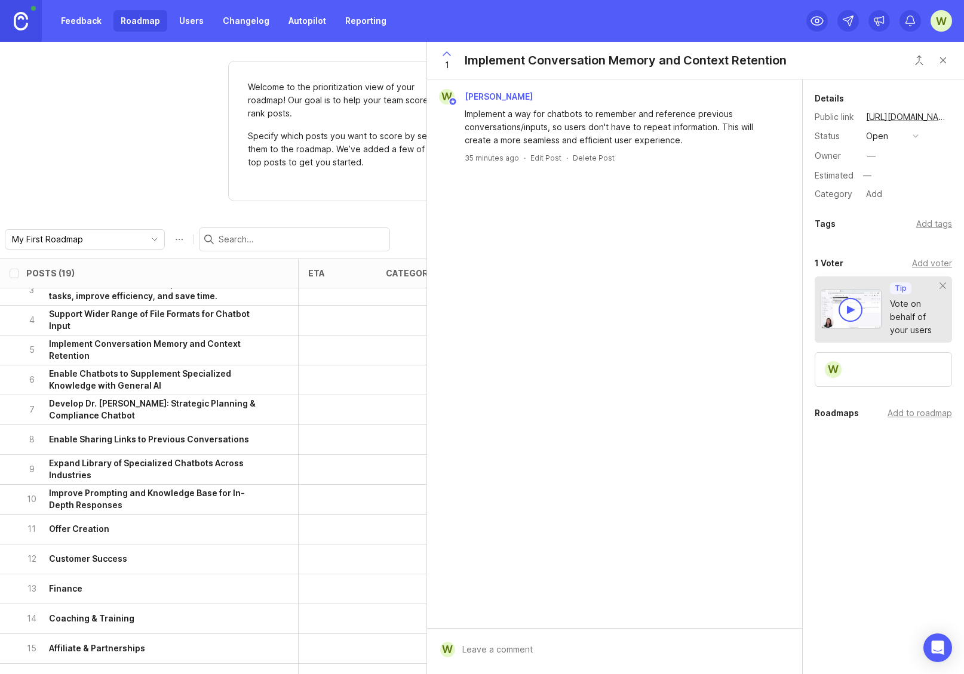
click at [920, 416] on div "Add to roadmap" at bounding box center [920, 413] width 65 height 13
click at [99, 236] on input "My First Roadmap" at bounding box center [78, 239] width 132 height 13
click at [65, 263] on span "My First Roadmap" at bounding box center [48, 262] width 71 height 13
click at [84, 173] on div "Welcome to the prioritization view of your roadmap! Our goal is to help your te…" at bounding box center [482, 358] width 964 height 633
click at [944, 59] on button "Close button" at bounding box center [943, 60] width 24 height 24
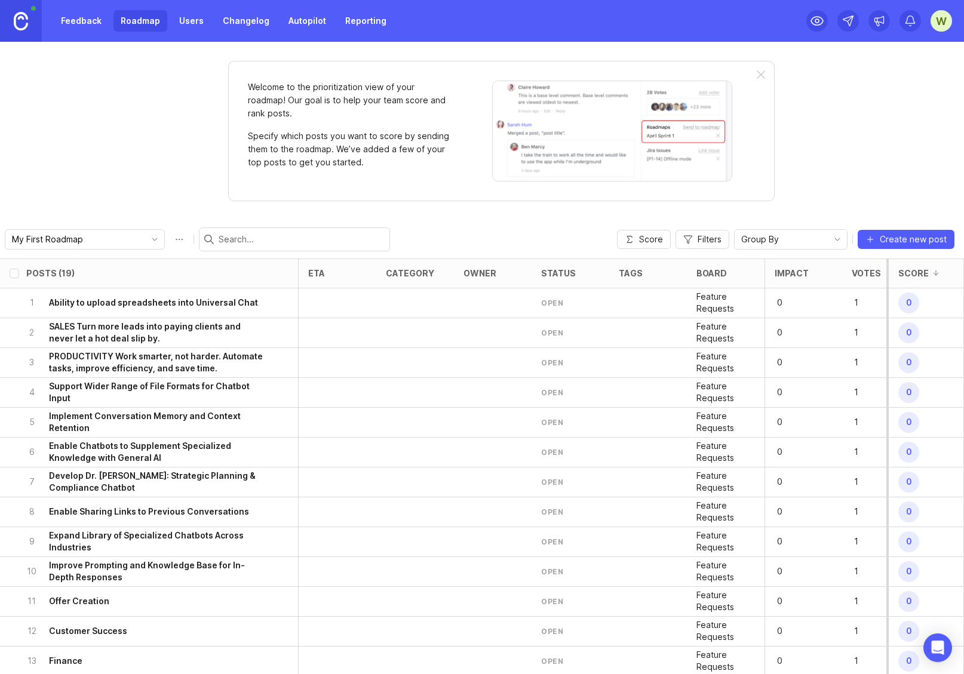
click at [16, 333] on input "select post" at bounding box center [15, 333] width 10 height 10
checkbox input "true"
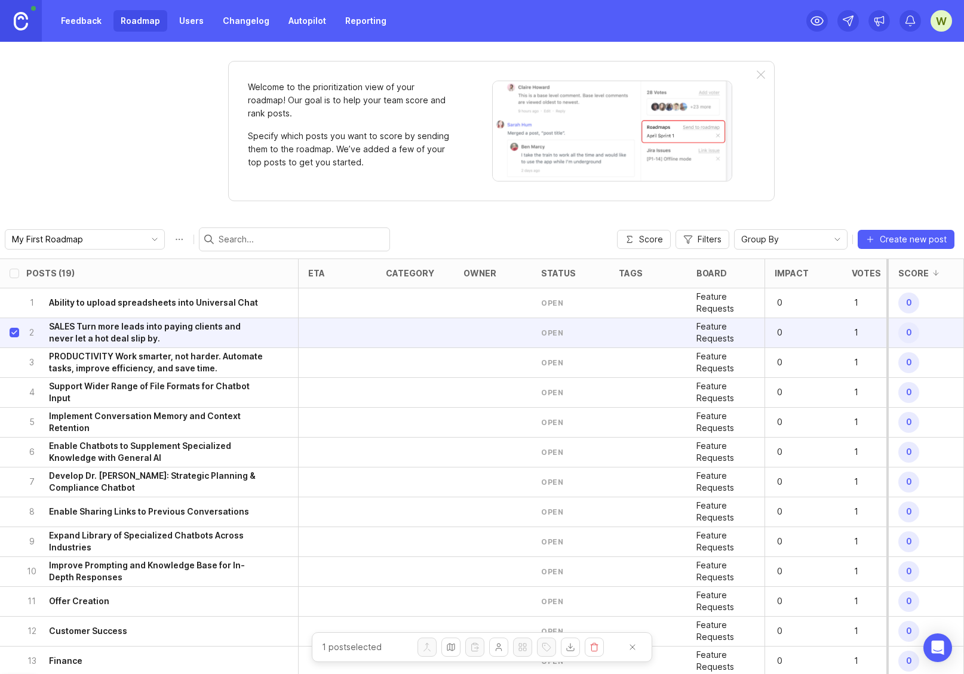
click at [85, 334] on h6 "SALES Turn more leads into paying clients and never let a hot deal slip by." at bounding box center [157, 333] width 216 height 24
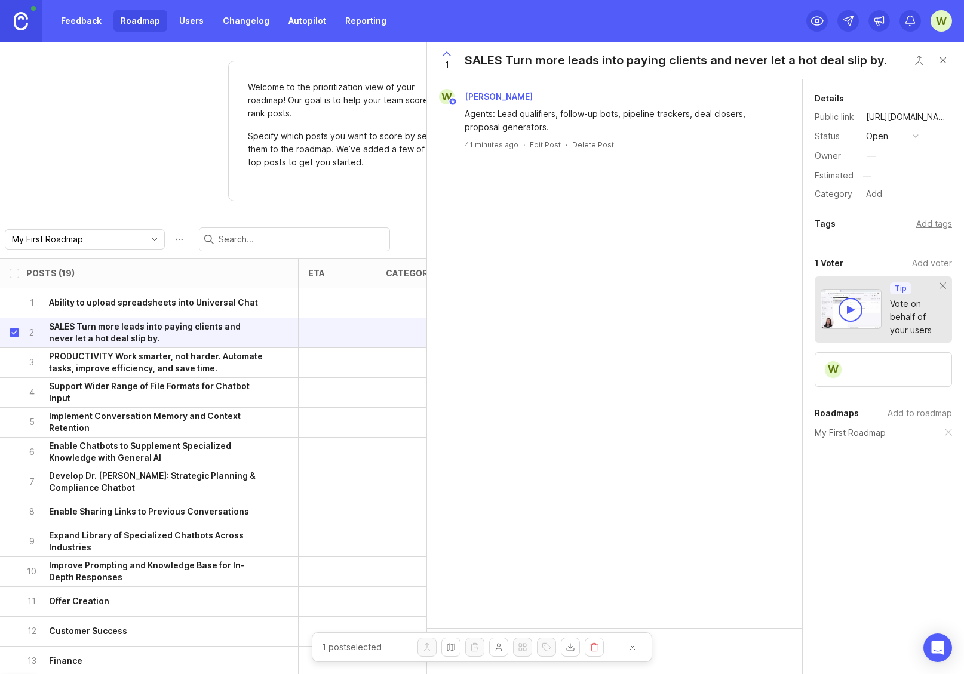
click at [913, 413] on div "Add to roadmap" at bounding box center [920, 413] width 65 height 13
click at [147, 152] on div "Welcome to the prioritization view of your roadmap! Our goal is to help your te…" at bounding box center [482, 358] width 964 height 633
click at [903, 121] on link "[URL][DOMAIN_NAME]" at bounding box center [908, 117] width 90 height 16
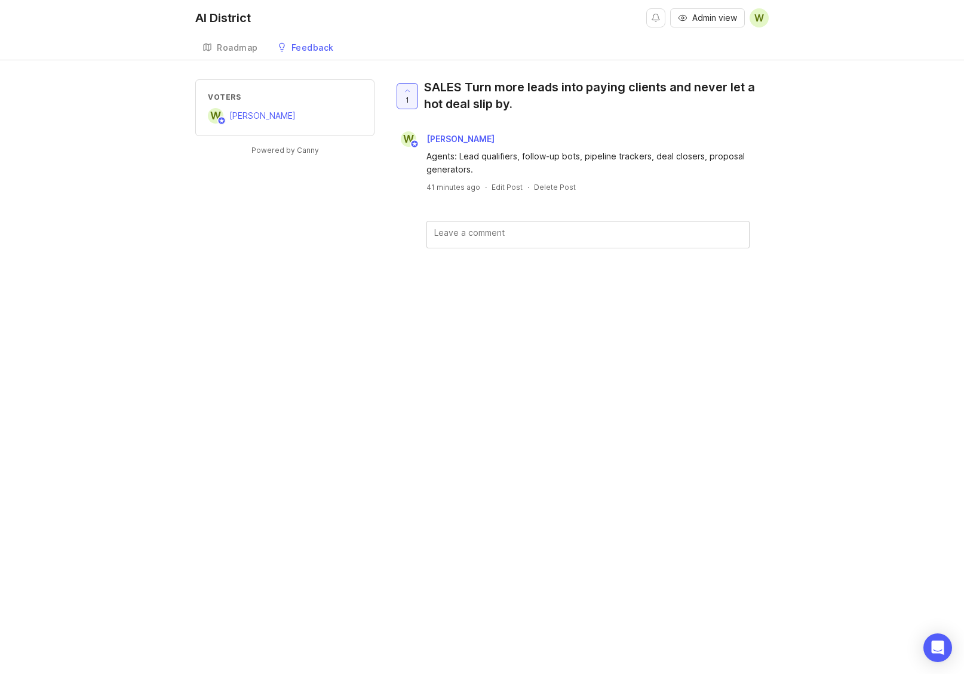
click at [220, 50] on div "Roadmap" at bounding box center [237, 48] width 41 height 8
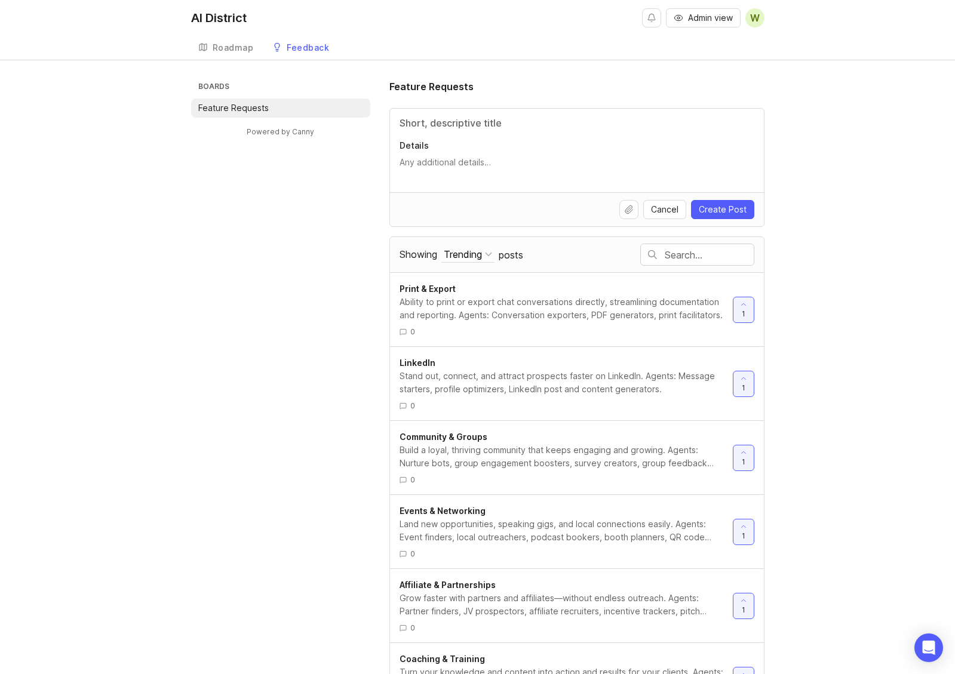
click at [290, 50] on div "Feedback" at bounding box center [308, 48] width 42 height 8
click at [214, 49] on div "Roadmap" at bounding box center [233, 48] width 41 height 8
click at [202, 48] on icon at bounding box center [203, 47] width 10 height 10
click at [204, 48] on icon at bounding box center [204, 48] width 0 height 6
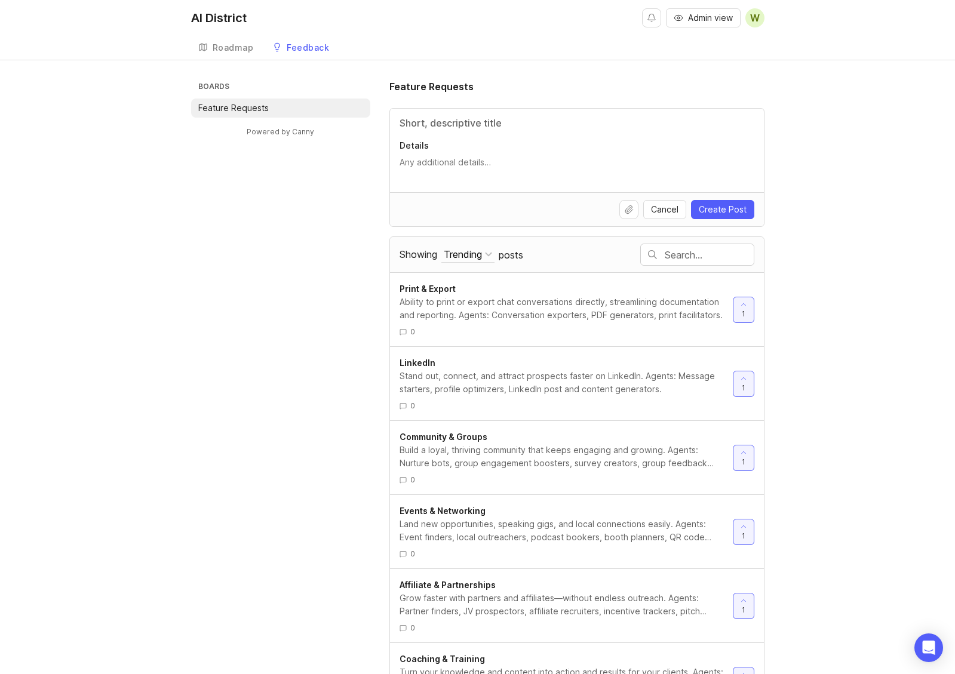
click at [284, 48] on link "Feedback" at bounding box center [300, 48] width 71 height 24
click at [215, 46] on div "Roadmap" at bounding box center [233, 48] width 41 height 8
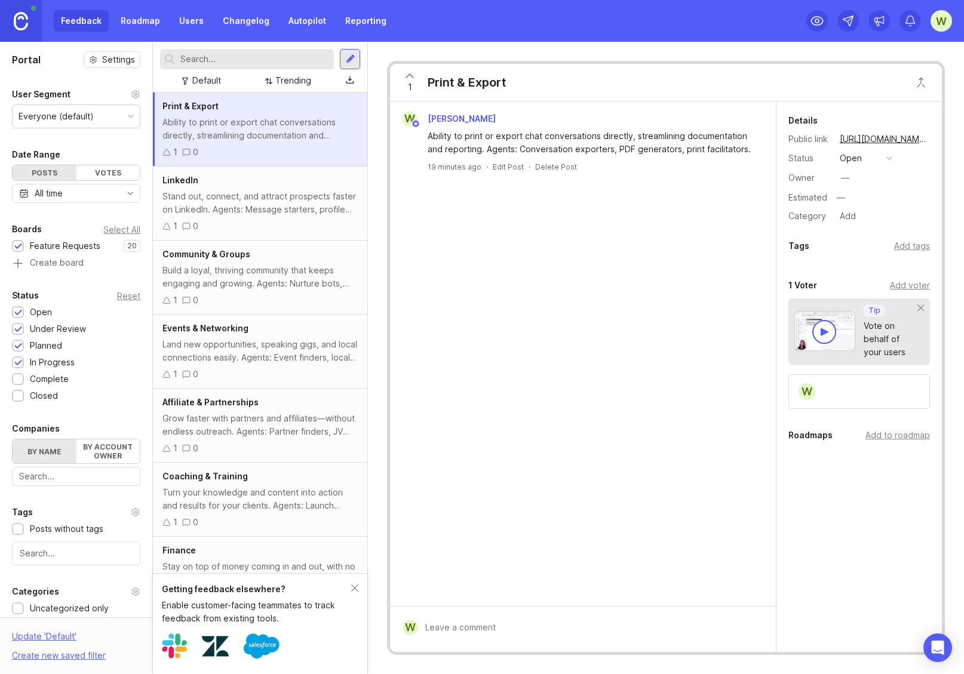
click at [146, 17] on link "Roadmap" at bounding box center [140, 21] width 54 height 22
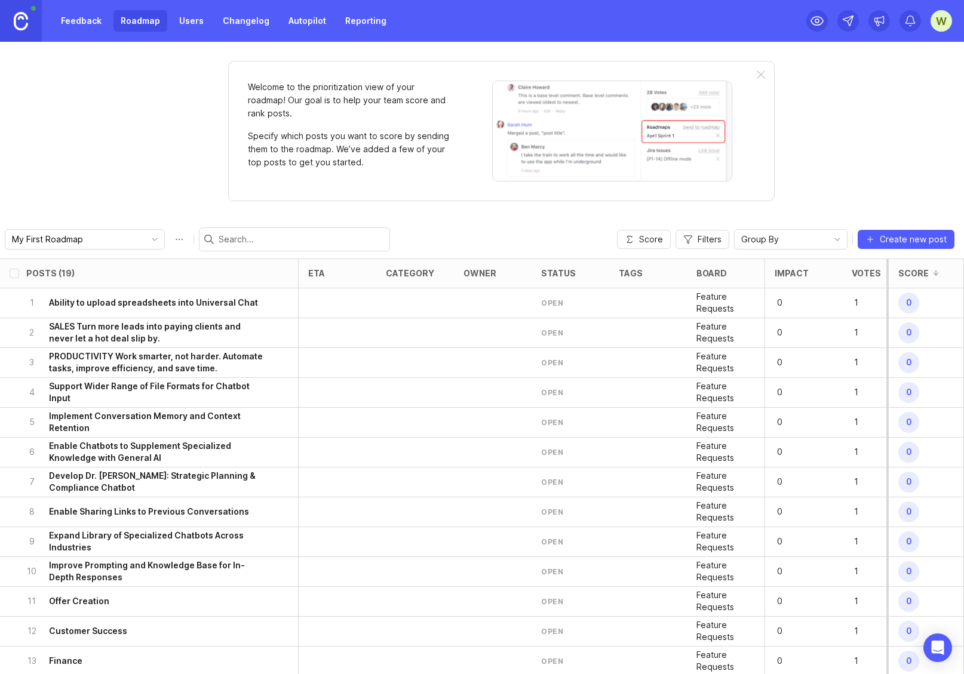
click at [170, 240] on button "Roadmap options" at bounding box center [179, 239] width 19 height 19
drag, startPoint x: 44, startPoint y: 240, endPoint x: -2, endPoint y: 242, distance: 46.0
click at [0, 242] on html "Feedback Roadmap Users Changelog Autopilot Reporting W Welcome to the prioritiz…" at bounding box center [482, 337] width 964 height 674
type input "Agent Roadmap"
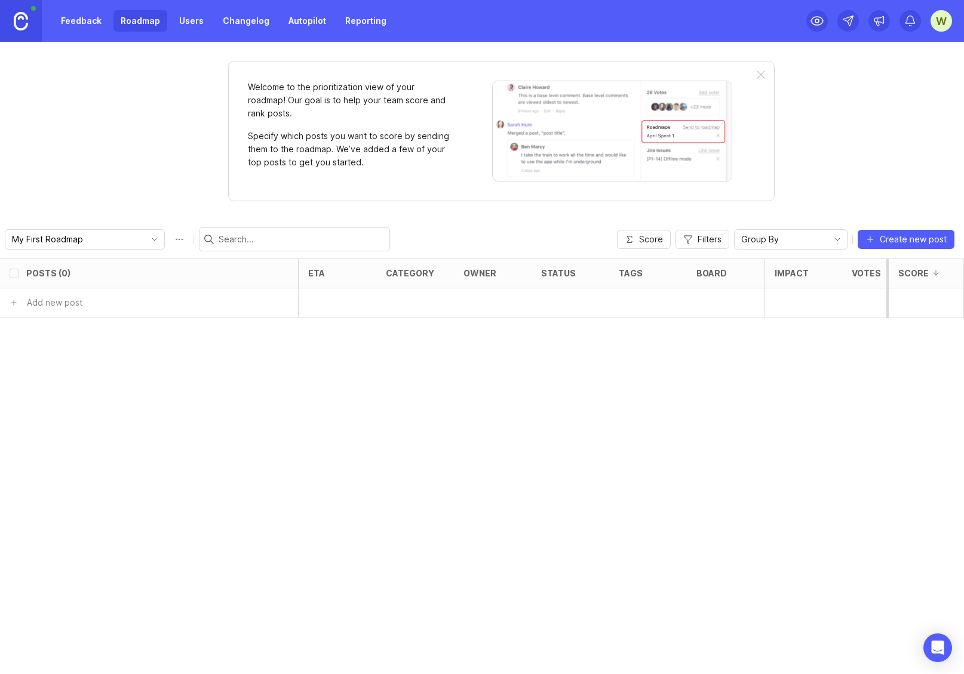
checkbox input "false"
type input "Agent Roadmap"
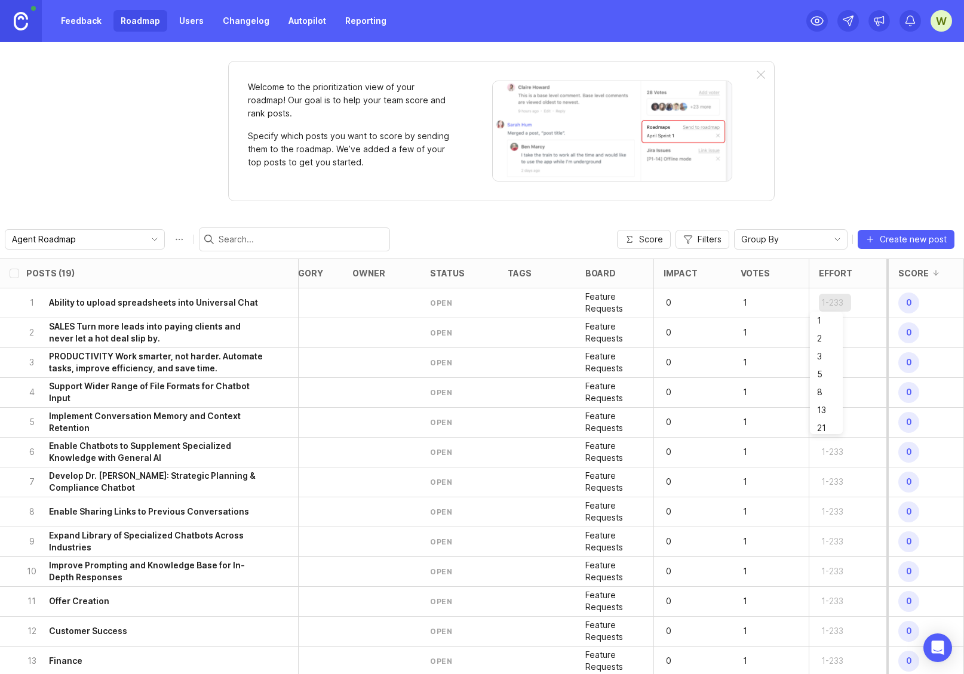
click at [882, 168] on div "Welcome to the prioritization view of your roadmap! Our goal is to help your te…" at bounding box center [482, 358] width 964 height 633
drag, startPoint x: 672, startPoint y: 308, endPoint x: 663, endPoint y: 308, distance: 9.0
click at [149, 174] on div "Welcome to the prioritization view of your roadmap! Our goal is to help your te…" at bounding box center [482, 358] width 964 height 633
click at [648, 241] on span "Score" at bounding box center [651, 240] width 24 height 12
click at [172, 306] on h6 "Ability to upload spreadsheets into Universal Chat" at bounding box center [153, 303] width 209 height 12
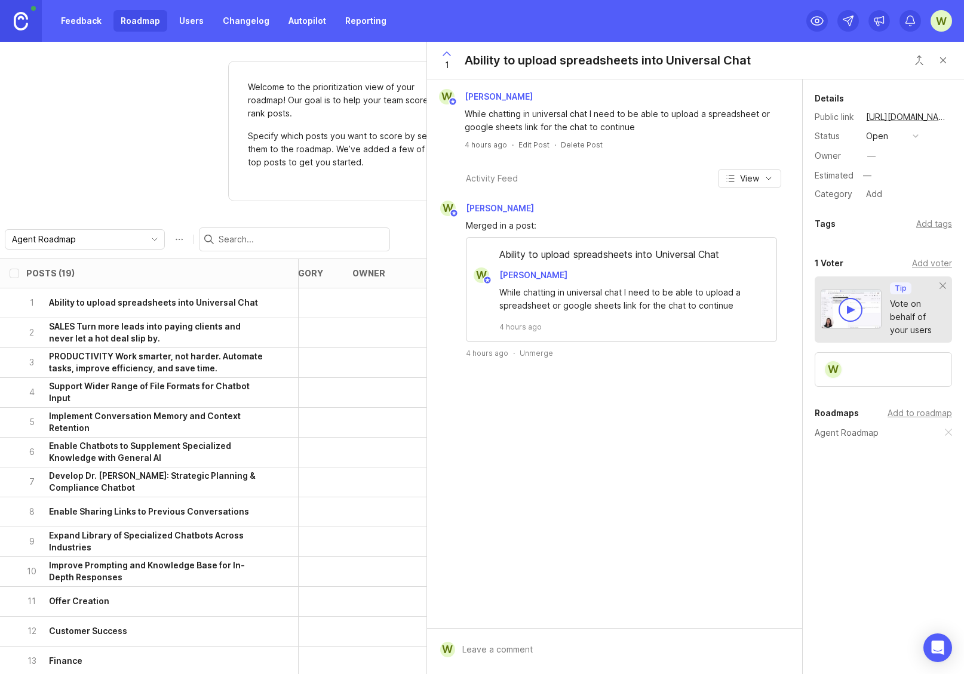
click at [155, 130] on div "Welcome to the prioritization view of your roadmap! Our goal is to help your te…" at bounding box center [482, 358] width 964 height 633
click at [944, 62] on button "Close button" at bounding box center [943, 60] width 24 height 24
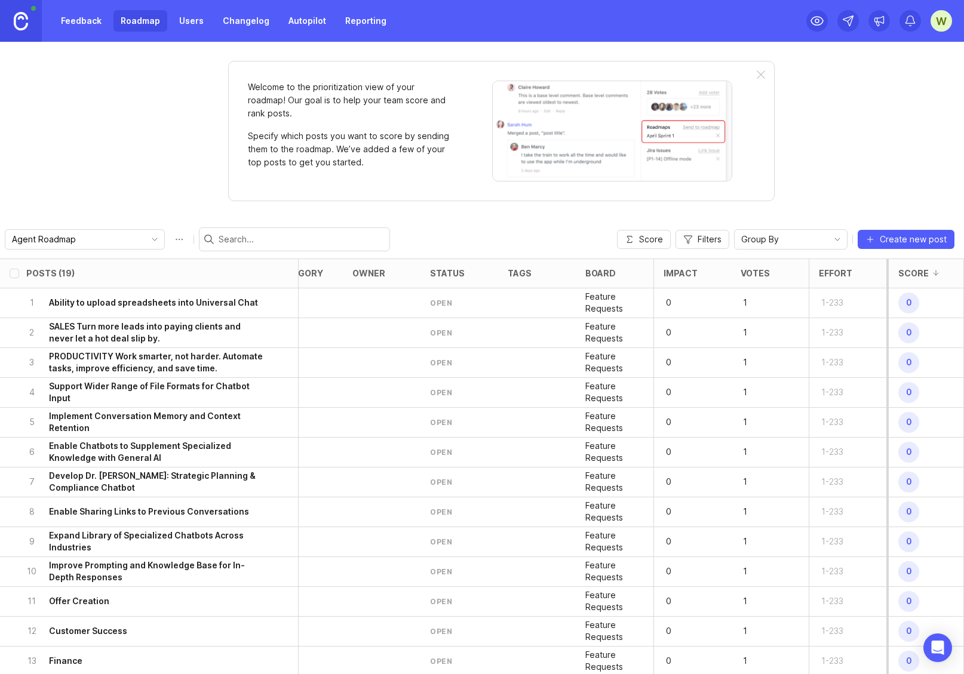
click at [288, 19] on link "Autopilot" at bounding box center [307, 21] width 52 height 22
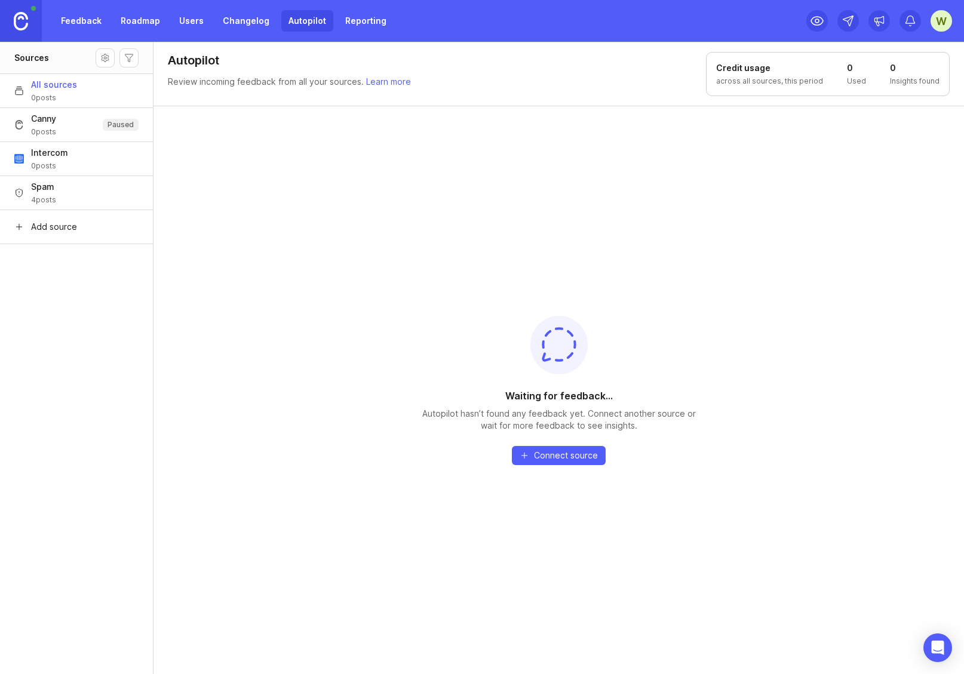
click at [66, 192] on button "Spam 4 posts" at bounding box center [76, 193] width 153 height 34
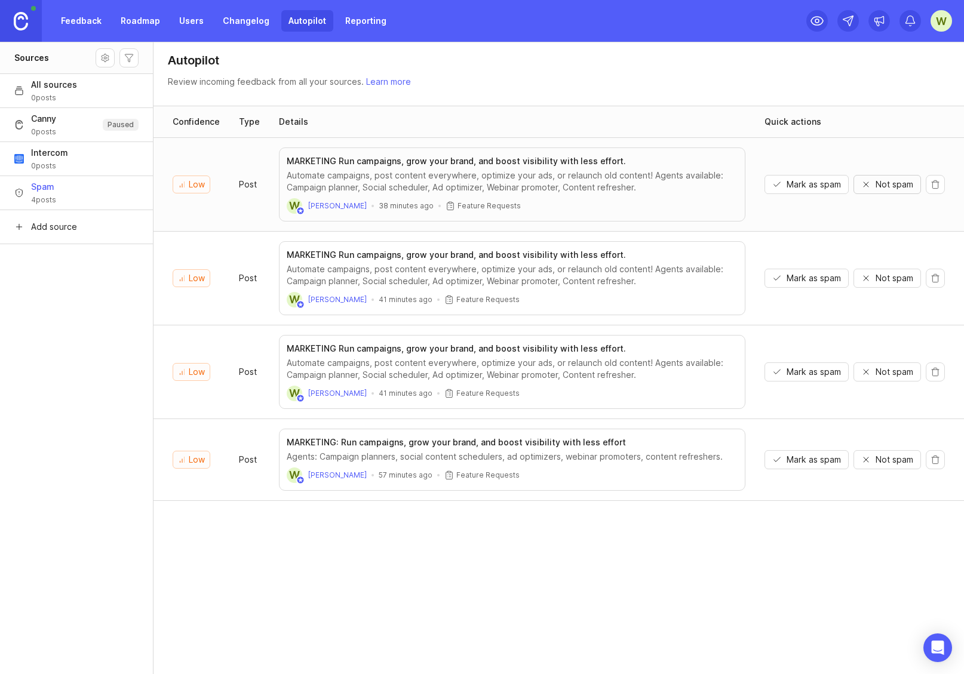
click at [895, 183] on span "Not spam" at bounding box center [895, 185] width 38 height 12
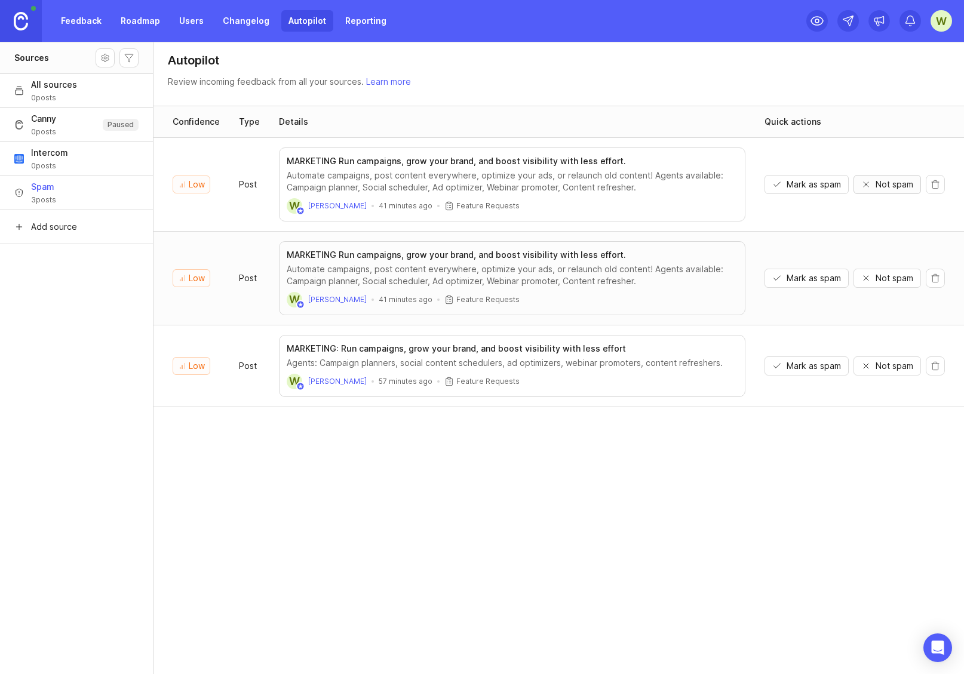
drag, startPoint x: 891, startPoint y: 186, endPoint x: 926, endPoint y: 235, distance: 60.8
click at [926, 235] on tbody "Low post MARKETING Run campaigns, grow your brand, and boost visibility with le…" at bounding box center [559, 272] width 811 height 269
click at [935, 188] on button "delete" at bounding box center [935, 184] width 19 height 19
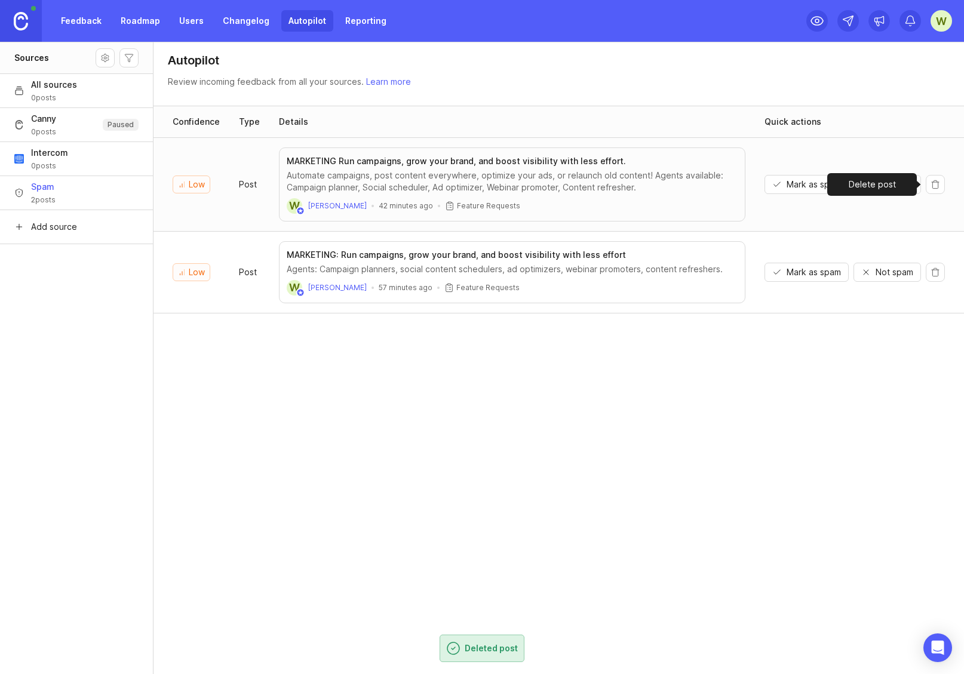
click at [937, 181] on button "delete" at bounding box center [935, 184] width 19 height 19
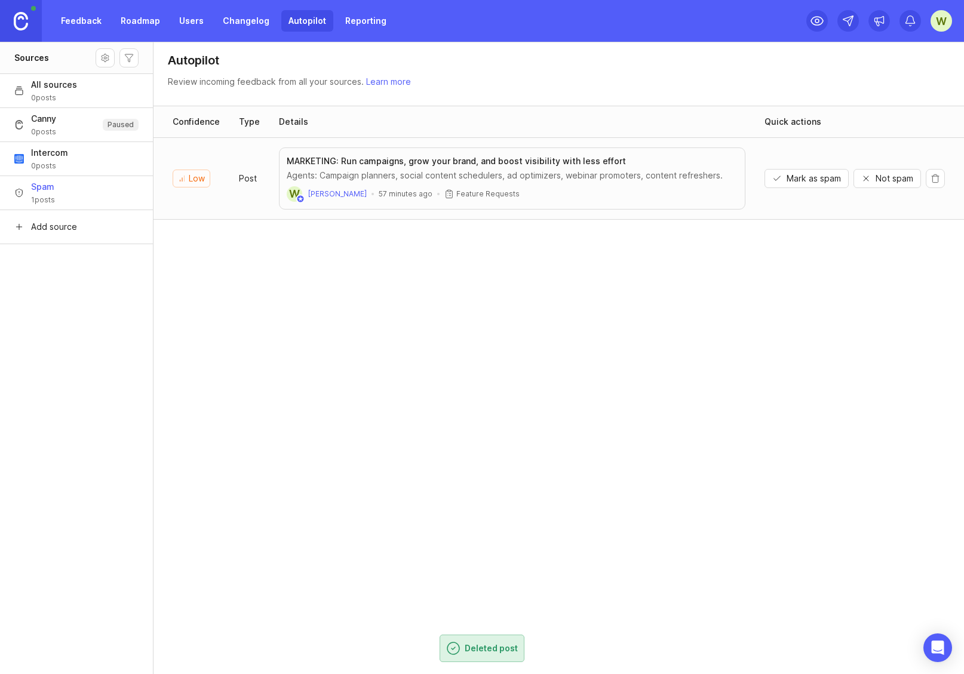
click at [933, 179] on button "delete" at bounding box center [935, 178] width 19 height 19
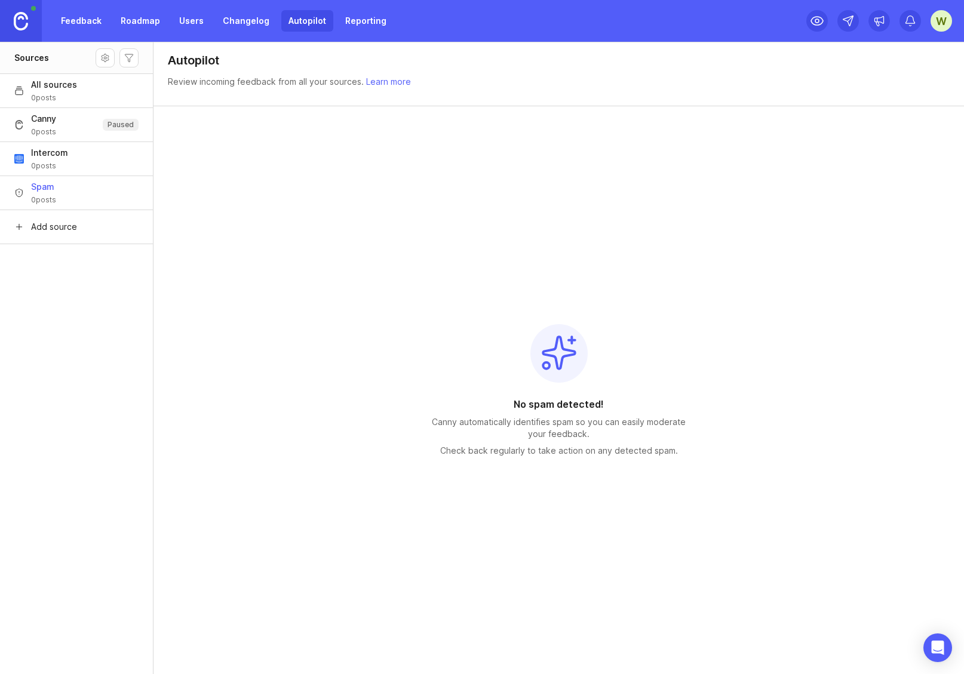
click at [47, 131] on span "0 posts" at bounding box center [43, 132] width 25 height 10
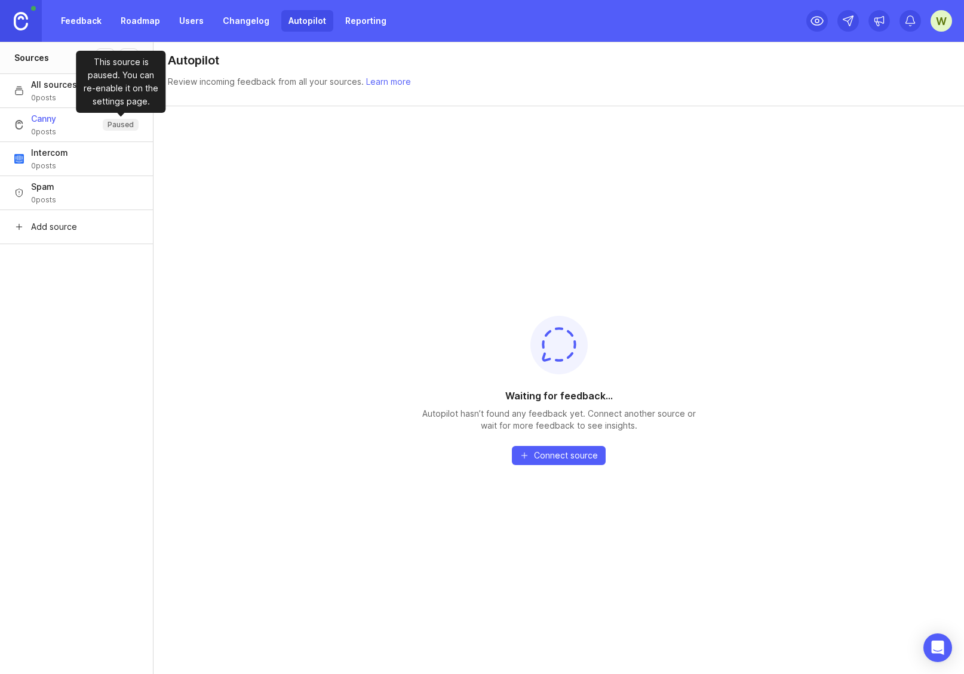
click at [111, 127] on p "Paused" at bounding box center [121, 125] width 26 height 10
drag, startPoint x: 42, startPoint y: 119, endPoint x: 44, endPoint y: 94, distance: 24.6
click at [43, 113] on span "Canny" at bounding box center [43, 119] width 25 height 12
click at [94, 57] on header "Sources" at bounding box center [76, 58] width 153 height 32
click at [104, 56] on button "Source settings" at bounding box center [105, 57] width 19 height 19
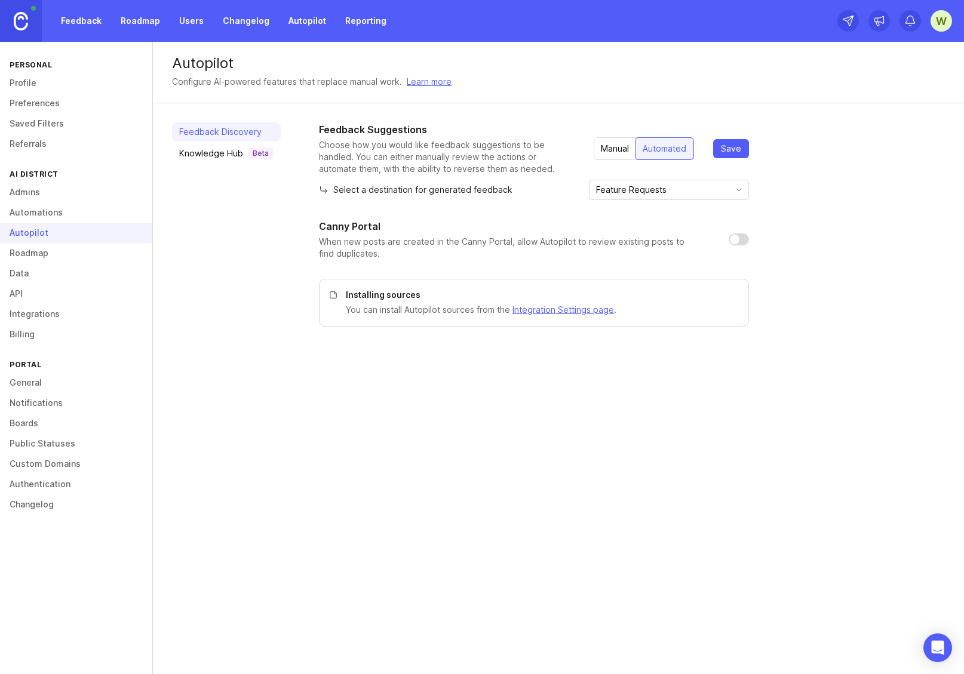
click at [722, 193] on input "Feature Requests" at bounding box center [662, 189] width 132 height 13
drag, startPoint x: 876, startPoint y: 203, endPoint x: 820, endPoint y: 205, distance: 55.6
click at [873, 203] on div "Feedback Suggestions Choose how you would like feedback suggestions to be handl…" at bounding box center [632, 224] width 626 height 204
click at [741, 243] on input "checkbox" at bounding box center [739, 240] width 20 height 12
checkbox input "true"
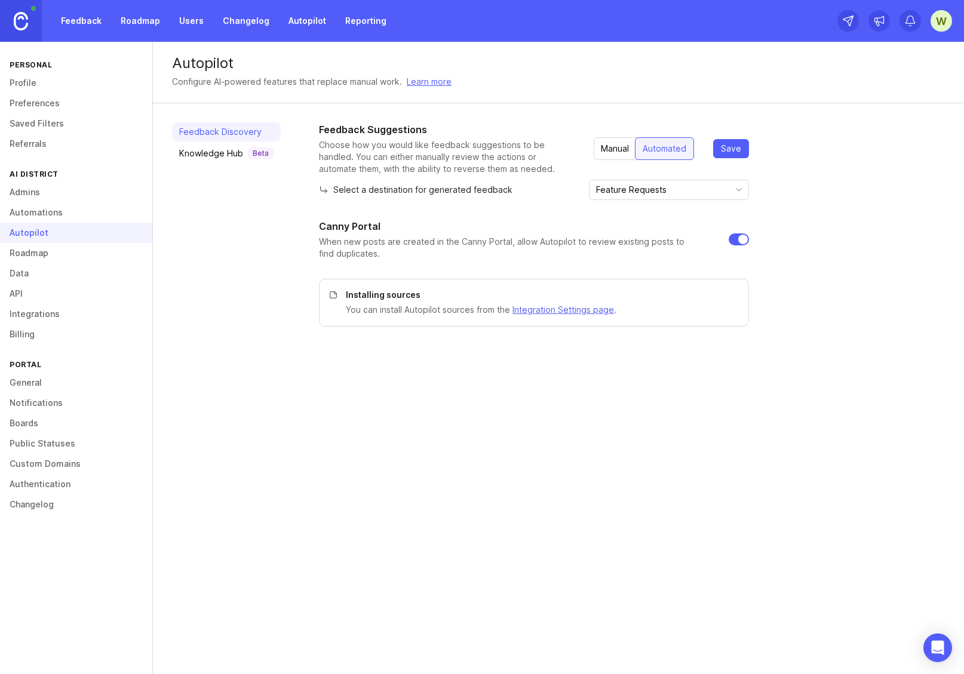
click at [48, 255] on link "Roadmap" at bounding box center [76, 253] width 152 height 20
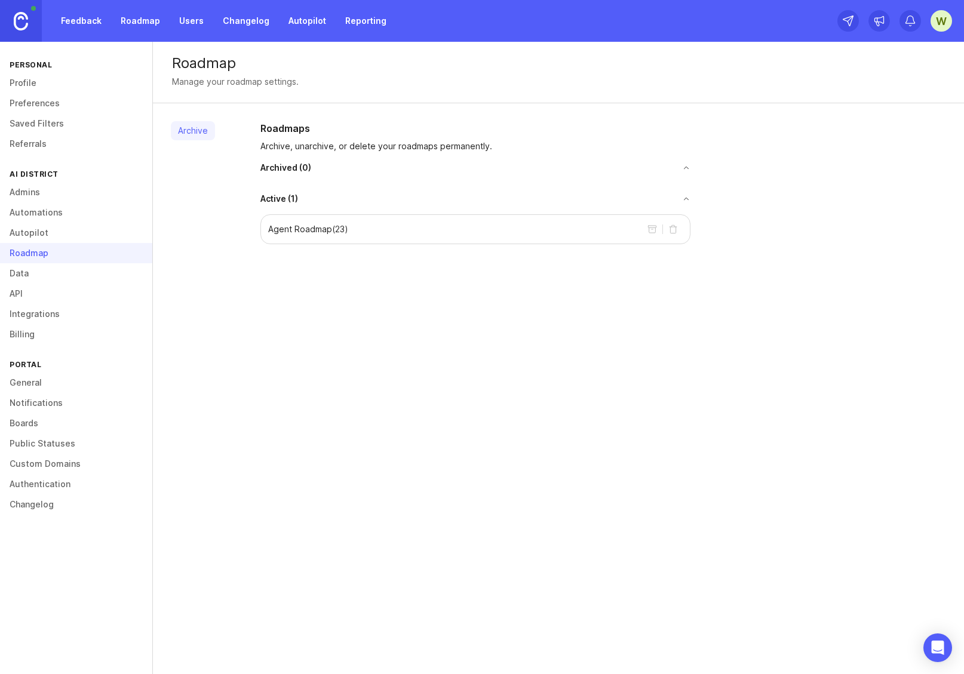
click at [375, 171] on button "toggle for accordion" at bounding box center [500, 168] width 379 height 8
click at [275, 200] on span "Active ( 1 )" at bounding box center [279, 199] width 38 height 12
click at [138, 14] on link "Roadmap" at bounding box center [140, 21] width 54 height 22
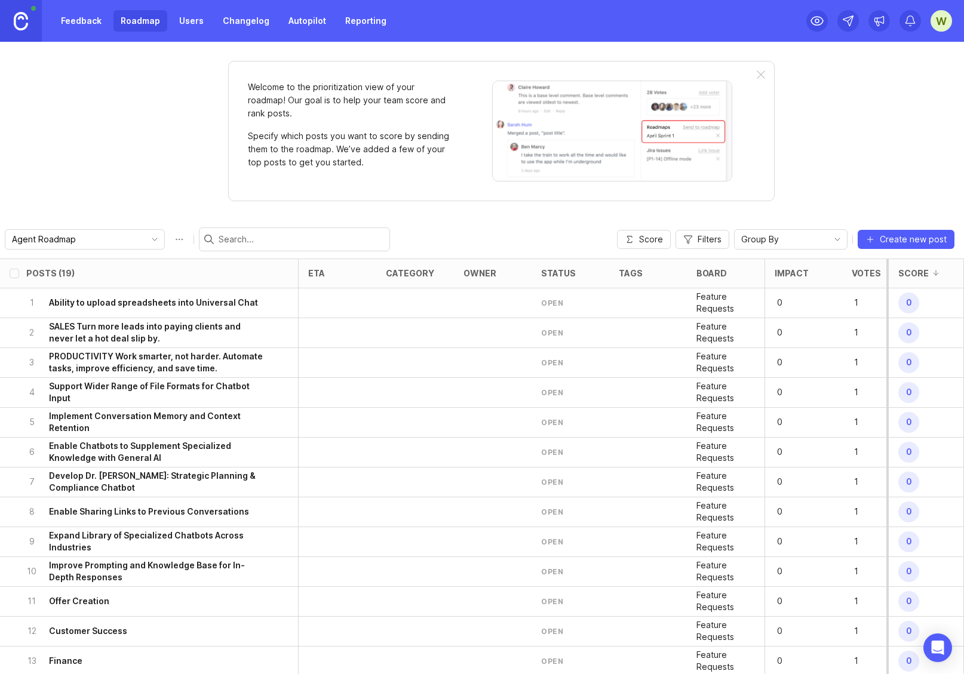
click at [762, 73] on div at bounding box center [761, 75] width 8 height 10
click at [760, 73] on div at bounding box center [761, 75] width 8 height 10
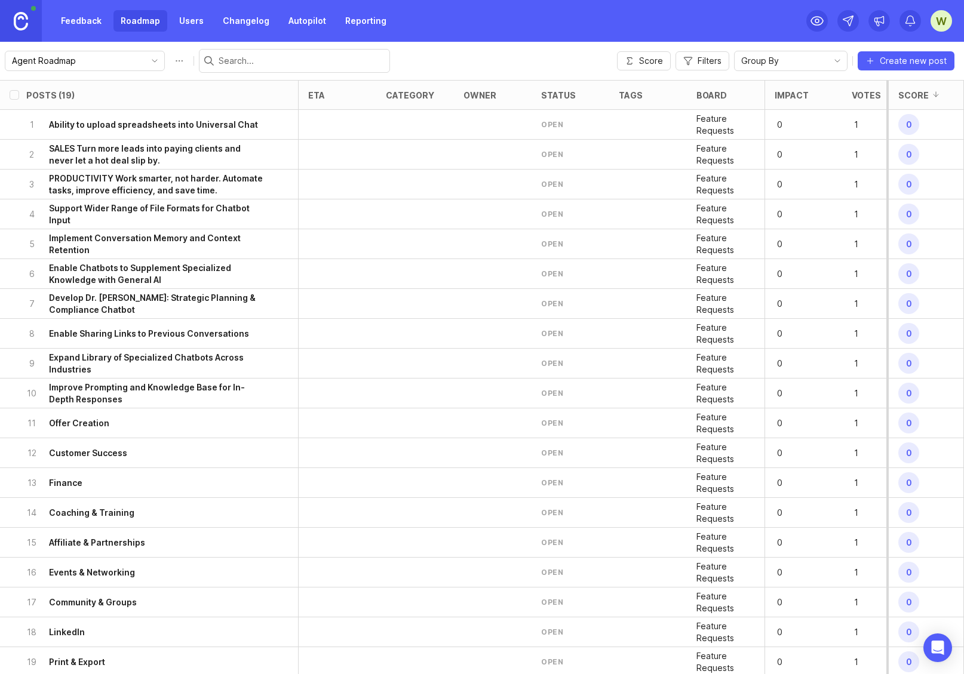
click at [918, 123] on p "0" at bounding box center [914, 125] width 37 height 26
click at [909, 126] on span "0" at bounding box center [908, 124] width 21 height 21
click at [899, 127] on span "0" at bounding box center [908, 124] width 21 height 21
click at [360, 126] on div at bounding box center [338, 125] width 78 height 30
click at [852, 125] on p "1" at bounding box center [870, 124] width 37 height 17
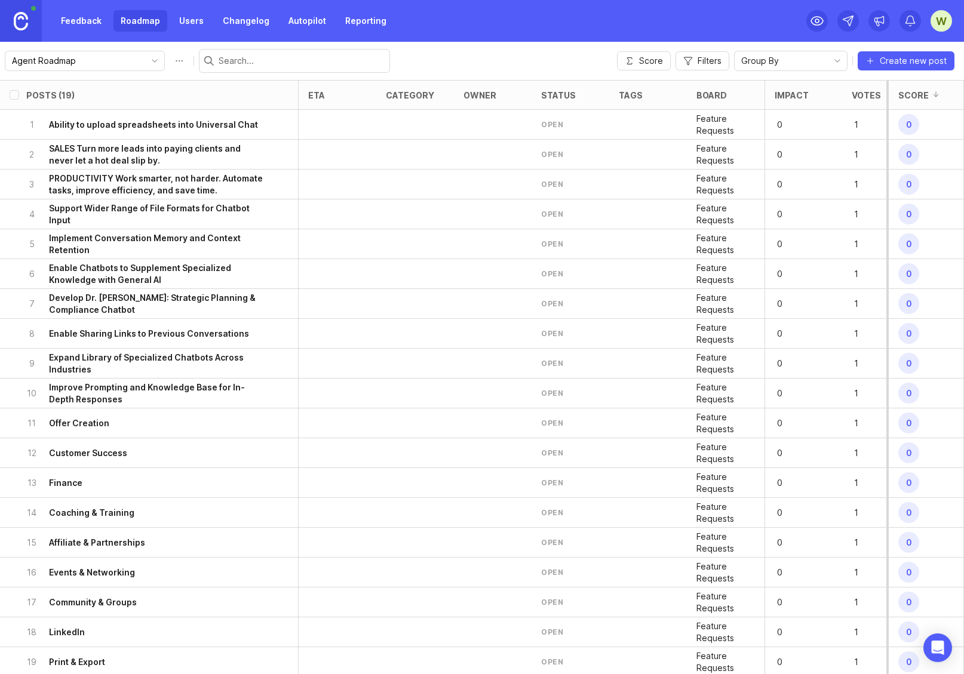
scroll to position [0, 120]
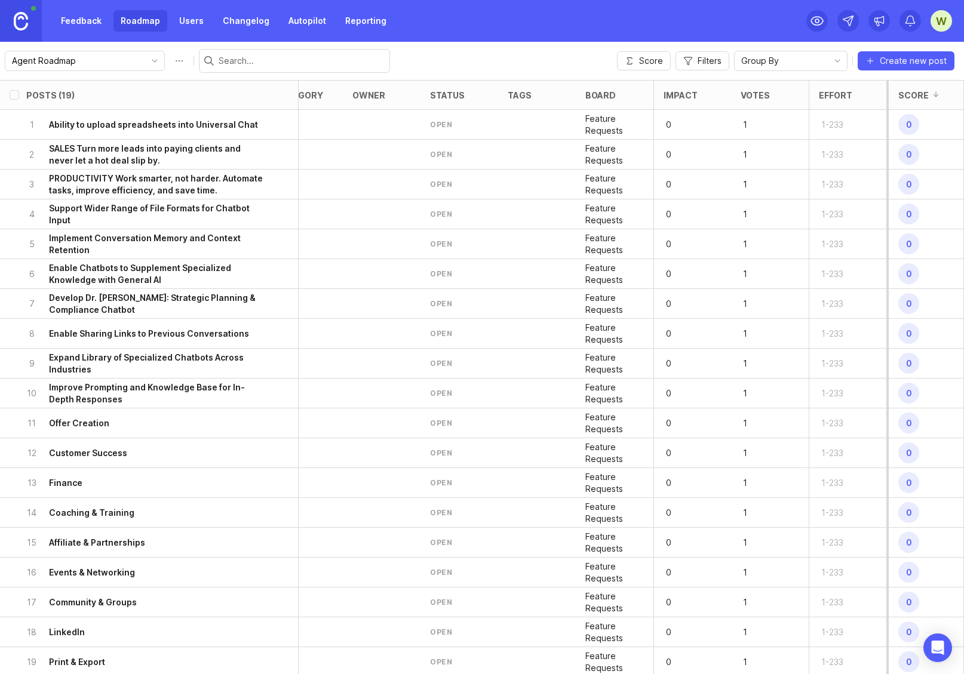
click at [922, 137] on p "0" at bounding box center [914, 125] width 37 height 26
drag, startPoint x: 855, startPoint y: 127, endPoint x: 833, endPoint y: 125, distance: 22.1
click at [844, 127] on div "1-233" at bounding box center [848, 125] width 78 height 30
click at [88, 427] on h6 "Offer Creation" at bounding box center [79, 424] width 60 height 12
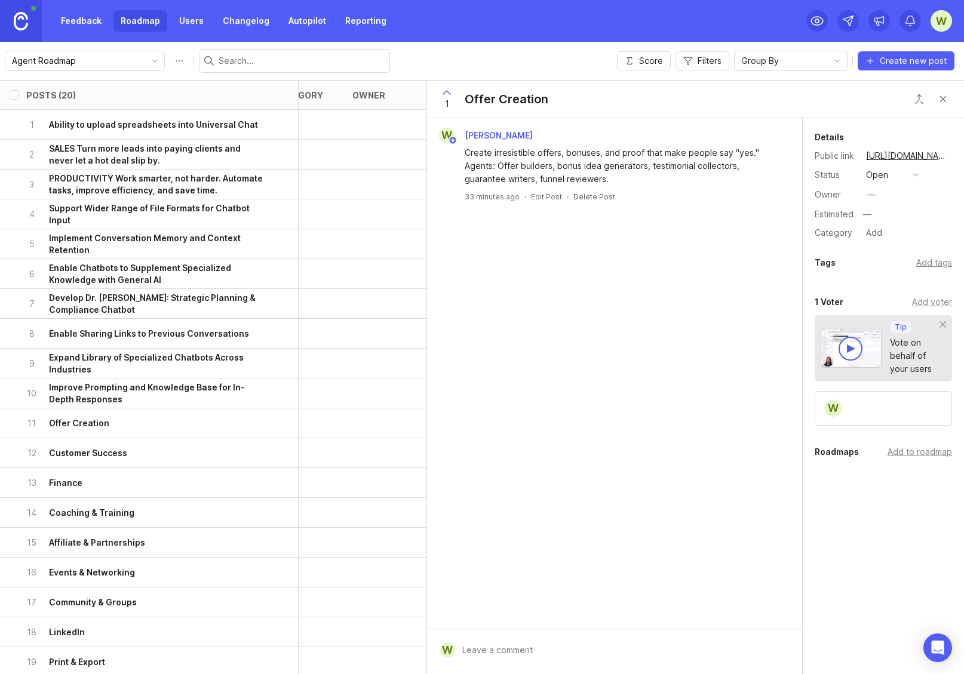
click at [907, 452] on div "Add to roadmap" at bounding box center [920, 452] width 65 height 13
click at [722, 475] on div "W [PERSON_NAME] Create irresistible offers, bonuses, and proof that make people…" at bounding box center [614, 373] width 375 height 511
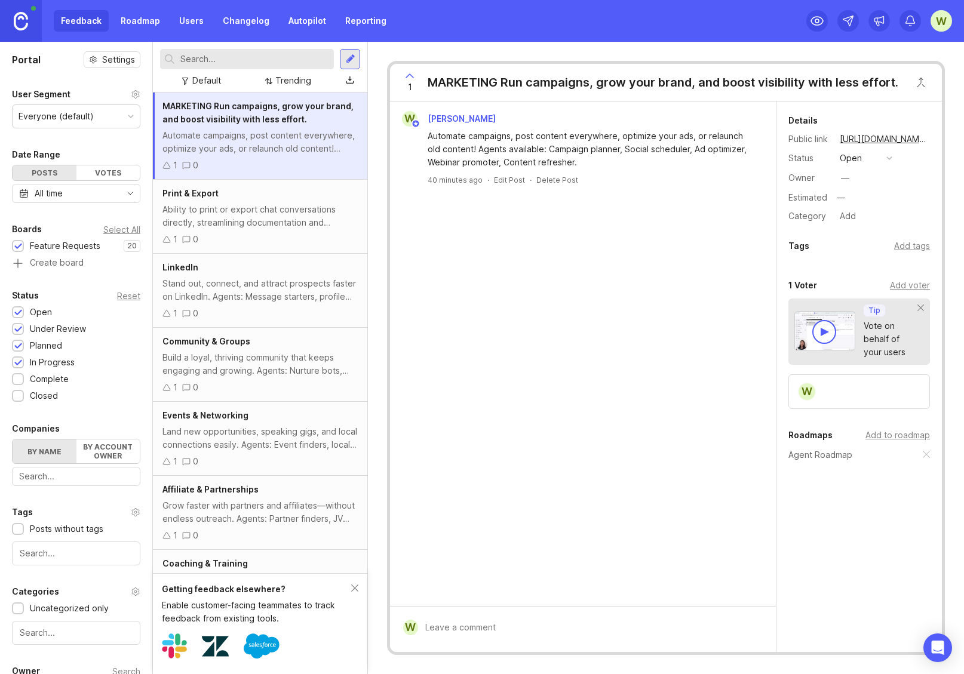
scroll to position [68, 0]
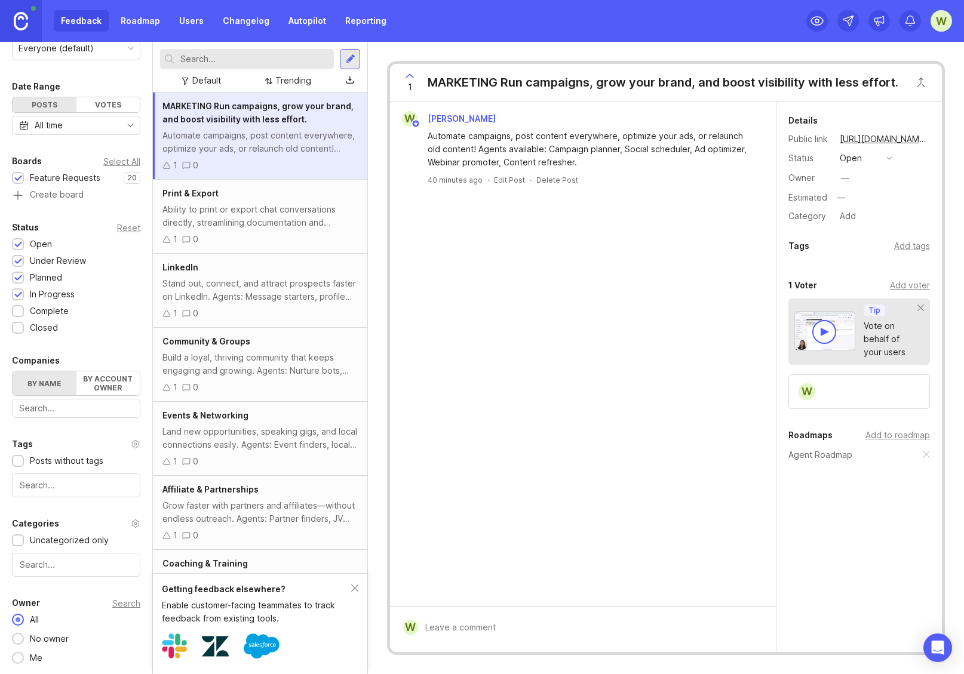
click at [131, 20] on link "Roadmap" at bounding box center [140, 21] width 54 height 22
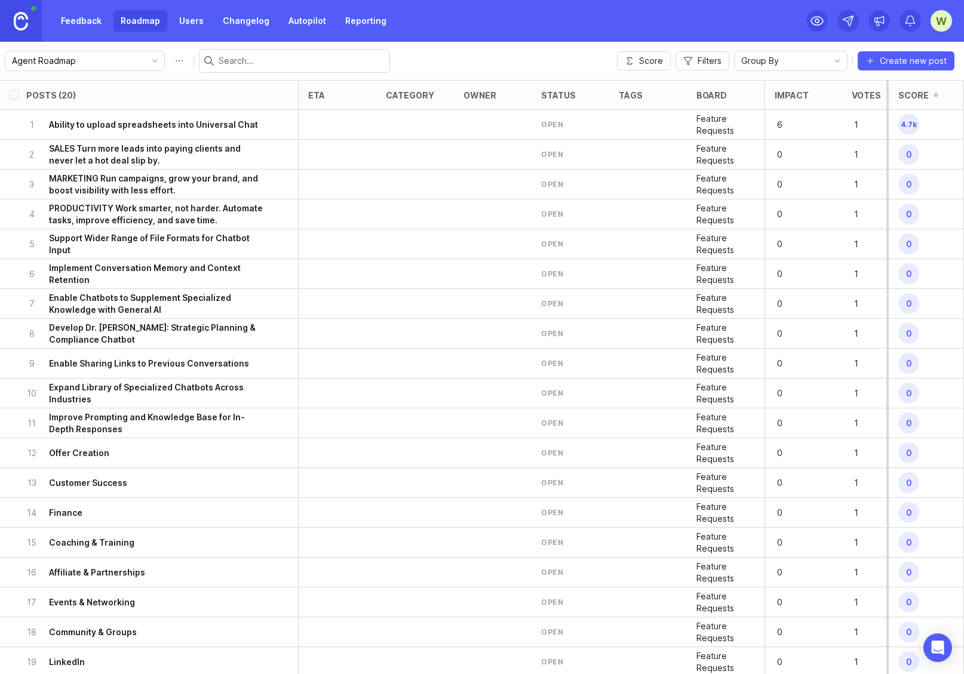
click at [184, 19] on link "Users" at bounding box center [191, 21] width 39 height 22
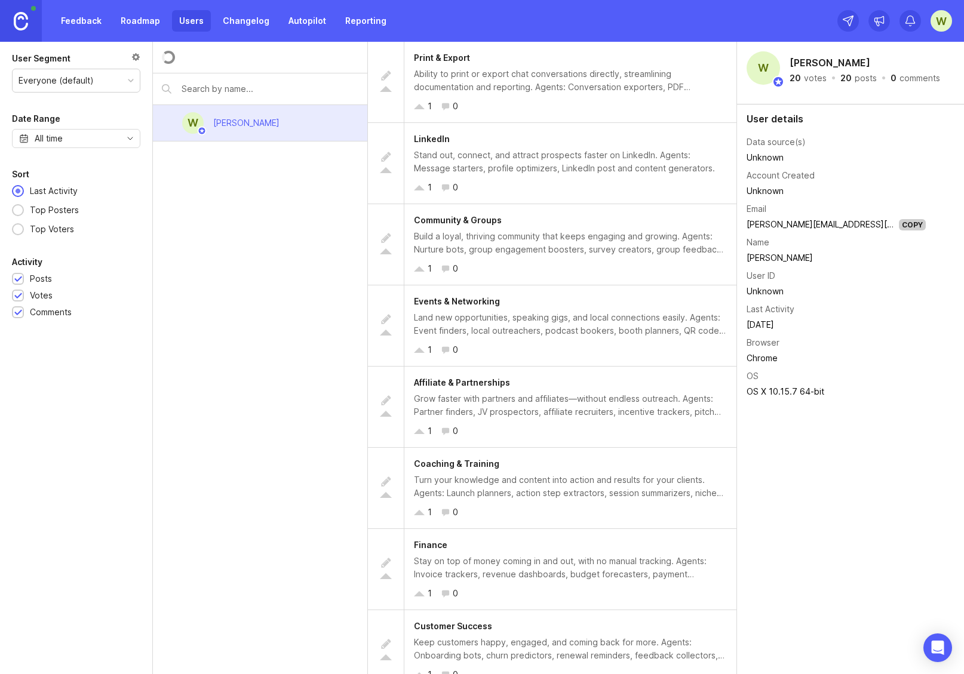
click at [237, 13] on link "Changelog" at bounding box center [246, 21] width 61 height 22
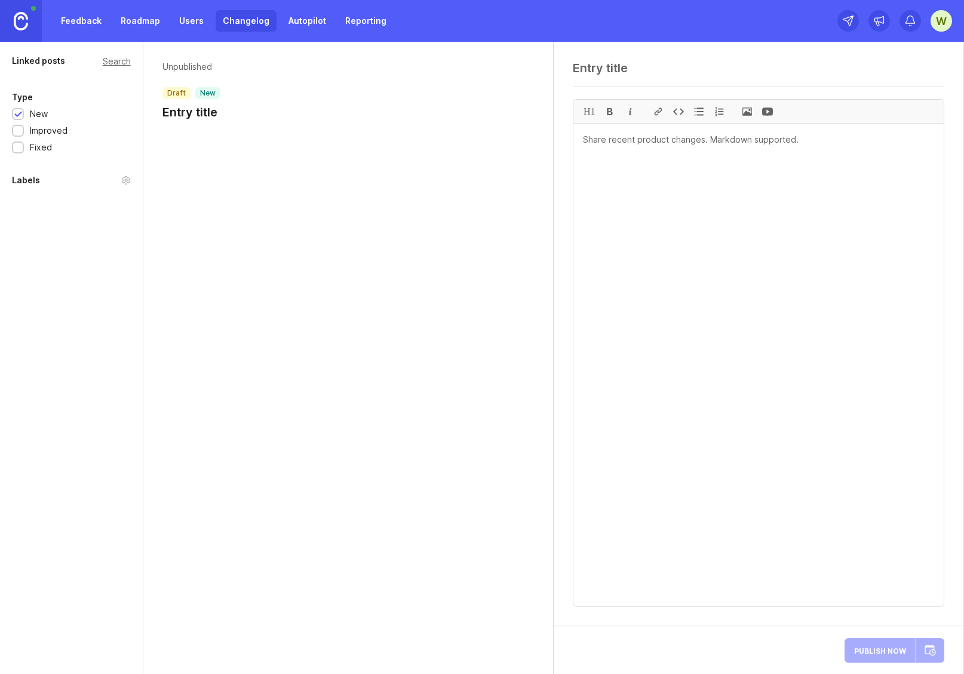
click at [205, 115] on h1 "Entry title" at bounding box center [191, 112] width 58 height 17
click at [17, 133] on div at bounding box center [18, 131] width 8 height 9
click at [202, 106] on h1 "Entry title" at bounding box center [191, 112] width 58 height 17
click at [214, 112] on h1 "Entry title" at bounding box center [191, 112] width 58 height 17
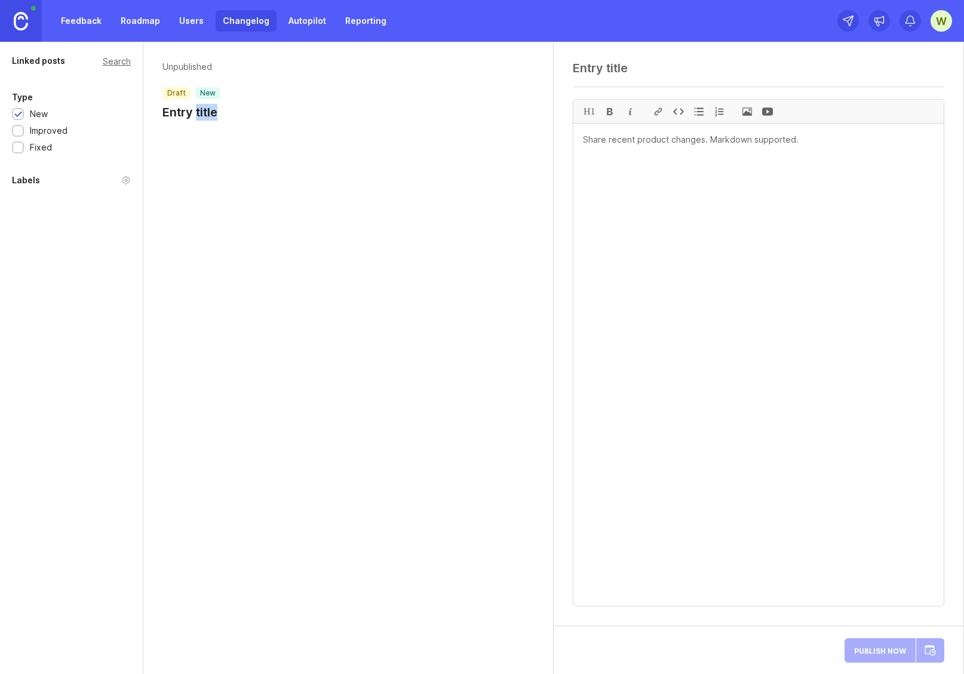
click at [214, 112] on h1 "Entry title" at bounding box center [191, 112] width 58 height 17
click at [240, 115] on header "Unpublished draft new Entry title" at bounding box center [348, 91] width 372 height 60
click at [226, 113] on header "Unpublished draft new Entry title" at bounding box center [348, 91] width 372 height 60
click at [607, 66] on textarea at bounding box center [759, 68] width 372 height 14
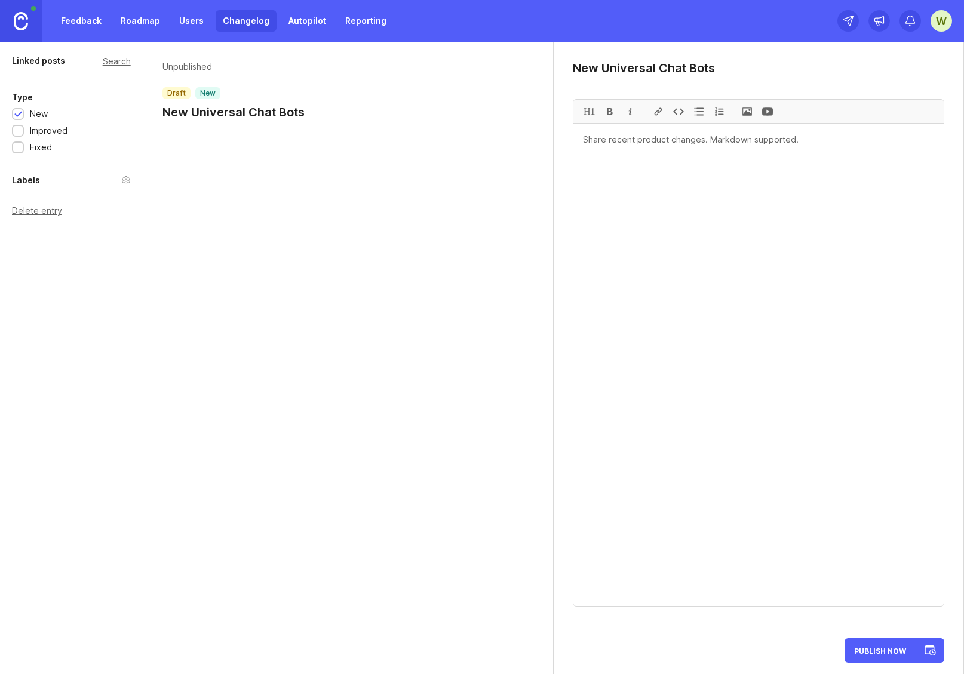
type textarea "New Universal Chat Bots"
click at [888, 652] on span "Publish Now" at bounding box center [880, 651] width 52 height 8
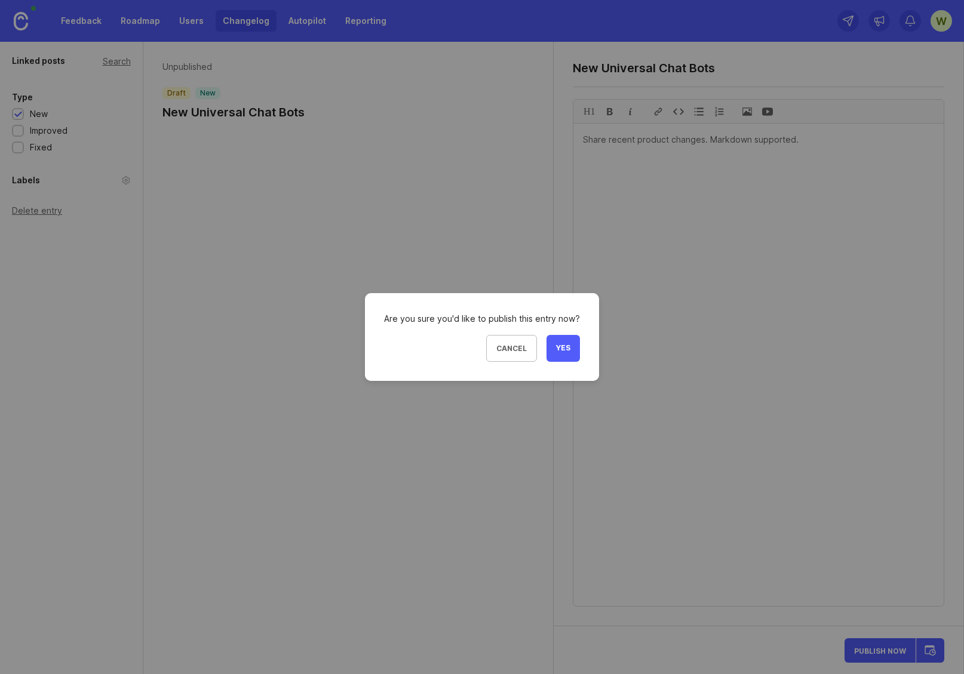
drag, startPoint x: 569, startPoint y: 352, endPoint x: 584, endPoint y: 361, distance: 17.9
click at [569, 352] on button "Yes" at bounding box center [563, 348] width 33 height 27
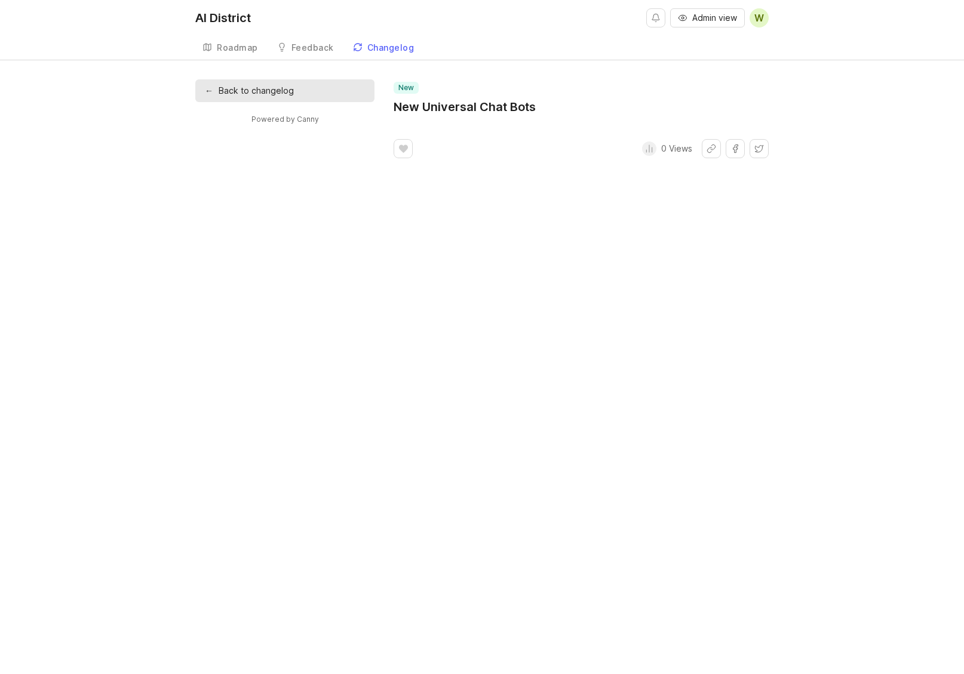
click at [309, 48] on div "Feedback" at bounding box center [312, 48] width 42 height 8
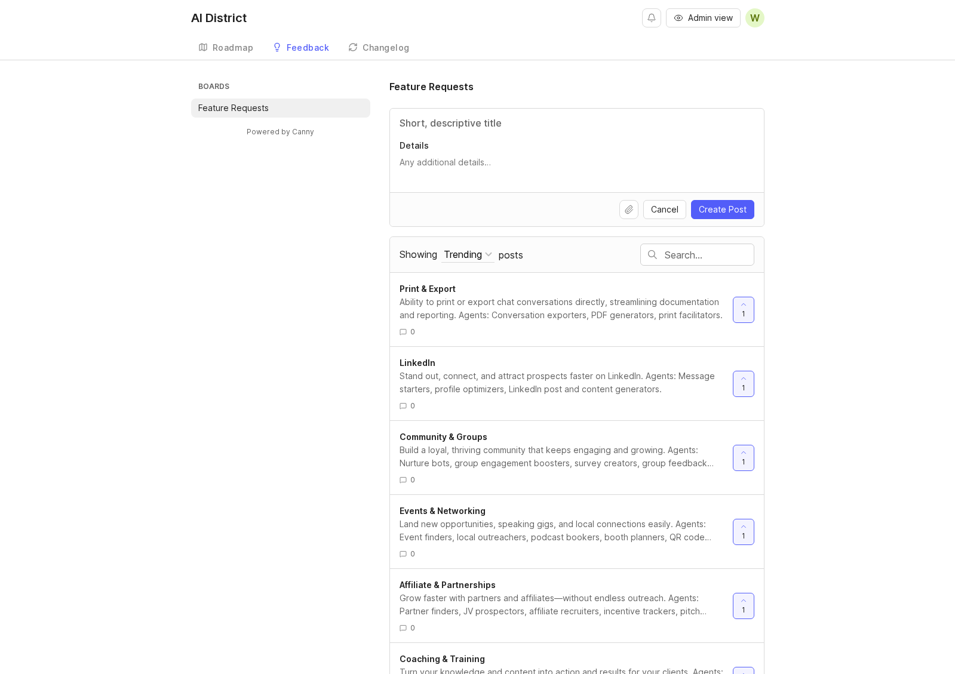
click at [228, 48] on div "Roadmap" at bounding box center [233, 48] width 41 height 8
click at [211, 83] on h3 "Boards" at bounding box center [283, 87] width 174 height 17
click at [233, 47] on div "Roadmap" at bounding box center [233, 48] width 41 height 8
click at [472, 311] on div "Ability to print or export chat conversations directly, streamlining documentat…" at bounding box center [562, 309] width 324 height 26
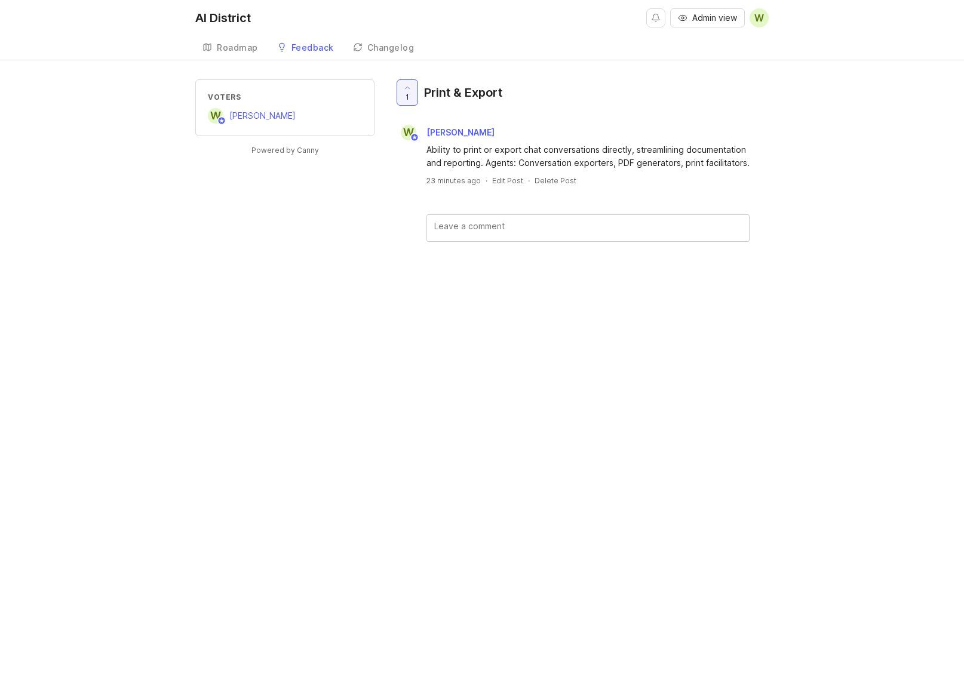
click at [386, 44] on div "Changelog" at bounding box center [390, 48] width 47 height 8
click at [385, 52] on div "Changelog" at bounding box center [390, 48] width 47 height 8
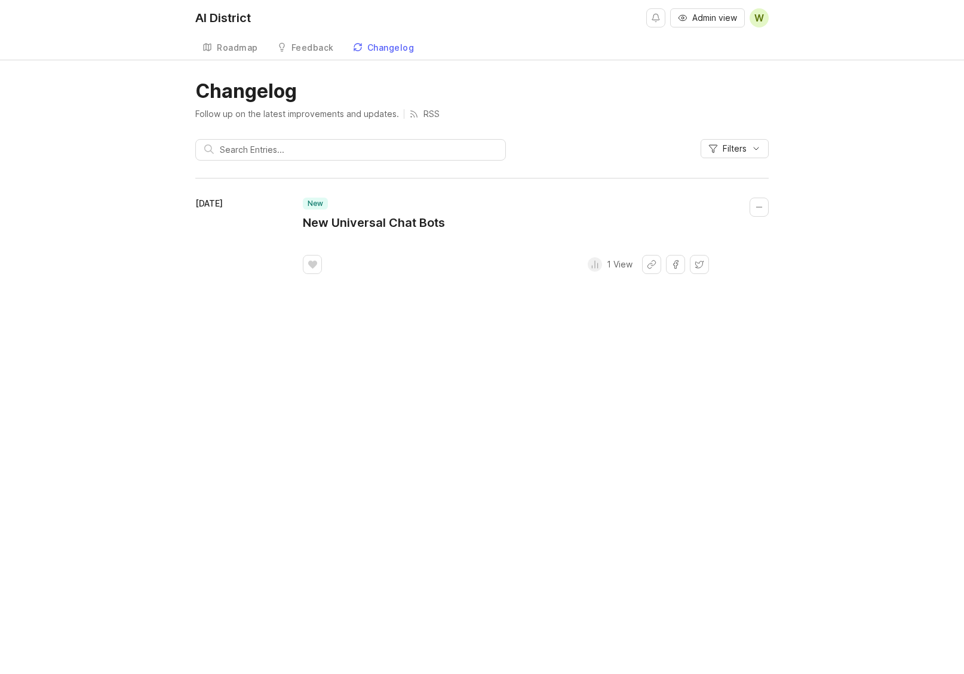
click at [304, 44] on div "Feedback" at bounding box center [312, 48] width 42 height 8
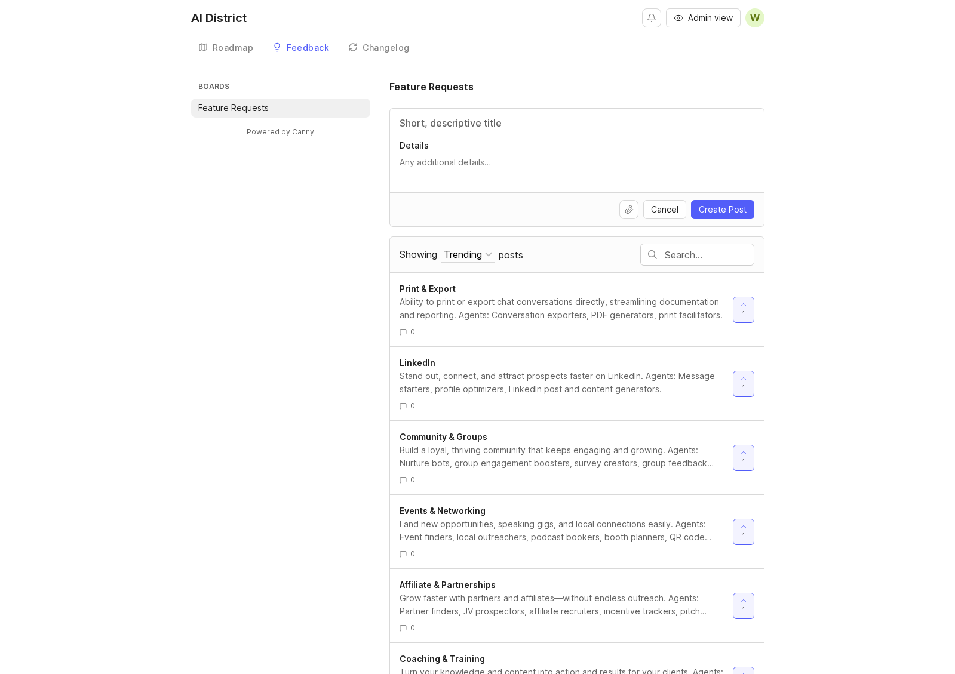
click at [231, 46] on div "Roadmap" at bounding box center [233, 48] width 41 height 8
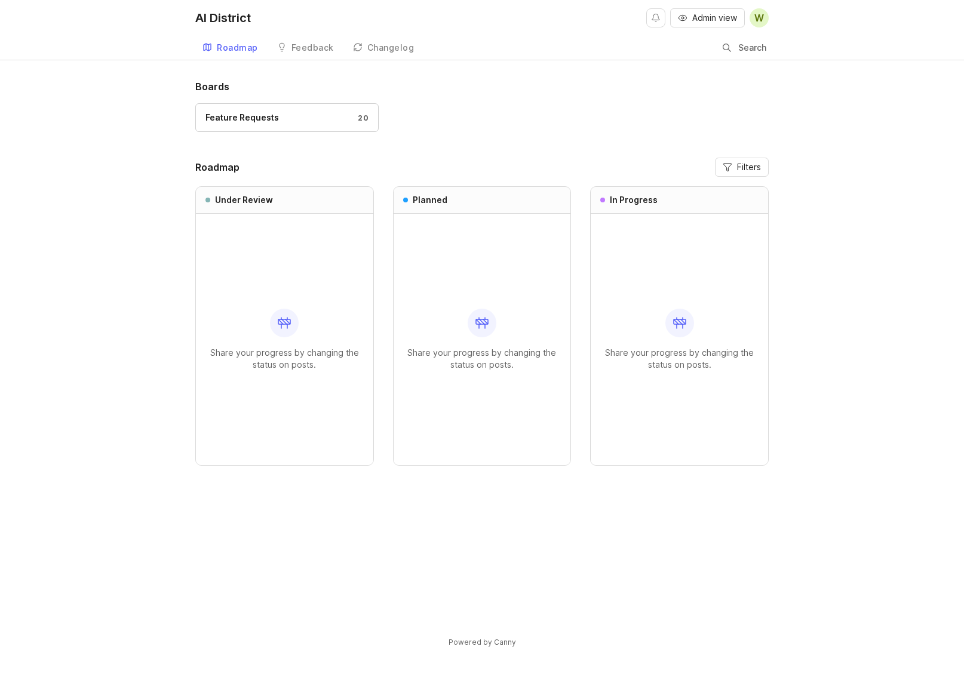
click at [286, 329] on icon at bounding box center [284, 323] width 14 height 14
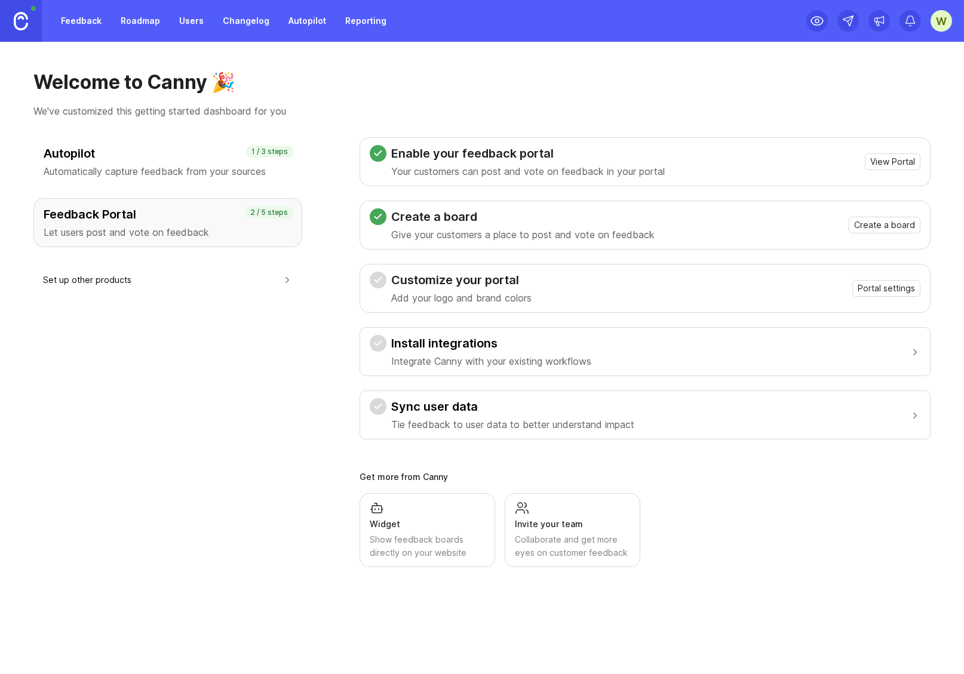
click at [73, 22] on link "Feedback" at bounding box center [81, 21] width 55 height 22
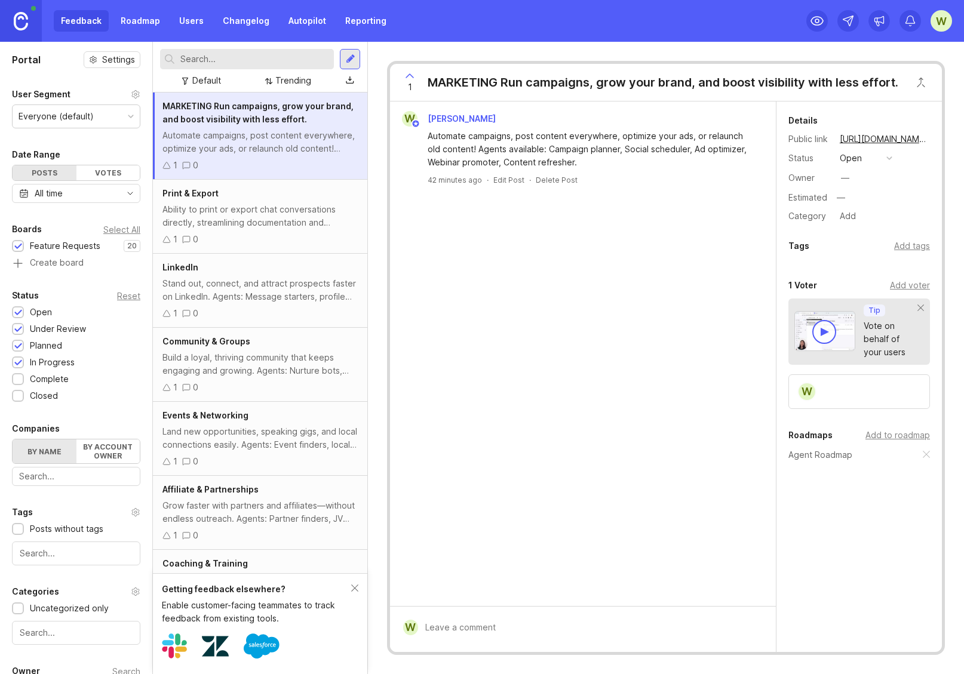
click at [255, 233] on div "1 0" at bounding box center [259, 239] width 195 height 13
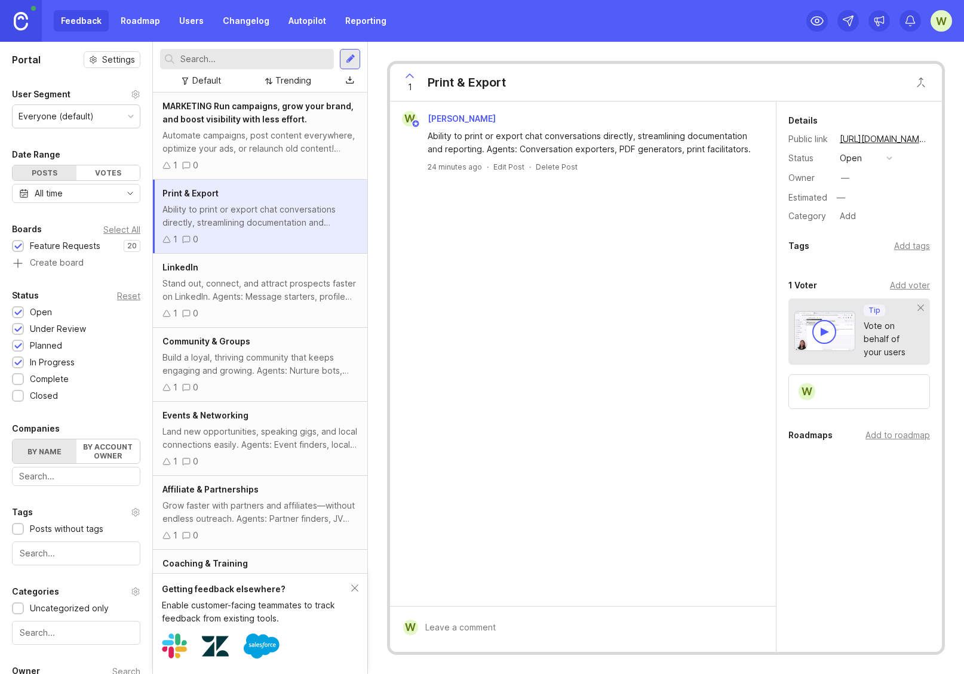
click at [897, 438] on div "Add to roadmap" at bounding box center [897, 435] width 65 height 13
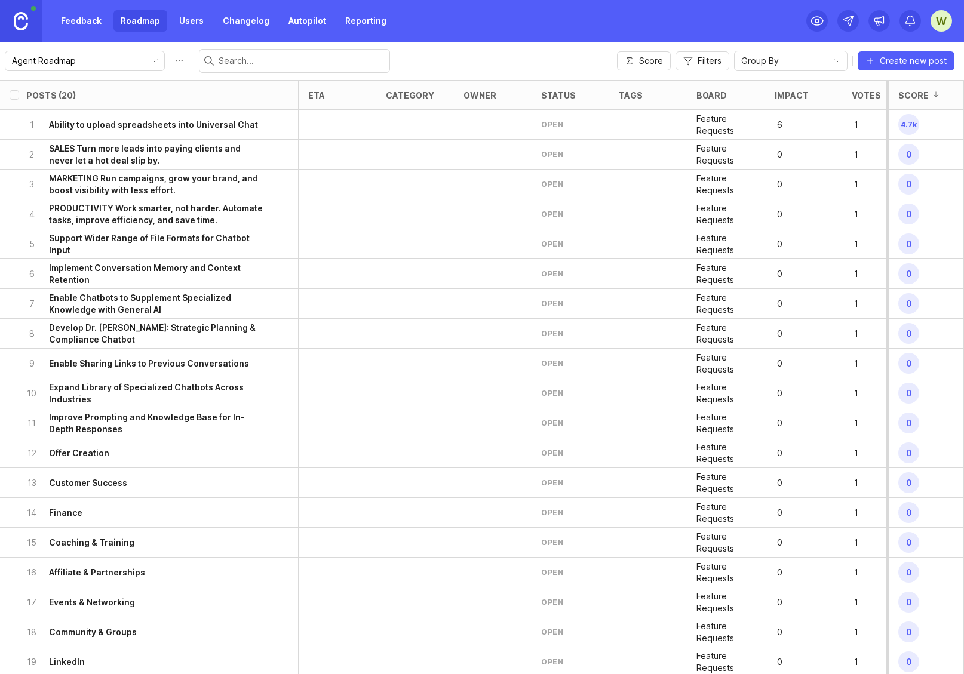
click at [77, 64] on input "Agent Roadmap" at bounding box center [78, 60] width 132 height 13
click at [519, 47] on div "Agent Roadmap Score Filters Group By Create new post" at bounding box center [482, 61] width 964 height 38
click at [134, 125] on h6 "Ability to upload spreadsheets into Universal Chat" at bounding box center [153, 125] width 209 height 12
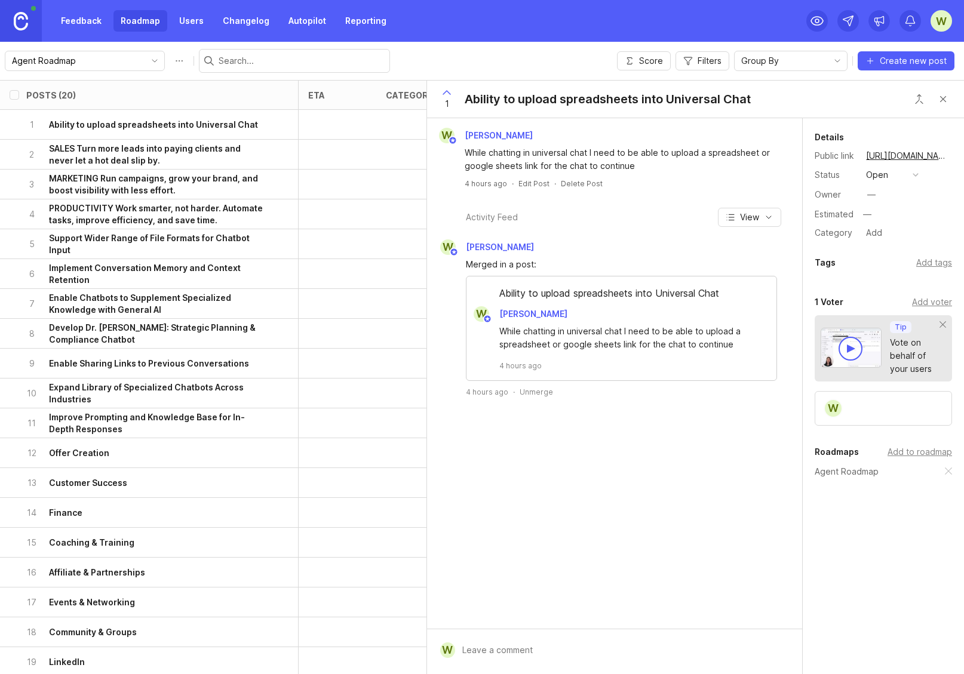
click at [897, 179] on button "open" at bounding box center [893, 175] width 60 height 16
click at [908, 219] on div "under review" at bounding box center [898, 218] width 60 height 10
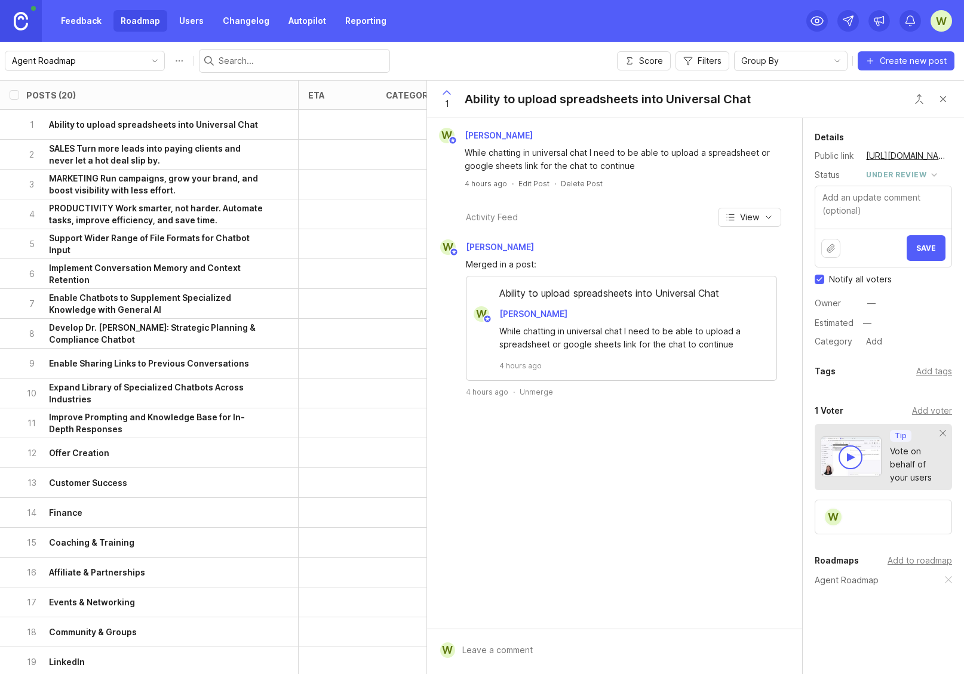
click at [916, 249] on span "Save" at bounding box center [926, 248] width 20 height 9
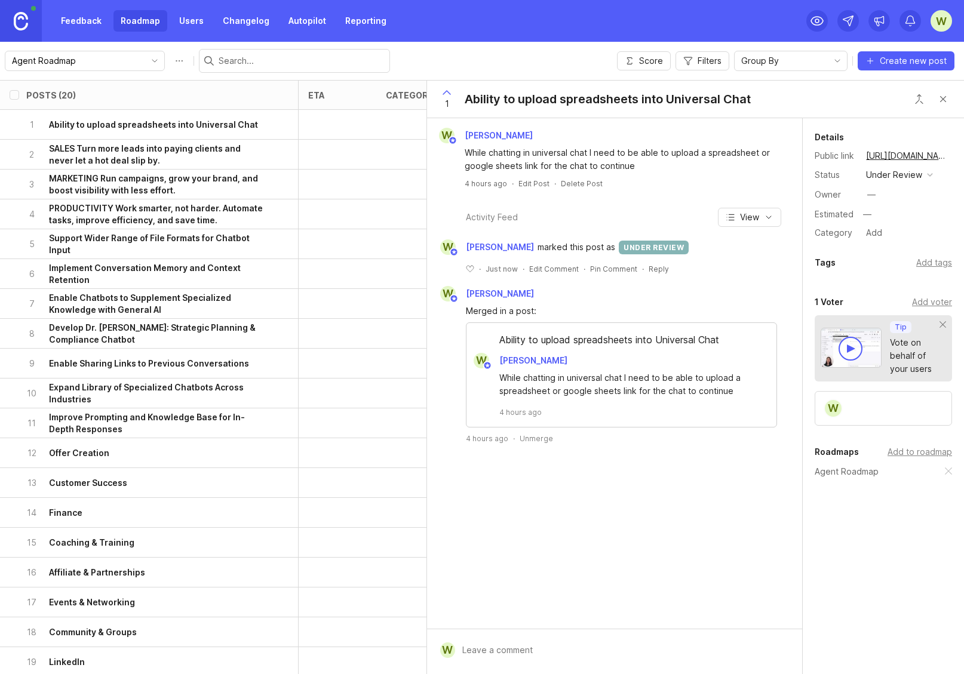
click at [120, 152] on h6 "SALES Turn more leads into paying clients and never let a hot deal slip by." at bounding box center [157, 155] width 216 height 24
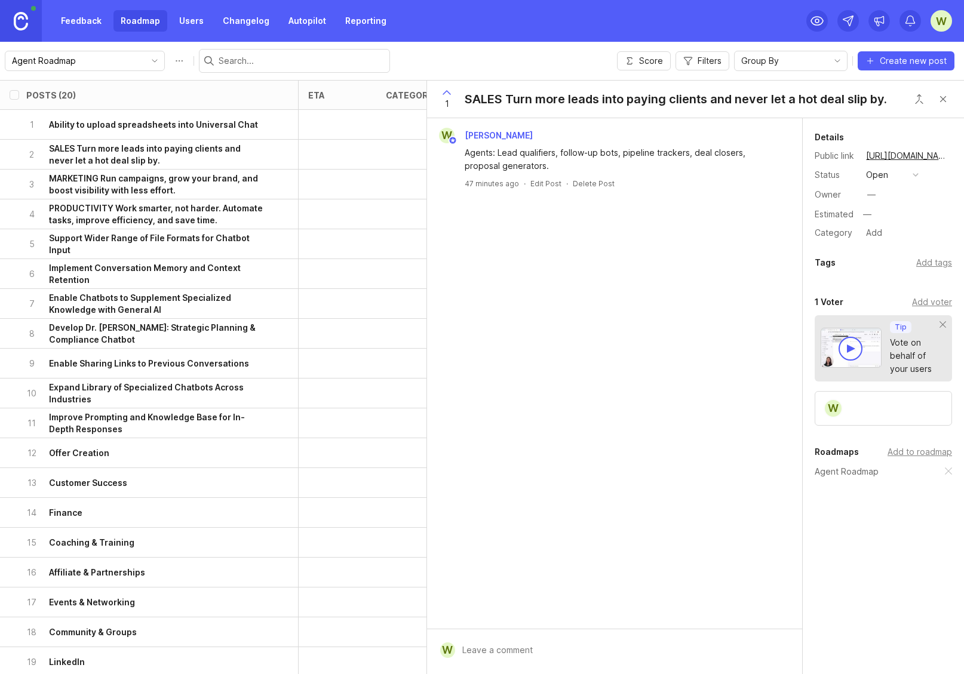
click at [901, 176] on button "open" at bounding box center [893, 175] width 60 height 16
click at [903, 241] on div "planned" at bounding box center [887, 240] width 38 height 10
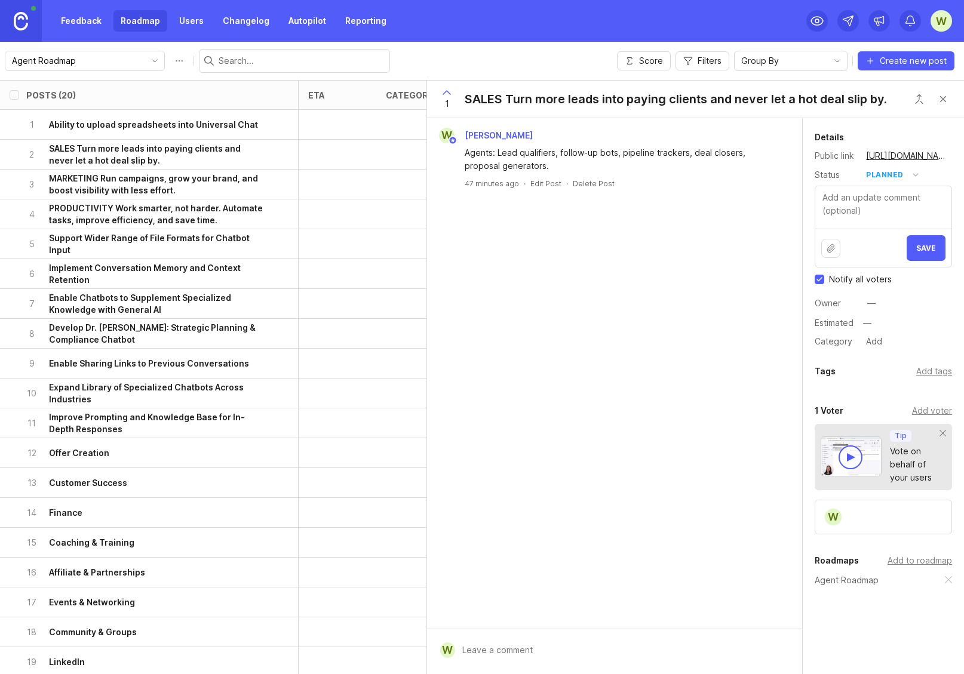
click at [910, 175] on button "planned" at bounding box center [893, 175] width 60 height 16
drag, startPoint x: 900, startPoint y: 261, endPoint x: 883, endPoint y: 255, distance: 17.8
click at [900, 260] on div "in progress" at bounding box center [895, 262] width 54 height 10
click at [152, 183] on h6 "MARKETING Run campaigns, grow your brand, and boost visibility with less effort." at bounding box center [157, 185] width 216 height 24
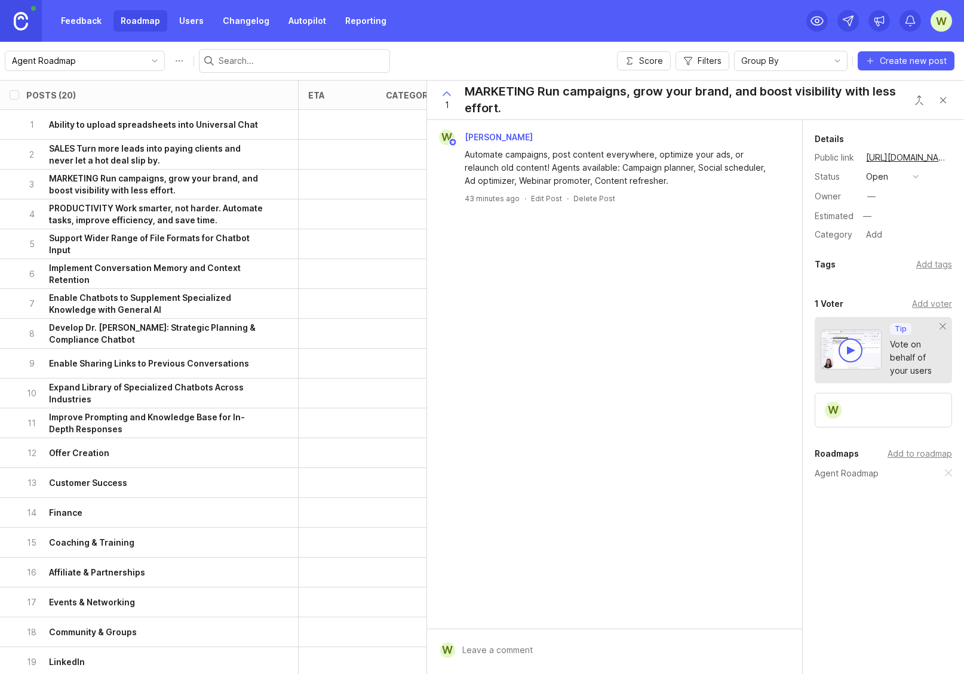
click at [906, 176] on button "open" at bounding box center [893, 177] width 60 height 16
click at [909, 264] on div "in progress" at bounding box center [895, 264] width 54 height 10
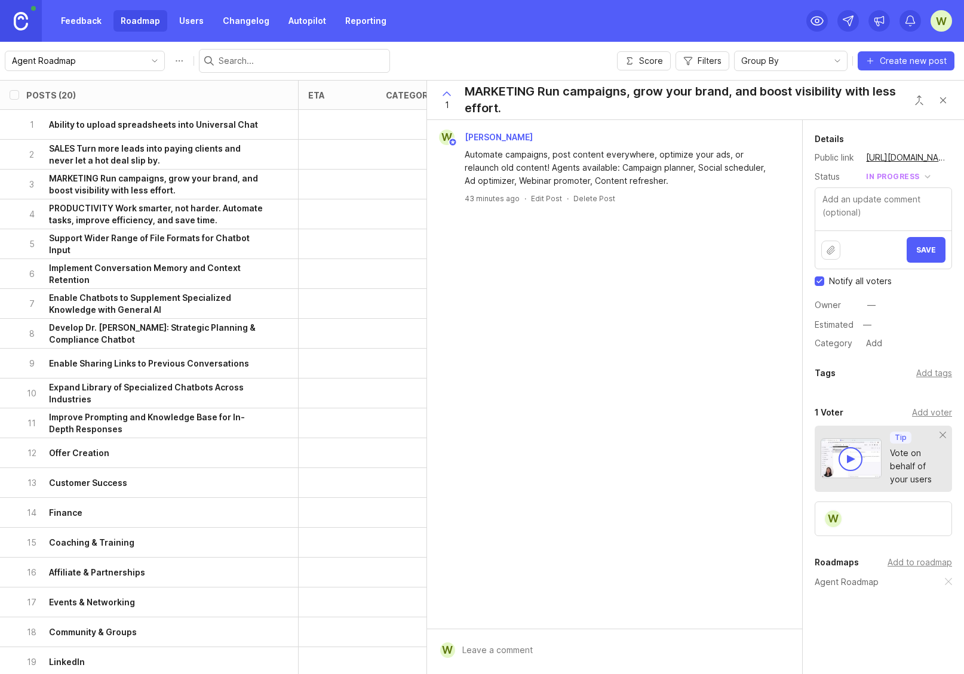
click at [174, 369] on h6 "Enable Sharing Links to Previous Conversations" at bounding box center [149, 364] width 200 height 12
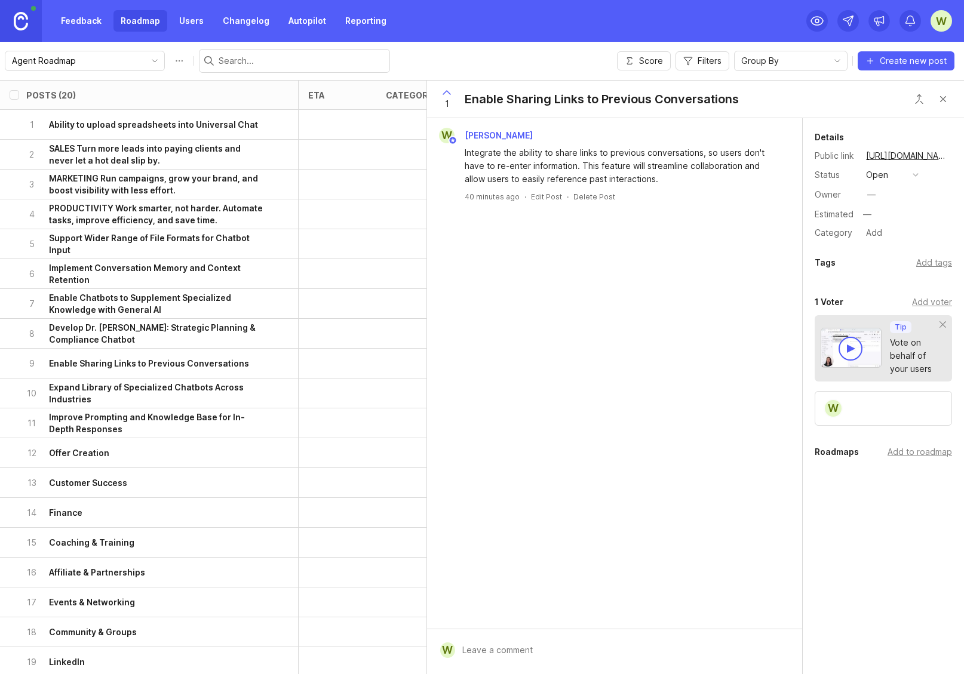
click at [891, 180] on button "open" at bounding box center [893, 175] width 60 height 16
click at [887, 219] on div "under review" at bounding box center [898, 218] width 60 height 10
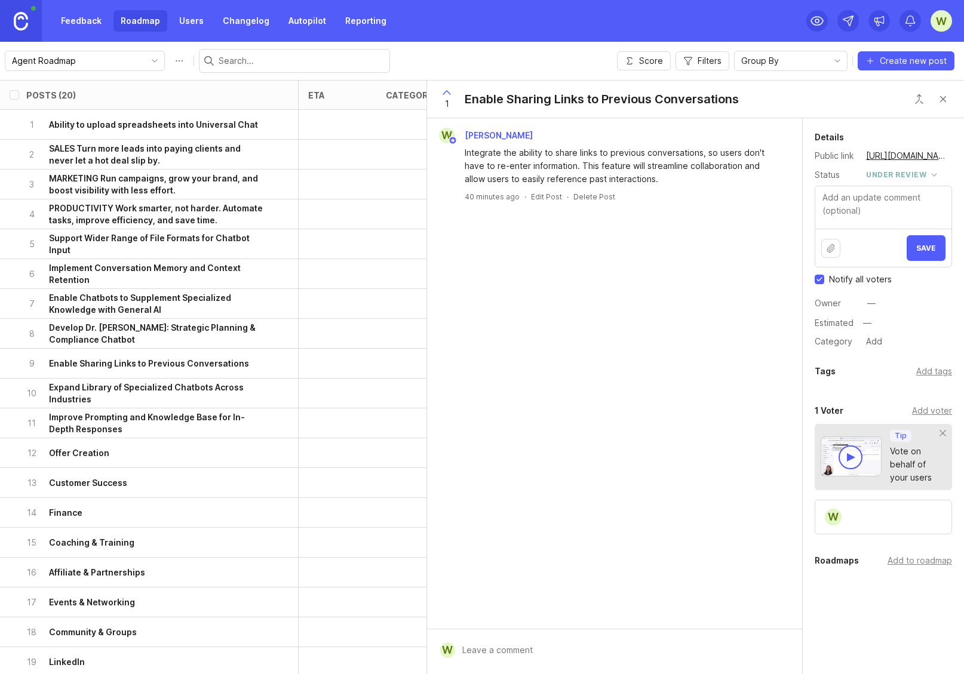
click at [924, 252] on span "Save" at bounding box center [926, 248] width 20 height 9
click at [909, 560] on div "Add to roadmap" at bounding box center [920, 560] width 65 height 13
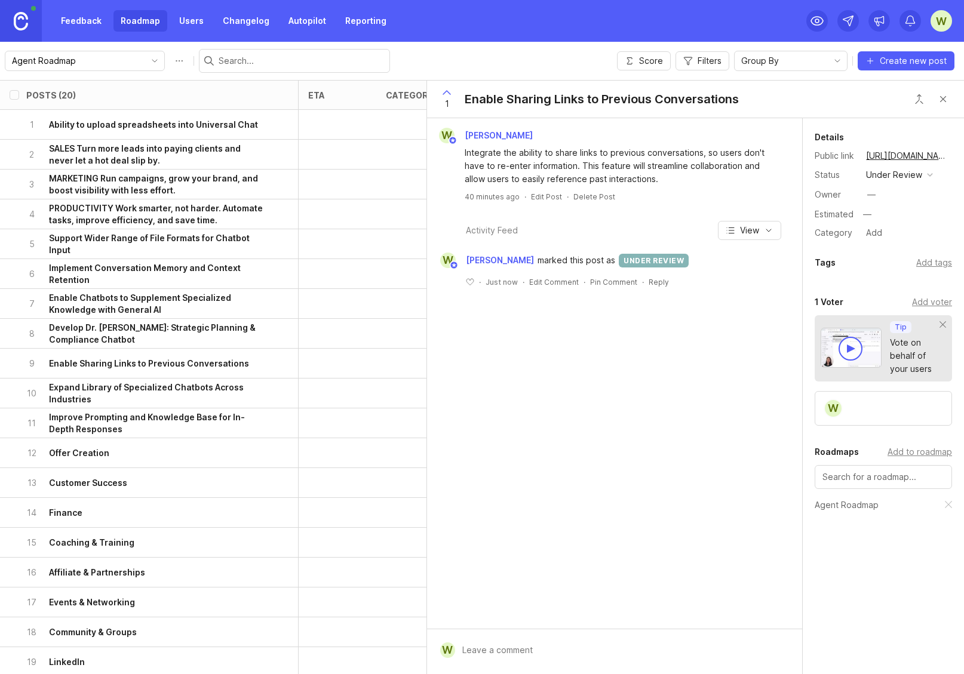
click at [134, 24] on link "Roadmap" at bounding box center [140, 21] width 54 height 22
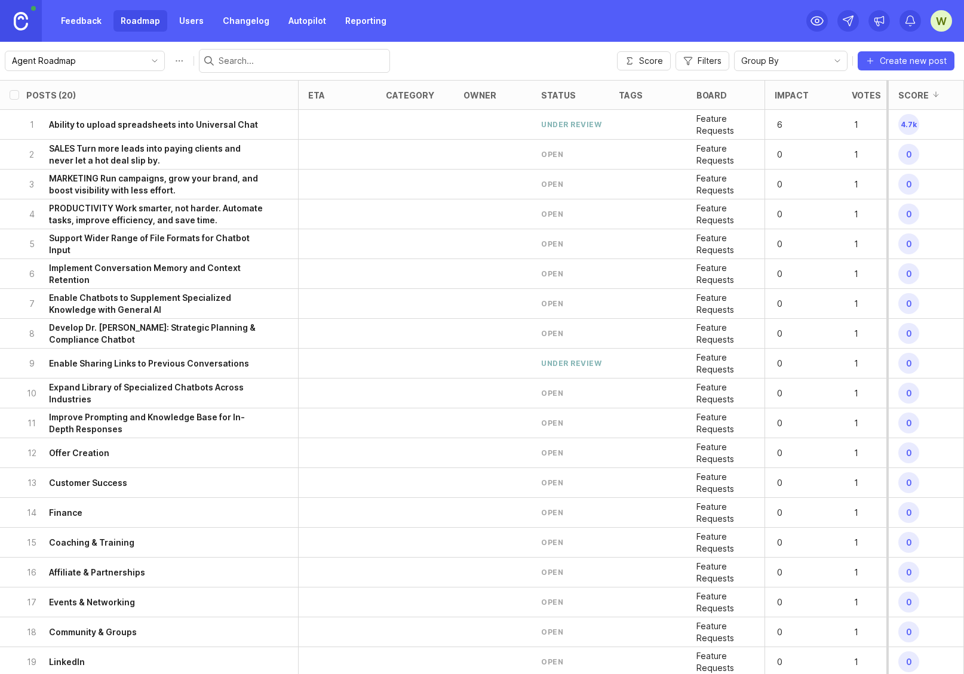
click at [69, 19] on link "Feedback" at bounding box center [81, 21] width 55 height 22
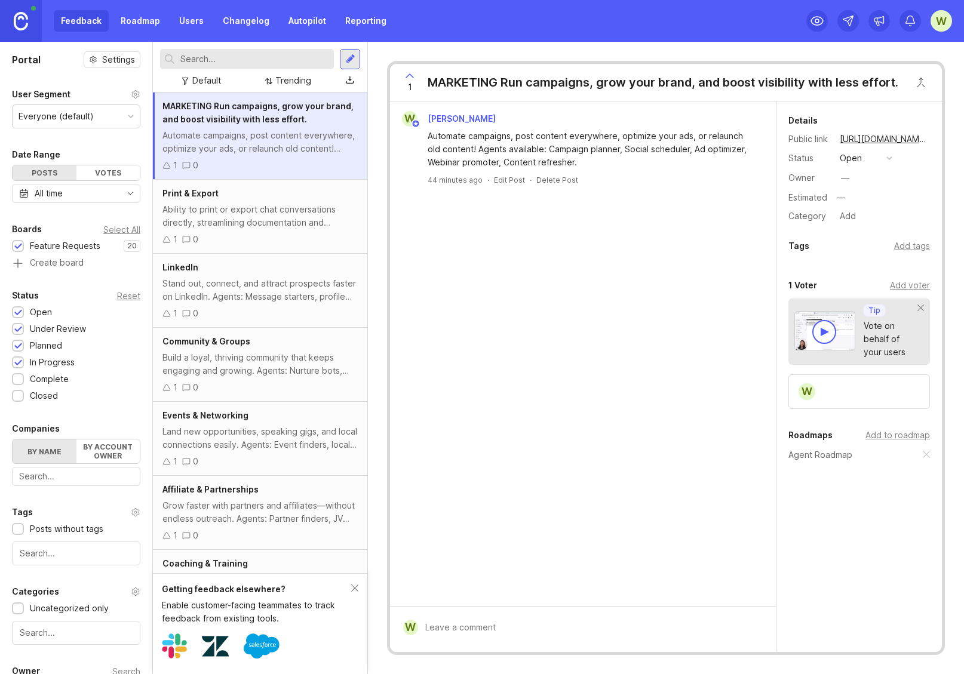
click at [237, 20] on link "Changelog" at bounding box center [246, 21] width 61 height 22
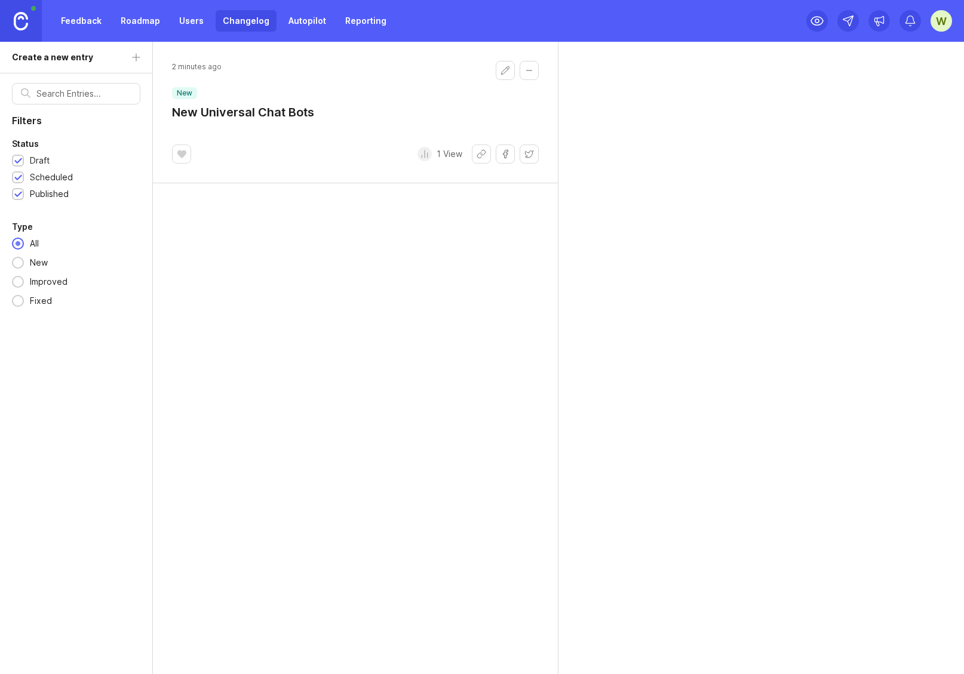
click at [183, 21] on link "Users" at bounding box center [191, 21] width 39 height 22
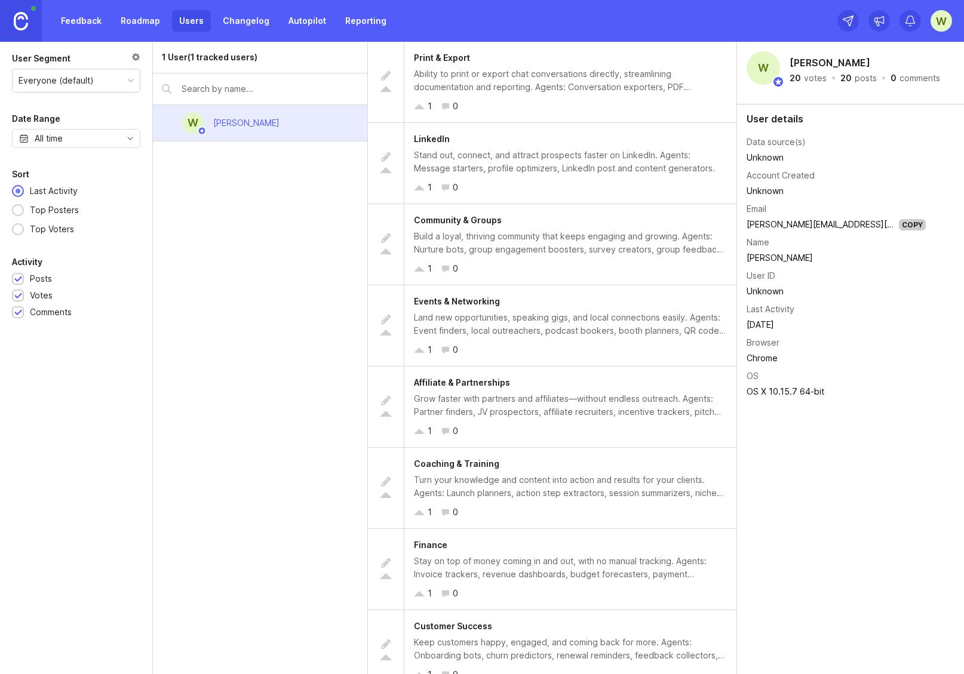
click at [130, 14] on link "Roadmap" at bounding box center [140, 21] width 54 height 22
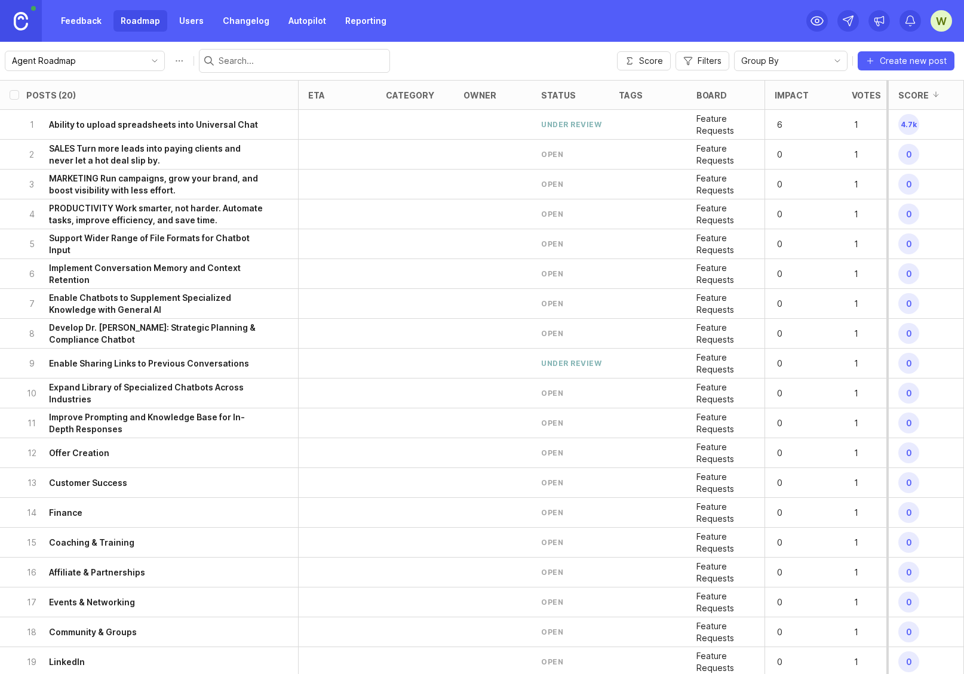
click at [136, 22] on link "Roadmap" at bounding box center [140, 21] width 54 height 22
click at [818, 19] on circle at bounding box center [817, 21] width 4 height 4
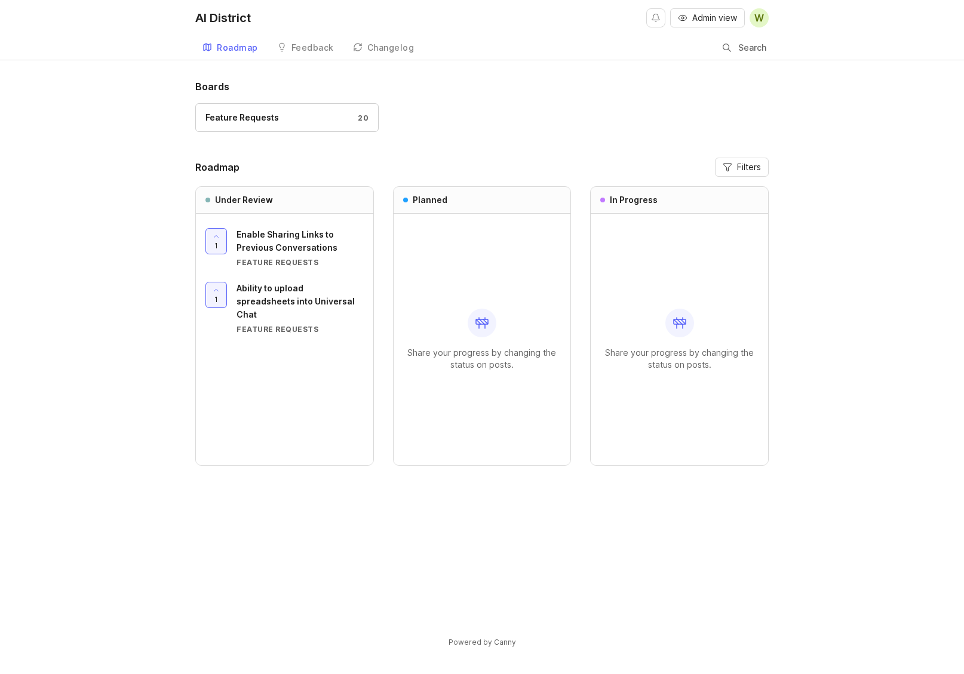
click at [296, 45] on div "Feedback" at bounding box center [312, 48] width 42 height 8
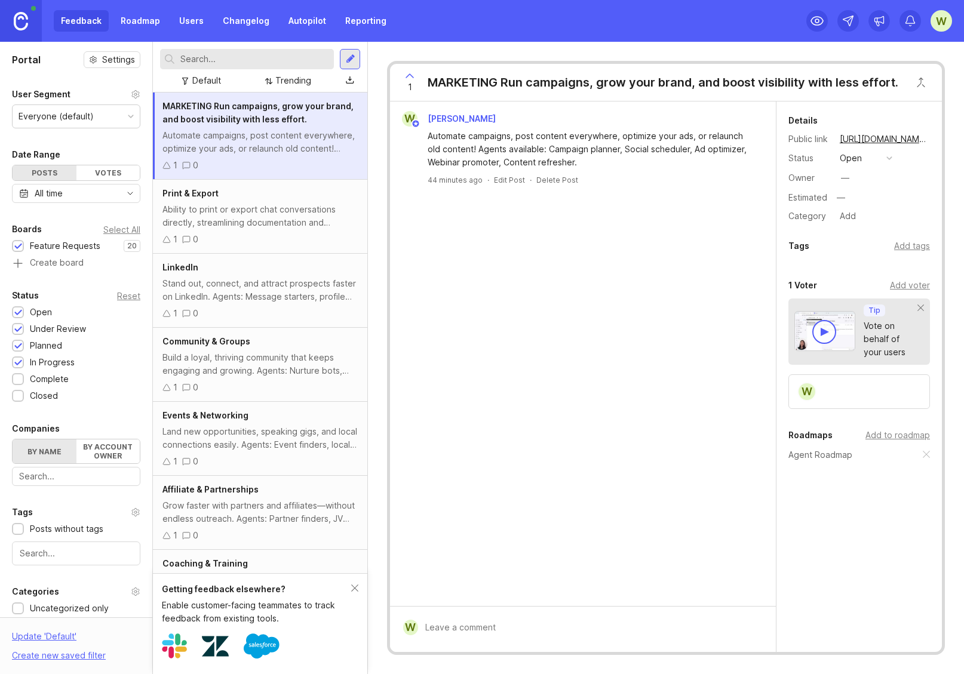
drag, startPoint x: 244, startPoint y: 302, endPoint x: 230, endPoint y: 294, distance: 15.8
click at [244, 302] on div "Stand out, connect, and attract prospects faster on LinkedIn. Agents: Message s…" at bounding box center [259, 290] width 195 height 26
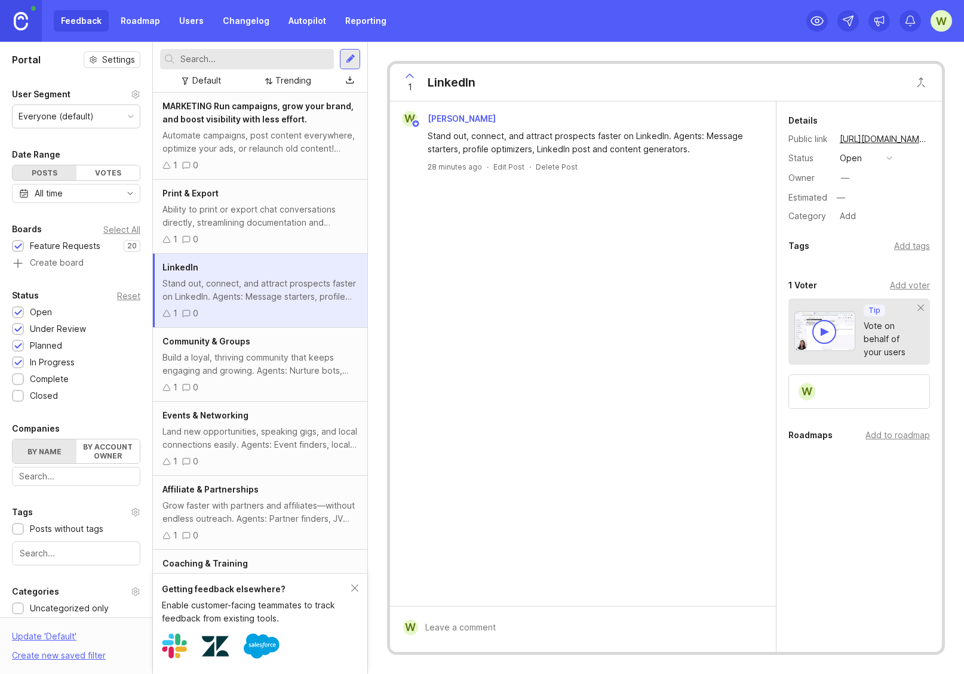
click at [897, 435] on div "Add to roadmap" at bounding box center [897, 435] width 65 height 13
click at [855, 158] on div "open" at bounding box center [851, 158] width 22 height 13
click at [863, 241] on div "in progress" at bounding box center [869, 246] width 54 height 10
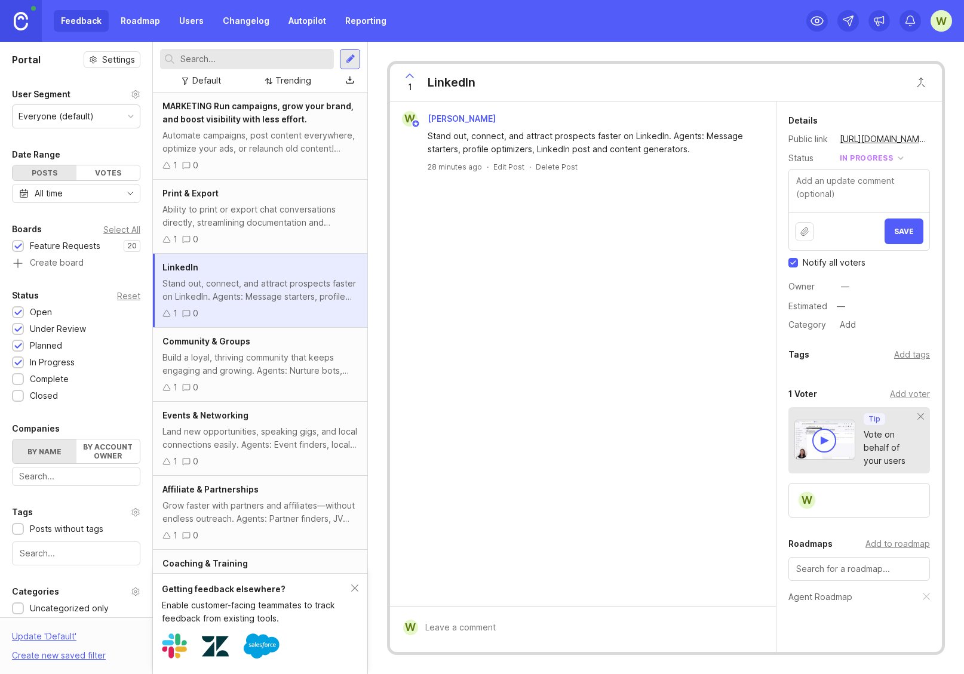
drag, startPoint x: 896, startPoint y: 230, endPoint x: 621, endPoint y: 244, distance: 275.1
click at [895, 231] on span "Save" at bounding box center [904, 231] width 20 height 9
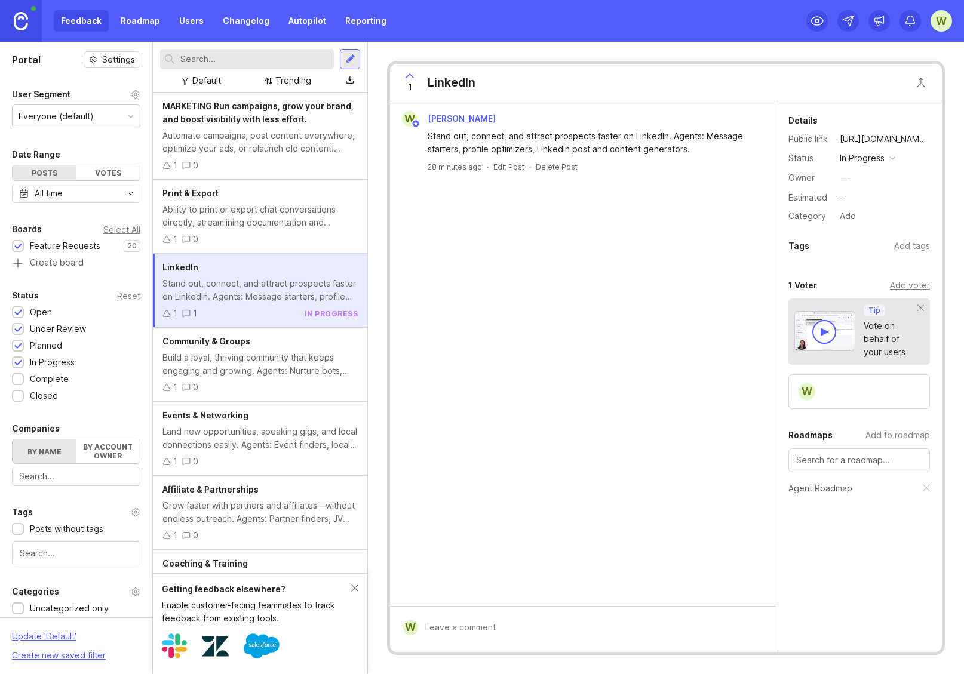
click at [251, 357] on div "Build a loyal, thriving community that keeps engaging and growing. Agents: Nurt…" at bounding box center [259, 364] width 195 height 26
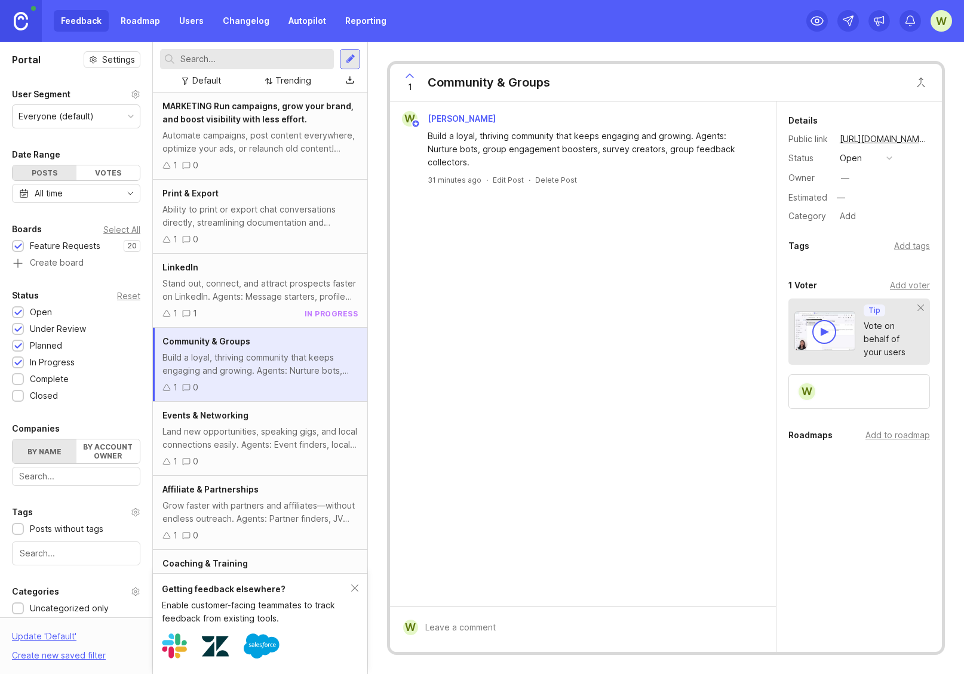
click at [901, 435] on div "Add to roadmap" at bounding box center [897, 435] width 65 height 13
click at [855, 156] on div "open" at bounding box center [851, 158] width 22 height 13
click at [855, 199] on div "under review" at bounding box center [872, 202] width 60 height 10
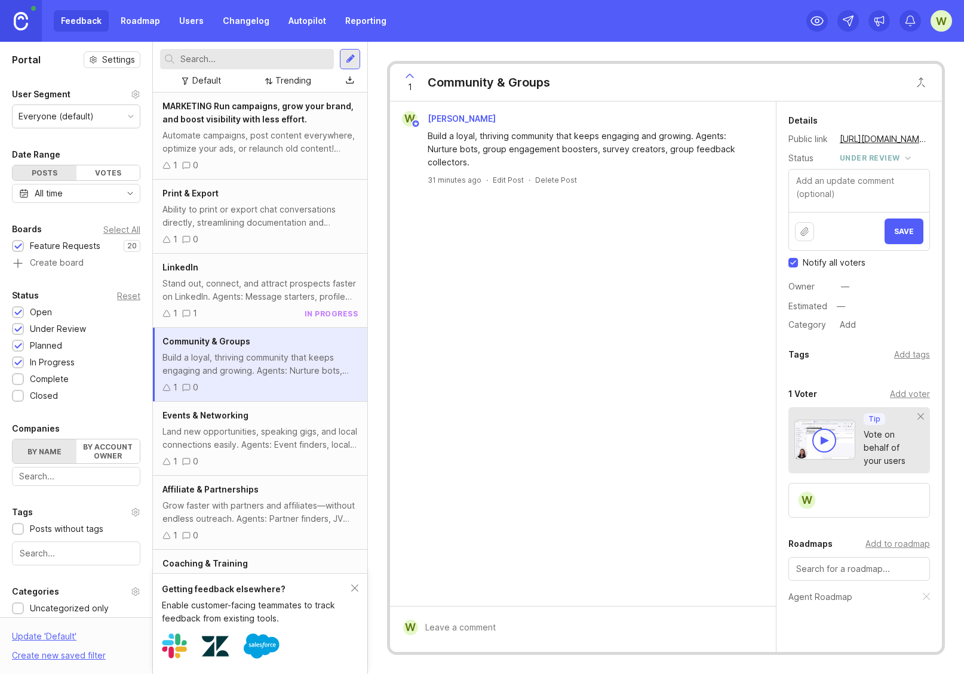
drag, startPoint x: 895, startPoint y: 233, endPoint x: 882, endPoint y: 234, distance: 12.6
click at [895, 234] on span "Save" at bounding box center [904, 231] width 20 height 9
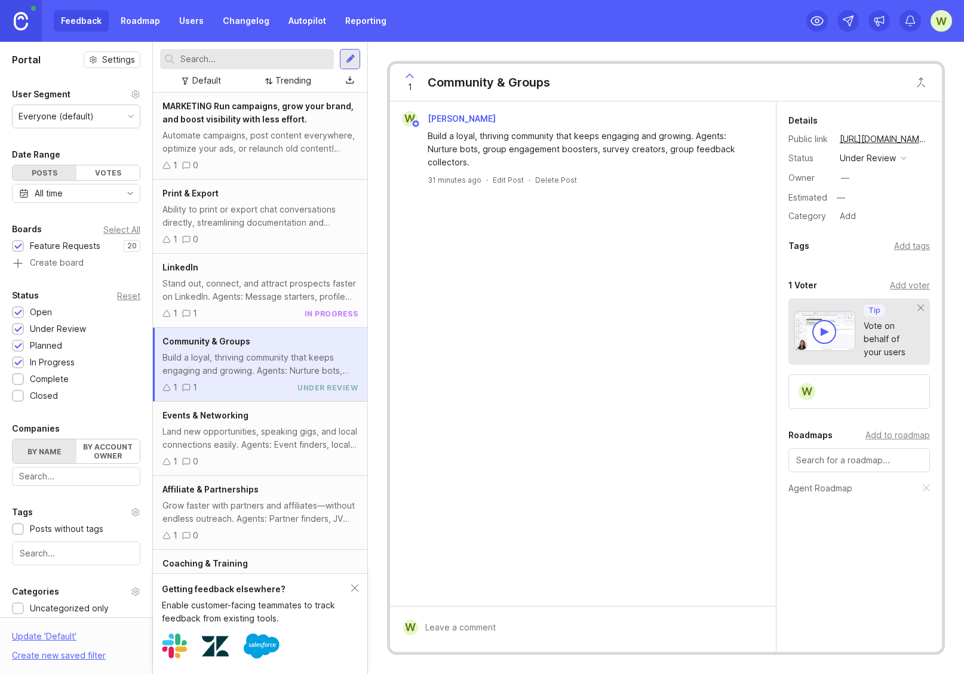
click at [272, 442] on div "Land new opportunities, speaking gigs, and local connections easily. Agents: Ev…" at bounding box center [259, 438] width 195 height 26
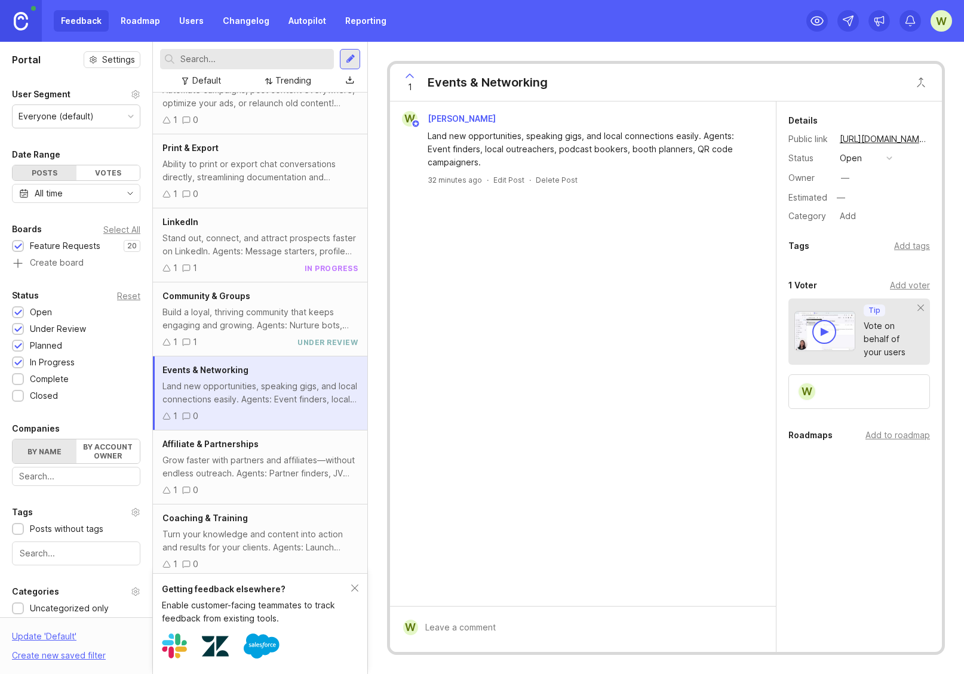
scroll to position [53, 0]
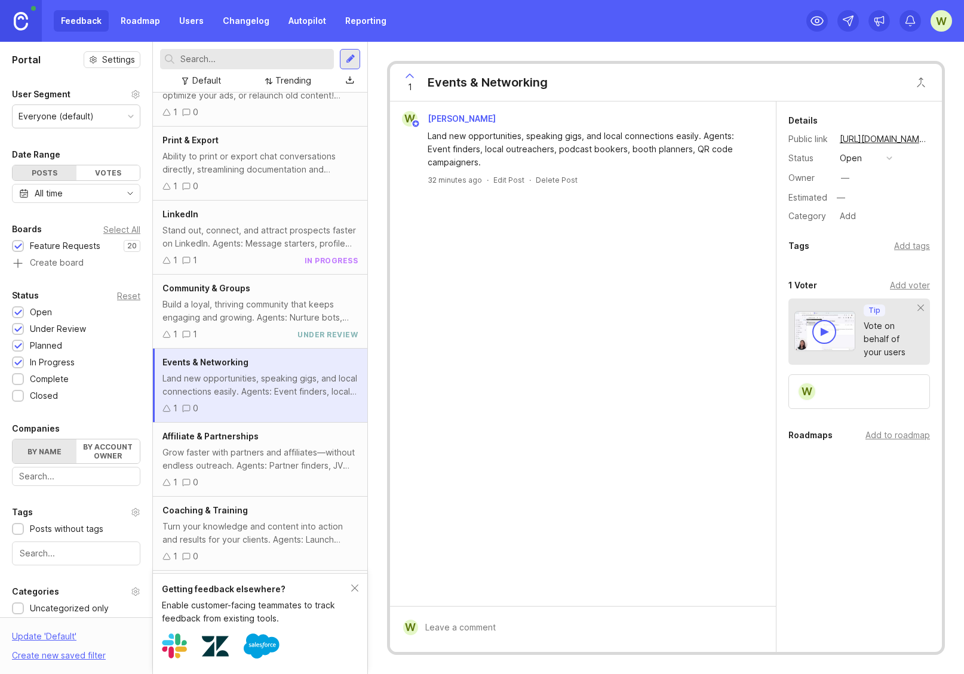
click at [859, 162] on div "open" at bounding box center [851, 158] width 22 height 13
click at [870, 245] on div "in progress" at bounding box center [869, 246] width 54 height 10
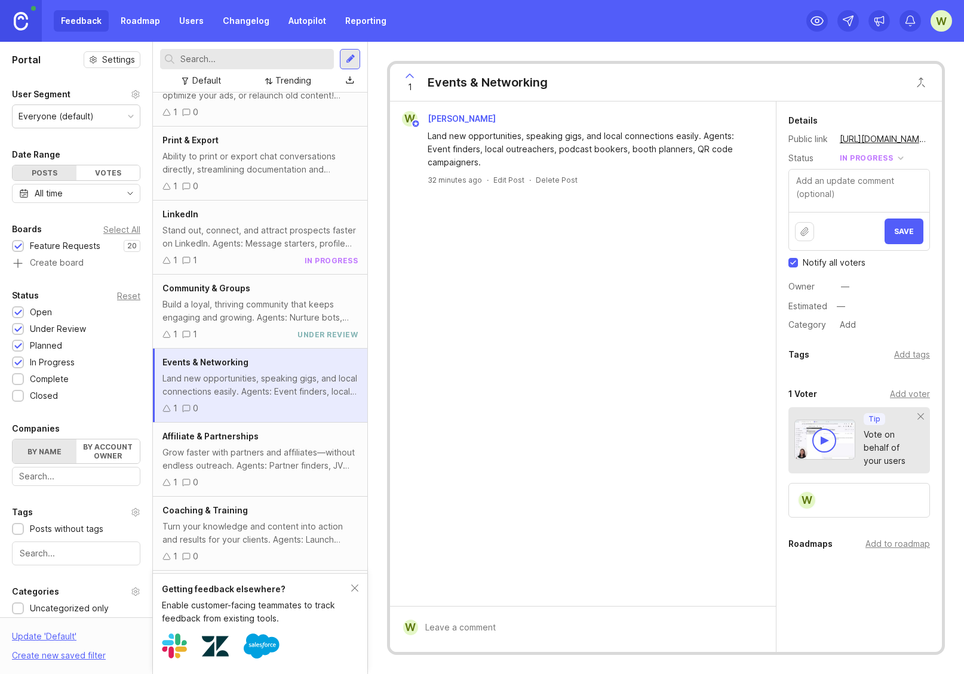
click at [886, 542] on div "Add to roadmap" at bounding box center [897, 544] width 65 height 13
drag, startPoint x: 828, startPoint y: 594, endPoint x: 853, endPoint y: 554, distance: 46.7
drag, startPoint x: 889, startPoint y: 225, endPoint x: 878, endPoint y: 230, distance: 12.0
click at [888, 225] on button "Save" at bounding box center [904, 232] width 39 height 26
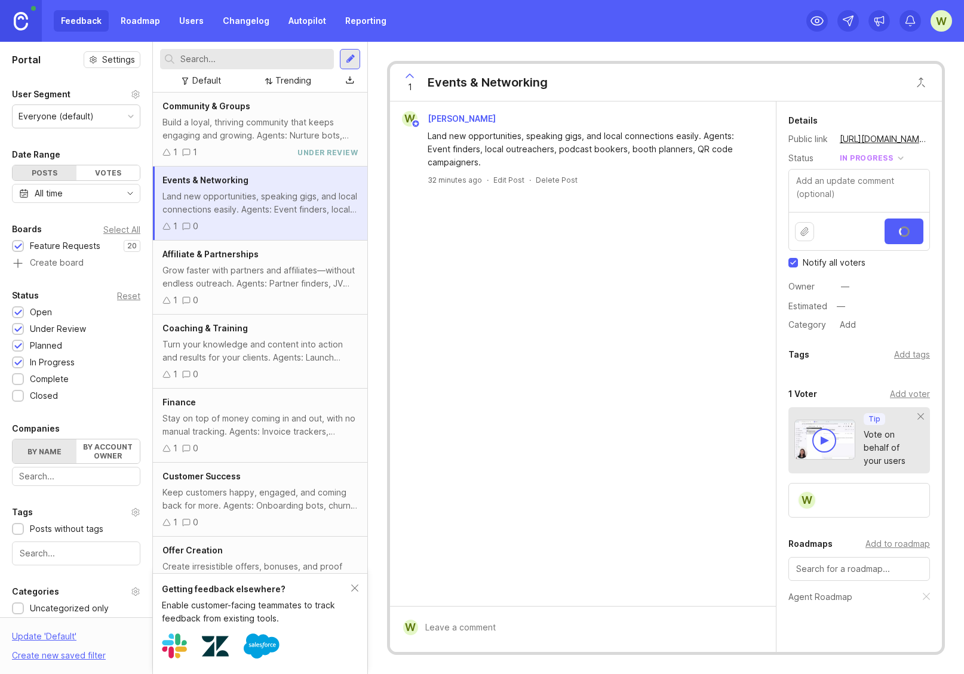
scroll to position [237, 0]
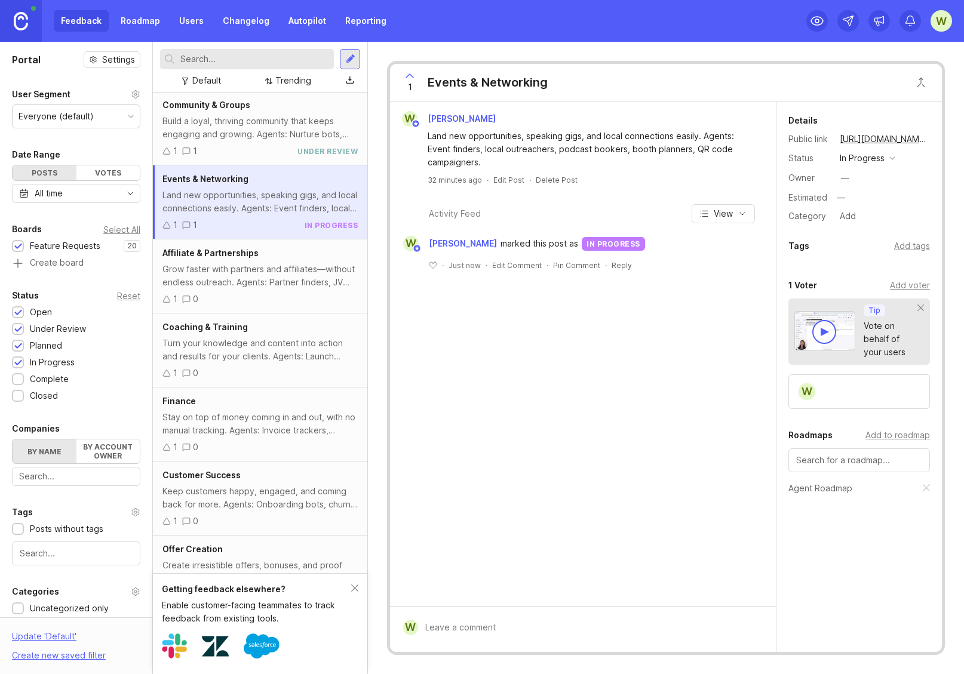
click at [248, 280] on div "Grow faster with partners and affiliates—without endless outreach. Agents: Part…" at bounding box center [259, 276] width 195 height 26
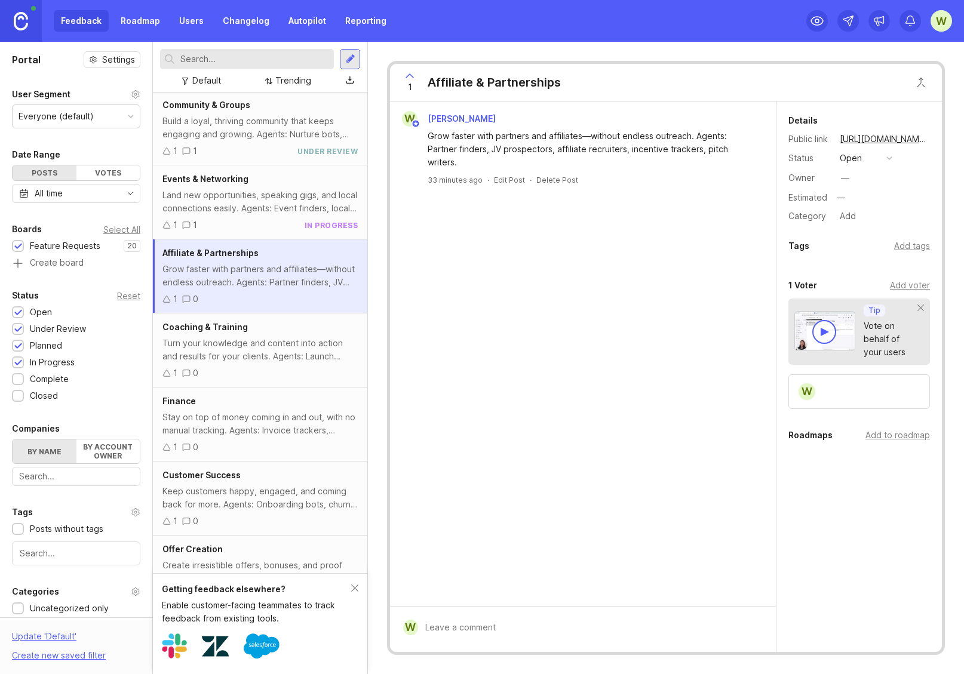
click at [863, 157] on button "open" at bounding box center [866, 159] width 60 height 16
click at [868, 242] on div "in progress" at bounding box center [869, 246] width 54 height 10
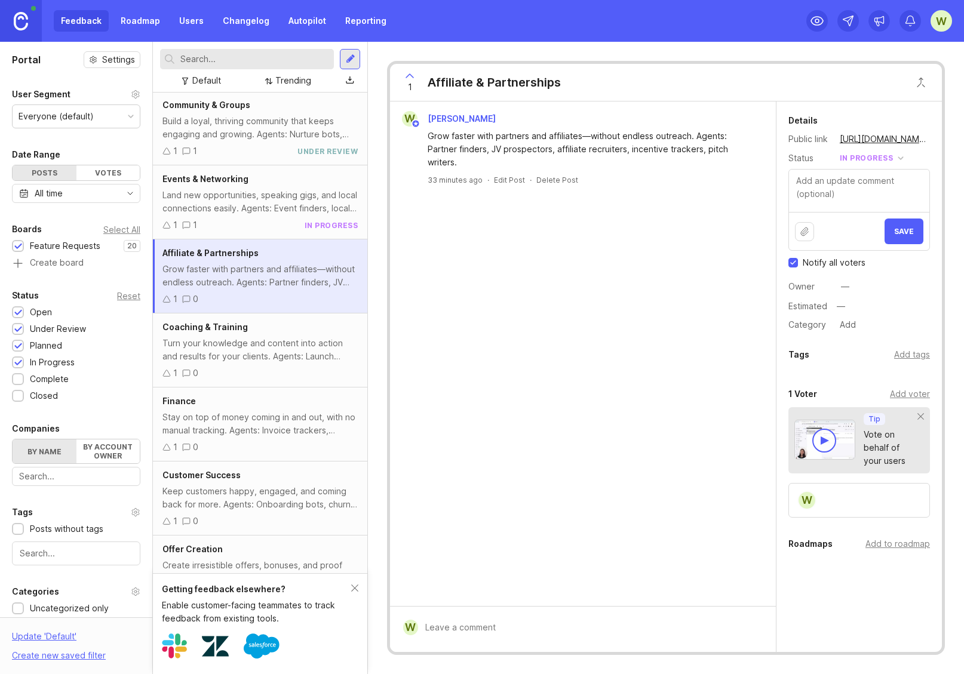
click at [884, 544] on div "Add to roadmap" at bounding box center [897, 544] width 65 height 13
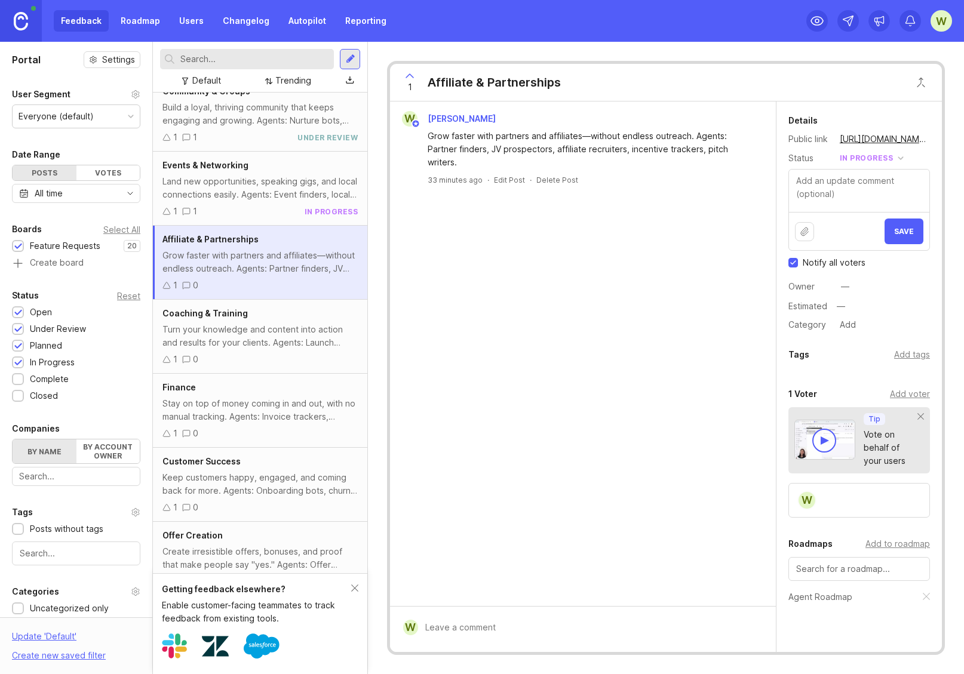
click at [228, 404] on div "Stay on top of money coming in and out, with no manual tracking. Agents: Invoic…" at bounding box center [259, 410] width 195 height 26
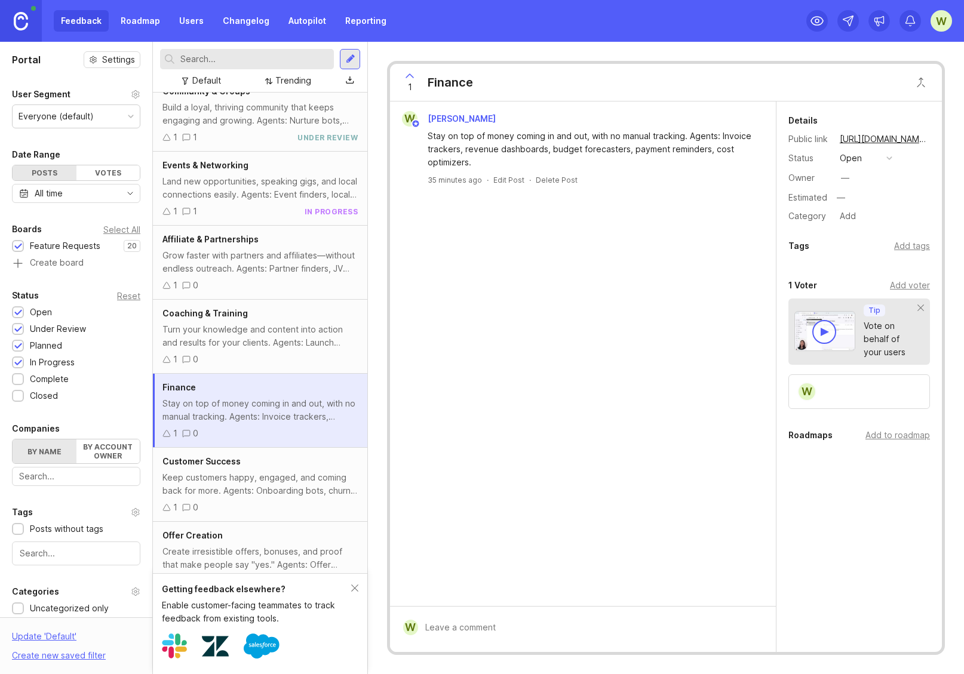
click at [881, 434] on div "Add to roadmap" at bounding box center [897, 435] width 65 height 13
click at [856, 159] on div "open" at bounding box center [851, 158] width 22 height 13
click at [867, 204] on div "under review" at bounding box center [872, 202] width 60 height 10
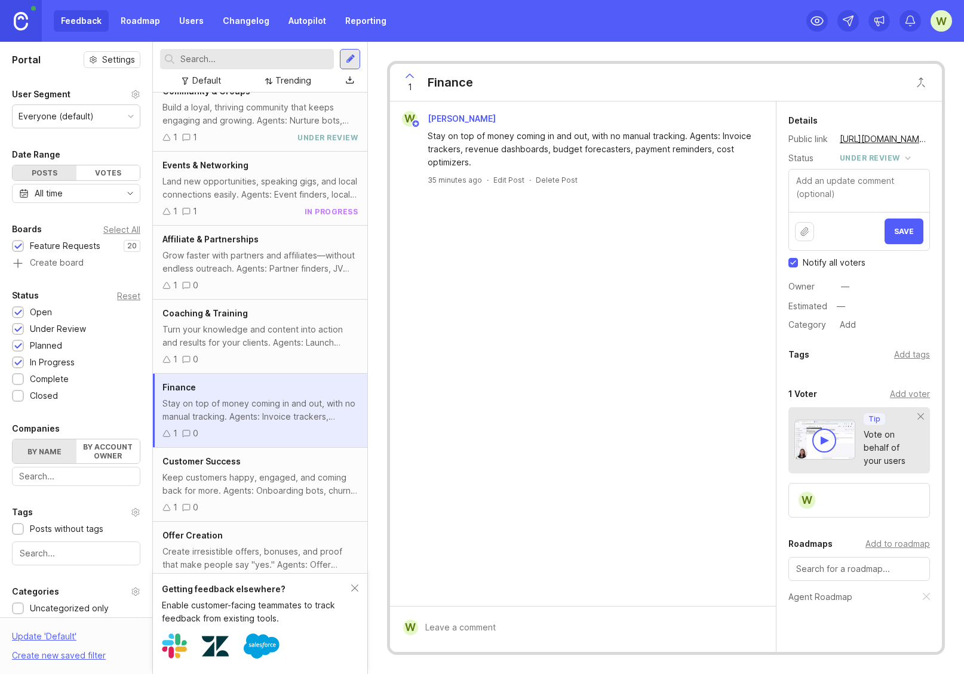
drag, startPoint x: 895, startPoint y: 229, endPoint x: 589, endPoint y: 315, distance: 317.8
click at [895, 229] on span "Save" at bounding box center [904, 231] width 20 height 9
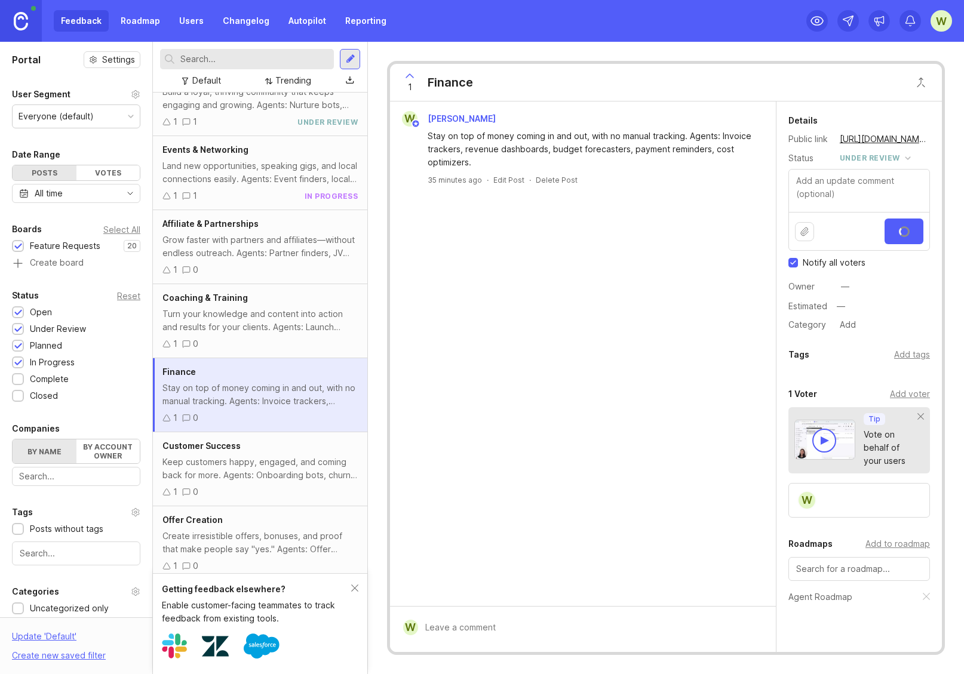
scroll to position [273, 0]
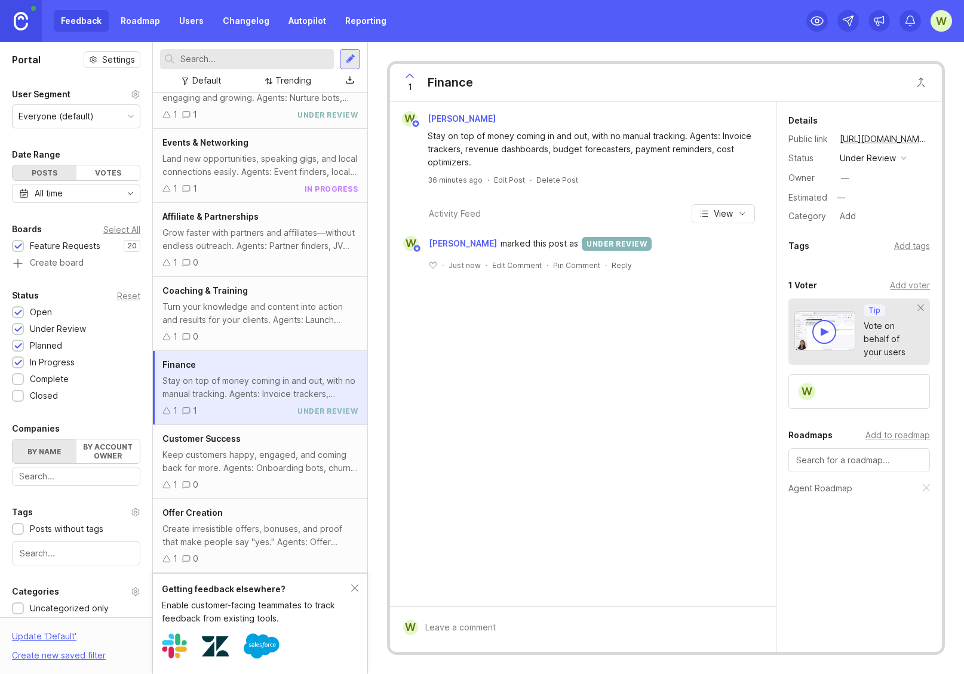
click at [226, 523] on div "Create irresistible offers, bonuses, and proof that make people say "yes." Agen…" at bounding box center [259, 536] width 195 height 26
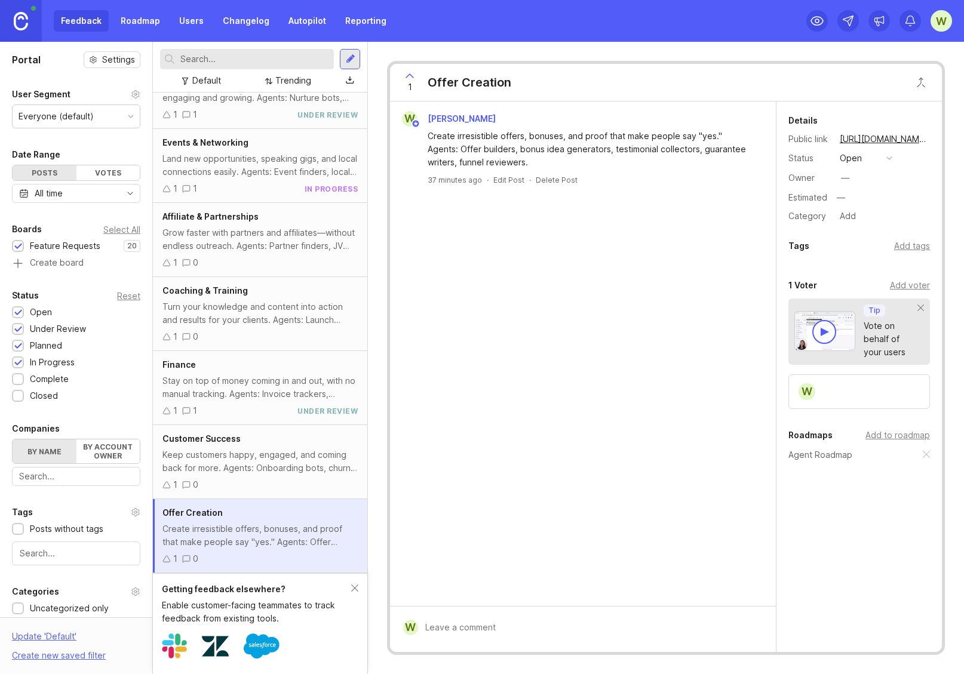
click at [859, 157] on div "open" at bounding box center [851, 158] width 22 height 13
click at [868, 241] on div "in progress" at bounding box center [869, 246] width 54 height 10
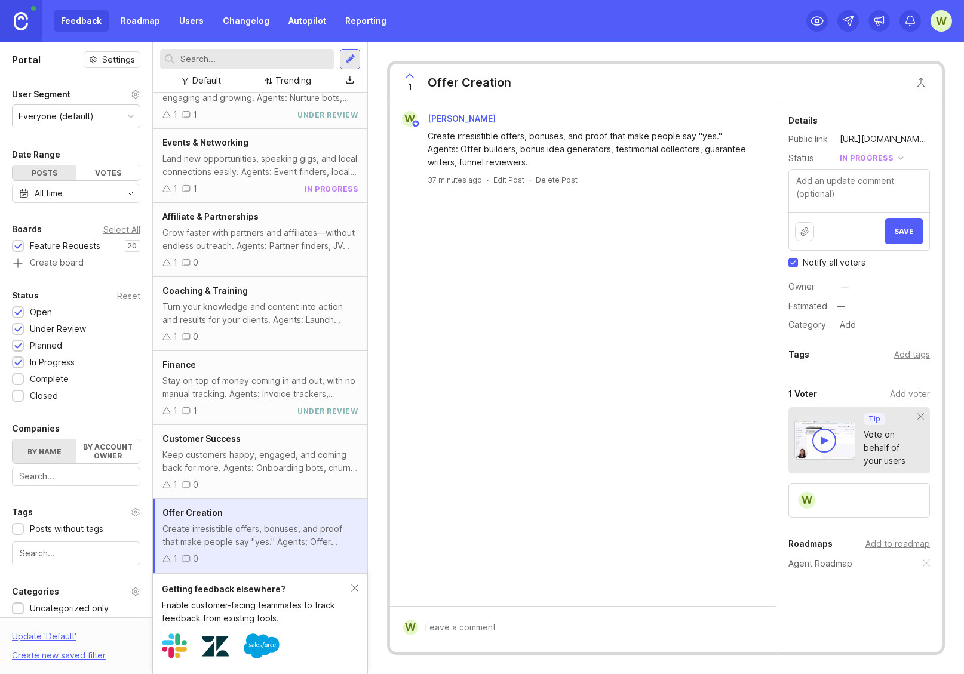
scroll to position [10, 0]
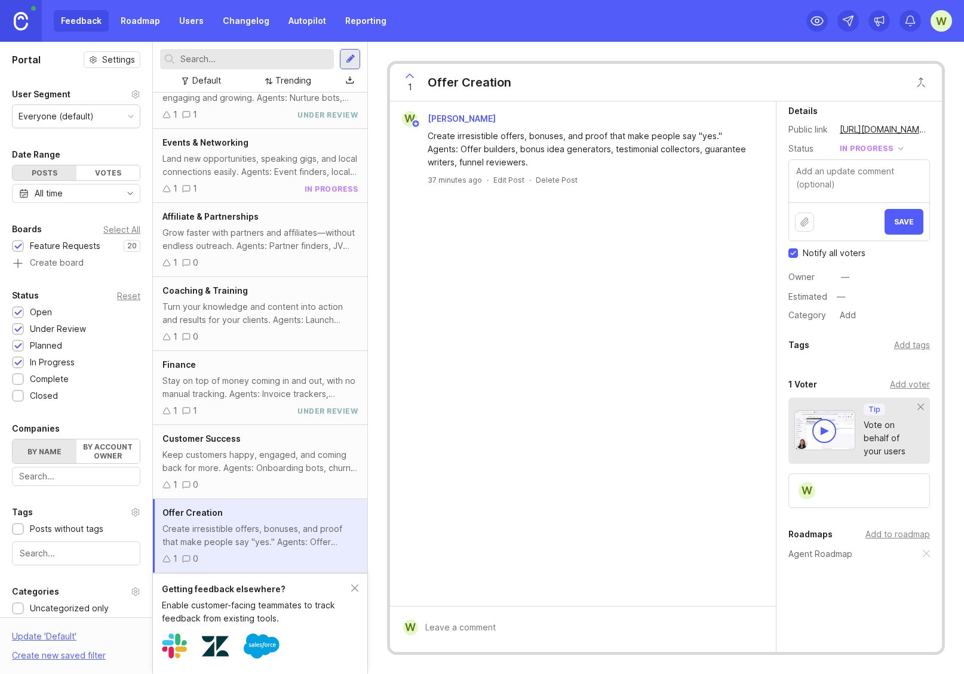
click at [871, 532] on div "Add to roadmap" at bounding box center [897, 534] width 65 height 13
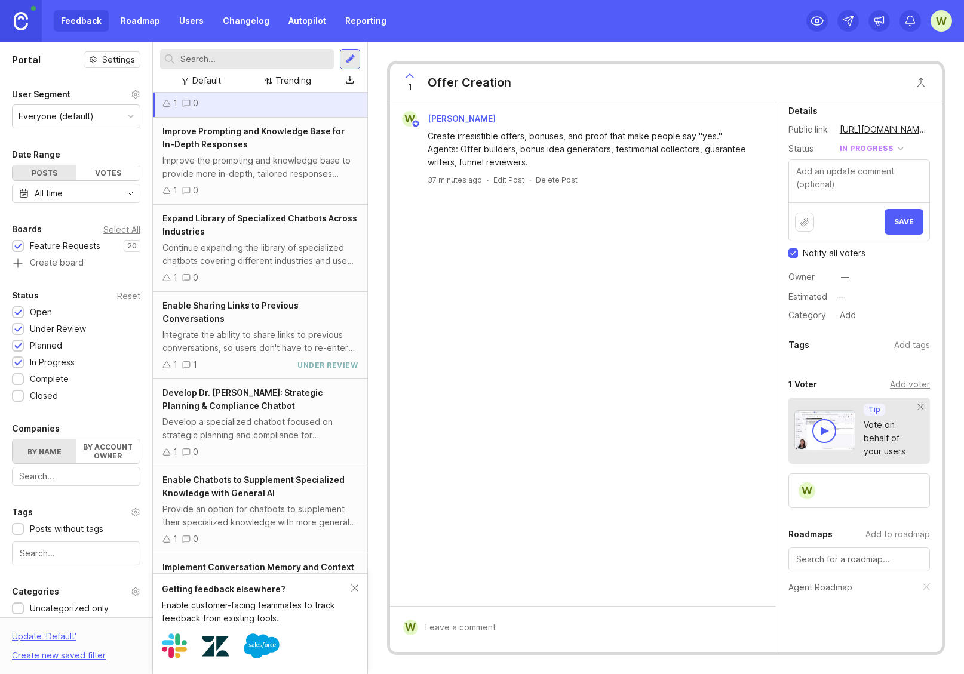
scroll to position [729, 0]
click at [219, 499] on div "Enable Chatbots to Supplement Specialized Knowledge with General AI" at bounding box center [259, 486] width 195 height 26
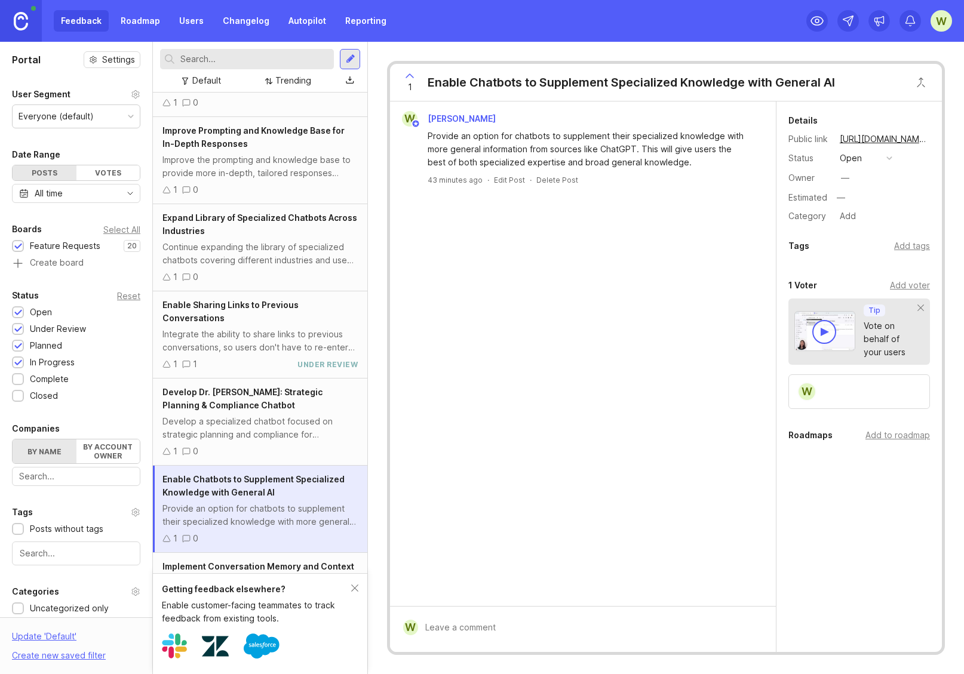
click at [863, 154] on button "open" at bounding box center [866, 159] width 60 height 16
click at [866, 204] on div "under review" at bounding box center [872, 202] width 60 height 10
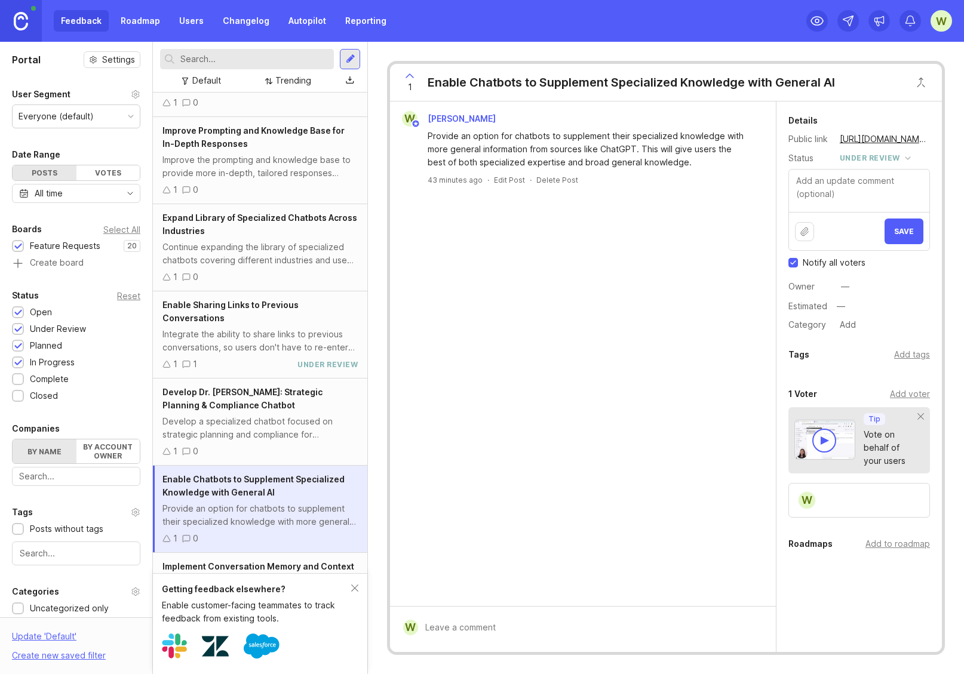
click at [894, 547] on div "Add to roadmap" at bounding box center [897, 544] width 65 height 13
click at [898, 234] on span "Save" at bounding box center [904, 231] width 20 height 9
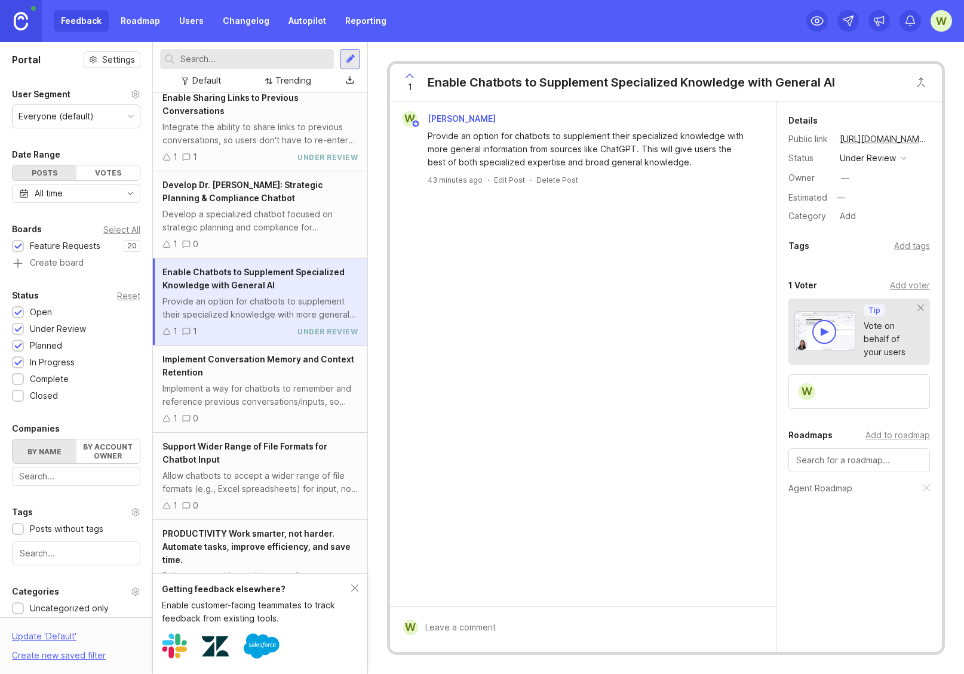
scroll to position [945, 0]
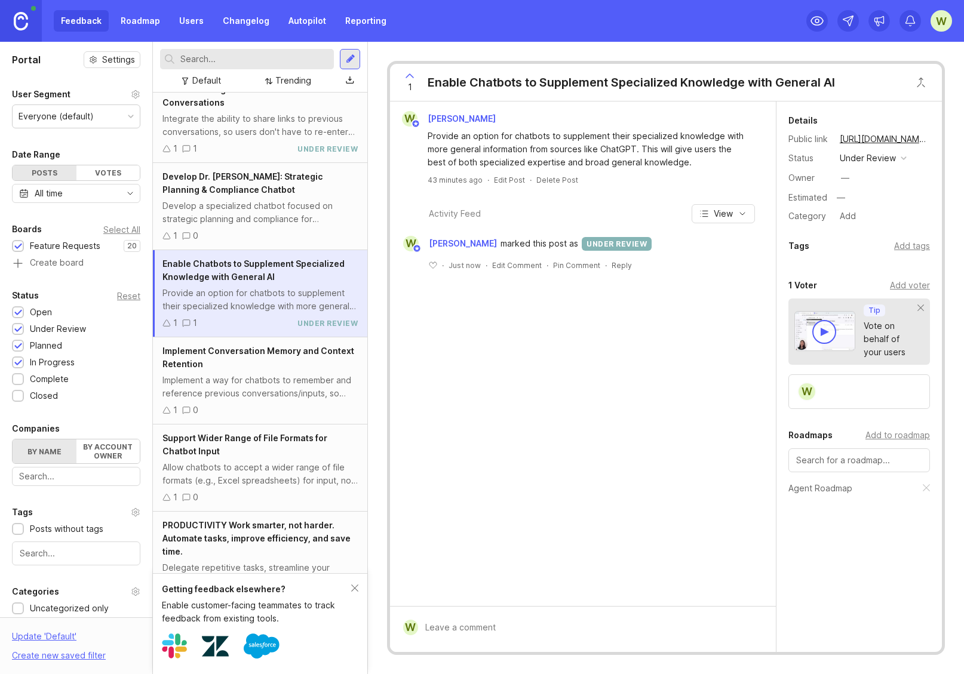
click at [237, 389] on div "Implement a way for chatbots to remember and reference previous conversations/i…" at bounding box center [259, 387] width 195 height 26
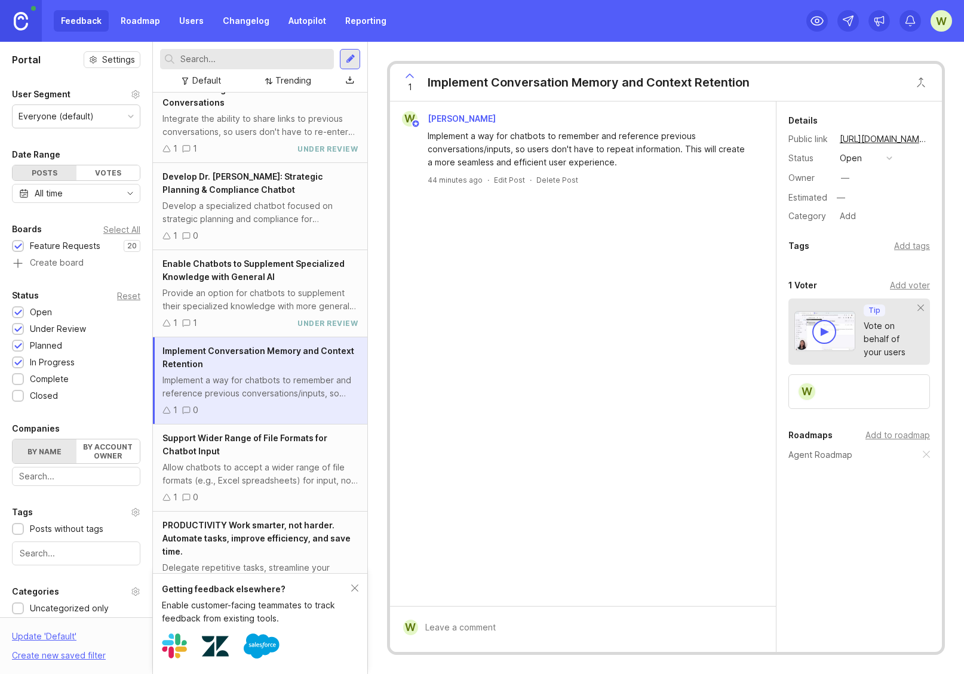
click at [854, 159] on div "open" at bounding box center [851, 158] width 22 height 13
click at [871, 248] on div "in progress" at bounding box center [869, 246] width 54 height 10
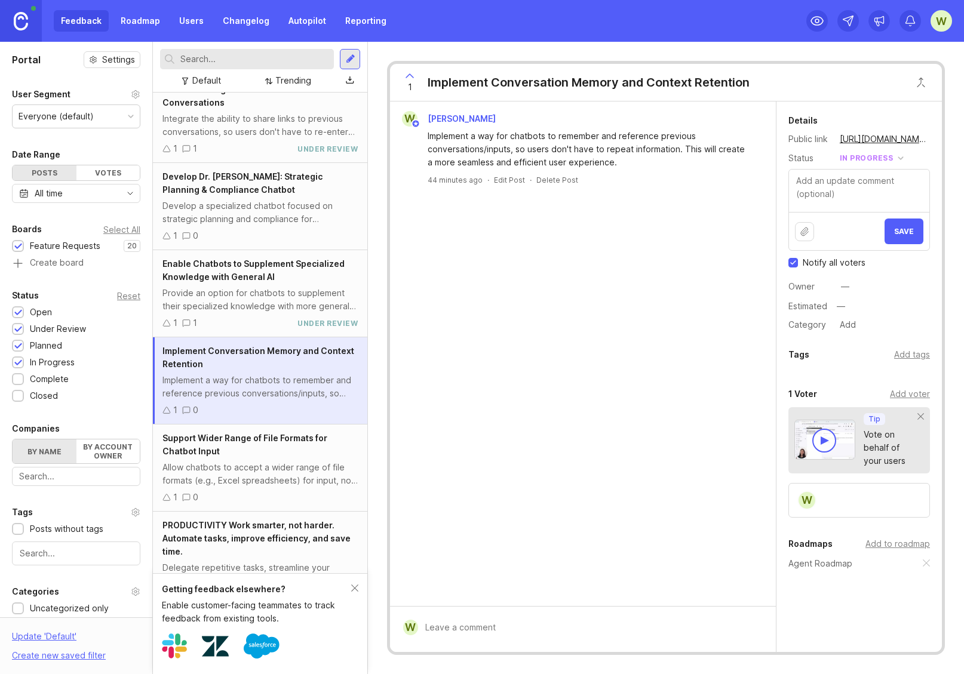
click at [883, 542] on div "Add to roadmap" at bounding box center [897, 544] width 65 height 13
drag, startPoint x: 830, startPoint y: 597, endPoint x: 771, endPoint y: 586, distance: 60.2
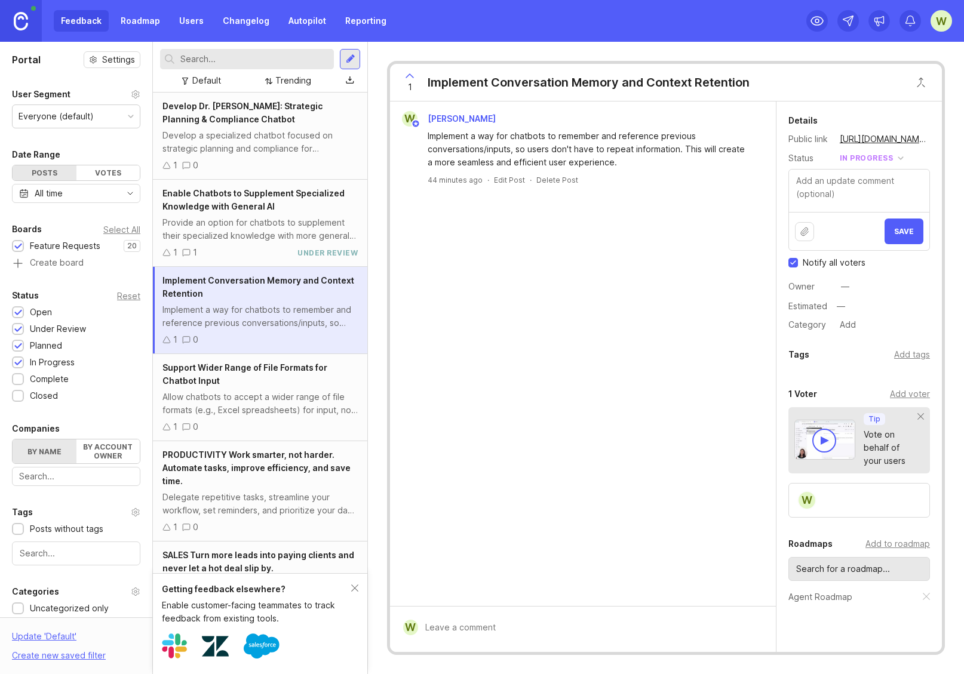
scroll to position [1017, 0]
click at [263, 399] on div "Allow chatbots to accept a wider range of file formats (e.g., Excel spreadsheet…" at bounding box center [259, 402] width 195 height 26
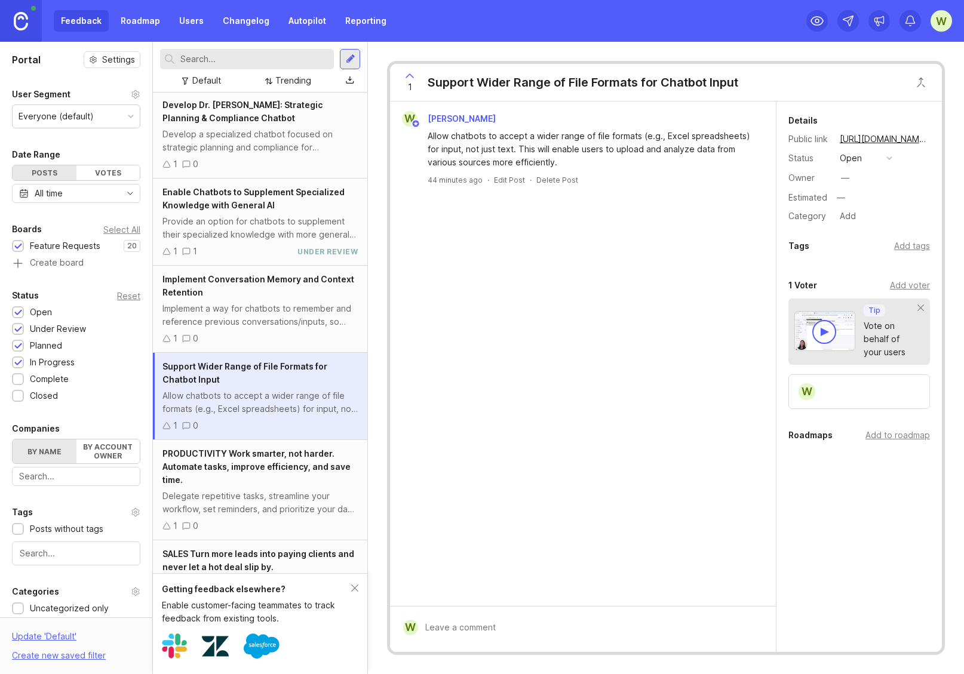
click at [263, 303] on div "Implement a way for chatbots to remember and reference previous conversations/i…" at bounding box center [259, 315] width 195 height 26
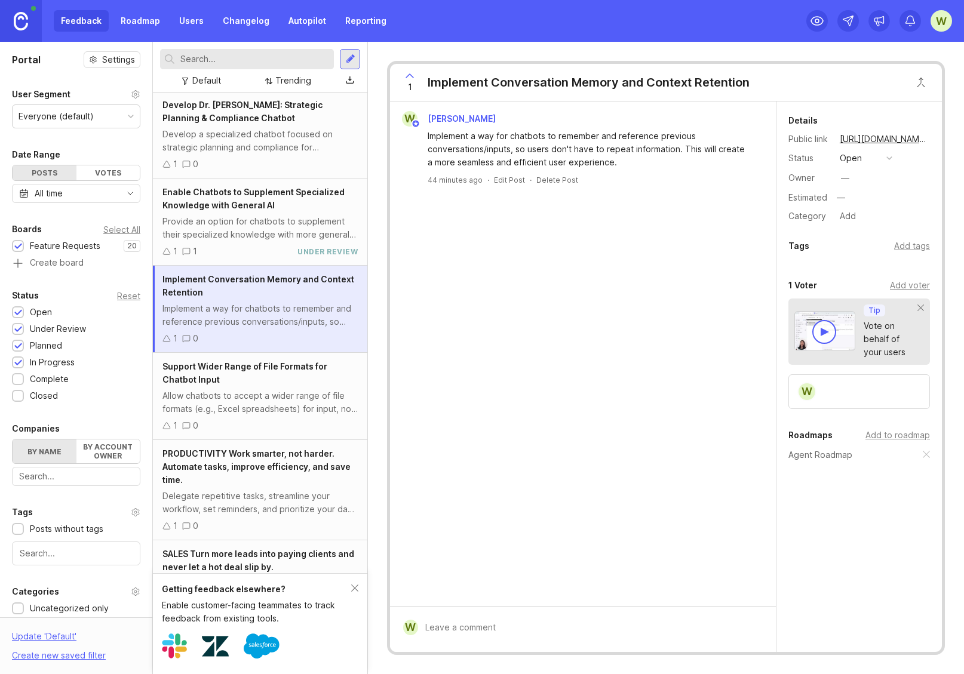
click at [245, 398] on div "Allow chatbots to accept a wider range of file formats (e.g., Excel spreadsheet…" at bounding box center [259, 402] width 195 height 26
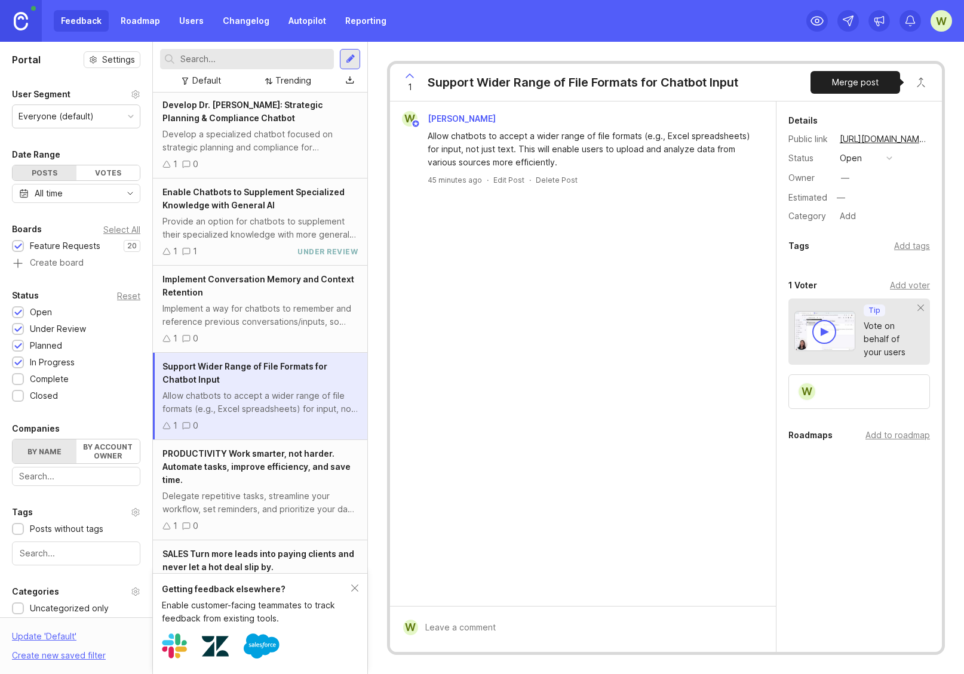
click at [923, 81] on button "Close button" at bounding box center [921, 82] width 24 height 24
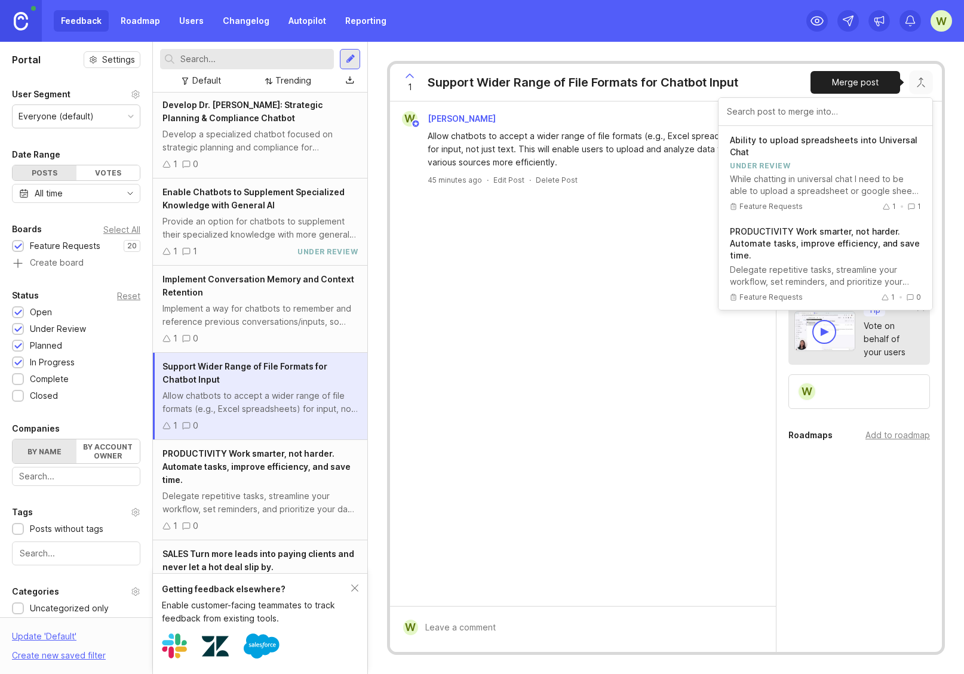
click at [781, 115] on input "text" at bounding box center [825, 111] width 197 height 13
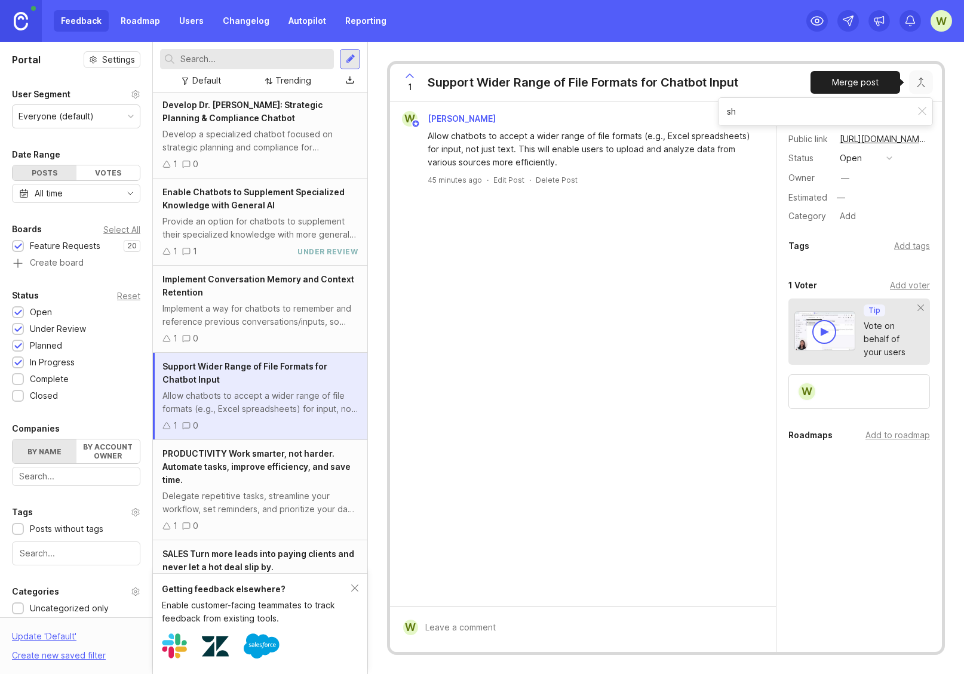
type input "s"
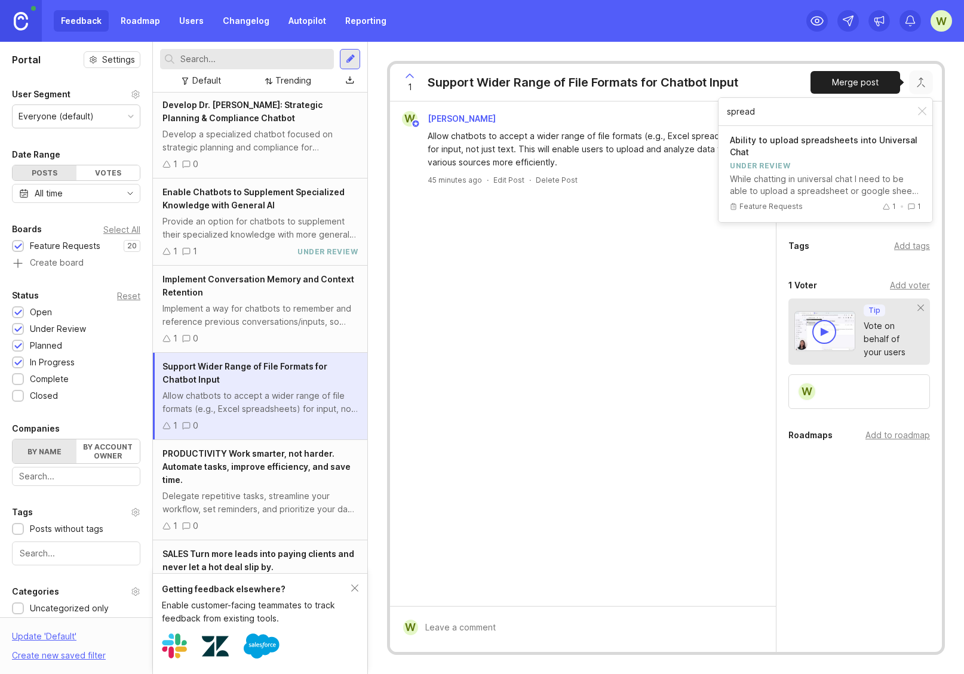
type input "spread"
click at [782, 173] on div "While chatting in universal chat I need to be able to upload a spreadsheet or g…" at bounding box center [825, 185] width 191 height 24
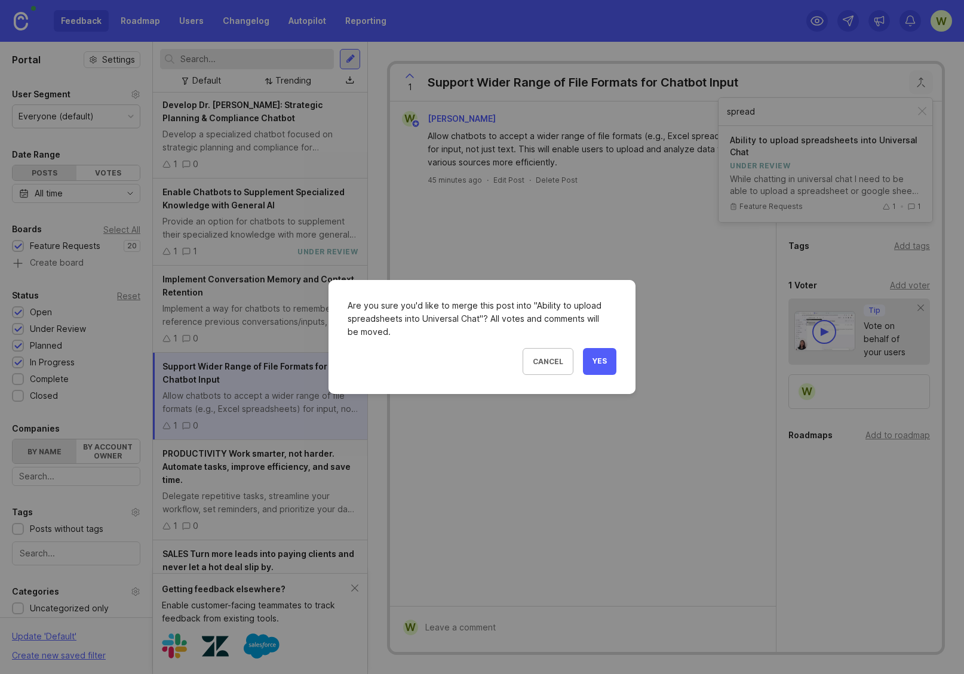
click at [599, 363] on span "Yes" at bounding box center [600, 362] width 14 height 10
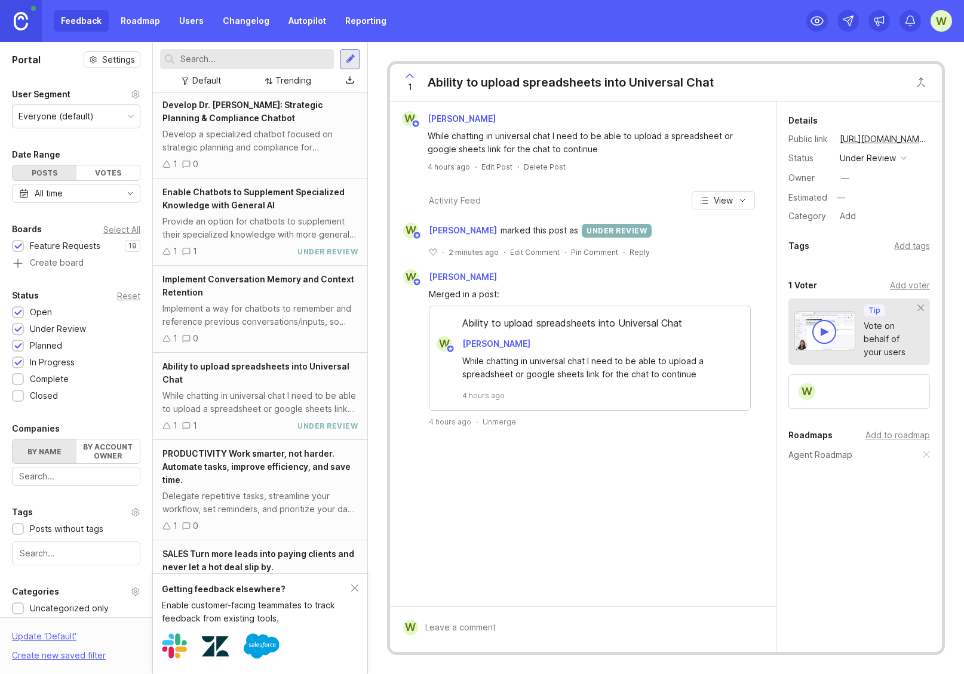
click at [251, 474] on div "PRODUCTIVITY Work smarter, not harder. Automate tasks, improve efficiency, and …" at bounding box center [259, 466] width 195 height 39
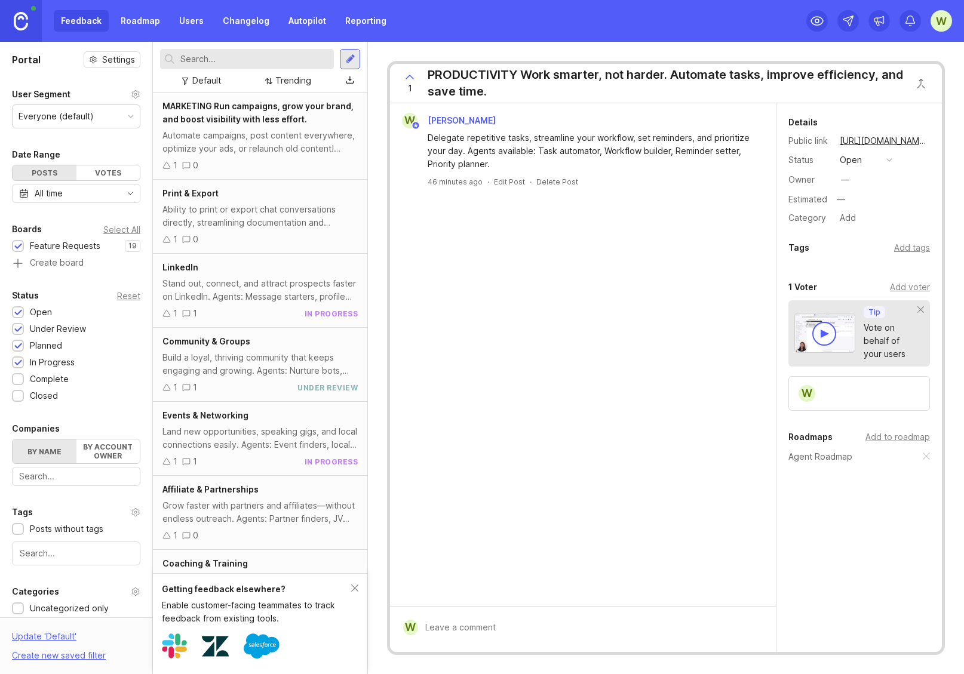
click at [149, 19] on link "Roadmap" at bounding box center [140, 21] width 54 height 22
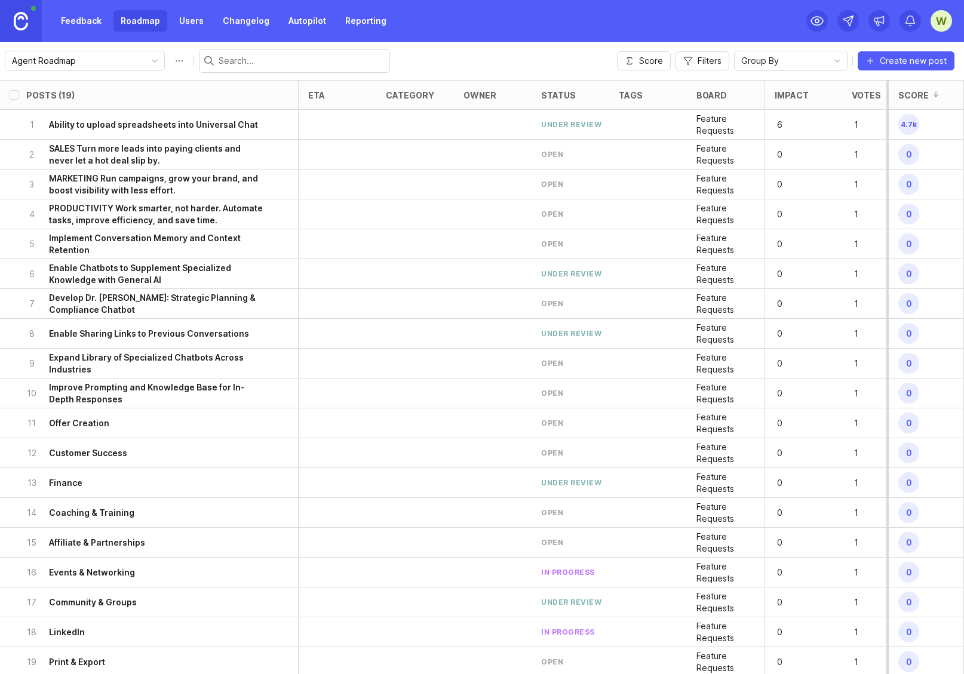
click at [186, 20] on link "Users" at bounding box center [191, 21] width 39 height 22
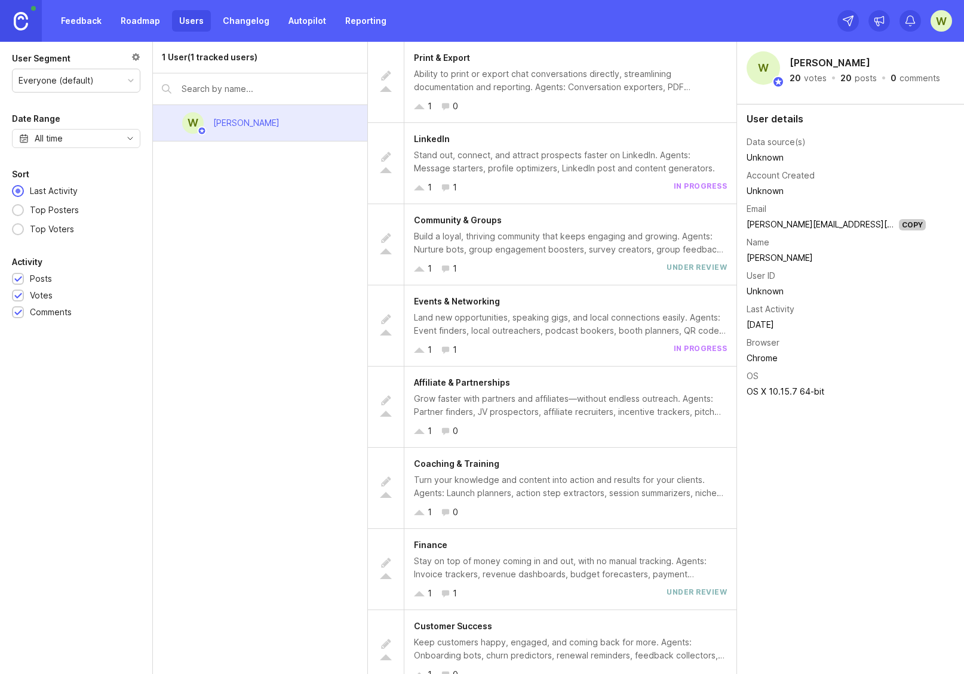
click at [146, 16] on link "Roadmap" at bounding box center [140, 21] width 54 height 22
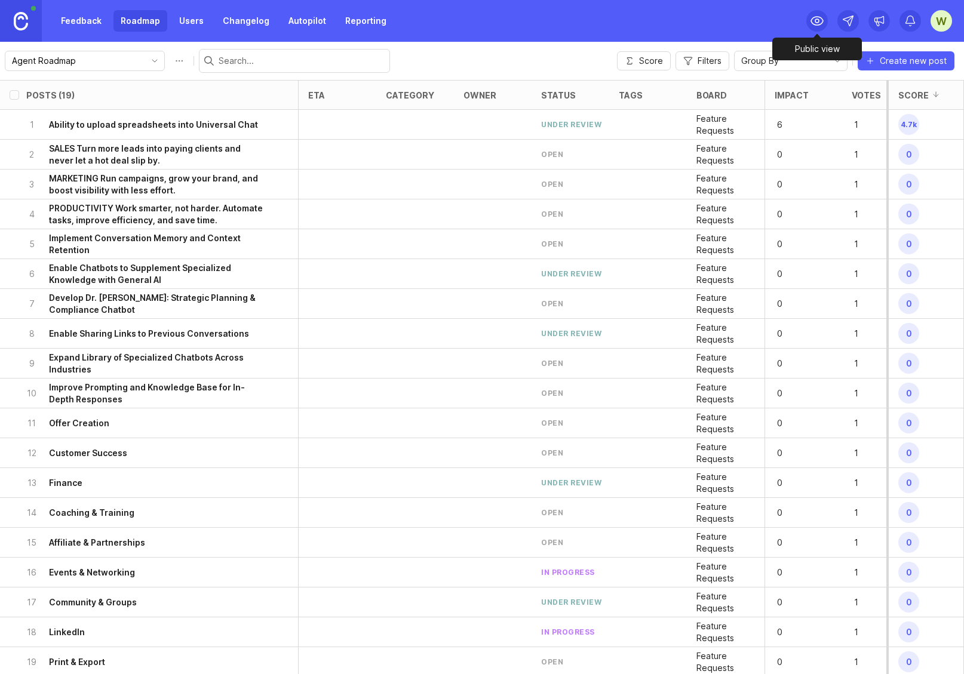
click at [815, 16] on icon at bounding box center [817, 21] width 14 height 14
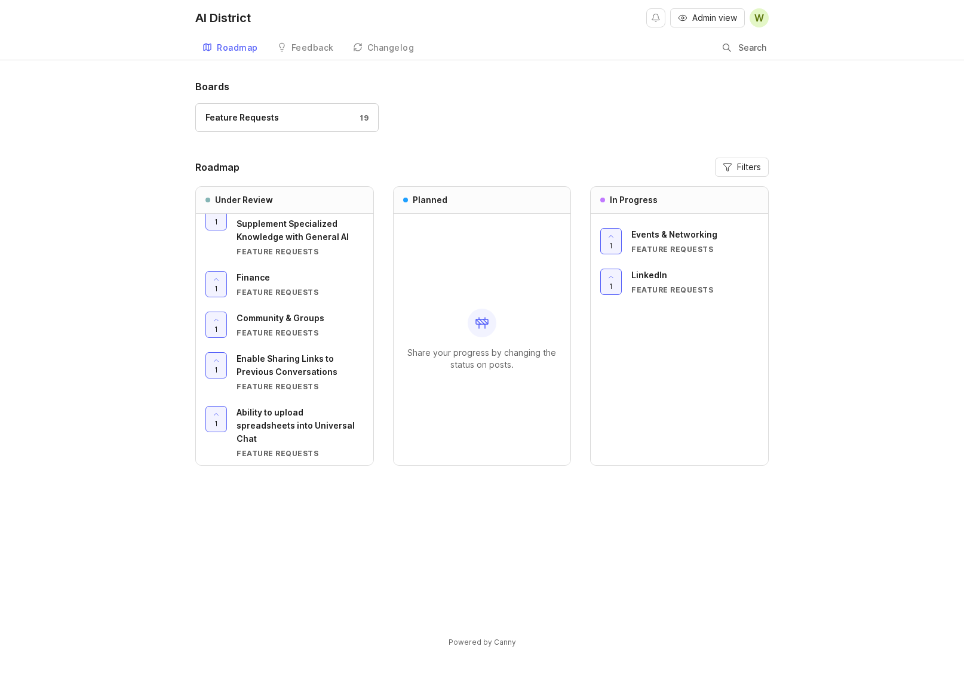
scroll to position [27, 0]
click at [301, 45] on div "Feedback" at bounding box center [312, 48] width 42 height 8
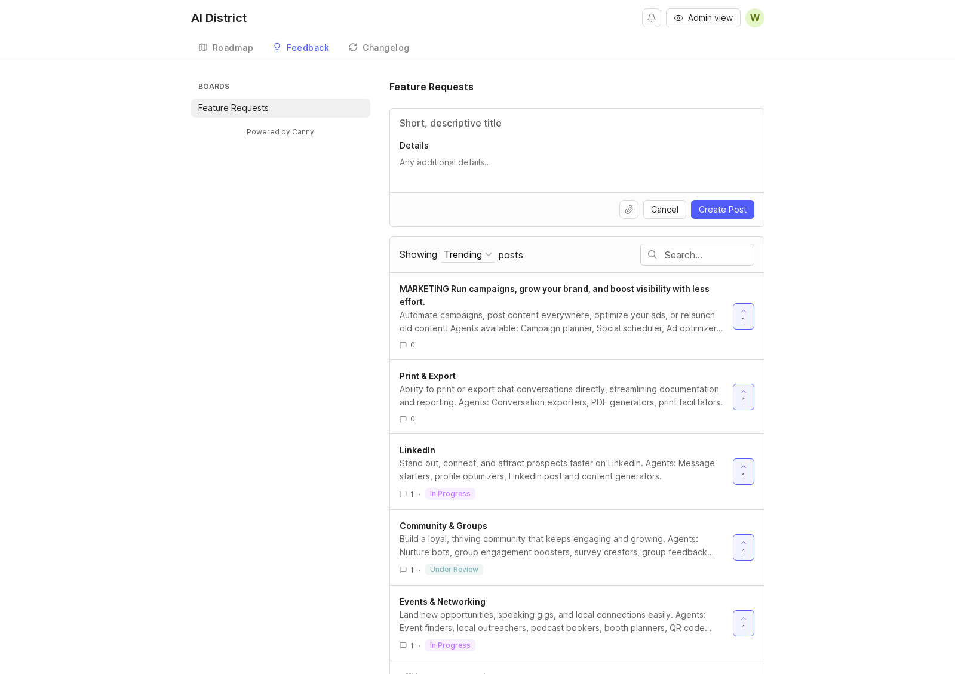
click at [377, 48] on div "Changelog" at bounding box center [386, 48] width 47 height 8
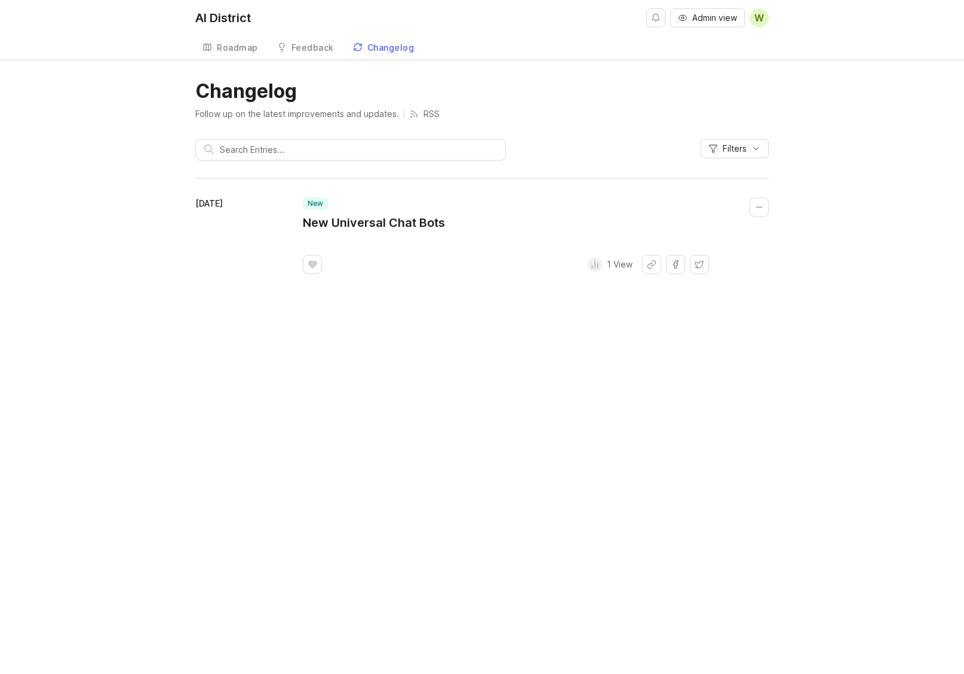
click at [229, 52] on div "Roadmap" at bounding box center [237, 48] width 41 height 8
